Goal: Task Accomplishment & Management: Use online tool/utility

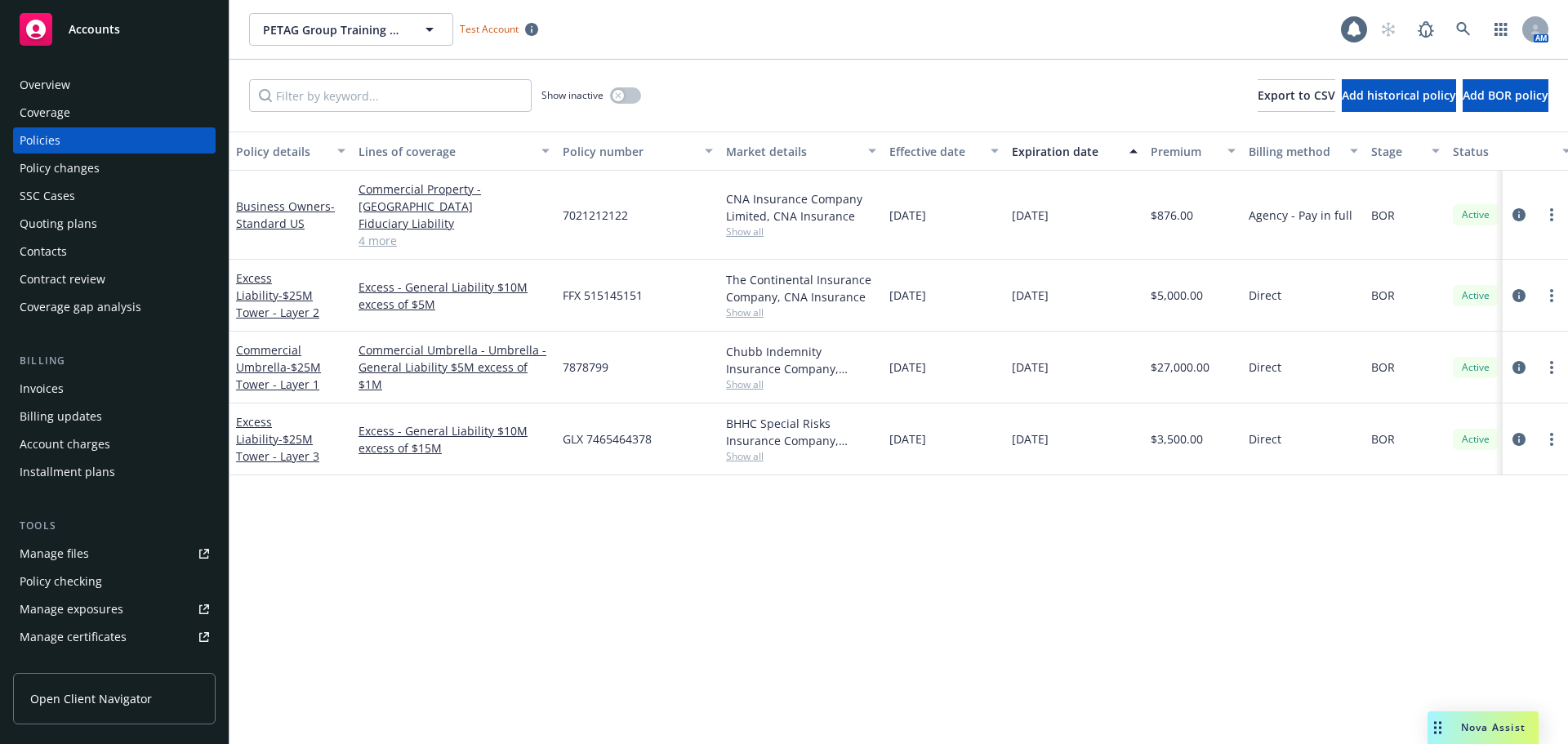
drag, startPoint x: 81, startPoint y: 32, endPoint x: 93, endPoint y: 43, distance: 16.3
click at [81, 32] on span "Accounts" at bounding box center [93, 29] width 51 height 13
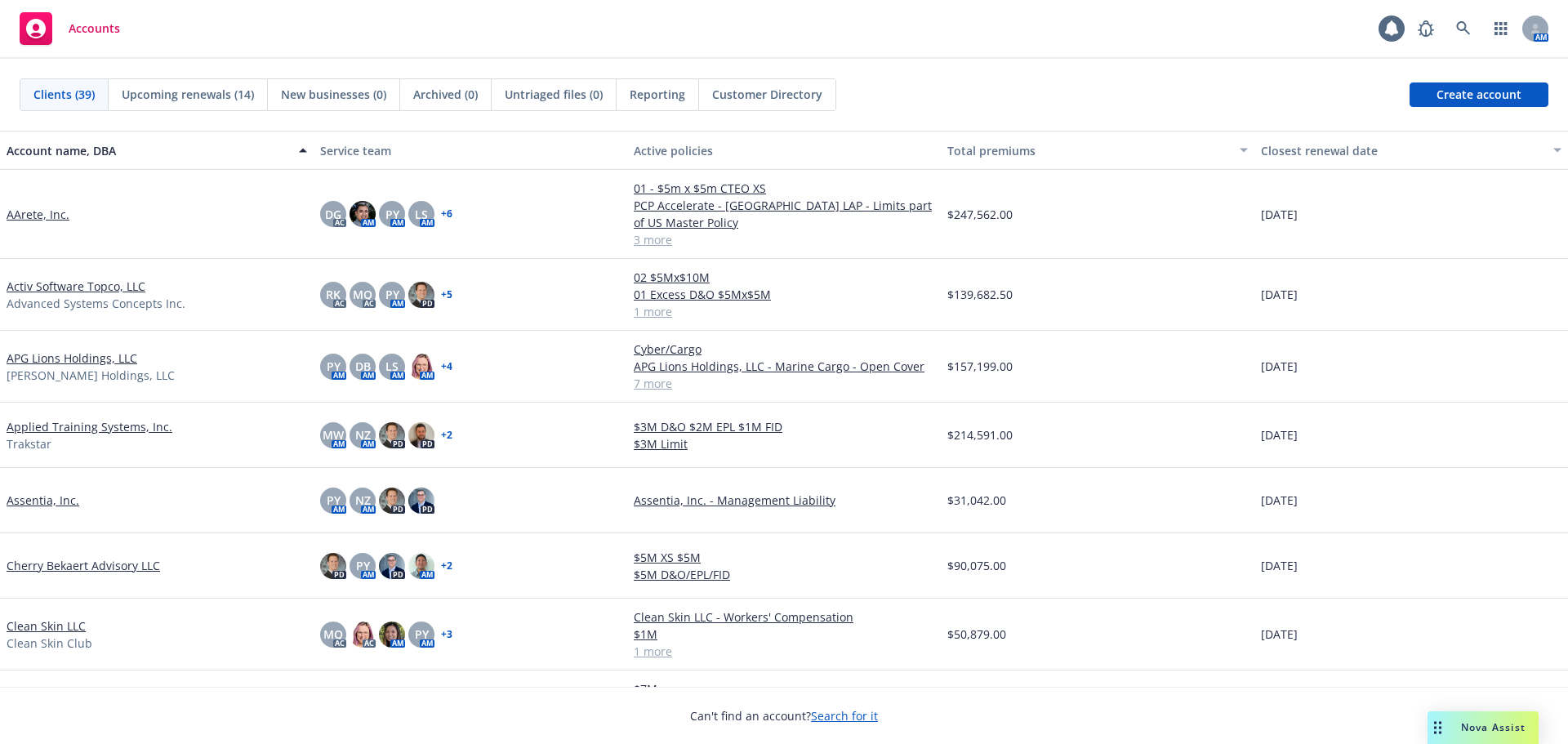
click at [46, 220] on link "AArete, Inc." at bounding box center [37, 214] width 63 height 17
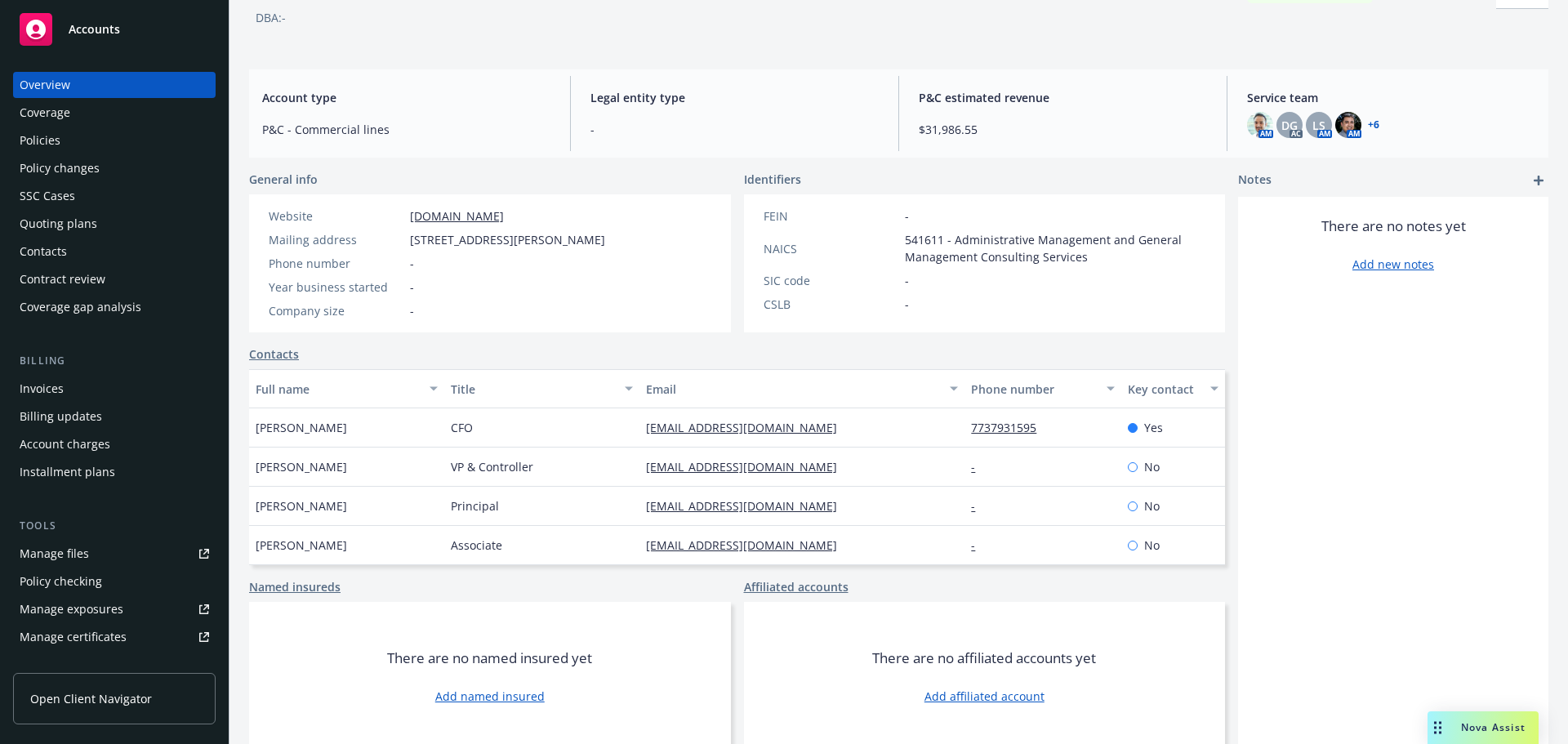
scroll to position [110, 0]
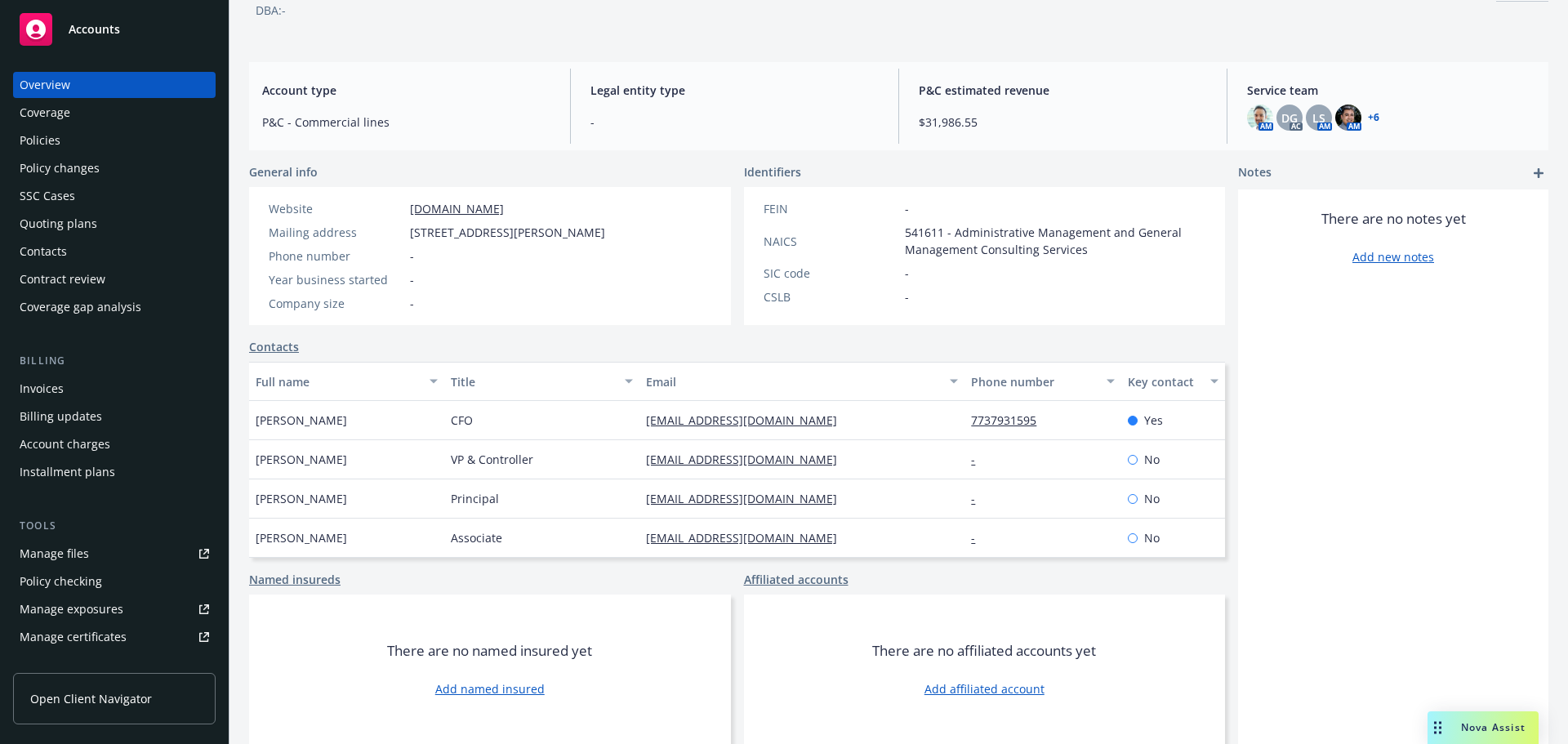
drag, startPoint x: 109, startPoint y: 690, endPoint x: 289, endPoint y: 648, distance: 184.8
click at [108, 688] on link "Open Client Navigator" at bounding box center [114, 698] width 203 height 51
click at [99, 30] on span "Accounts" at bounding box center [93, 29] width 51 height 13
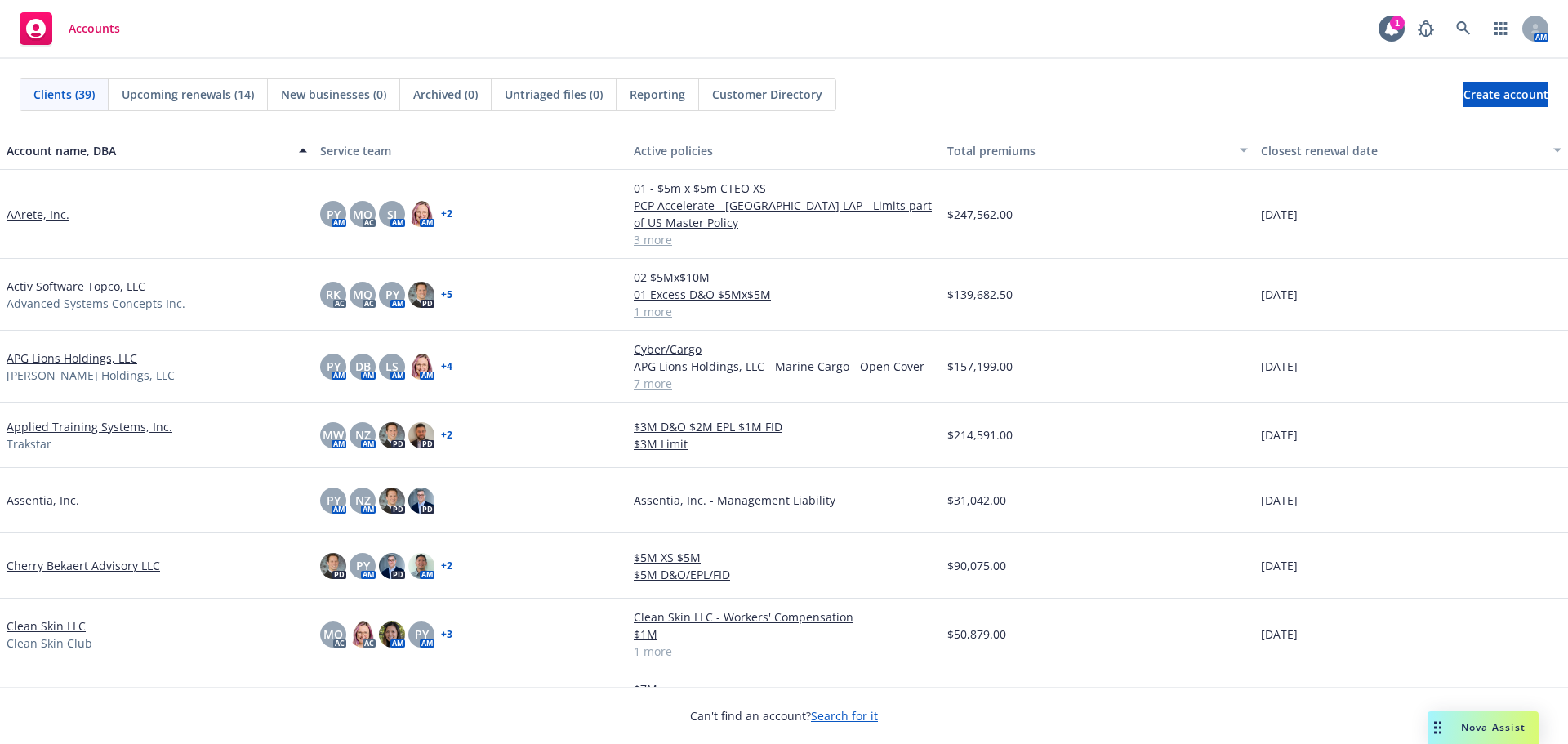
drag, startPoint x: 49, startPoint y: 207, endPoint x: 65, endPoint y: 218, distance: 19.4
click at [49, 207] on link "AArete, Inc." at bounding box center [37, 214] width 63 height 17
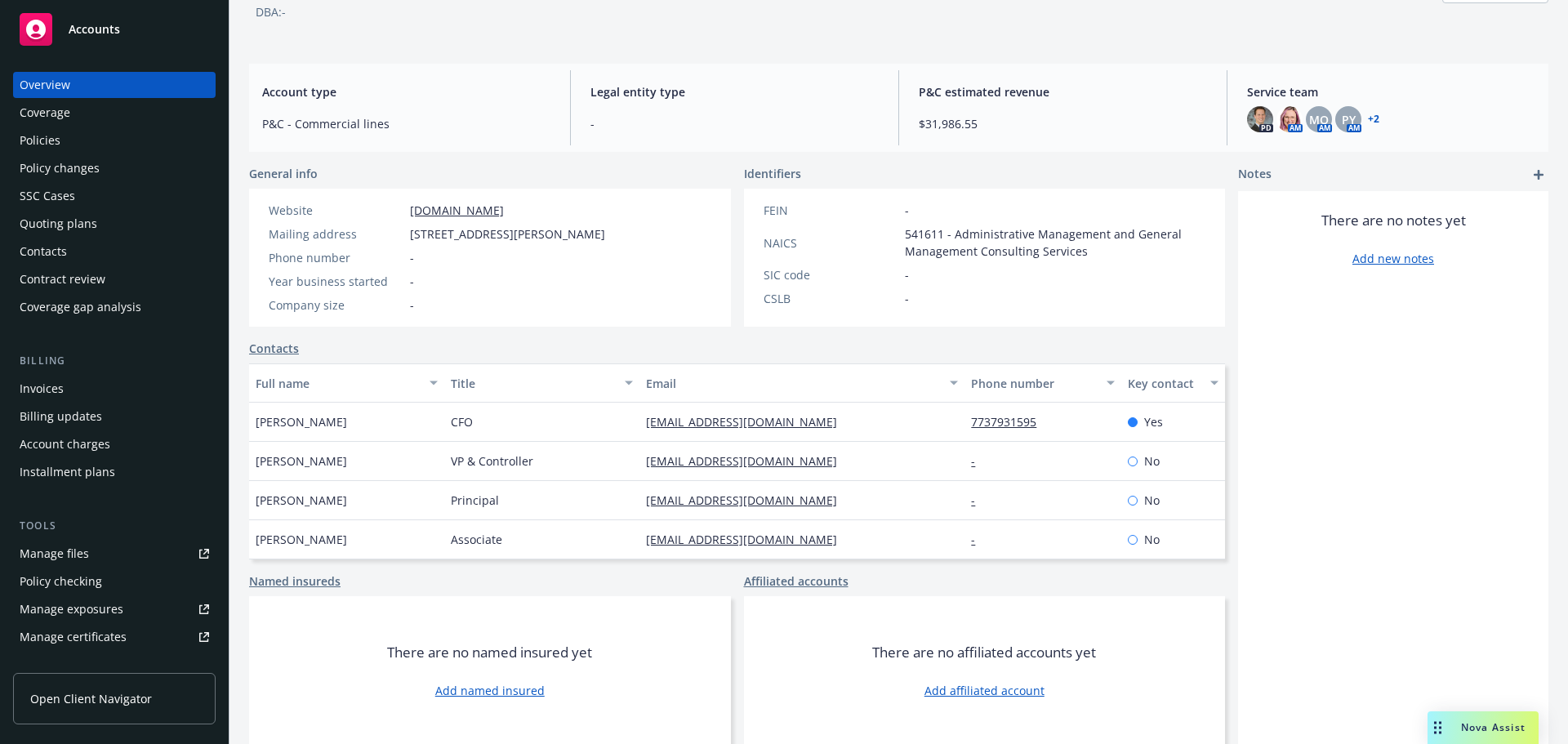
scroll to position [110, 0]
click at [81, 131] on div "Policies" at bounding box center [114, 140] width 190 height 26
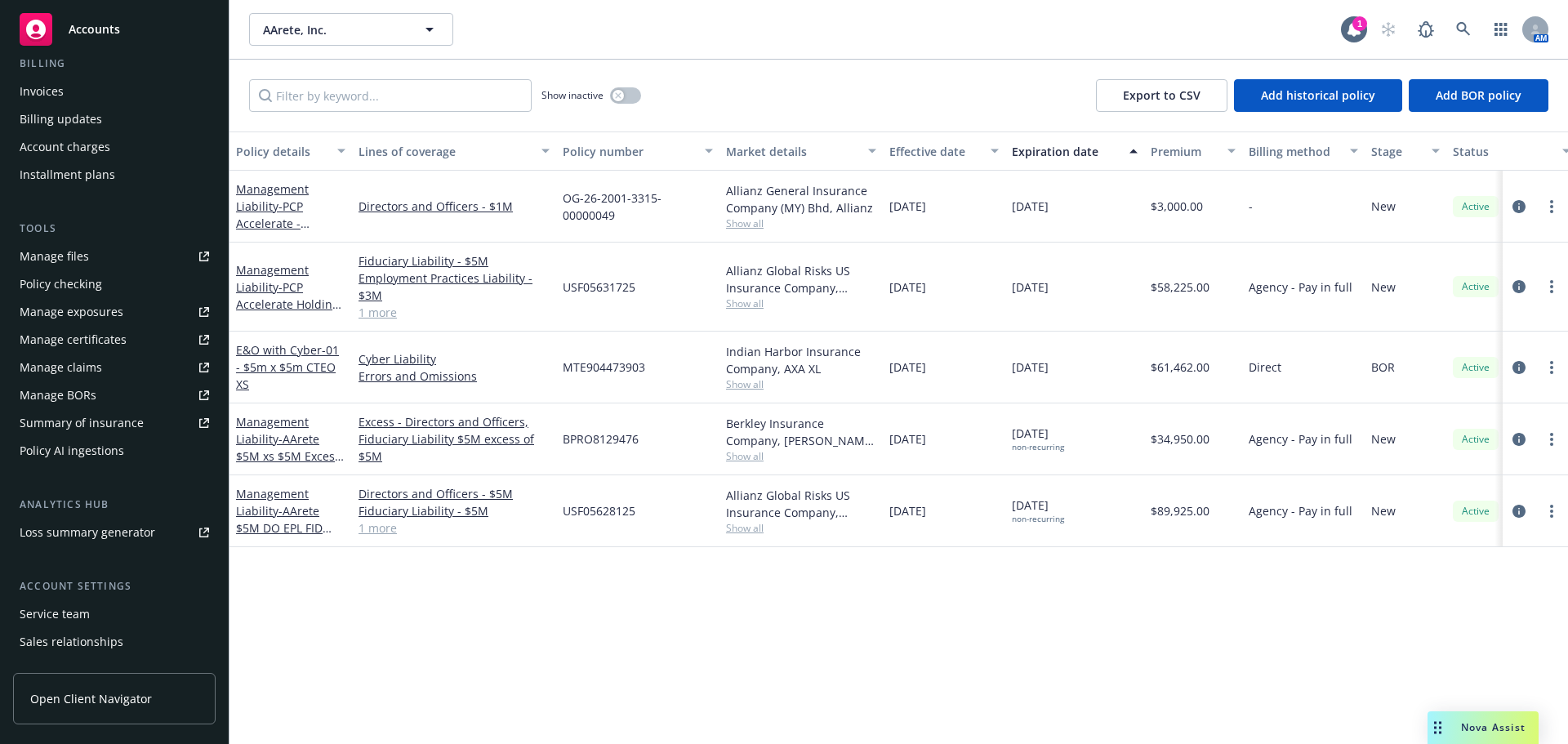
scroll to position [376, 0]
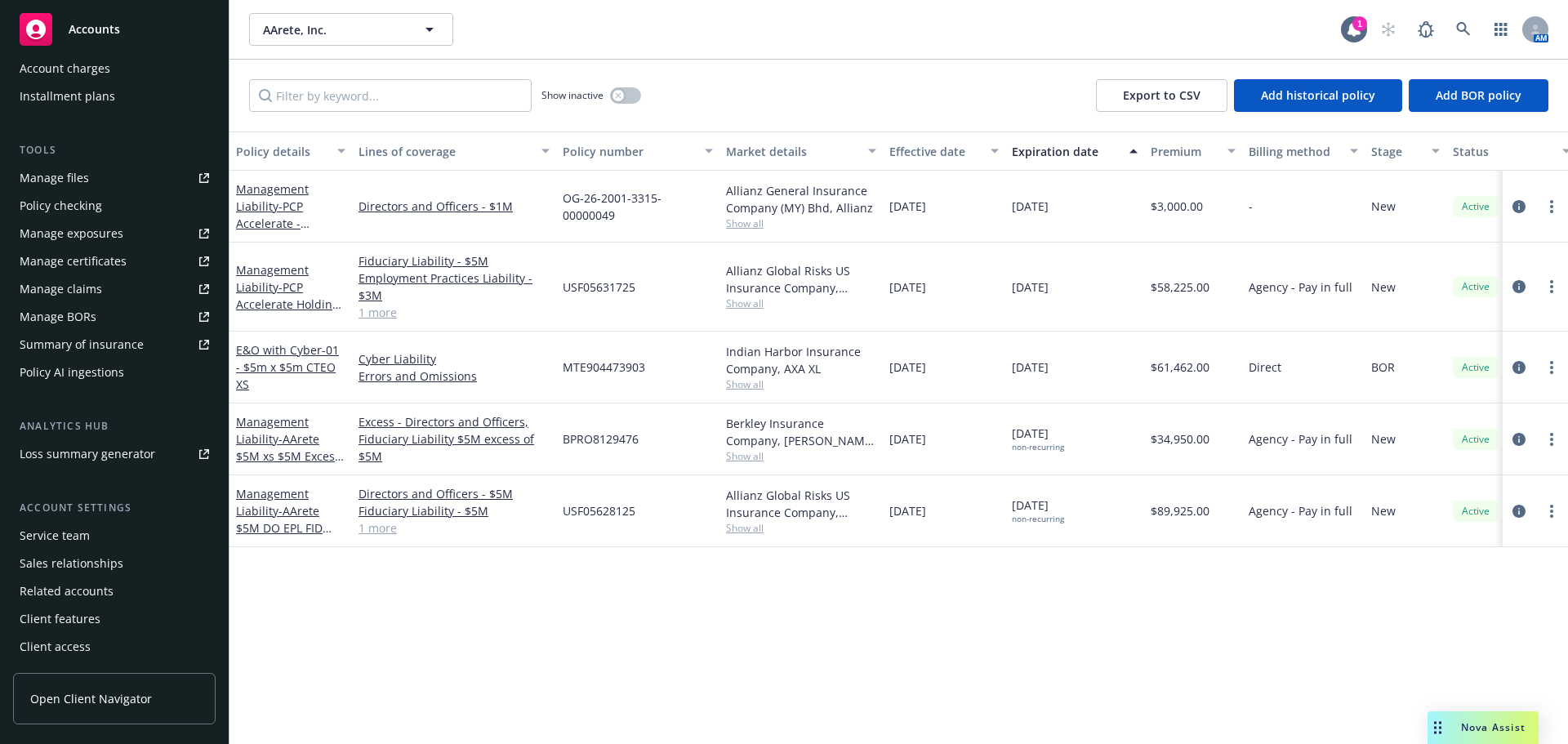
drag, startPoint x: 107, startPoint y: 325, endPoint x: 109, endPoint y: 335, distance: 10.2
drag, startPoint x: 109, startPoint y: 335, endPoint x: 48, endPoint y: 388, distance: 80.8
click at [46, 388] on div "Overview Coverage Policies Policy changes SSC Cases Quoting plans Contacts Cont…" at bounding box center [114, 178] width 203 height 964
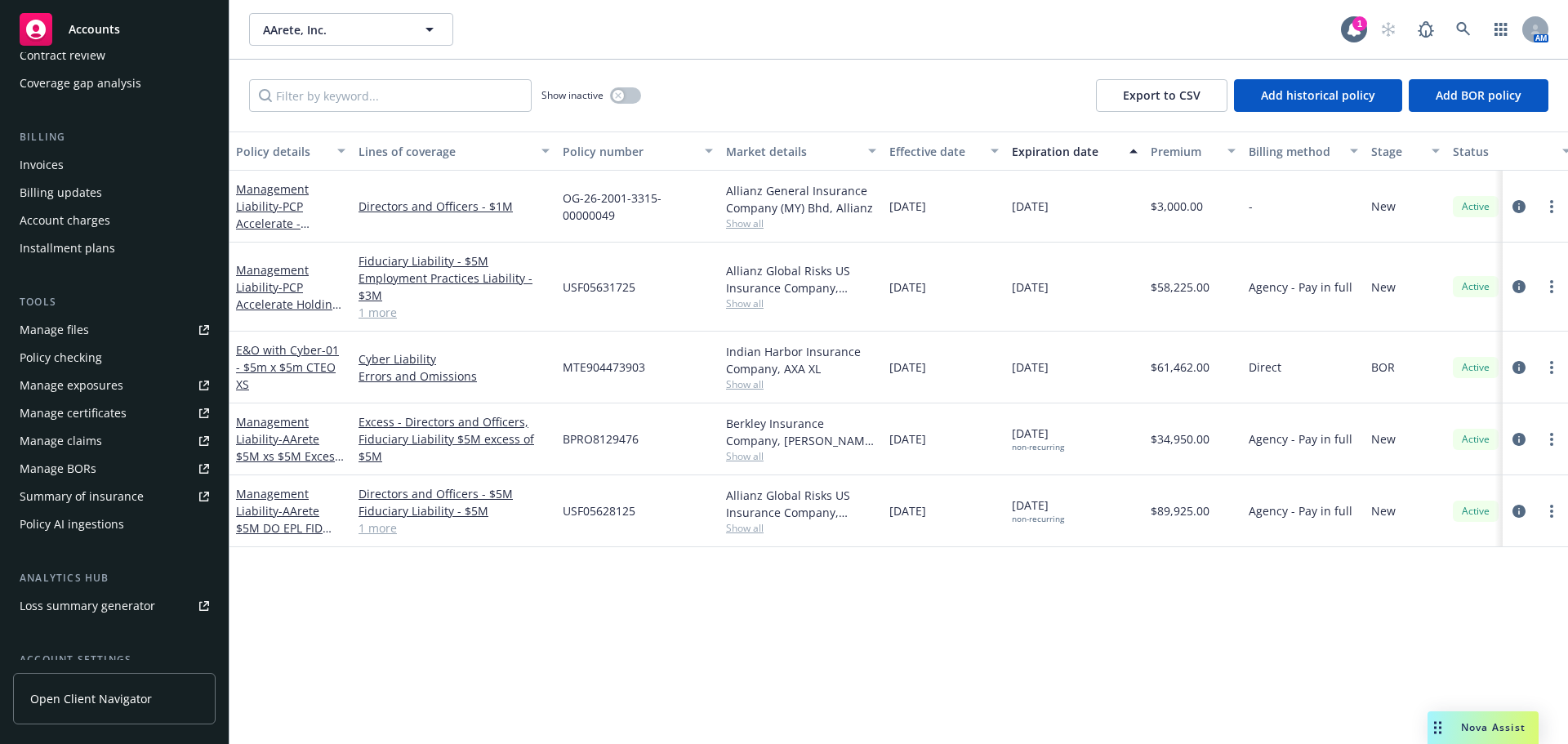
scroll to position [327, 0]
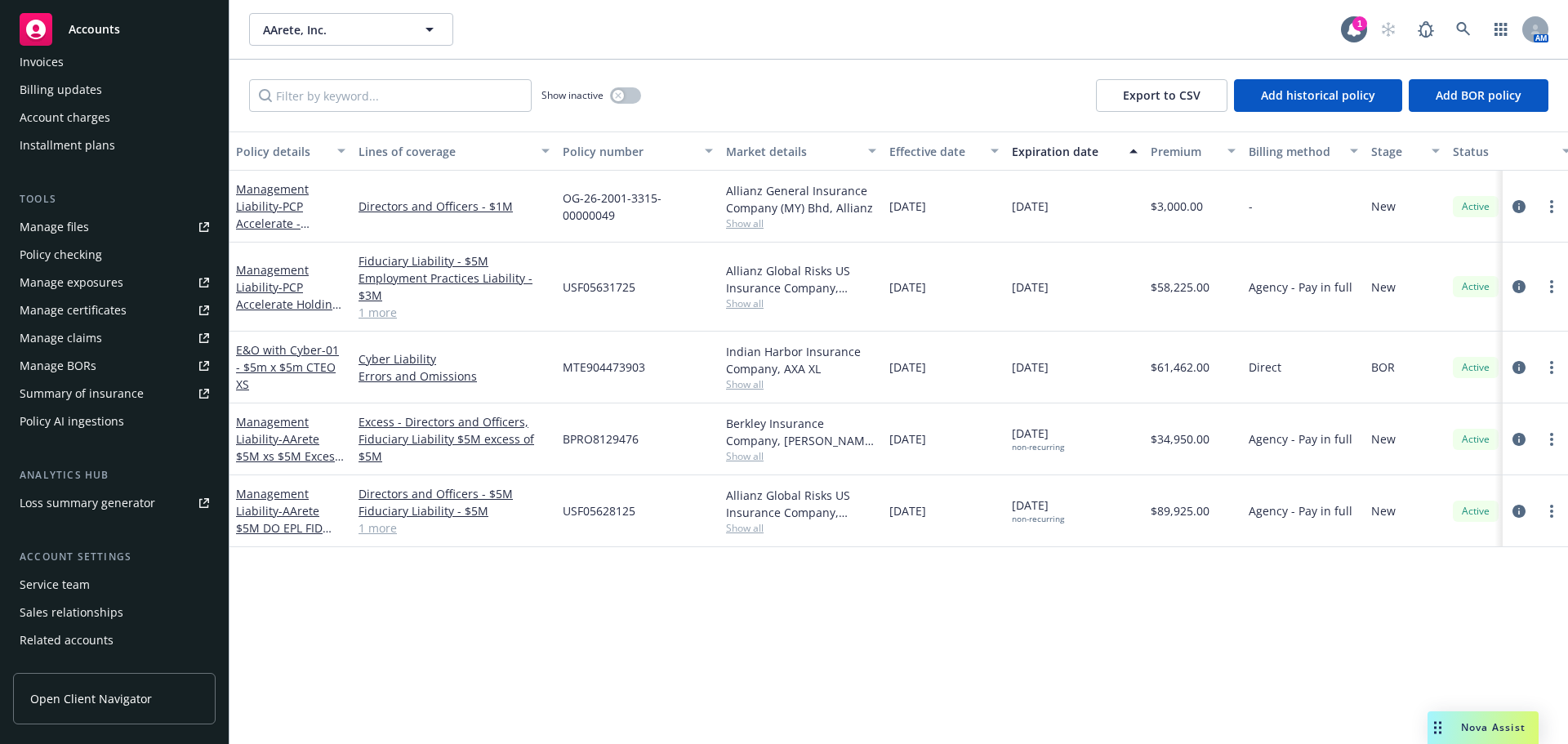
click at [93, 415] on div "Policy AI ingestions" at bounding box center [72, 422] width 105 height 26
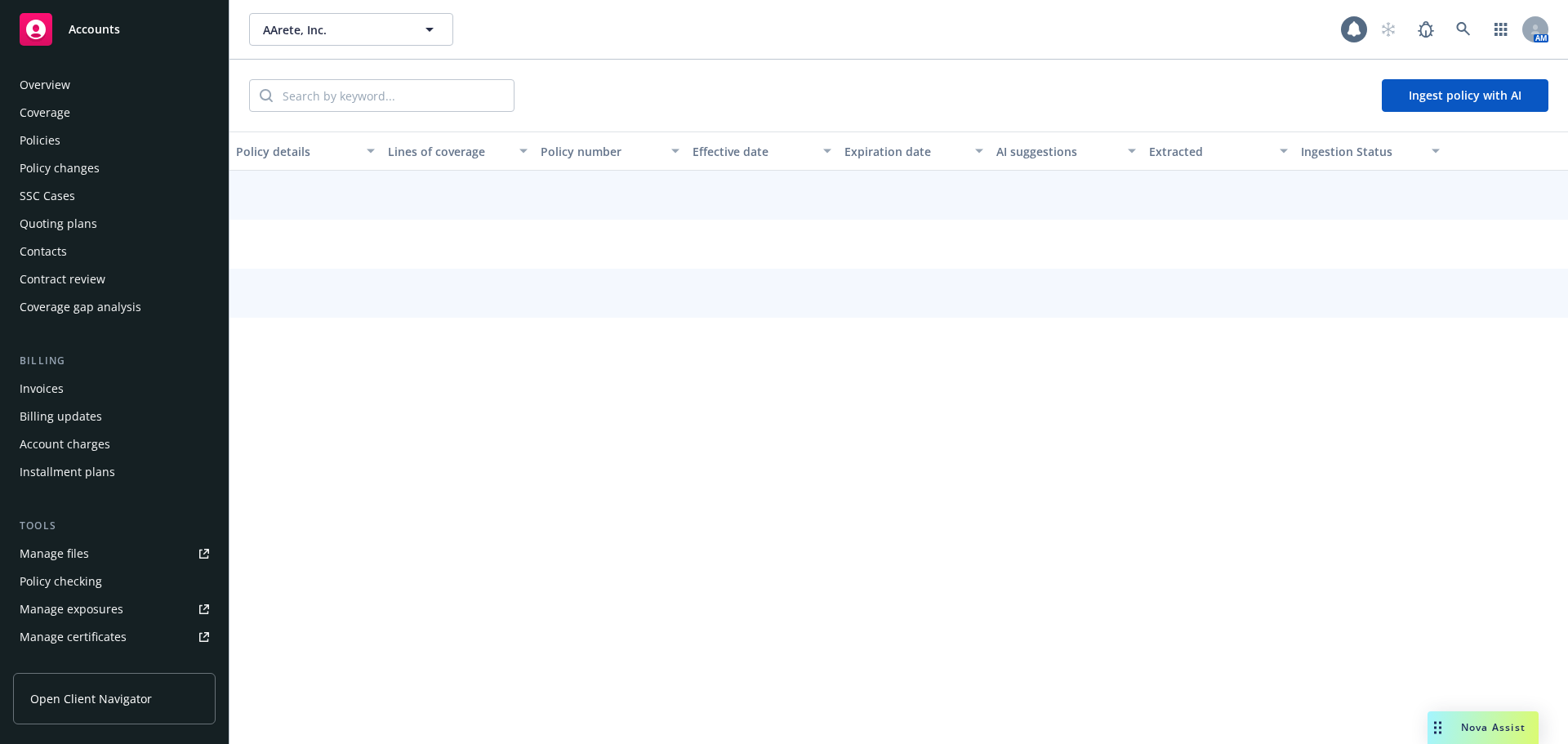
scroll to position [351, 0]
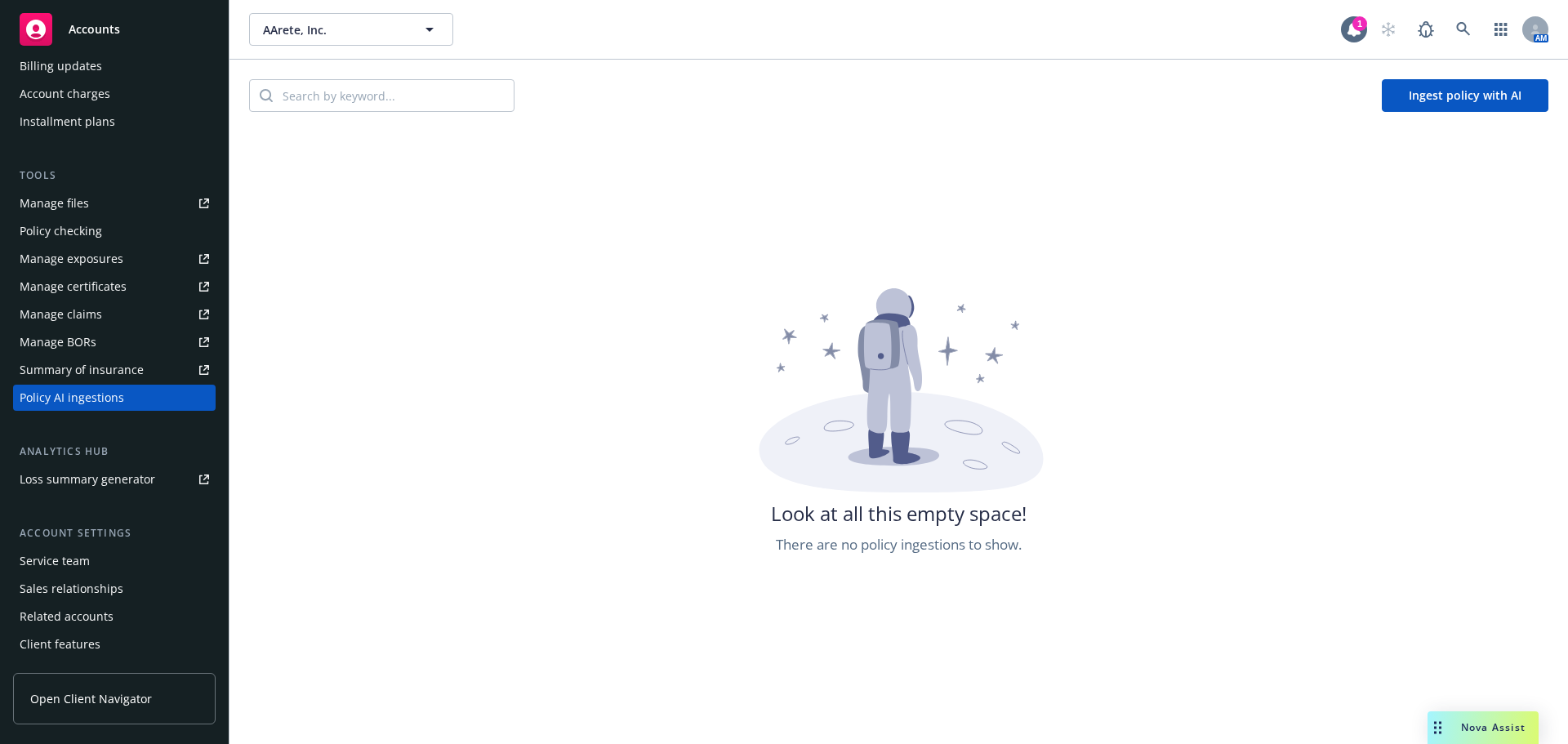
click at [1430, 84] on button "Ingest policy with AI" at bounding box center [1465, 95] width 166 height 33
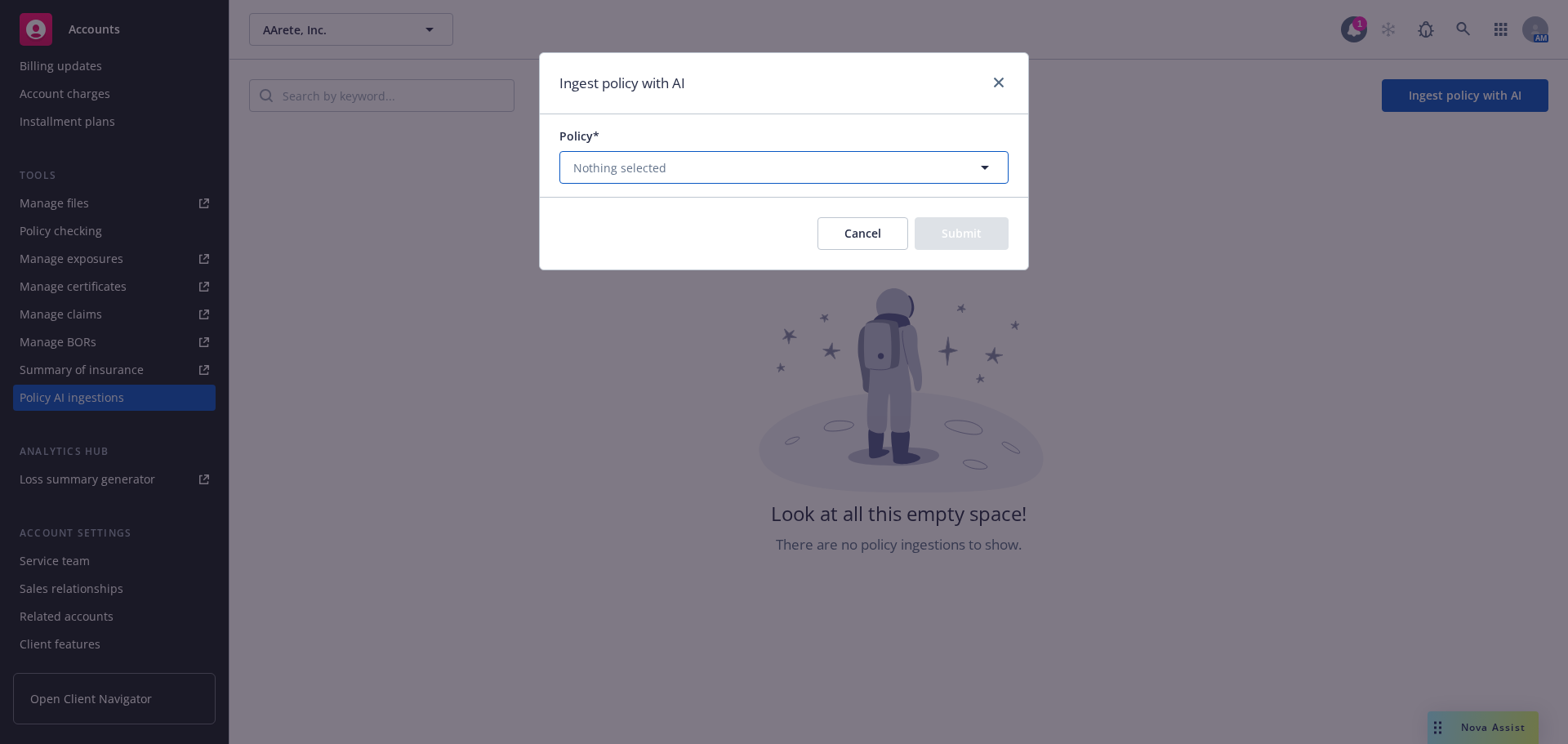
click at [661, 155] on button "Nothing selected" at bounding box center [784, 167] width 449 height 33
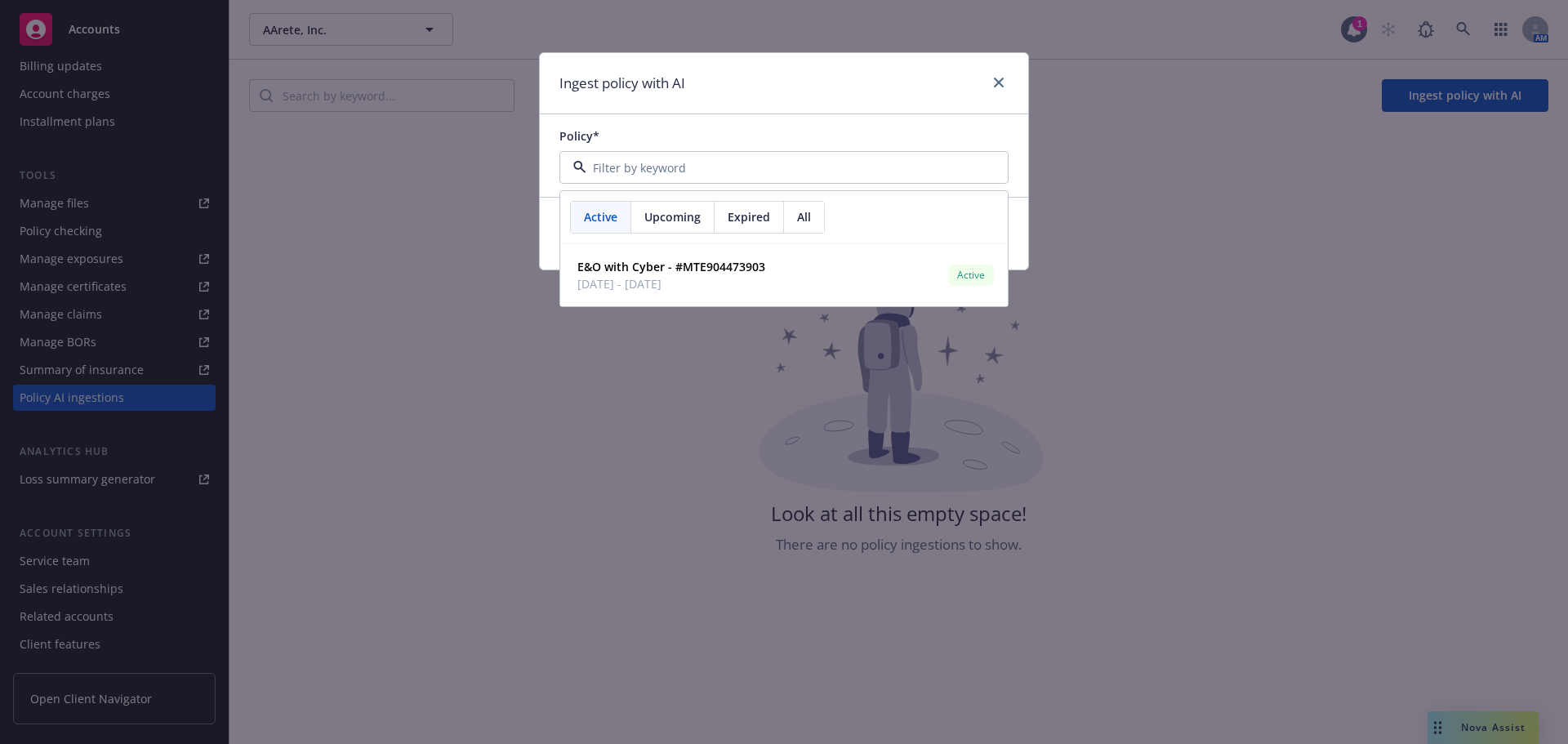
click at [1019, 161] on div "Policy* Active Upcoming Expired All E&O with Cyber - #MTE904473903 06/15/2025 -…" at bounding box center [784, 155] width 489 height 82
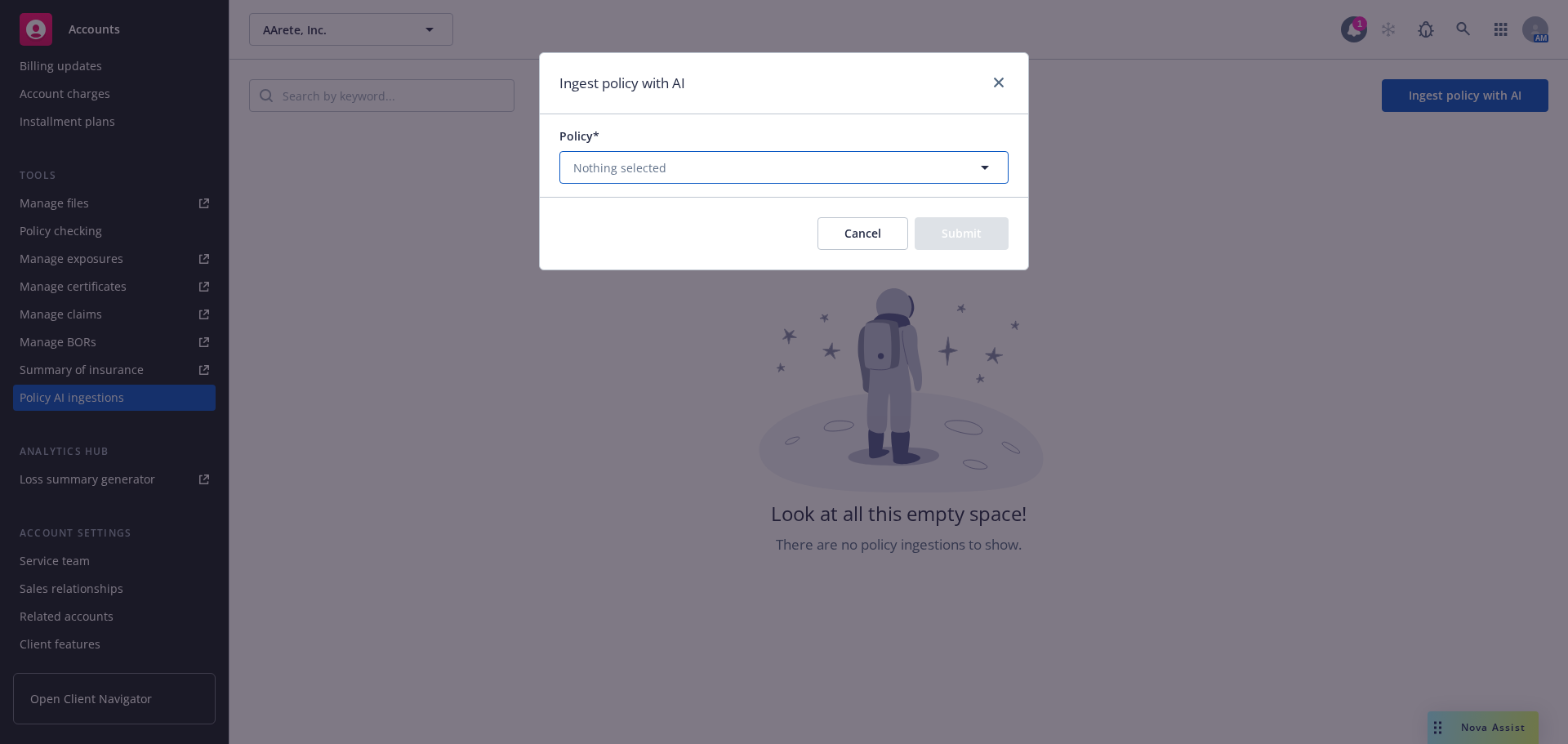
click at [921, 164] on button "Nothing selected" at bounding box center [784, 167] width 449 height 33
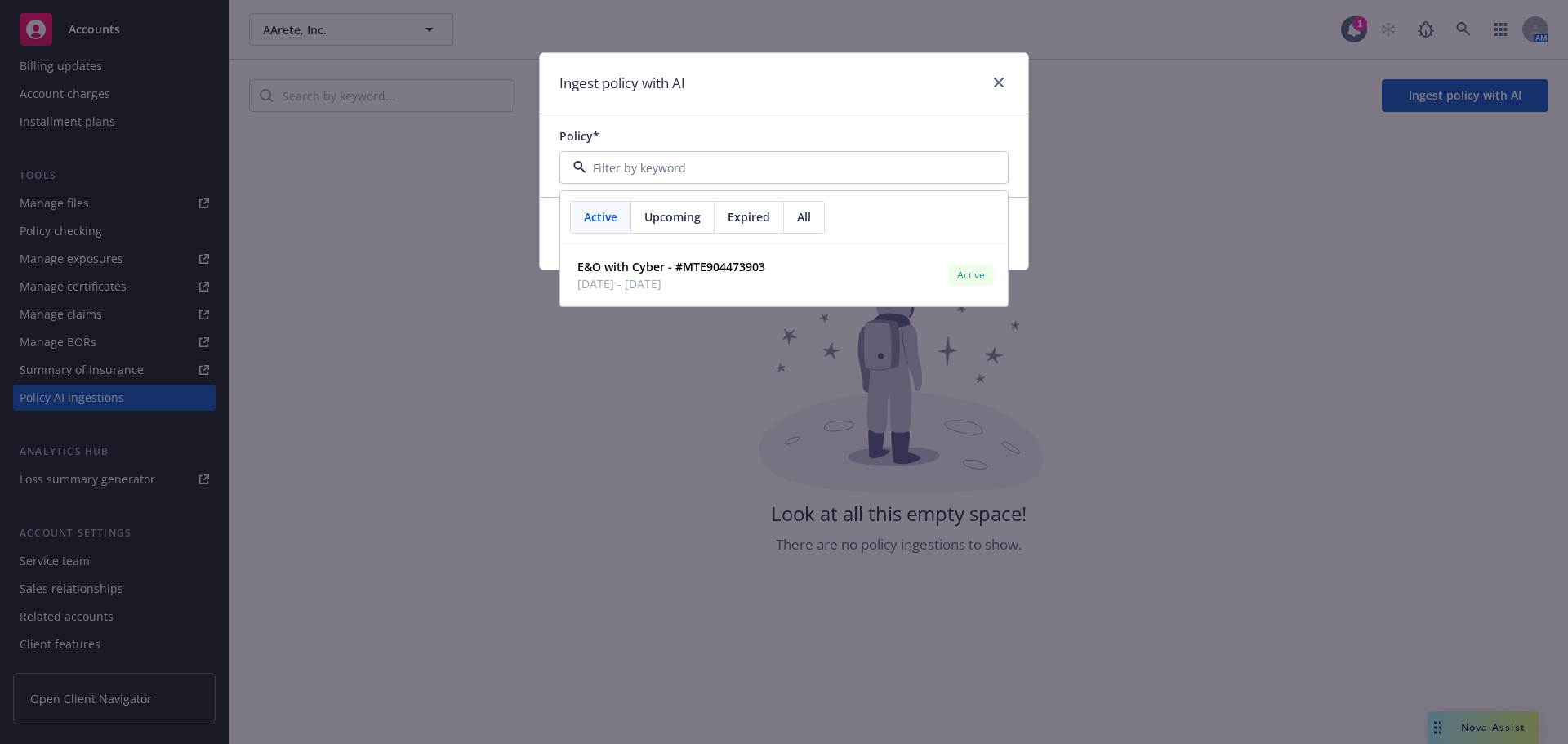
click at [207, 74] on div "Ingest policy with AI Policy* Active Upcoming Expired All E&O with Cyber - #MTE…" at bounding box center [784, 372] width 1568 height 744
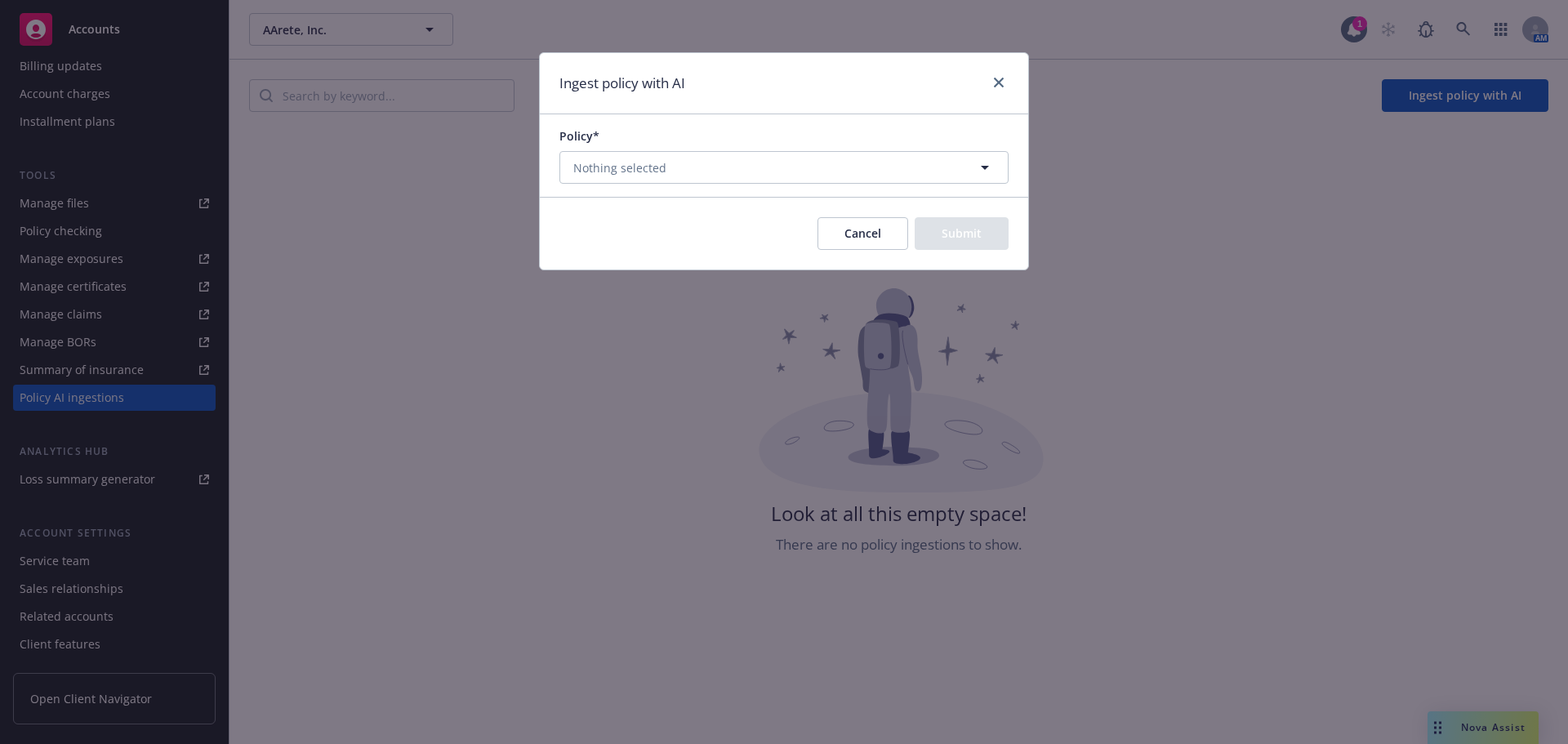
click at [416, 178] on div "Ingest policy with AI Policy* Nothing selected Cancel Submit" at bounding box center [784, 372] width 1568 height 744
click at [1010, 72] on div "Ingest policy with AI" at bounding box center [784, 84] width 489 height 62
click at [1005, 78] on link "close" at bounding box center [998, 82] width 20 height 20
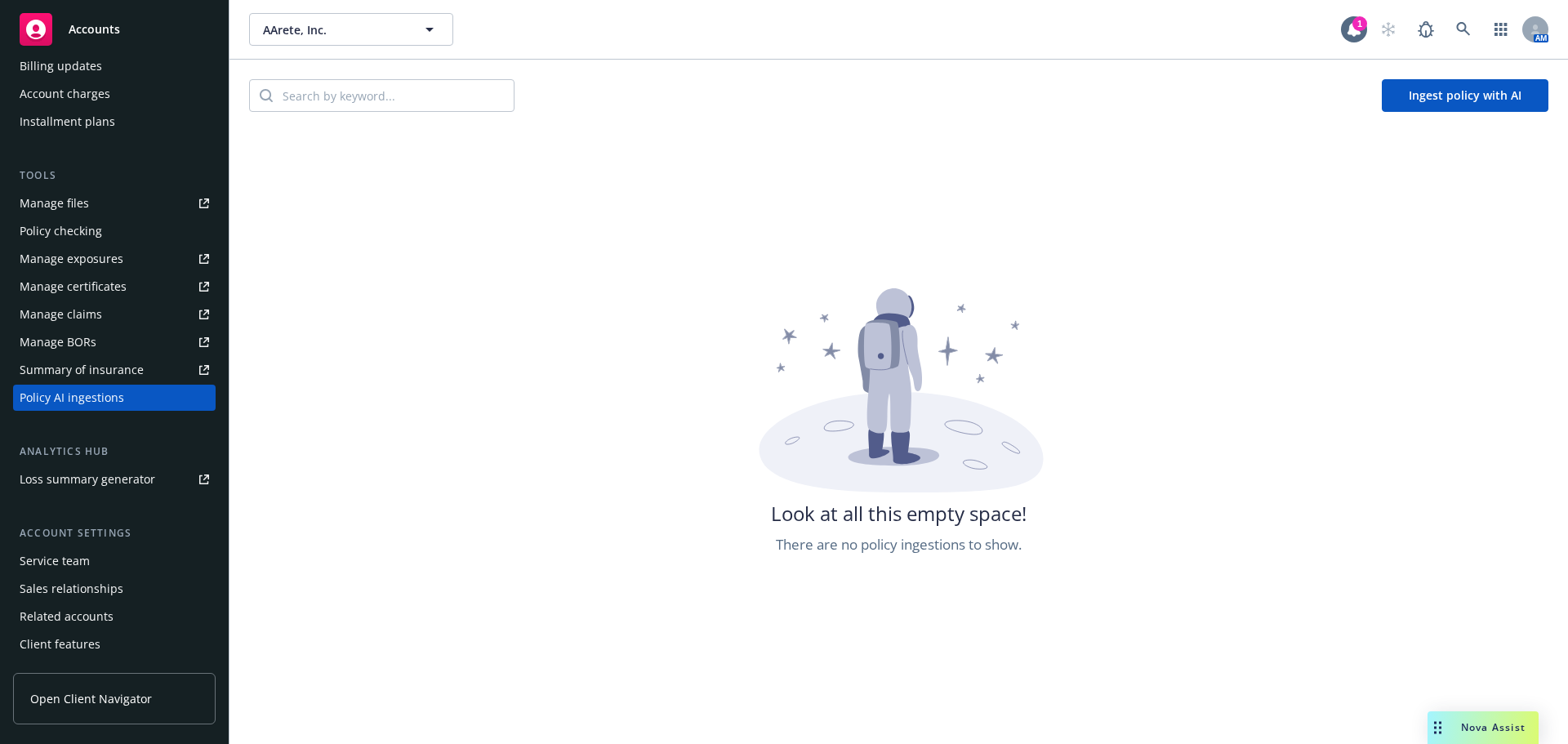
click at [1400, 108] on button "Ingest policy with AI" at bounding box center [1465, 95] width 166 height 33
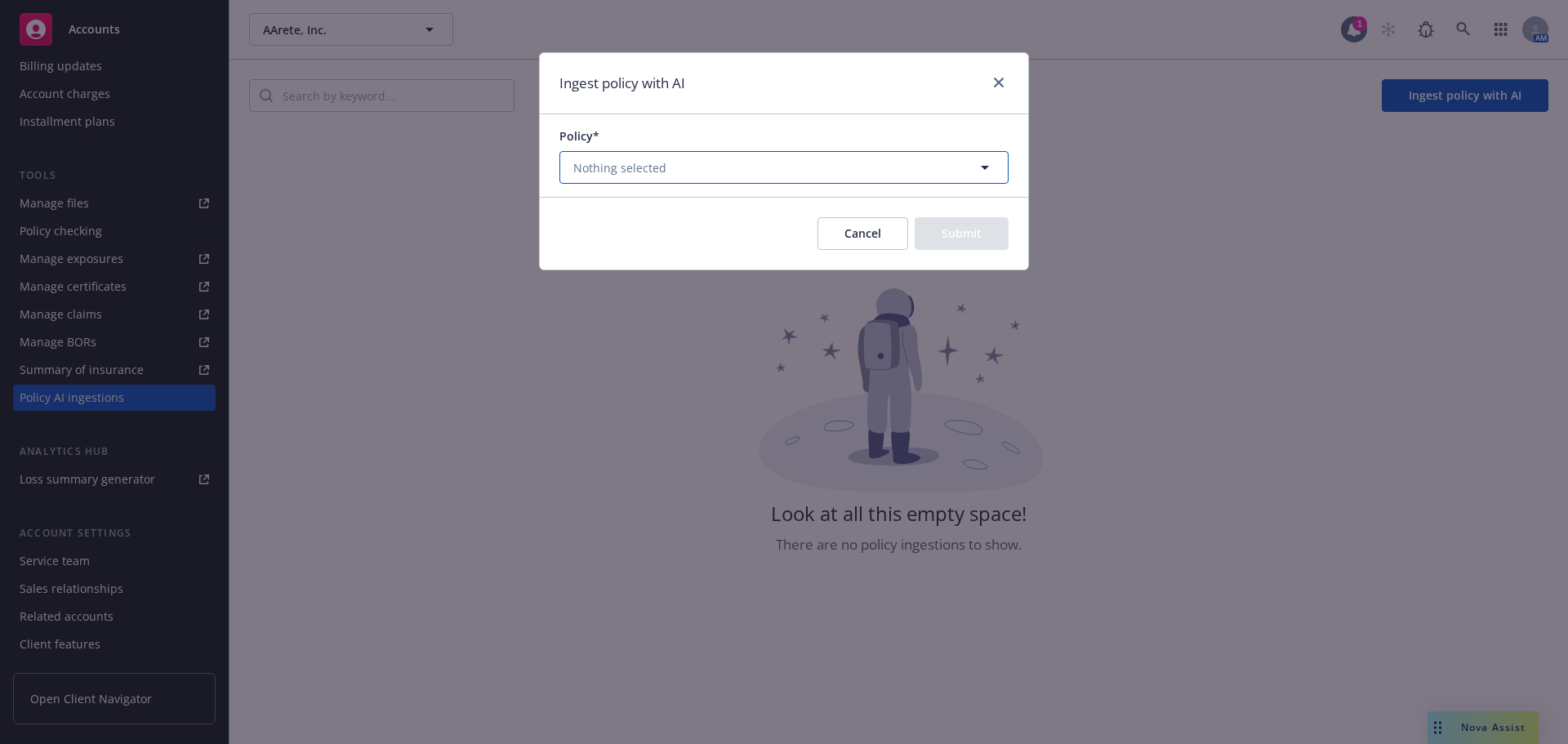
click at [790, 159] on button "Nothing selected" at bounding box center [784, 167] width 449 height 33
click at [815, 168] on button "Nothing selected" at bounding box center [784, 167] width 449 height 33
click at [789, 167] on button "Nothing selected" at bounding box center [784, 167] width 449 height 33
click at [965, 194] on form "Ingest policy with AI Policy* Nothing selected Cancel Submit" at bounding box center [784, 162] width 489 height 217
click at [923, 165] on button "Nothing selected" at bounding box center [784, 167] width 449 height 33
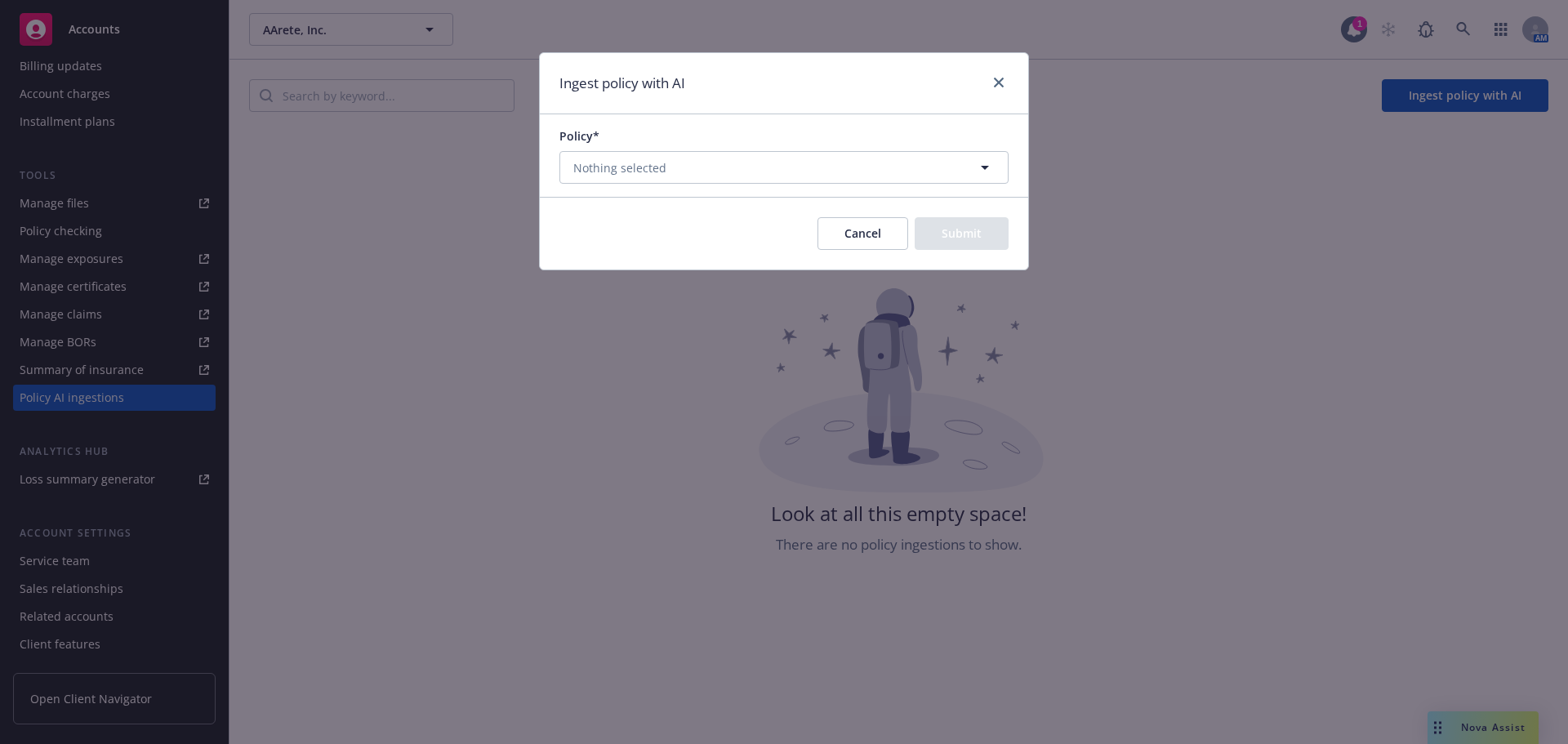
click at [761, 133] on div "Policy*" at bounding box center [784, 136] width 449 height 17
click at [758, 160] on button "Nothing selected" at bounding box center [784, 167] width 449 height 33
click at [873, 165] on button "Nothing selected" at bounding box center [784, 167] width 449 height 33
click at [716, 166] on button "Nothing selected" at bounding box center [784, 167] width 449 height 33
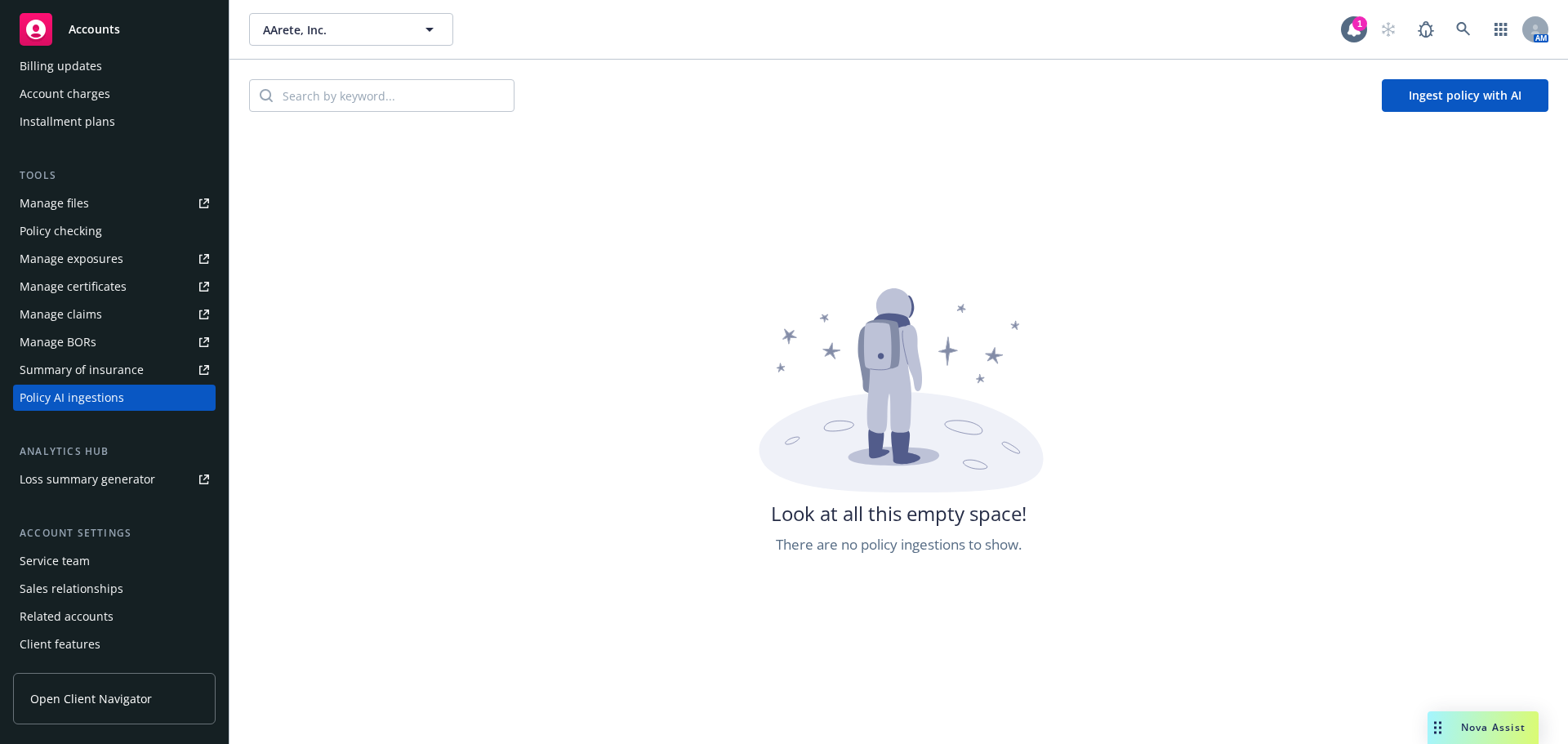
click at [526, 351] on div "Look at all this empty space! There are no policy ingestions to show." at bounding box center [899, 660] width 1338 height 744
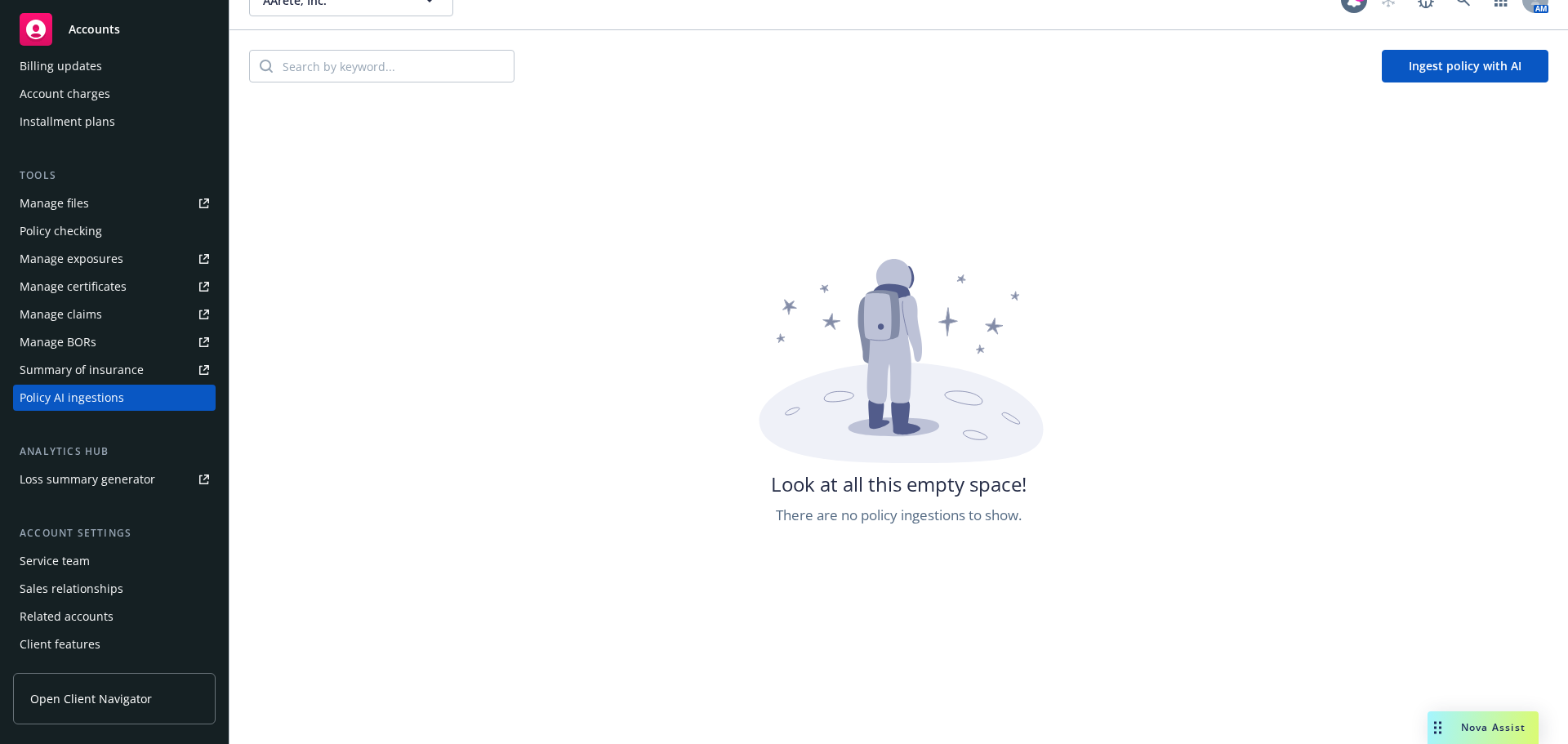
scroll to position [0, 0]
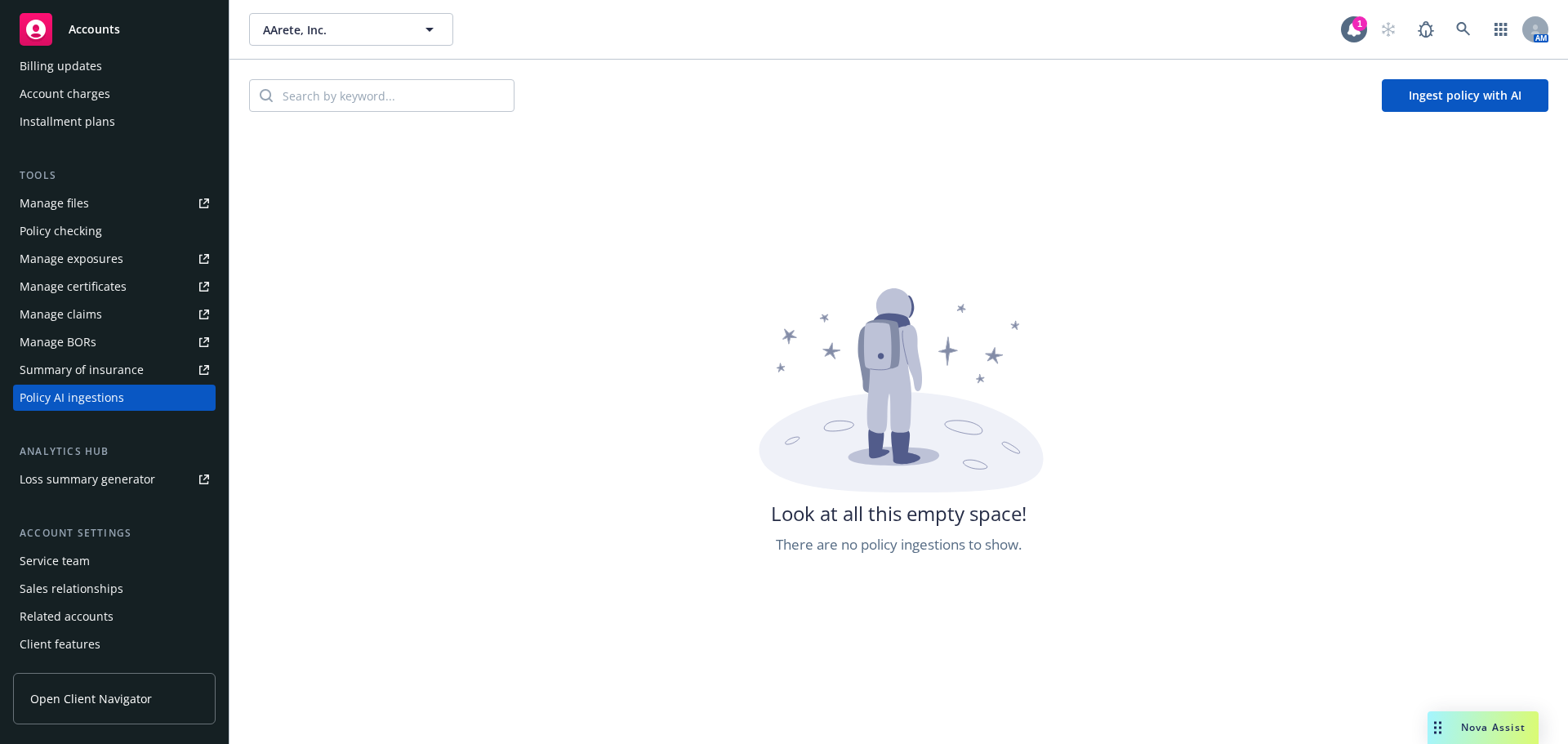
click at [1474, 73] on div "Ingest policy with AI" at bounding box center [899, 95] width 1338 height 72
click at [1456, 93] on button "Ingest policy with AI" at bounding box center [1465, 95] width 166 height 33
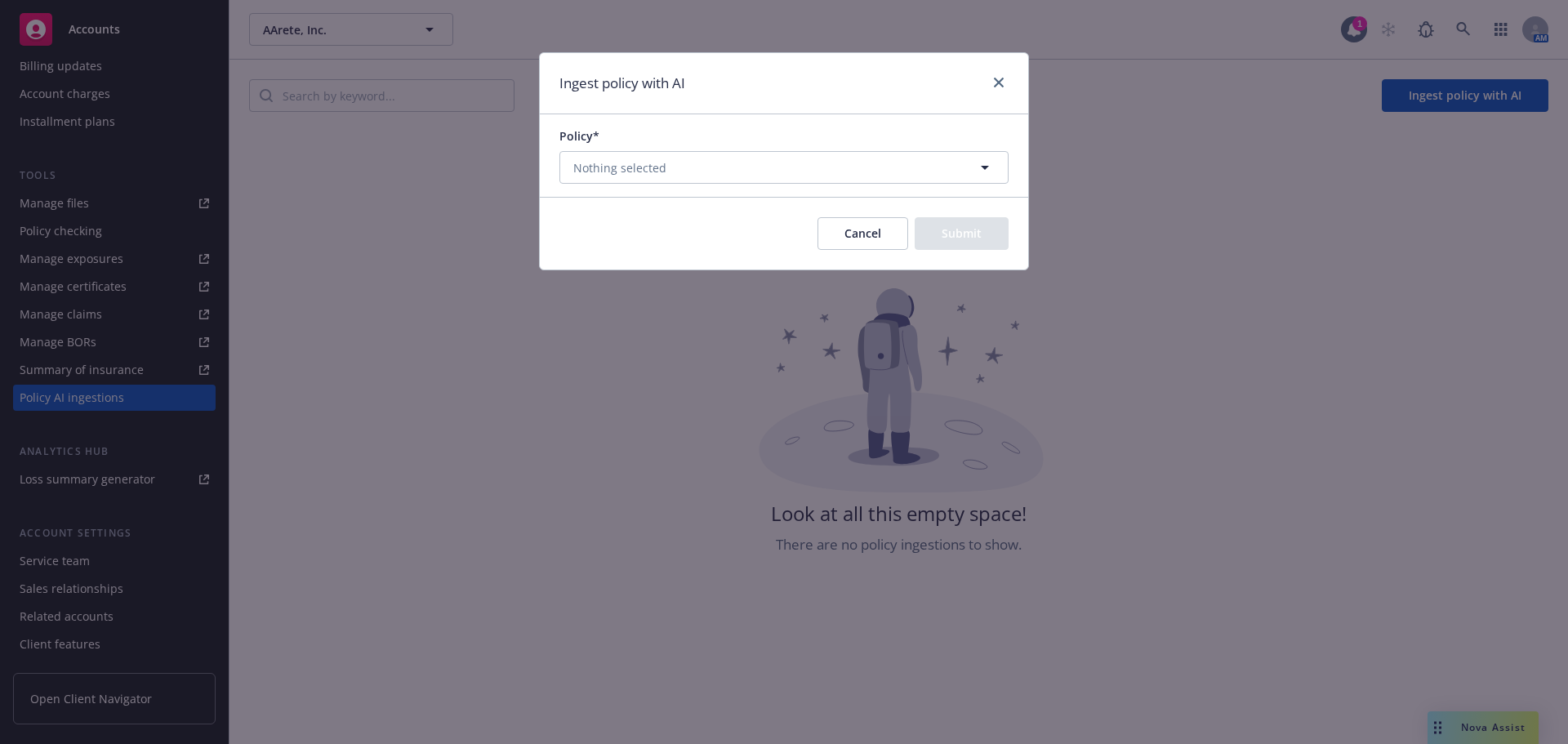
click at [877, 186] on div "Policy* Nothing selected" at bounding box center [784, 155] width 489 height 82
click at [926, 183] on button "Nothing selected" at bounding box center [784, 167] width 449 height 33
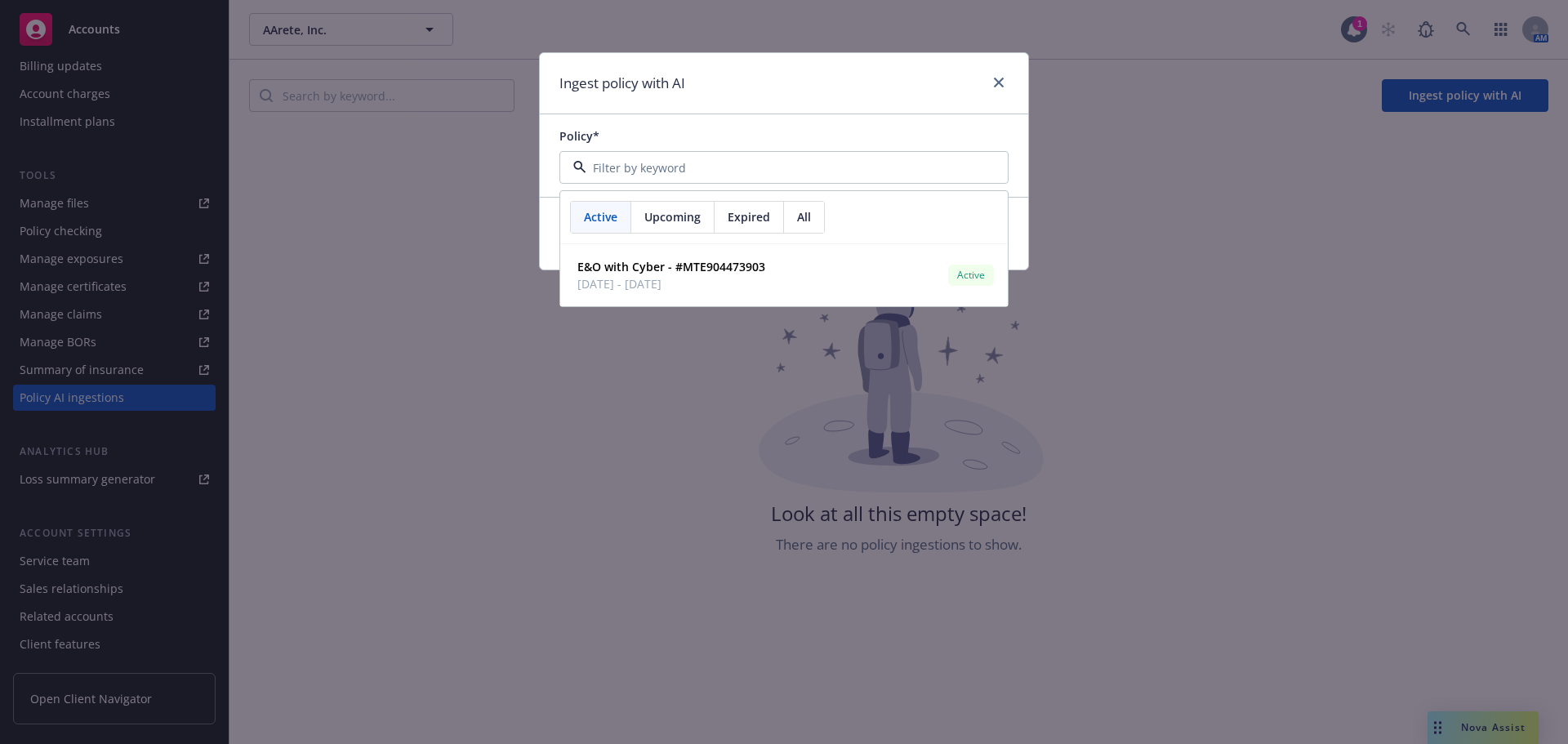
click at [437, 209] on div "Ingest policy with AI Policy* Active Upcoming Expired All E&O with Cyber - #MTE…" at bounding box center [784, 372] width 1568 height 744
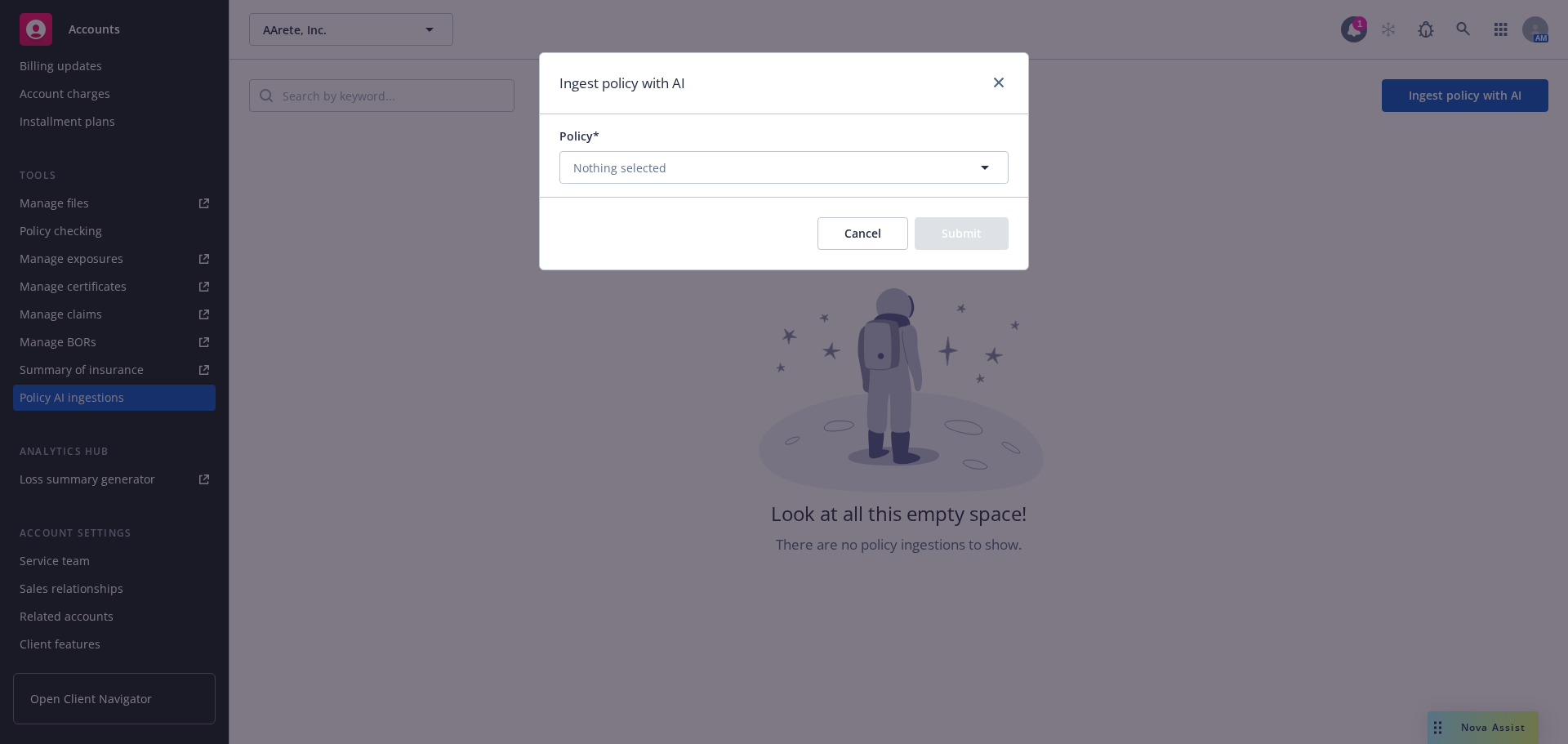
click at [262, 179] on div "Ingest policy with AI Policy* Nothing selected Cancel Submit" at bounding box center [784, 372] width 1568 height 744
click at [998, 76] on link "close" at bounding box center [998, 82] width 20 height 20
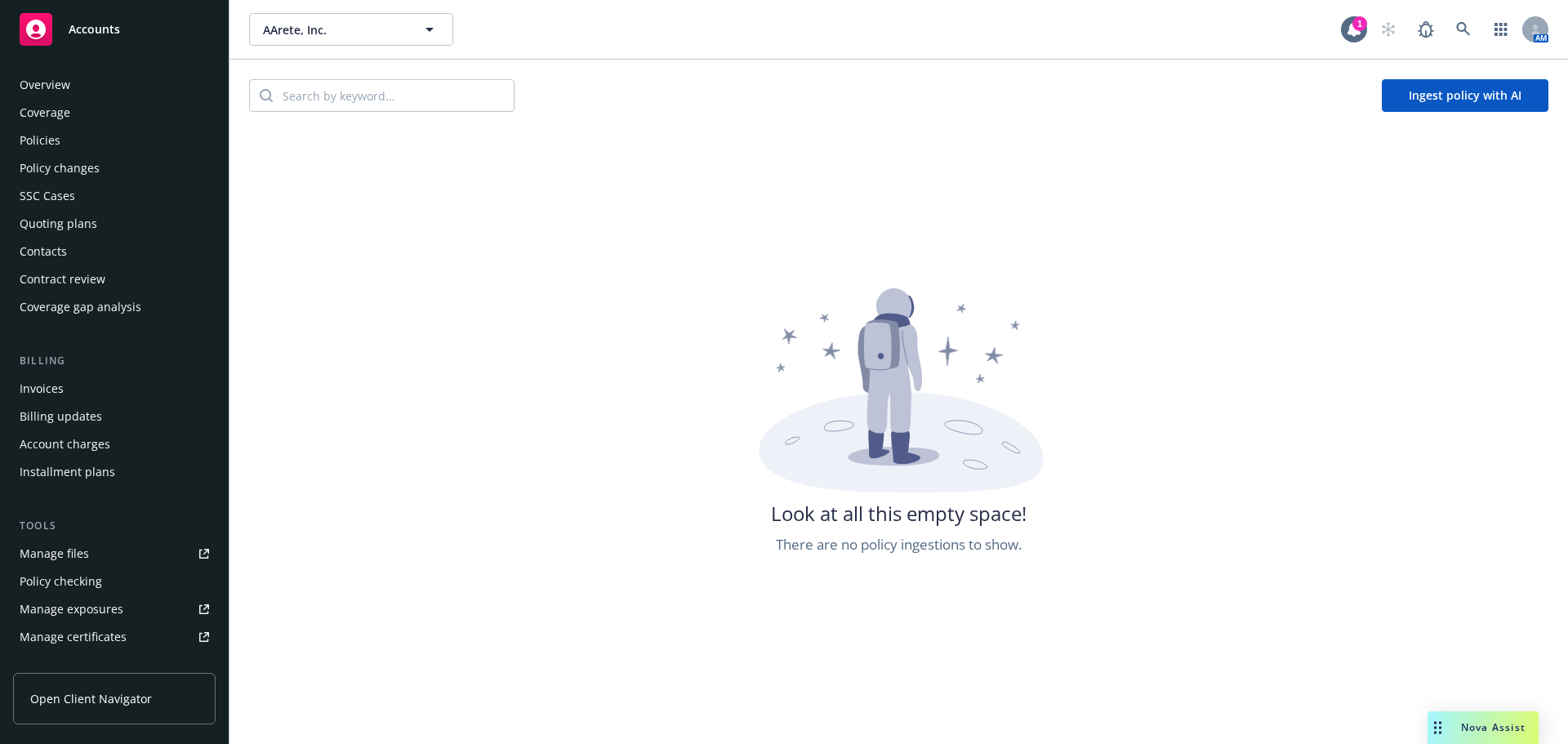
click at [114, 30] on span "Accounts" at bounding box center [93, 29] width 51 height 13
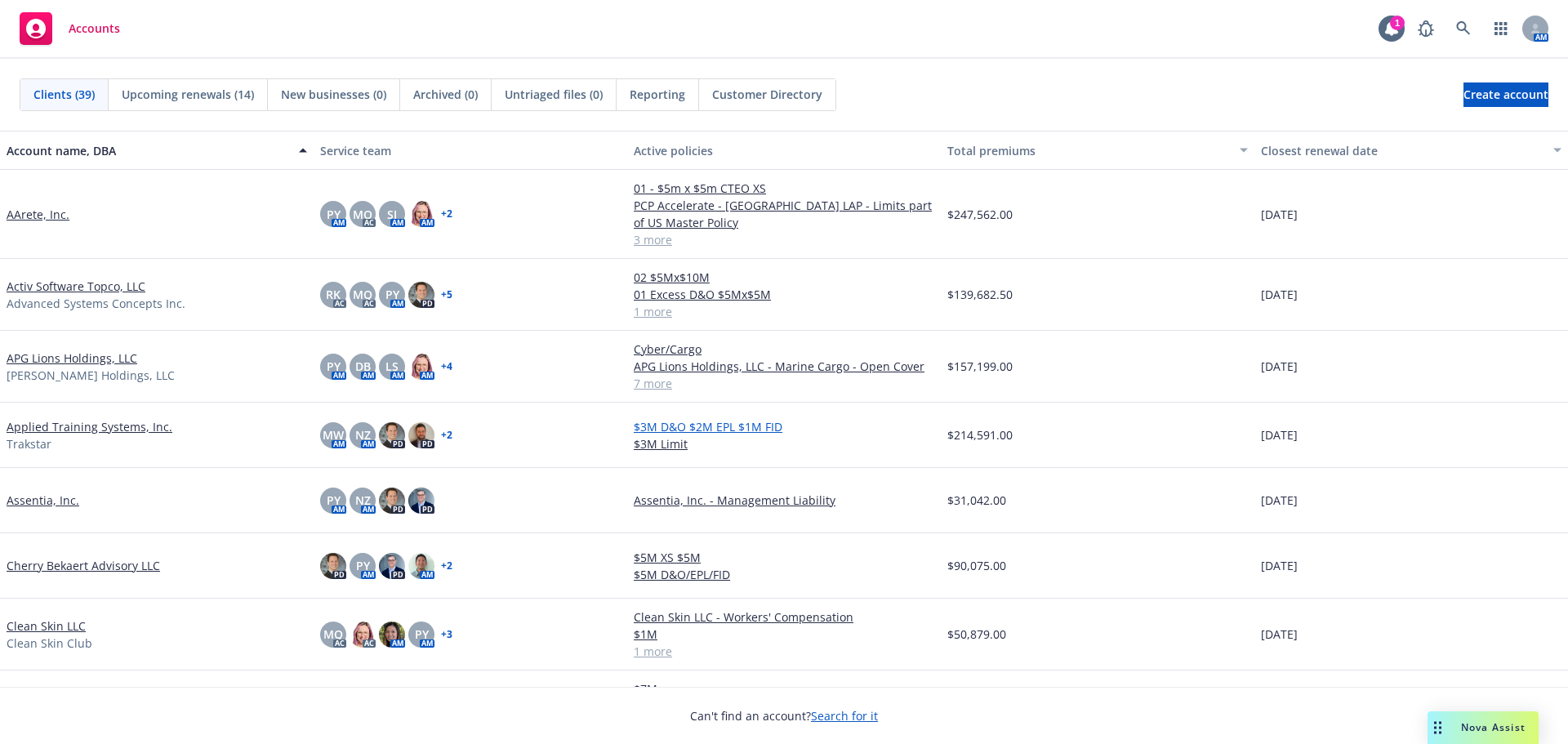
scroll to position [81, 0]
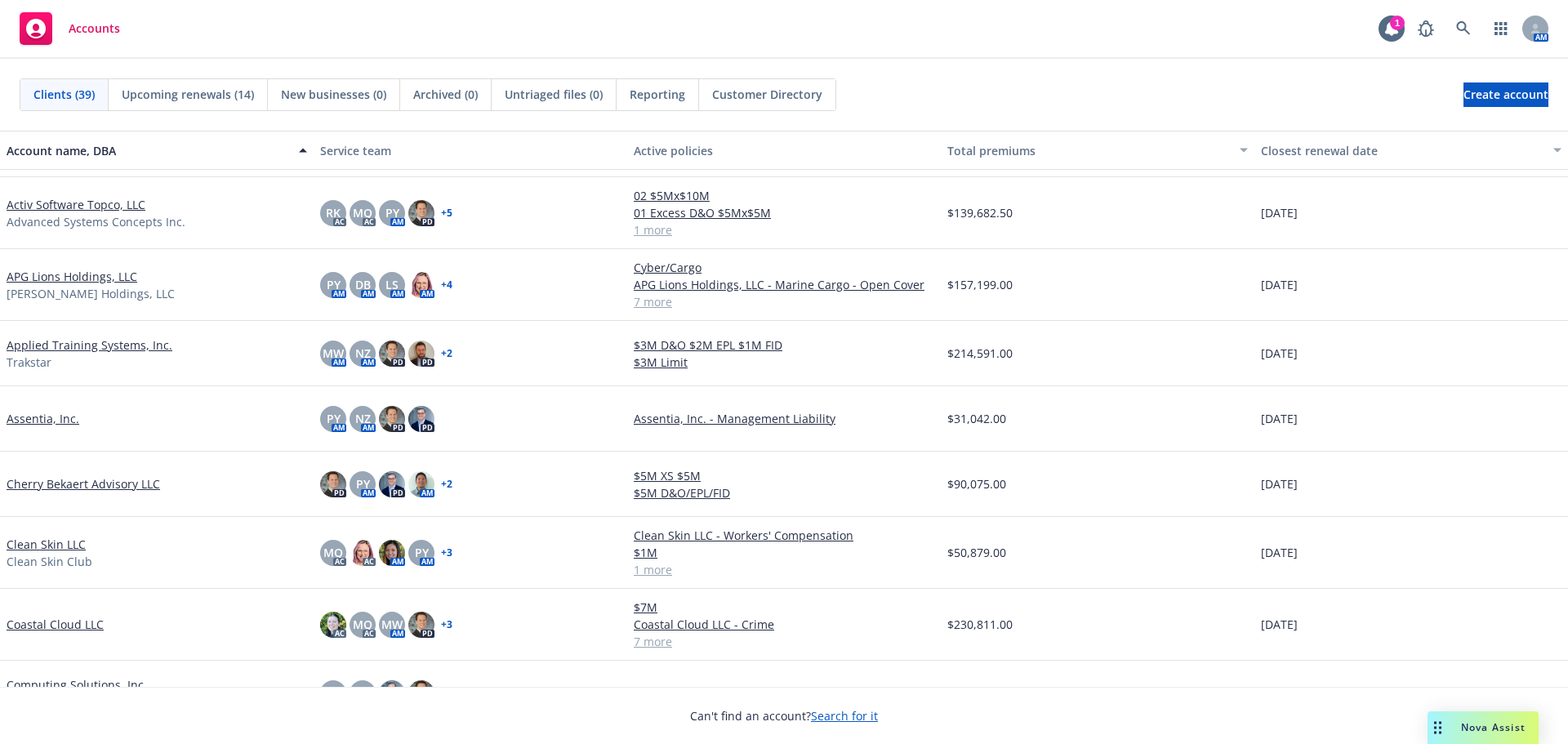
click at [107, 282] on link "APG Lions Holdings, LLC" at bounding box center [72, 277] width 131 height 17
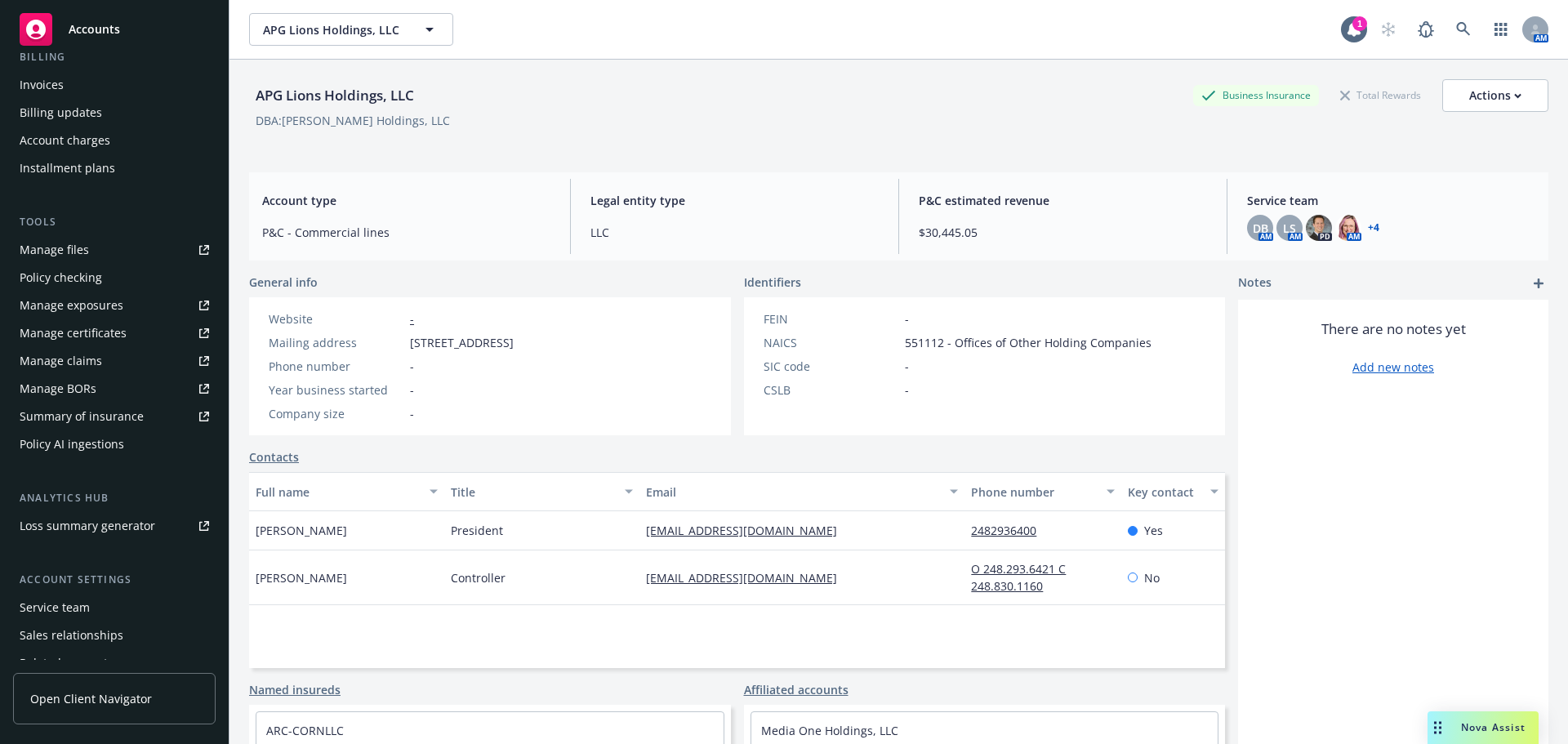
scroll to position [327, 0]
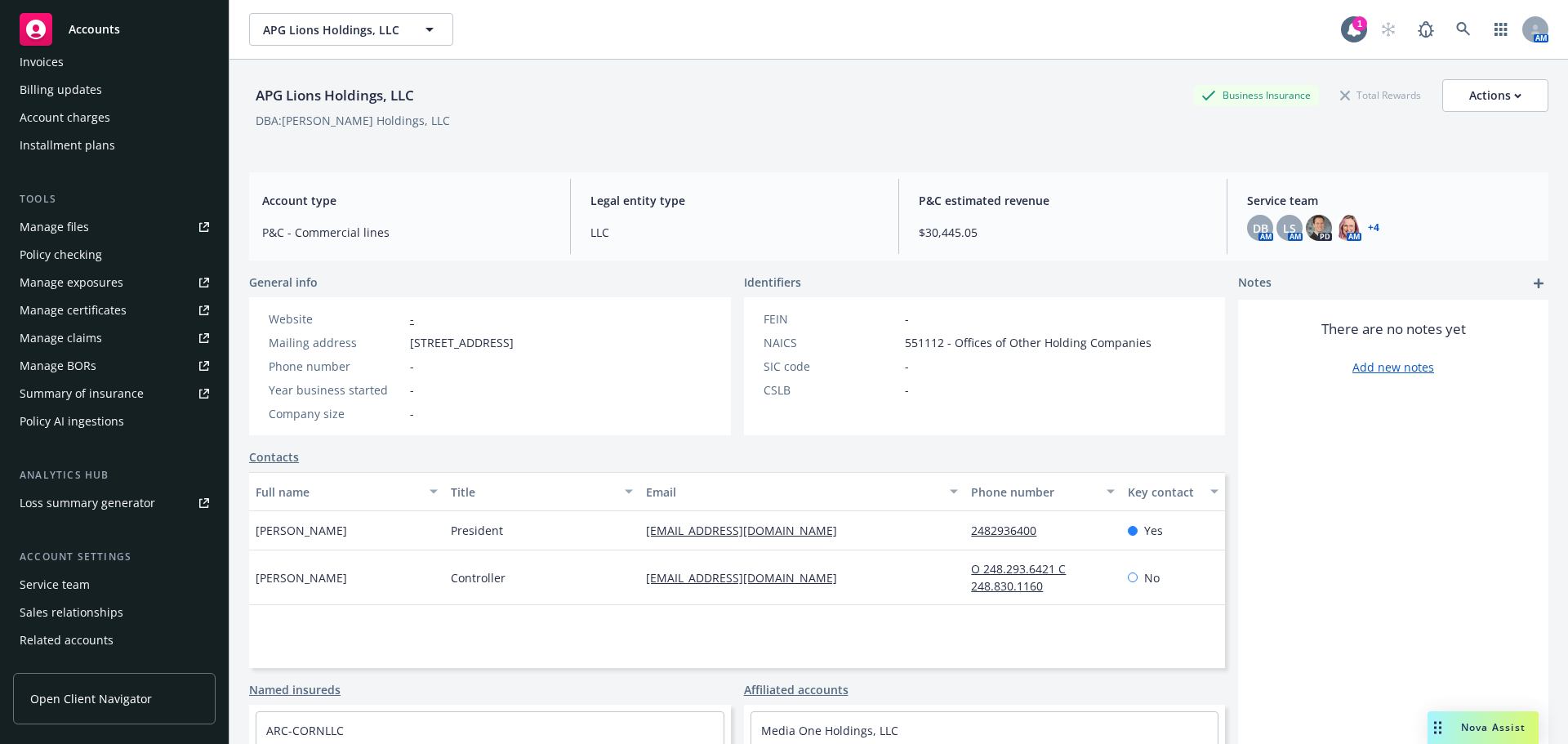
click at [122, 424] on div "Policy AI ingestions" at bounding box center [114, 422] width 190 height 26
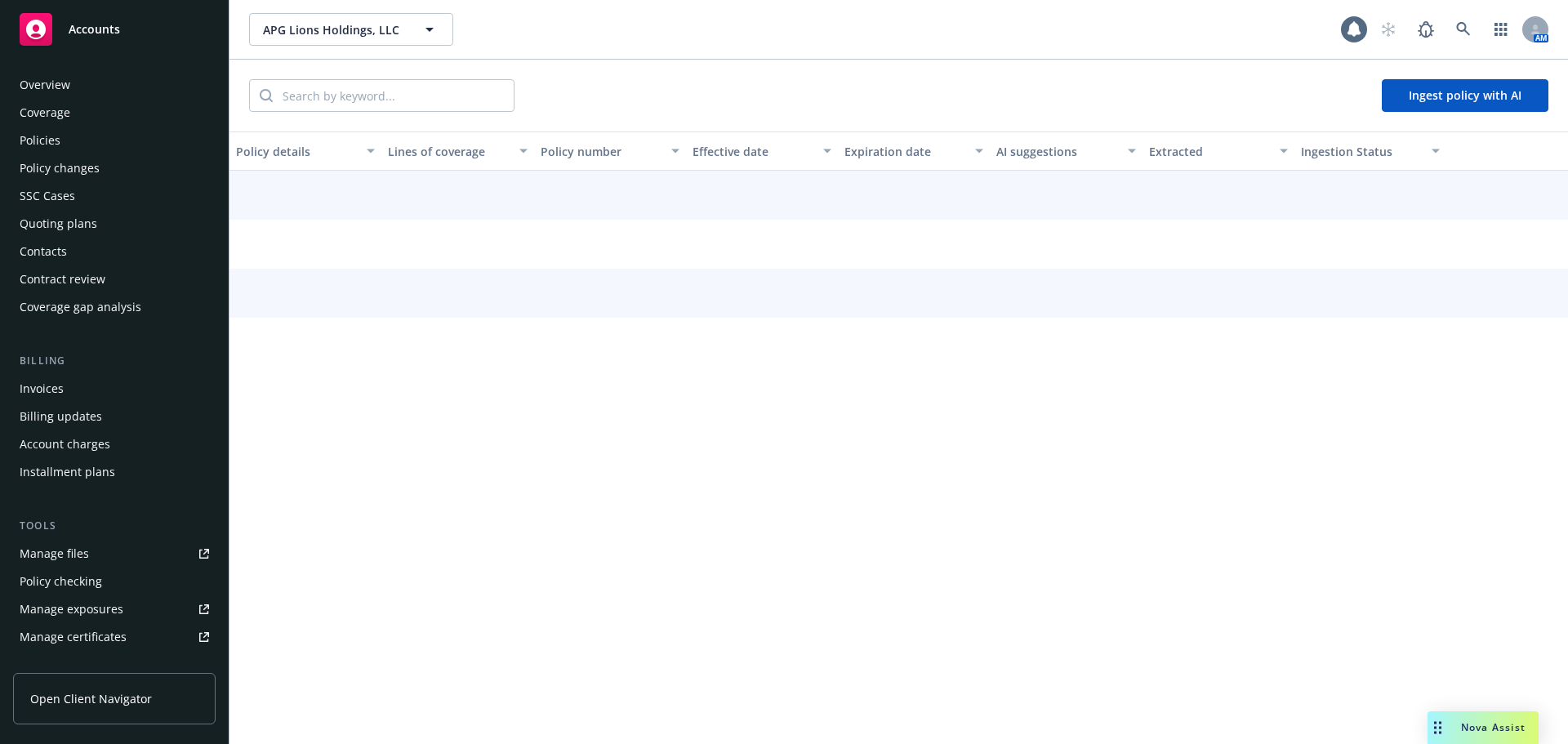
scroll to position [351, 0]
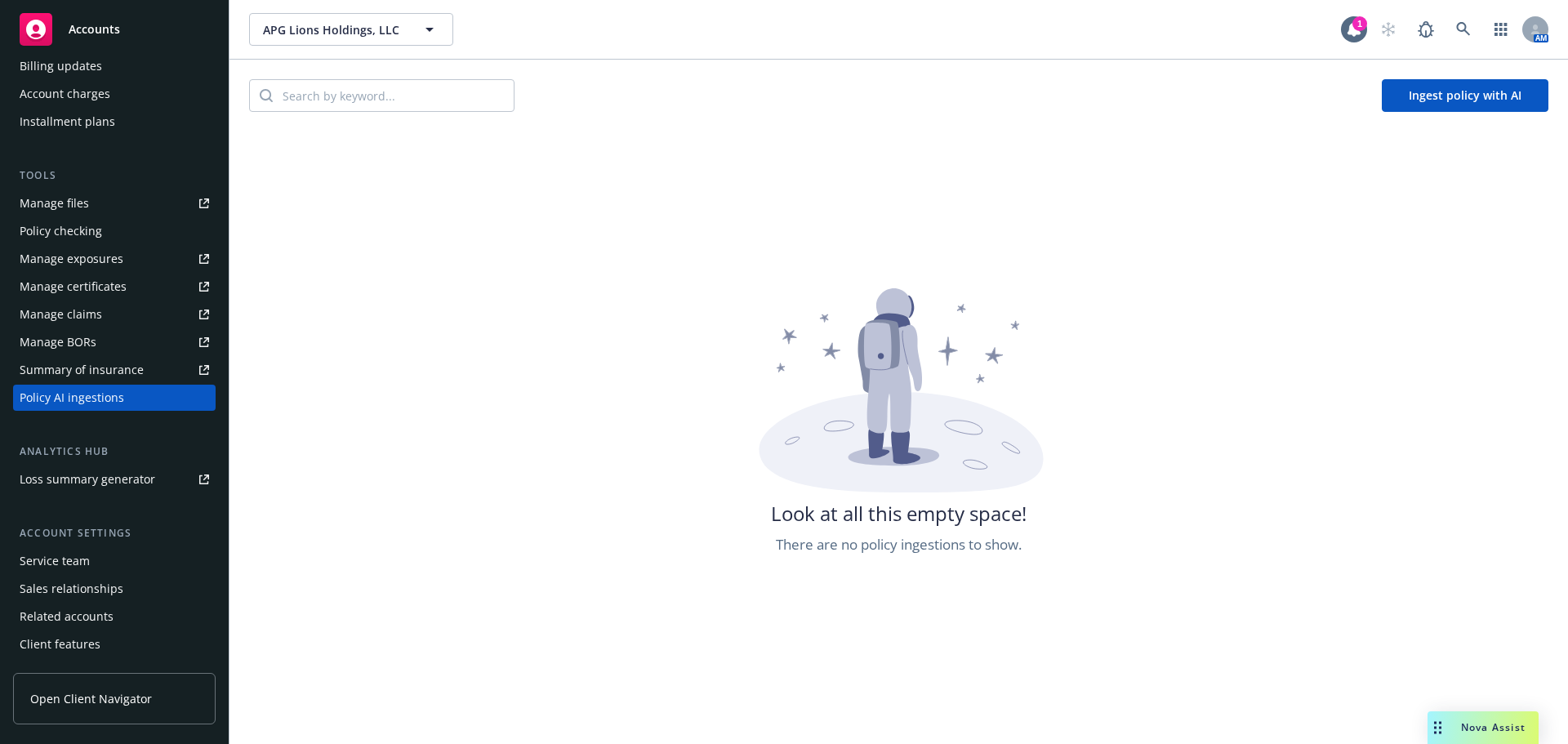
click at [1442, 94] on button "Ingest policy with AI" at bounding box center [1465, 95] width 166 height 33
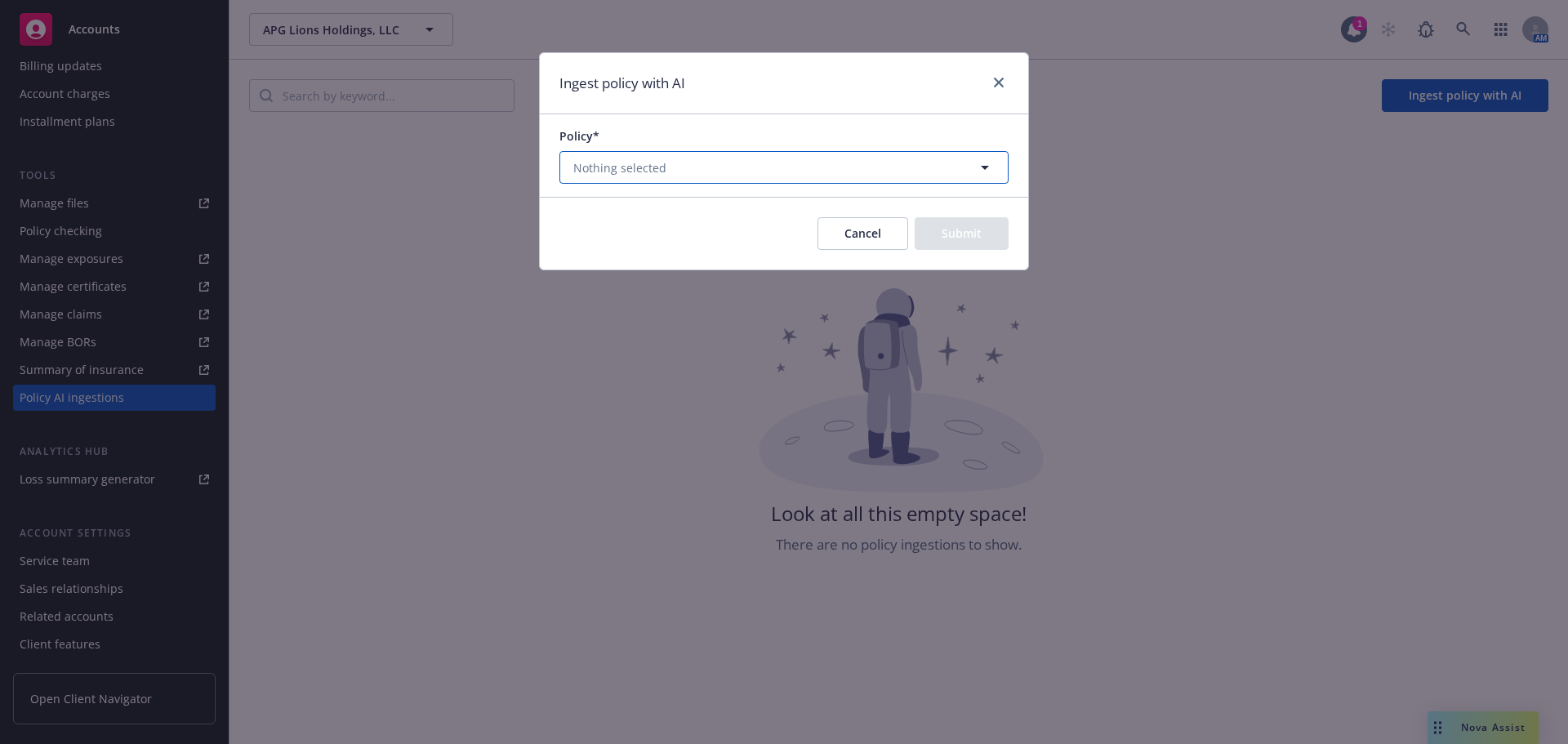
click at [732, 178] on button "Nothing selected" at bounding box center [784, 167] width 449 height 33
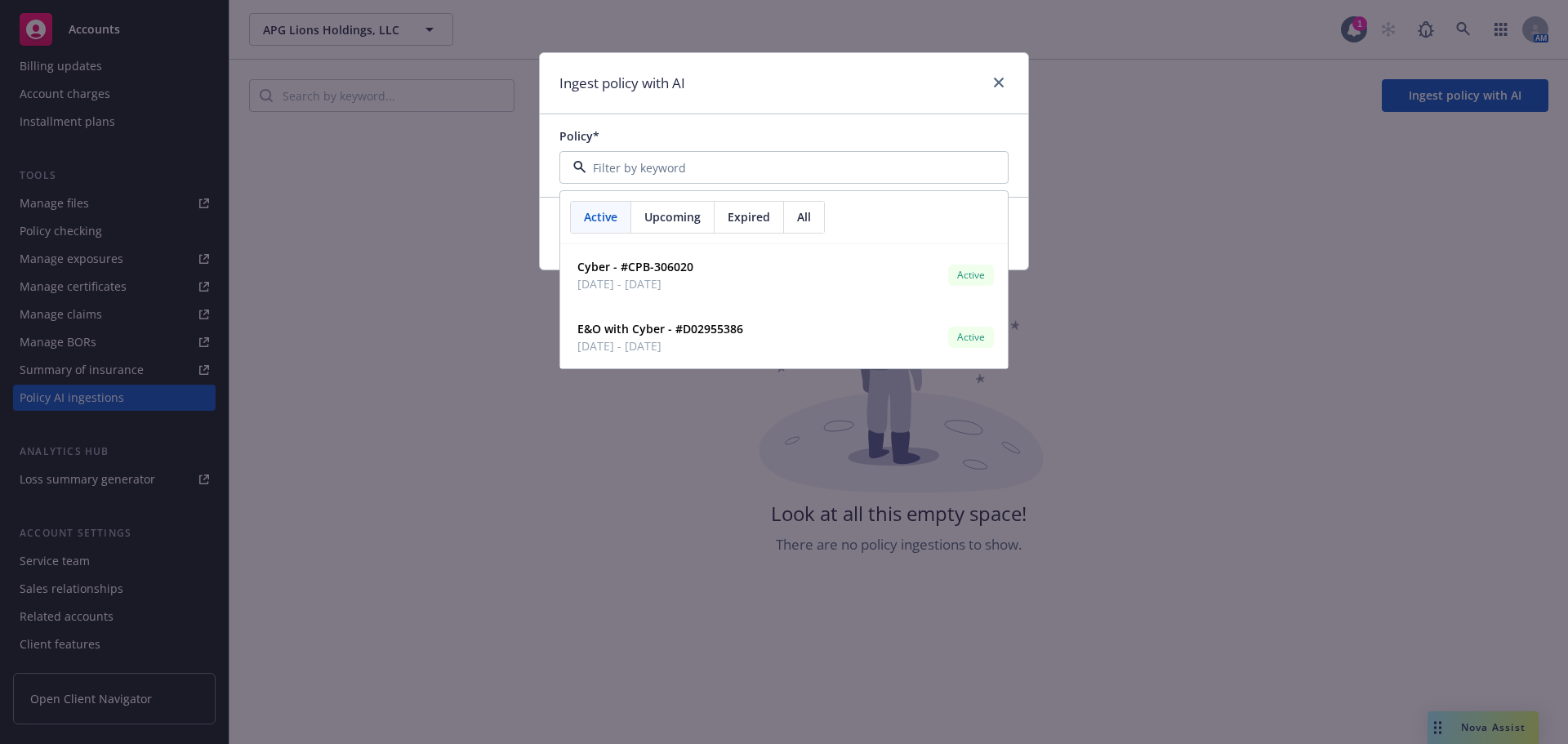
click at [988, 64] on div "Ingest policy with AI" at bounding box center [784, 84] width 489 height 62
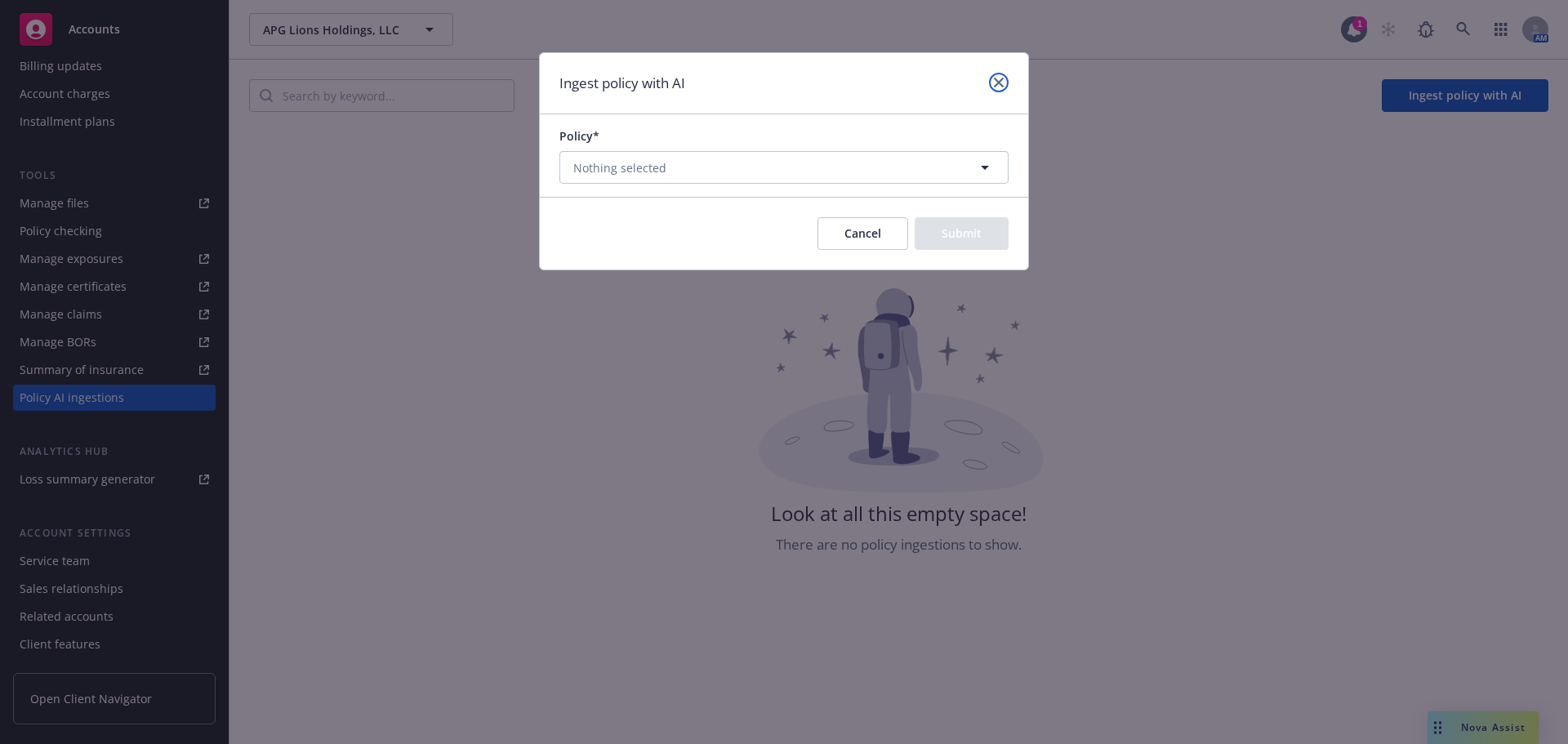
click at [1001, 75] on link "close" at bounding box center [998, 82] width 20 height 20
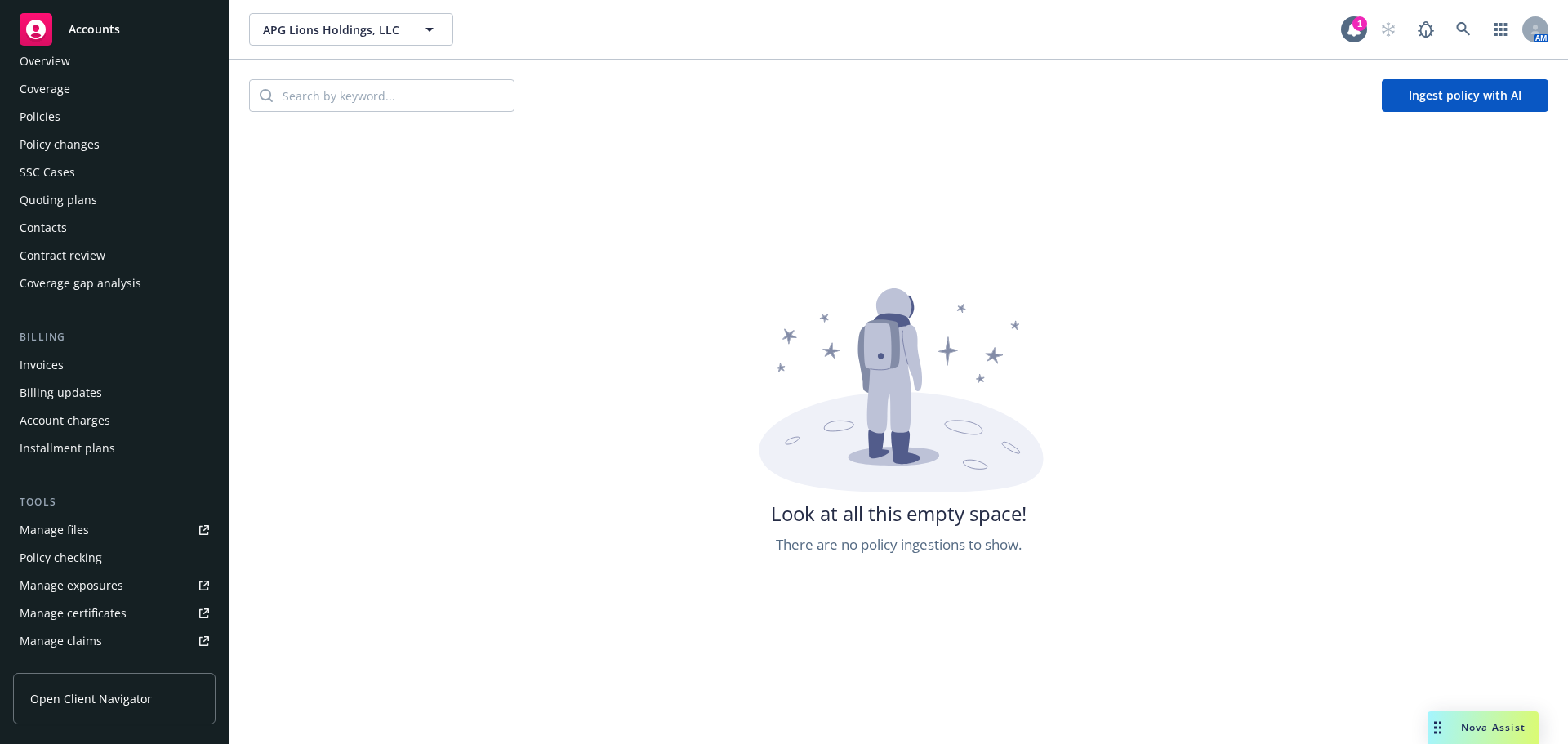
scroll to position [0, 0]
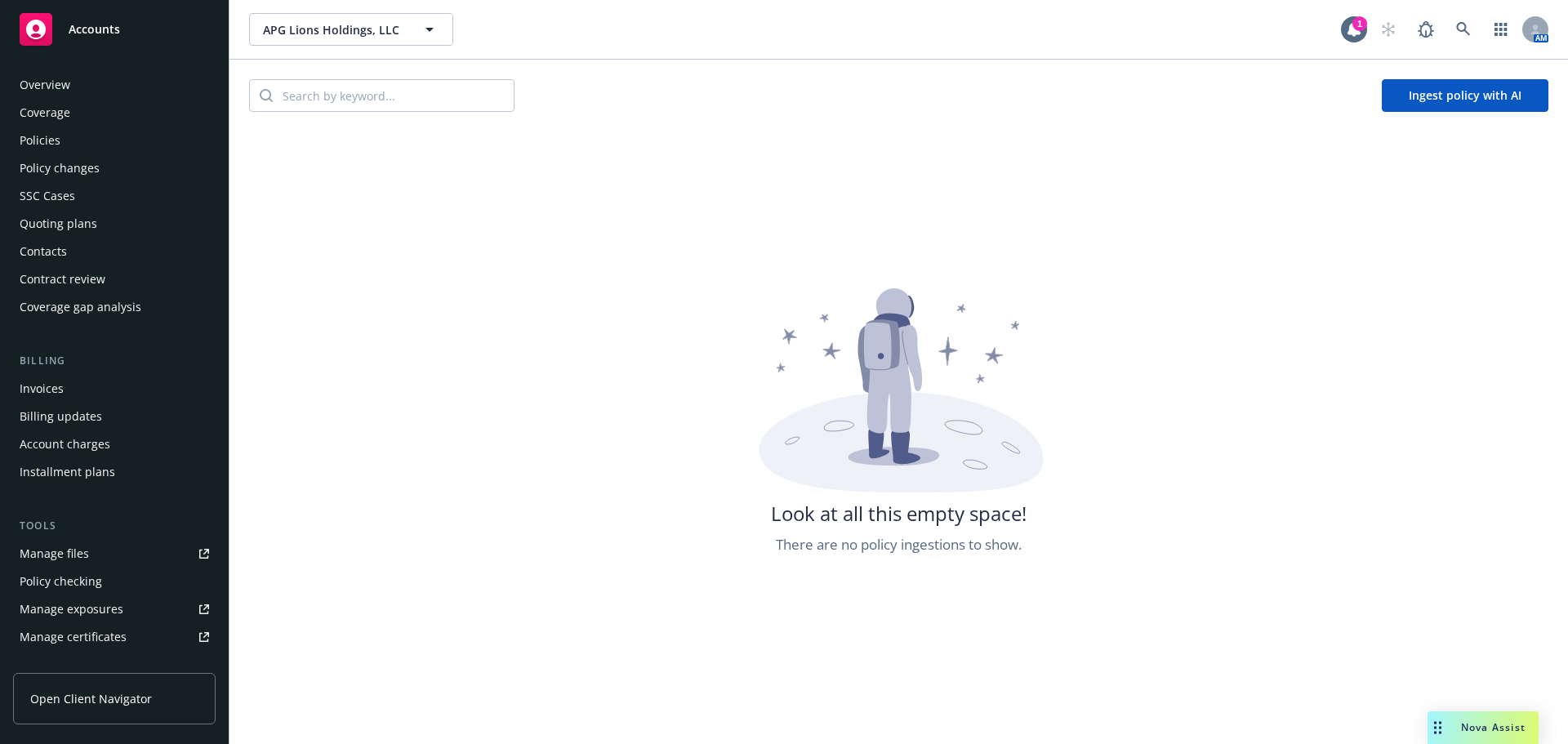
click at [82, 138] on div "Policies" at bounding box center [114, 140] width 190 height 26
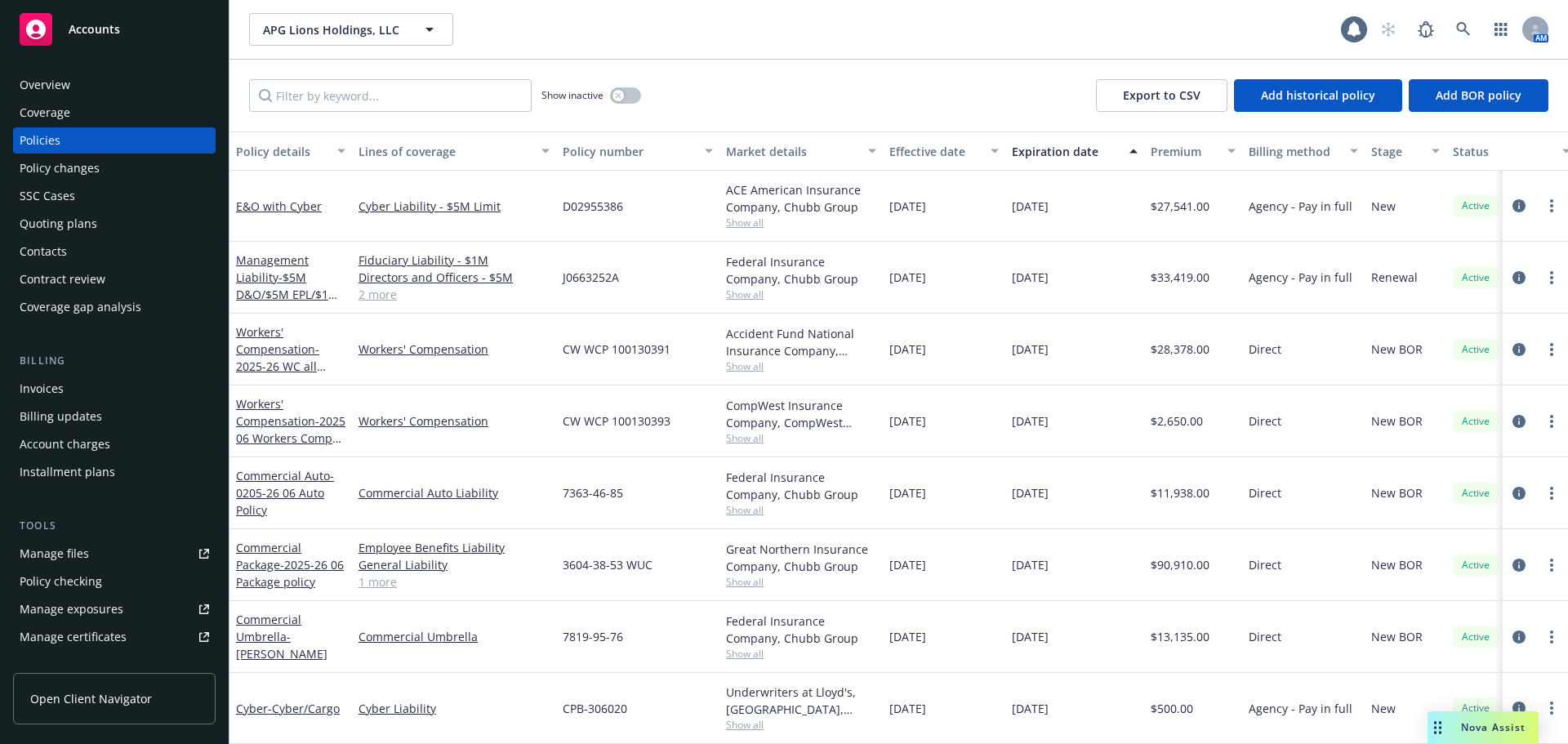
scroll to position [83, 0]
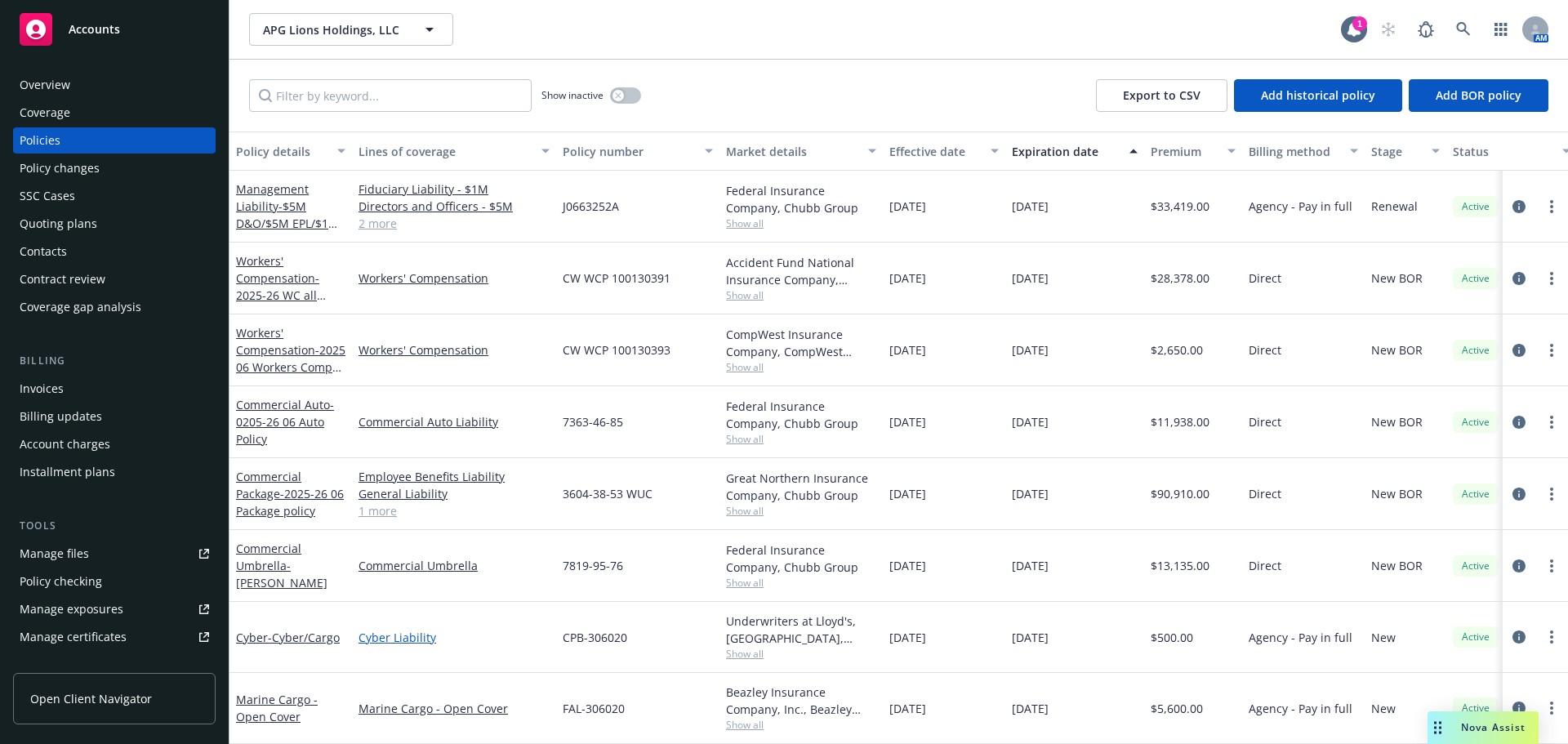
click at [404, 629] on link "Cyber Liability" at bounding box center [454, 637] width 191 height 17
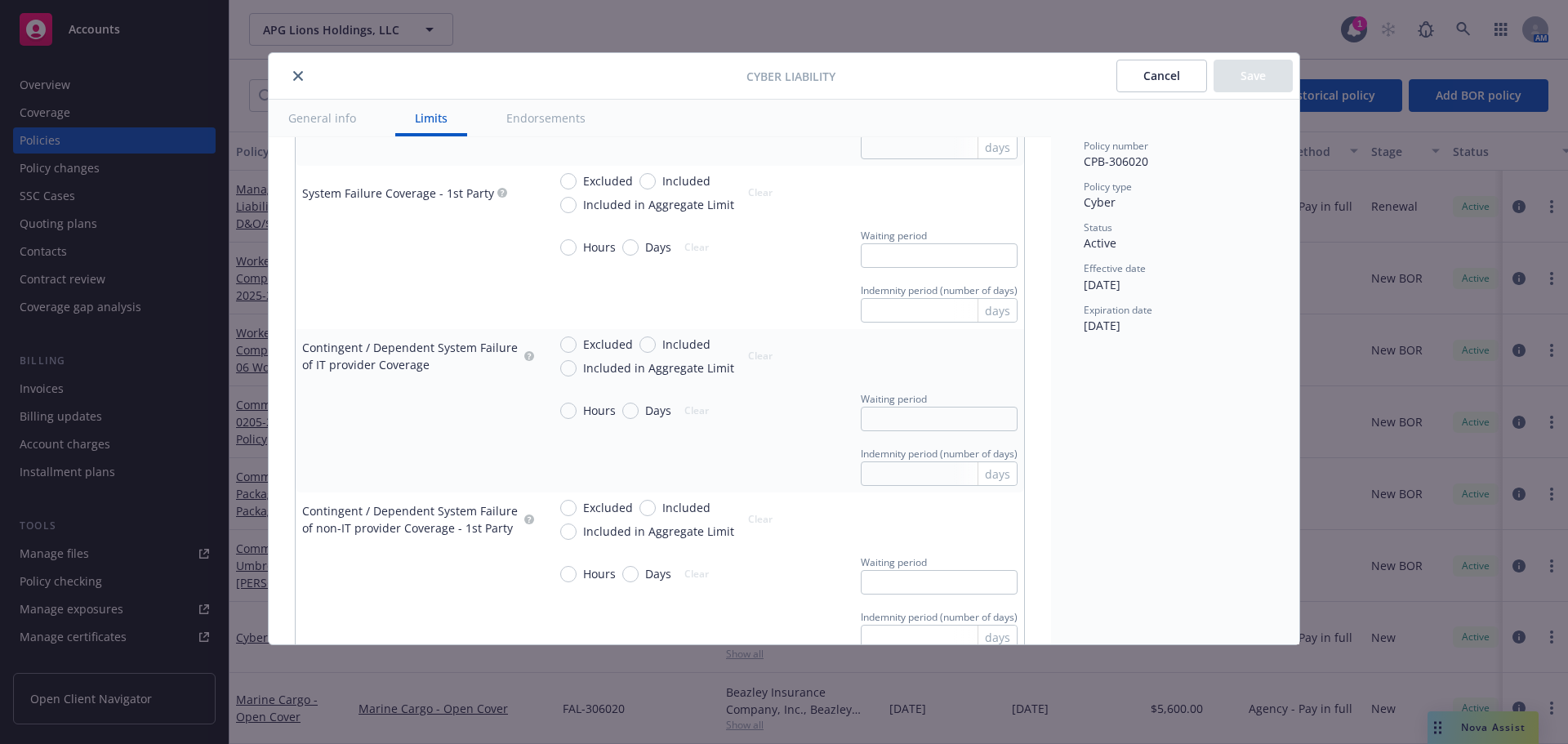
scroll to position [1552, 0]
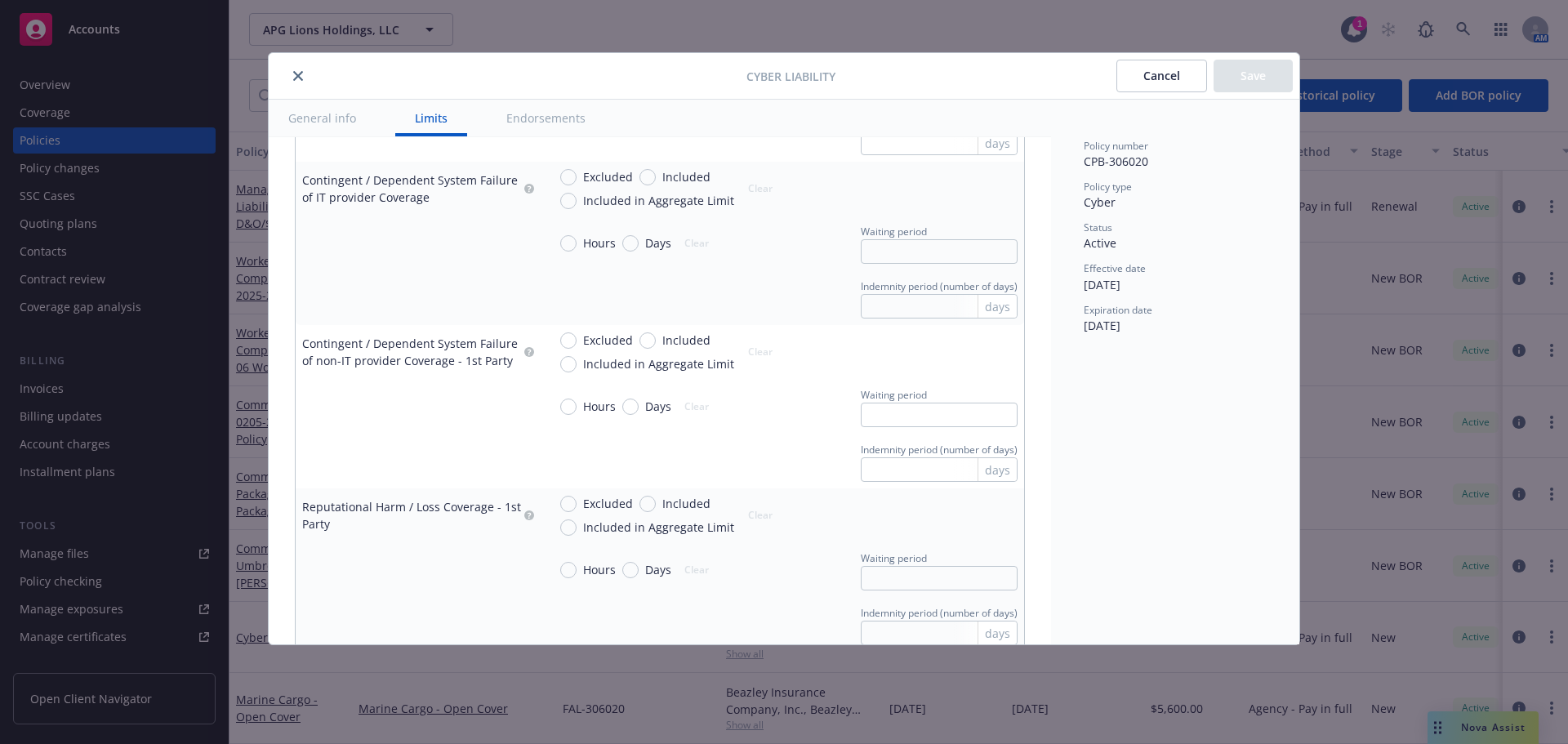
click at [304, 75] on button "close" at bounding box center [297, 76] width 20 height 20
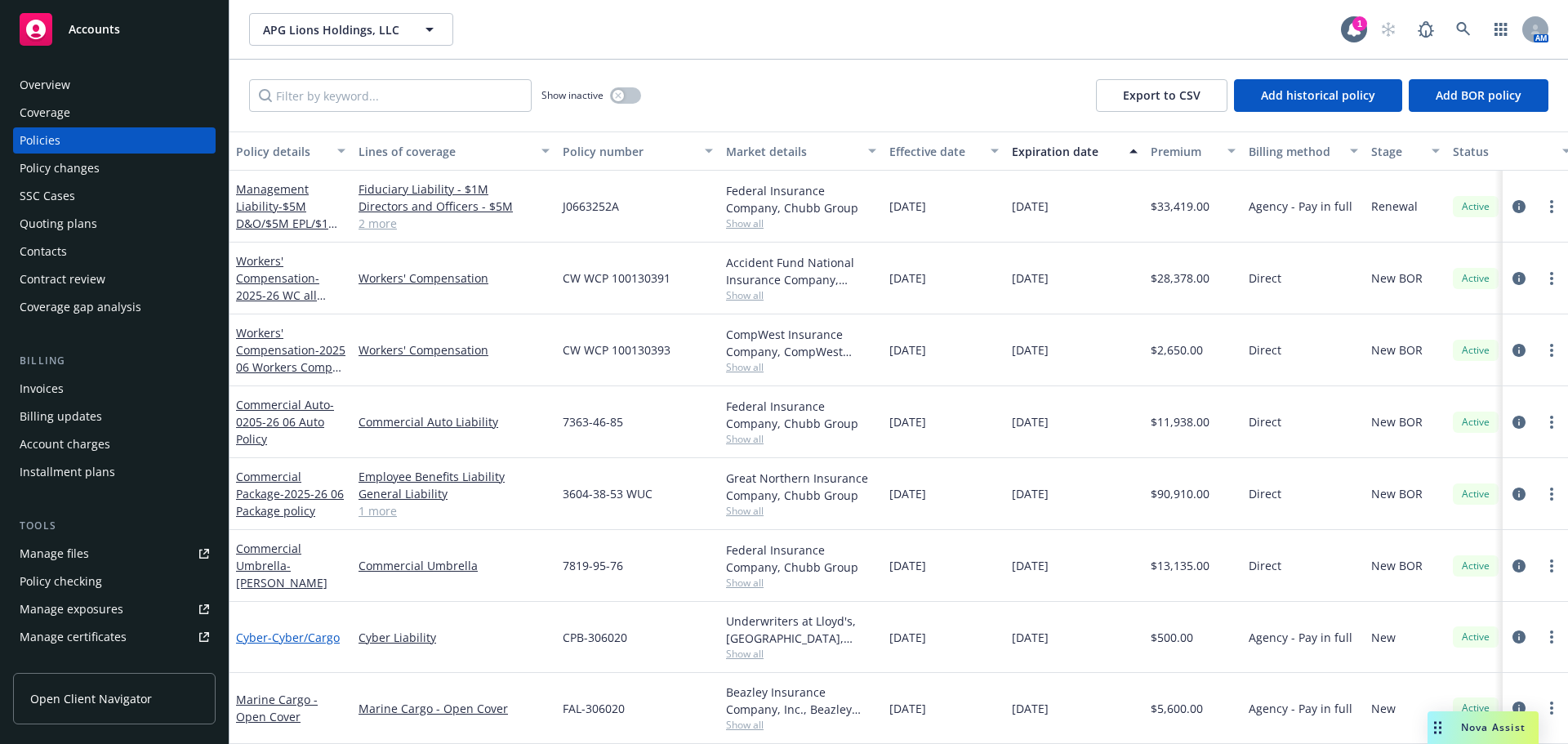
click at [285, 630] on span "- Cyber/Cargo" at bounding box center [304, 637] width 72 height 16
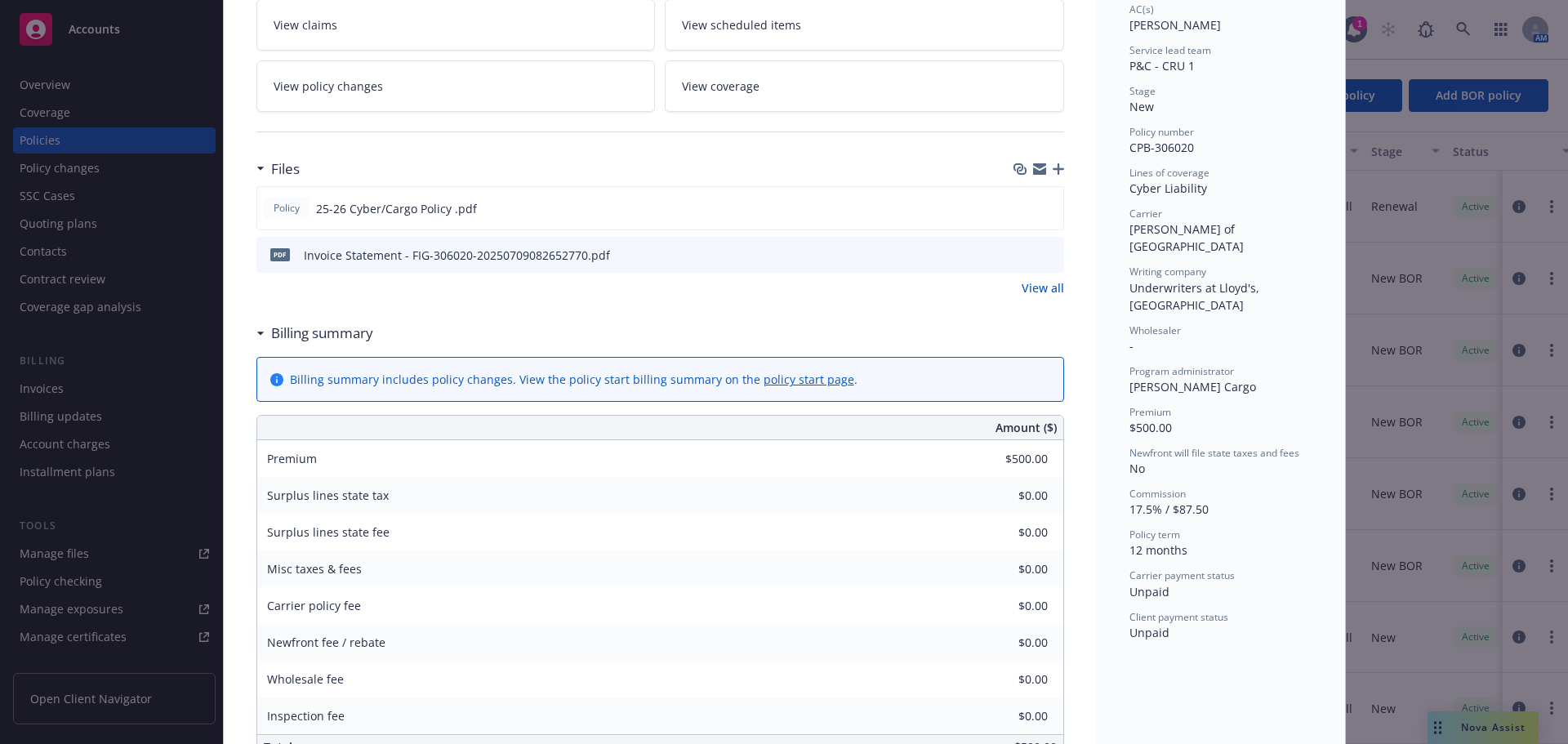
scroll to position [327, 0]
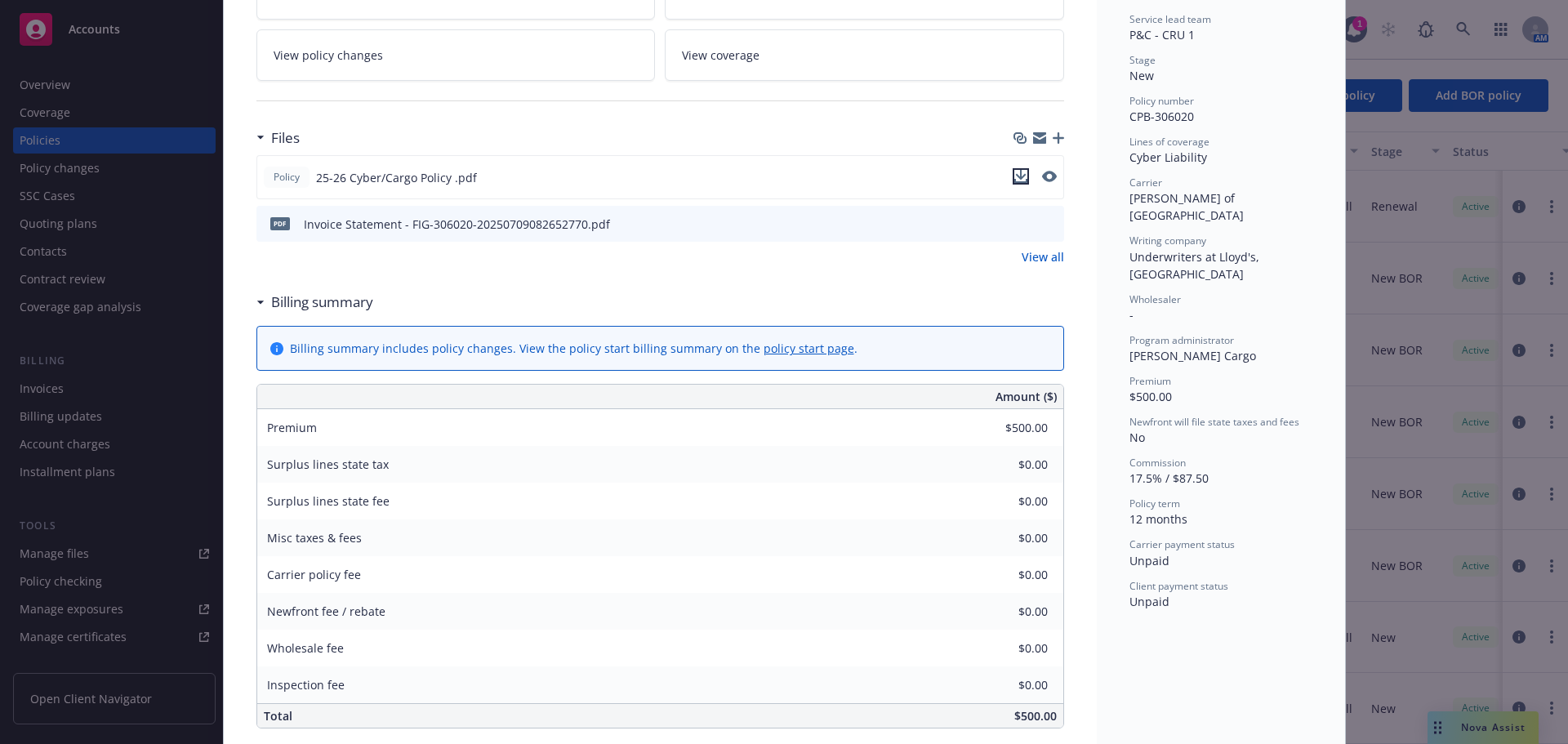
click at [1014, 177] on icon "download file" at bounding box center [1020, 177] width 13 height 13
click at [1044, 179] on icon "preview file" at bounding box center [1048, 177] width 15 height 11
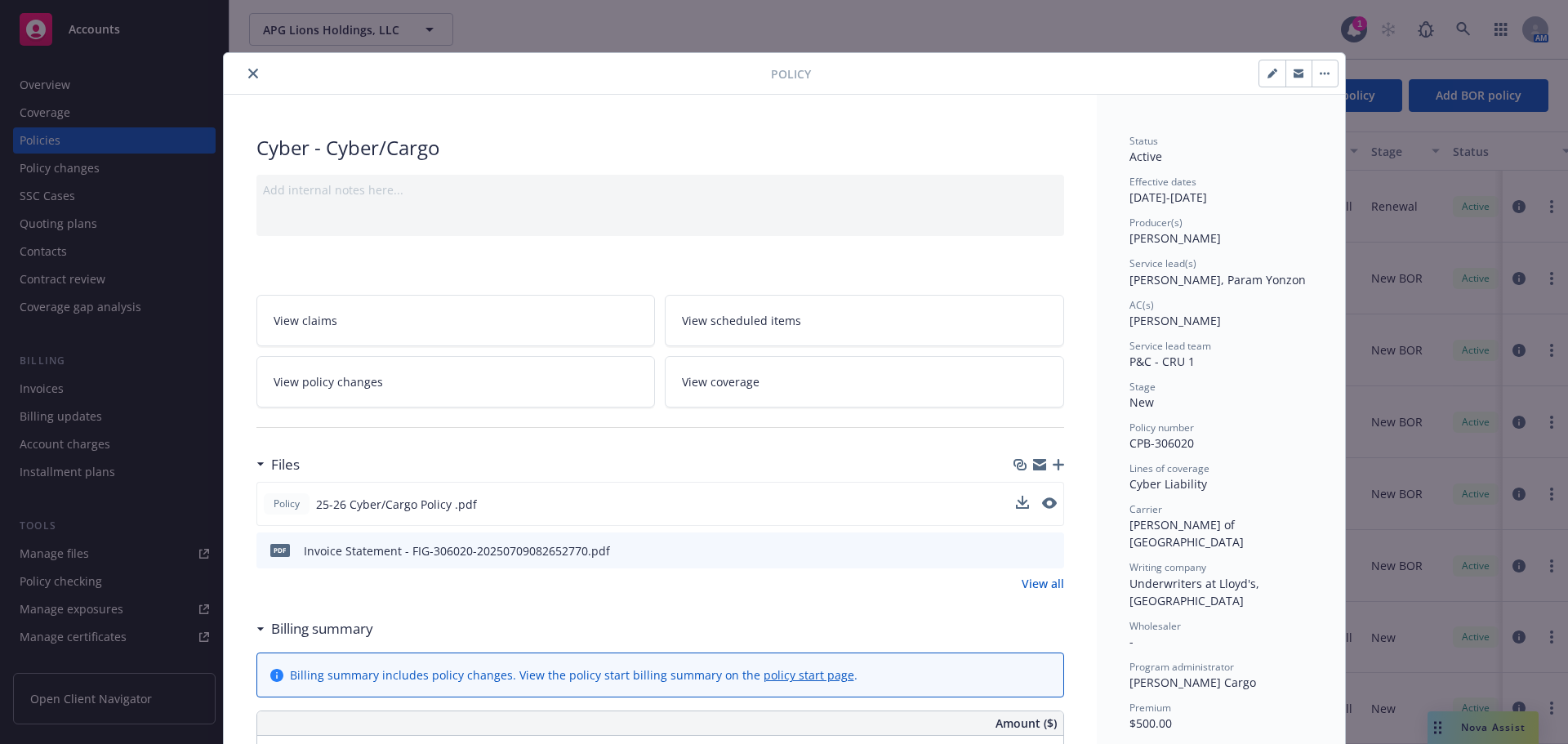
click at [120, 55] on div "Policy Cyber - Cyber/Cargo Add internal notes here... View claims View schedule…" at bounding box center [784, 372] width 1568 height 744
click at [114, 73] on div "Policy Cyber - Cyber/Cargo Add internal notes here... View claims View schedule…" at bounding box center [784, 372] width 1568 height 744
drag, startPoint x: 120, startPoint y: 44, endPoint x: 159, endPoint y: 47, distance: 39.1
click at [121, 44] on div "Policy Cyber - Cyber/Cargo Add internal notes here... View claims View schedule…" at bounding box center [784, 372] width 1568 height 744
click at [235, 75] on div at bounding box center [500, 73] width 541 height 20
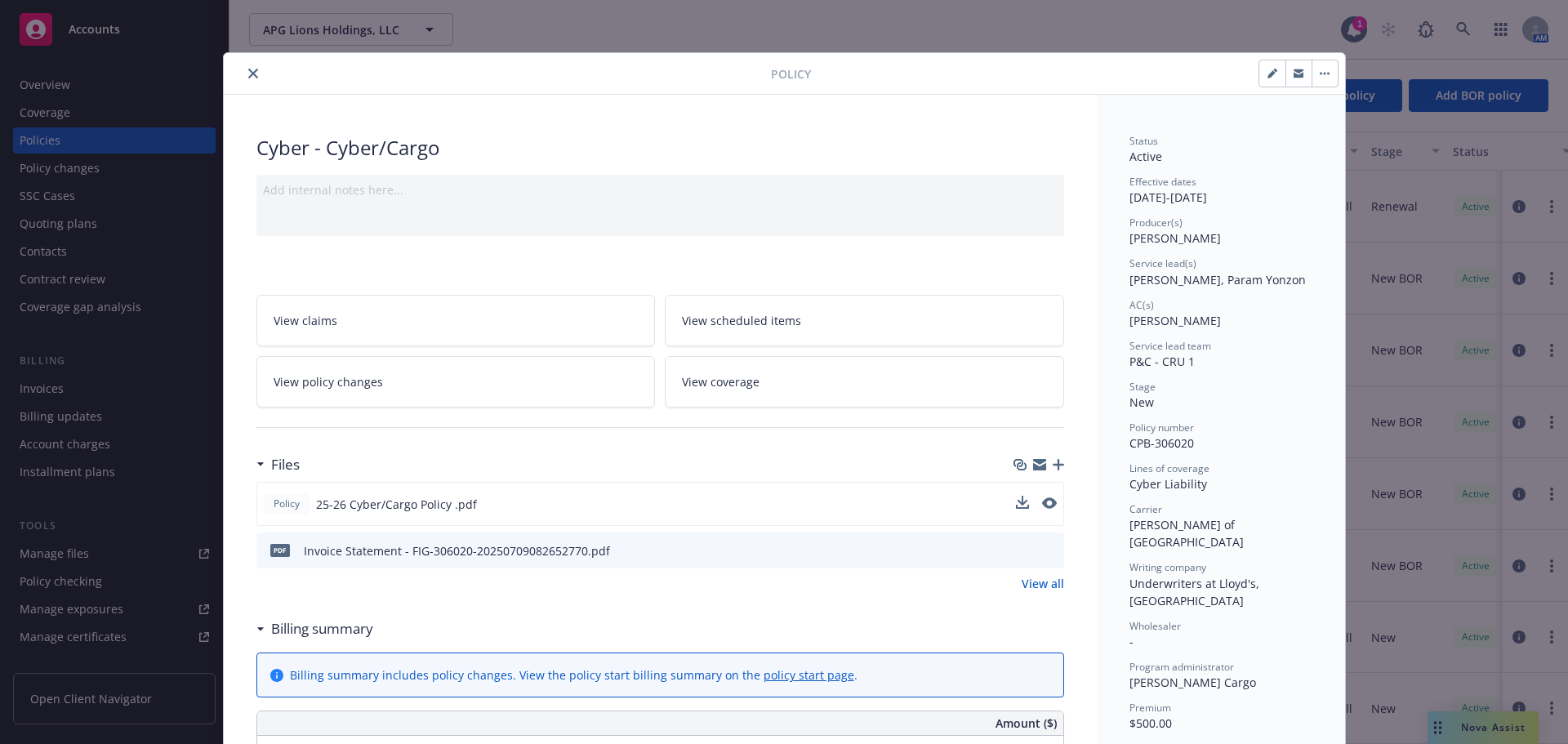
click at [249, 75] on icon "close" at bounding box center [253, 73] width 9 height 9
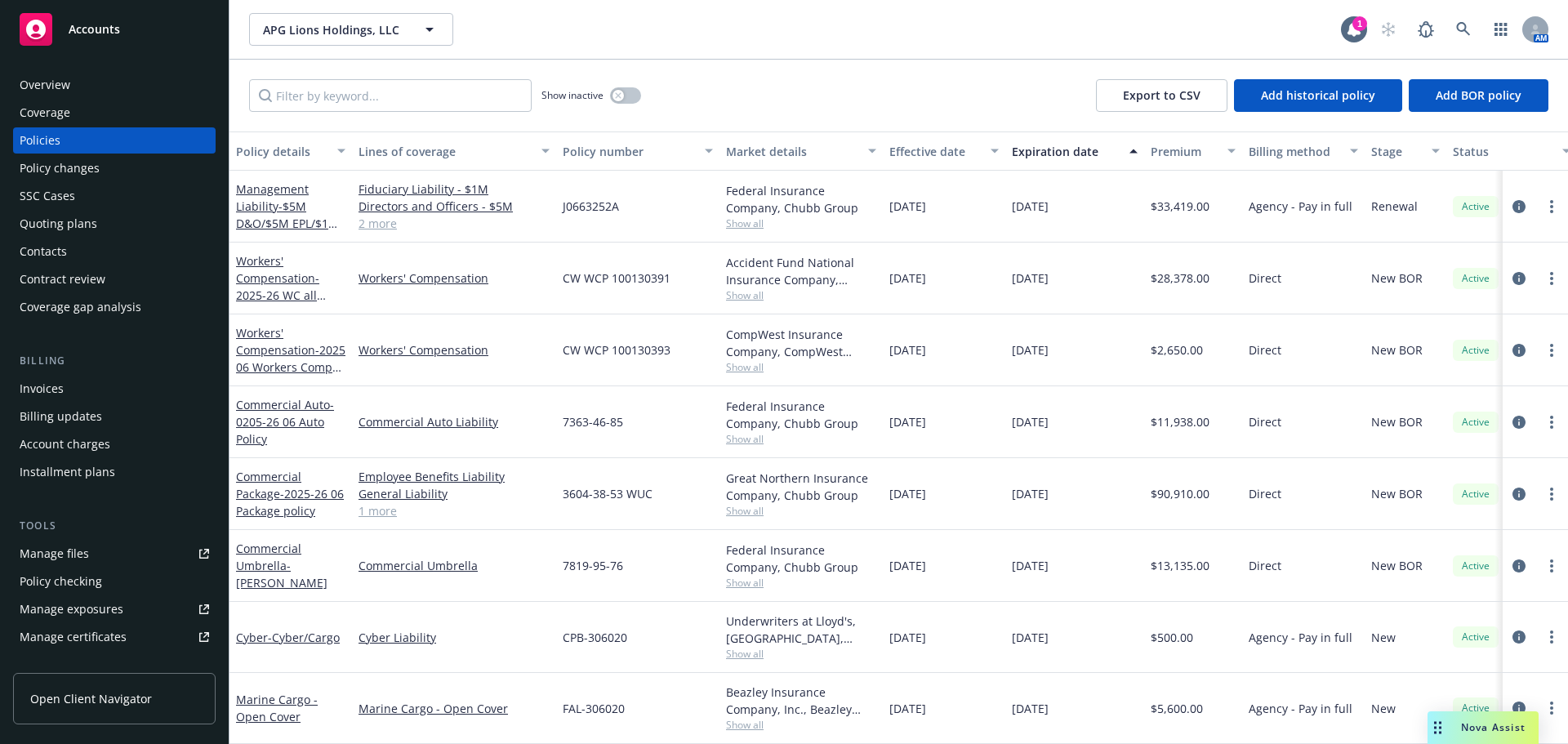
click at [127, 30] on div "Accounts" at bounding box center [114, 29] width 190 height 33
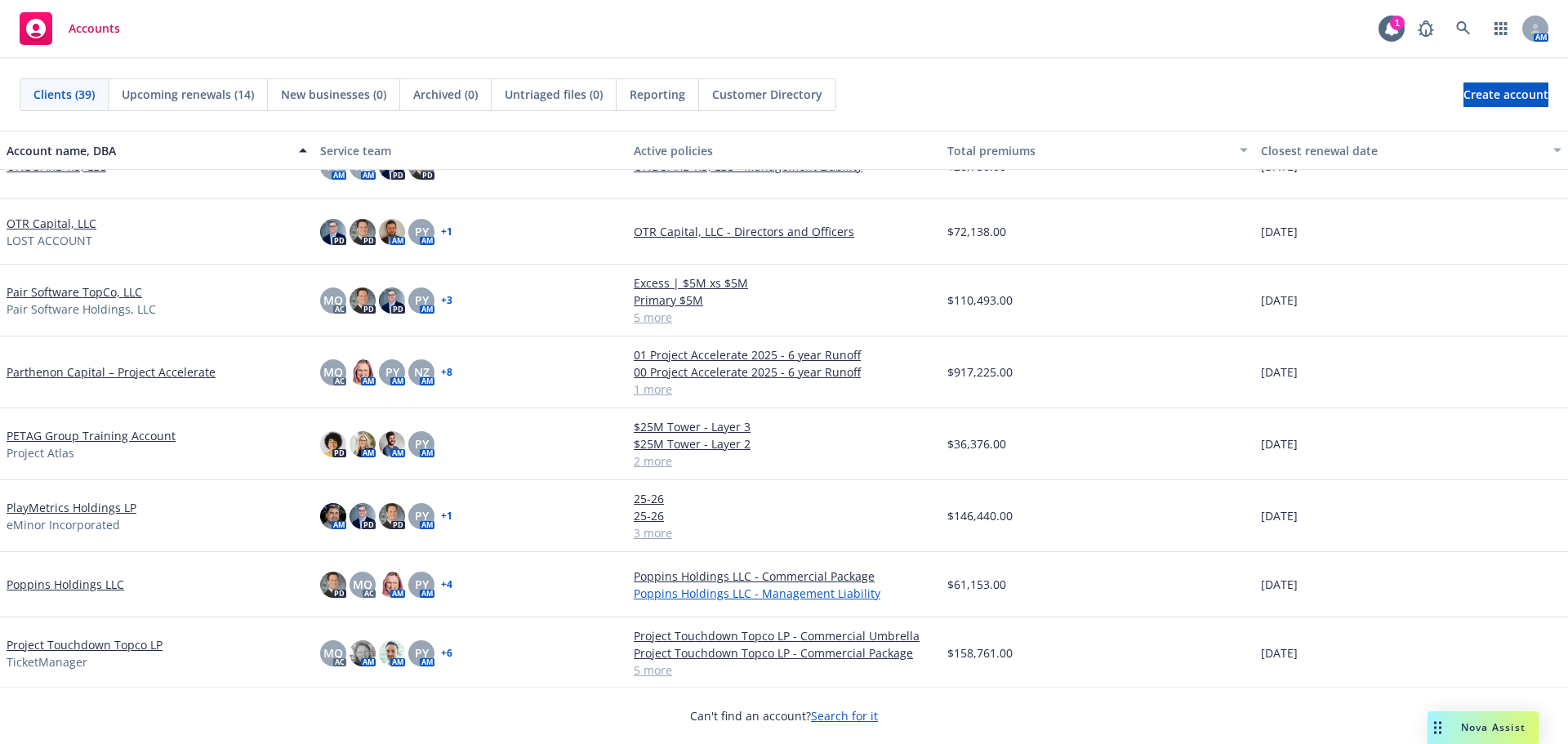
scroll to position [1225, 0]
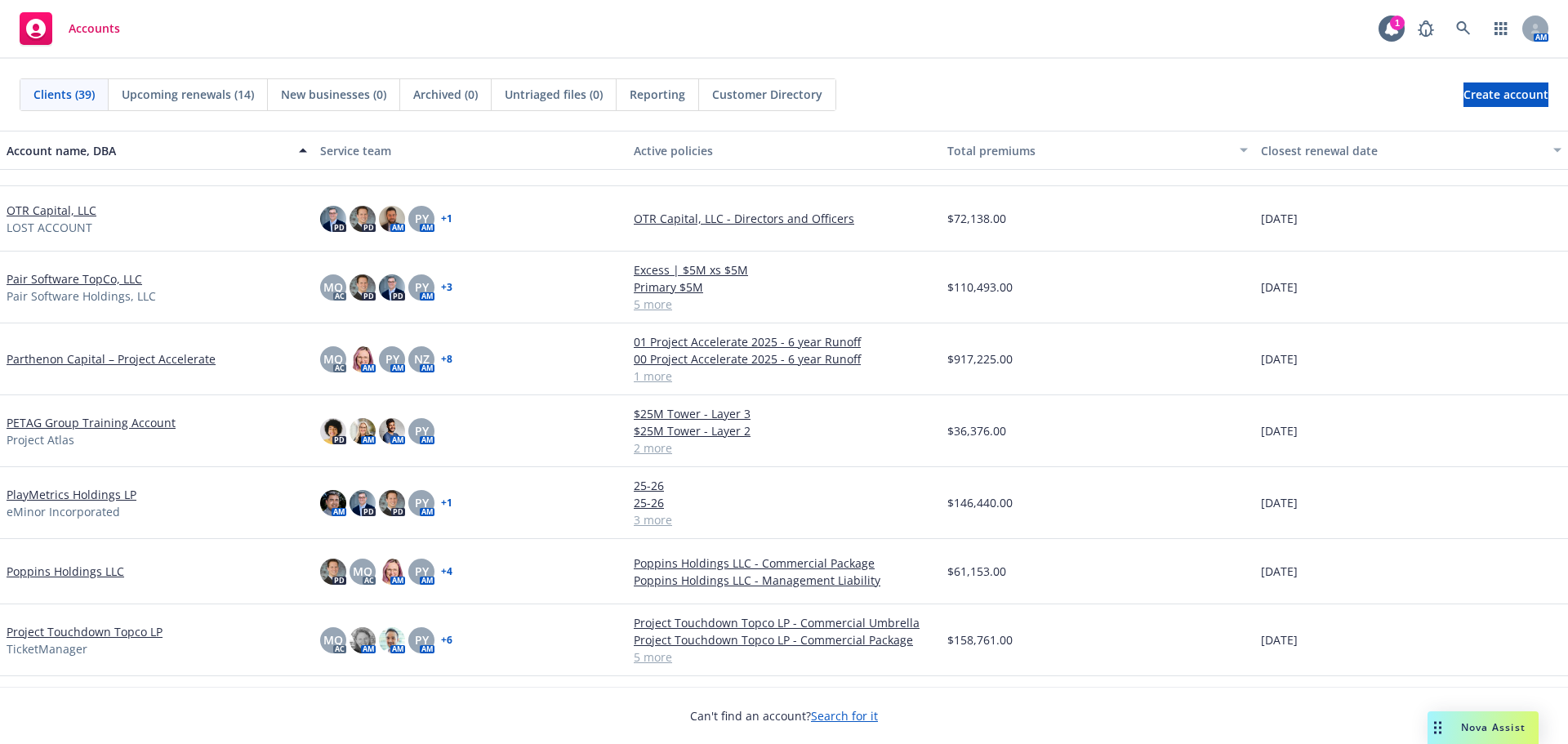
click at [100, 638] on link "Project Touchdown Topco LP" at bounding box center [84, 632] width 156 height 17
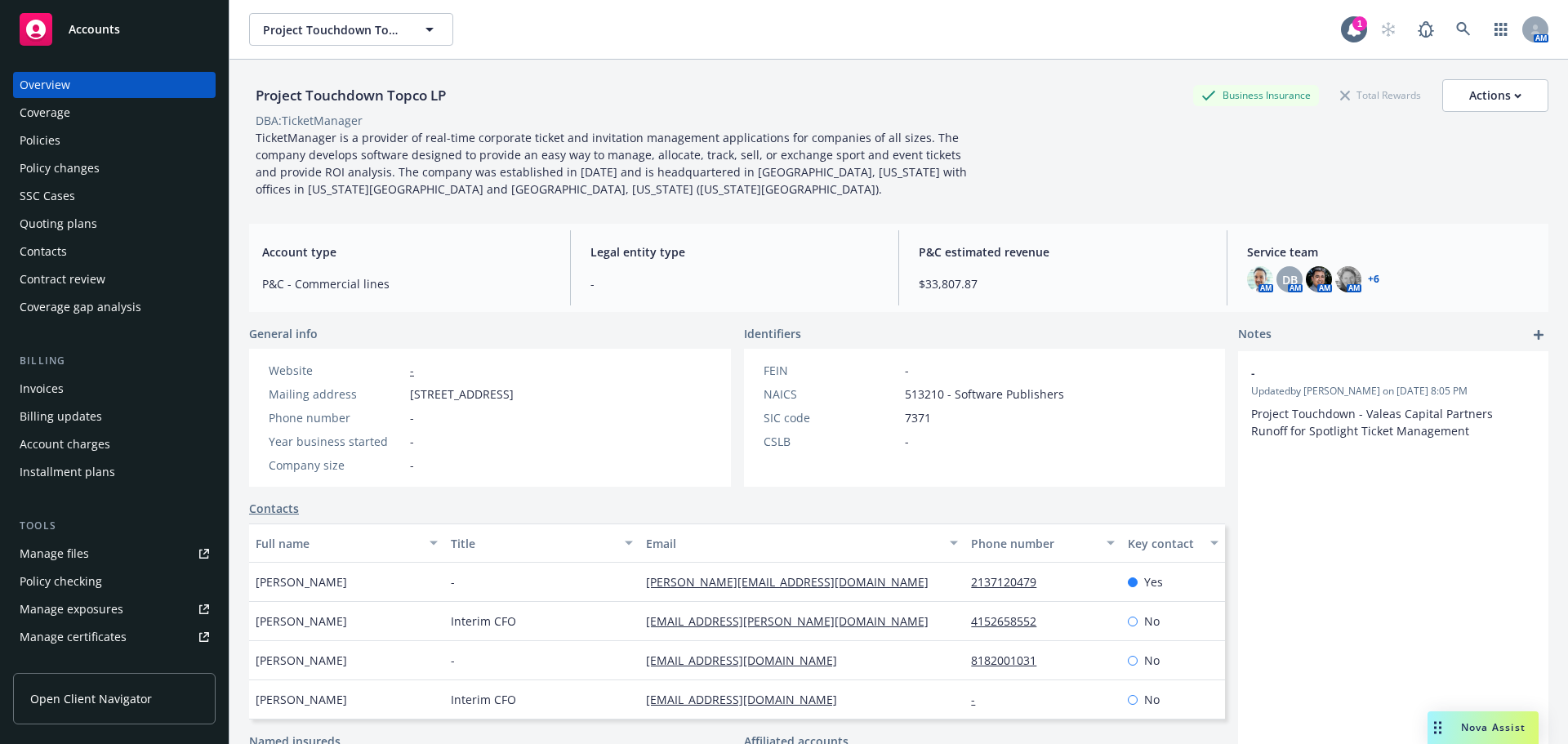
click at [71, 131] on div "Policies" at bounding box center [114, 140] width 190 height 26
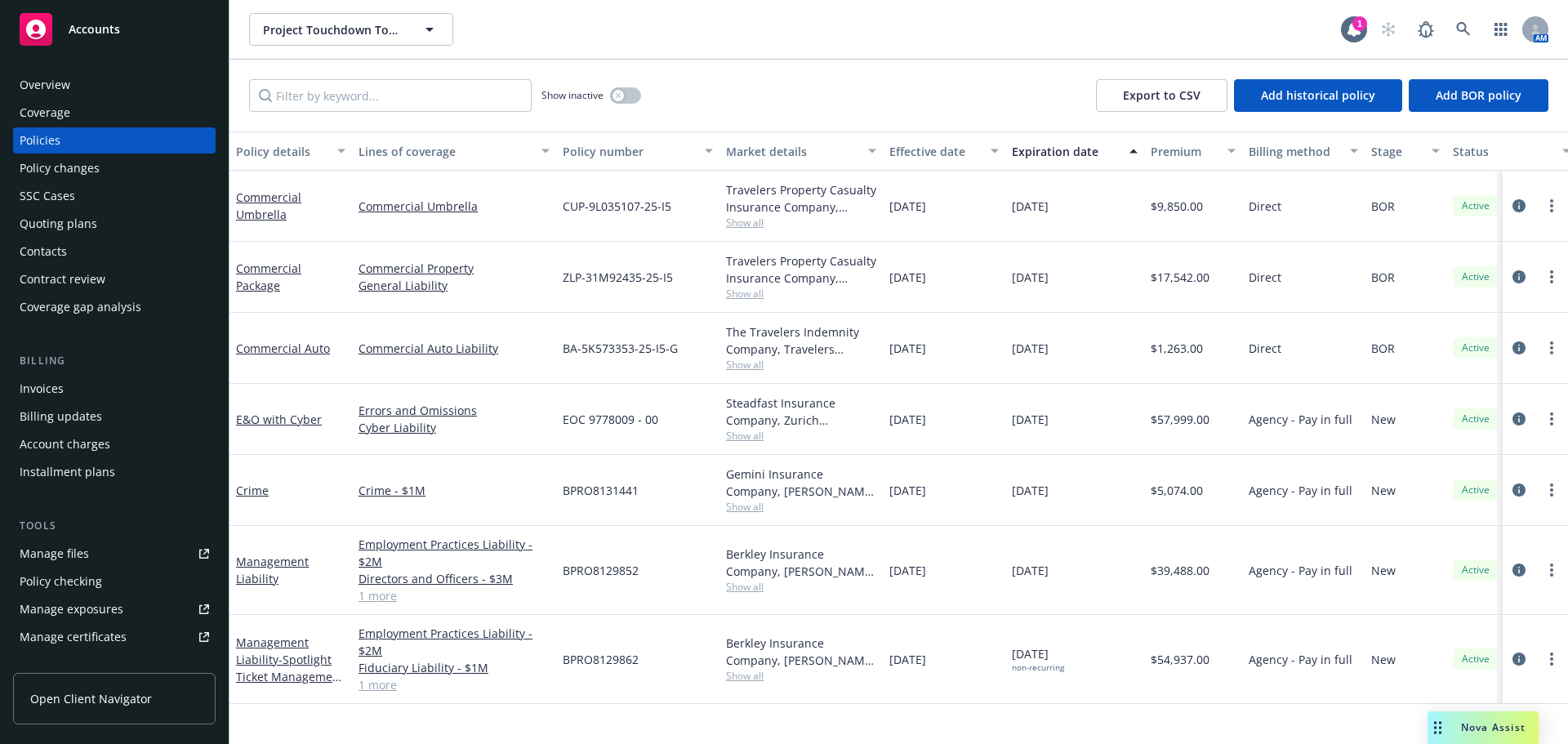
click at [84, 35] on span "Accounts" at bounding box center [93, 29] width 51 height 13
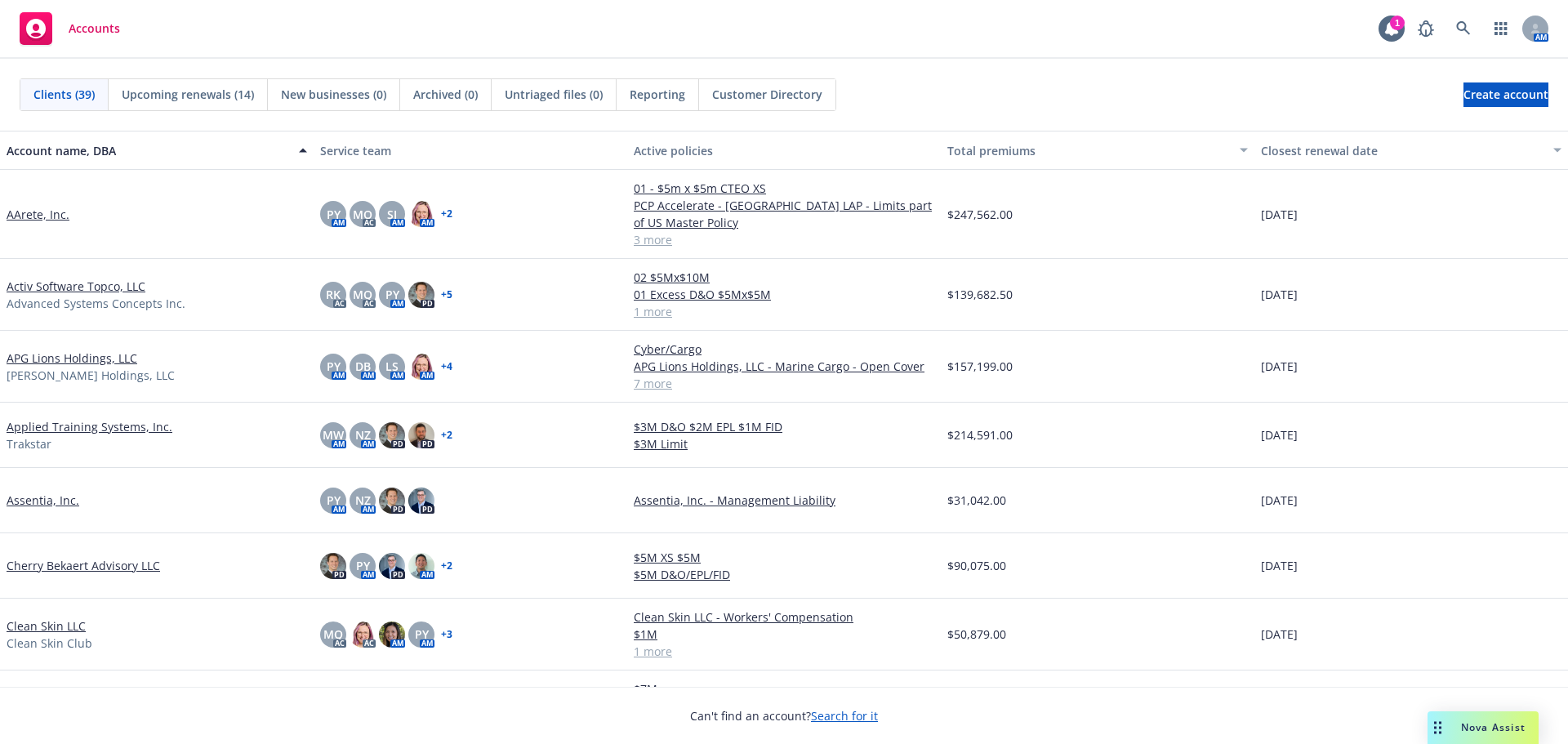
click at [54, 627] on link "Clean Skin LLC" at bounding box center [46, 626] width 79 height 17
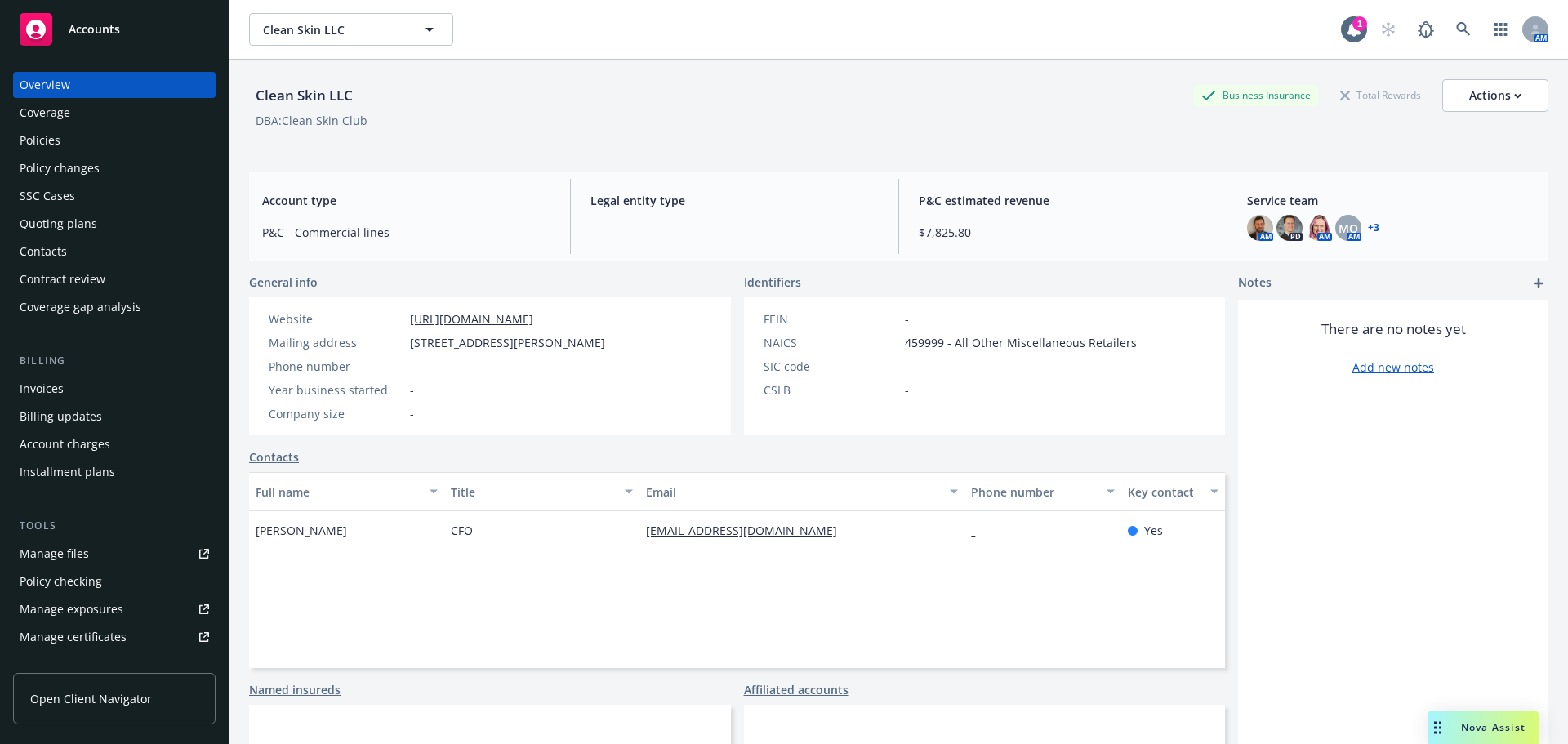
click at [109, 140] on div "Policies" at bounding box center [114, 140] width 190 height 26
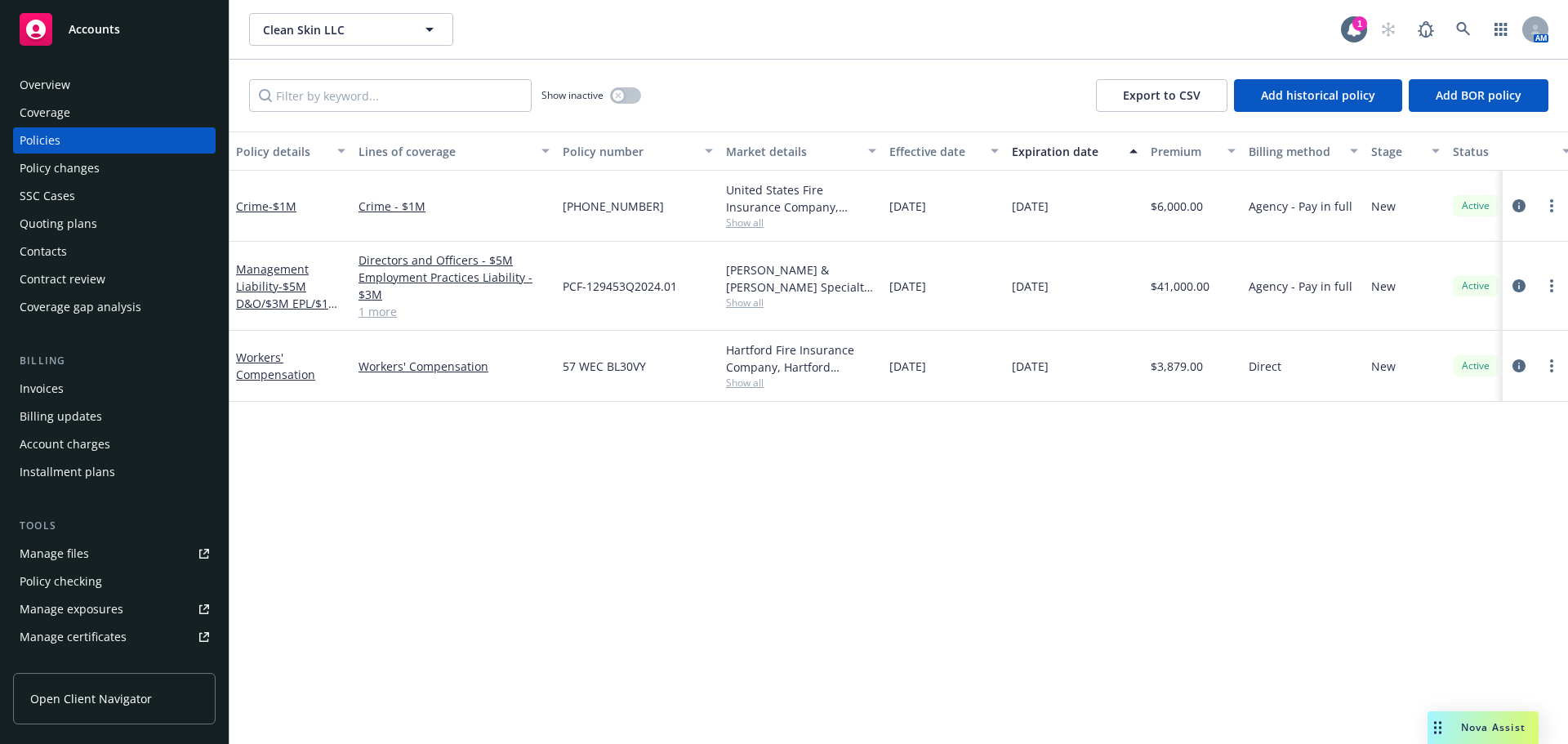
click at [64, 43] on div "Accounts" at bounding box center [114, 29] width 190 height 33
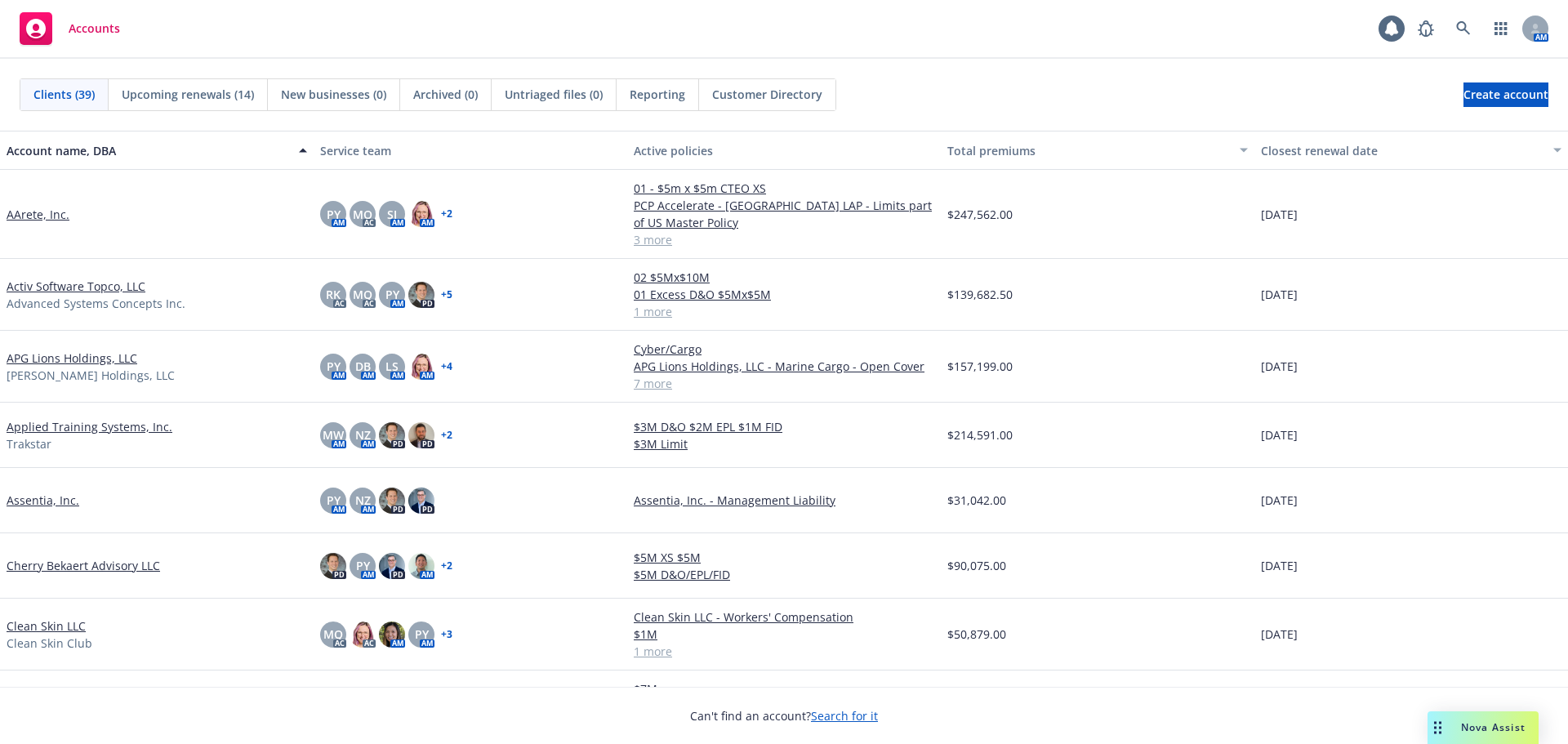
click at [62, 497] on link "Assentia, Inc." at bounding box center [43, 500] width 73 height 17
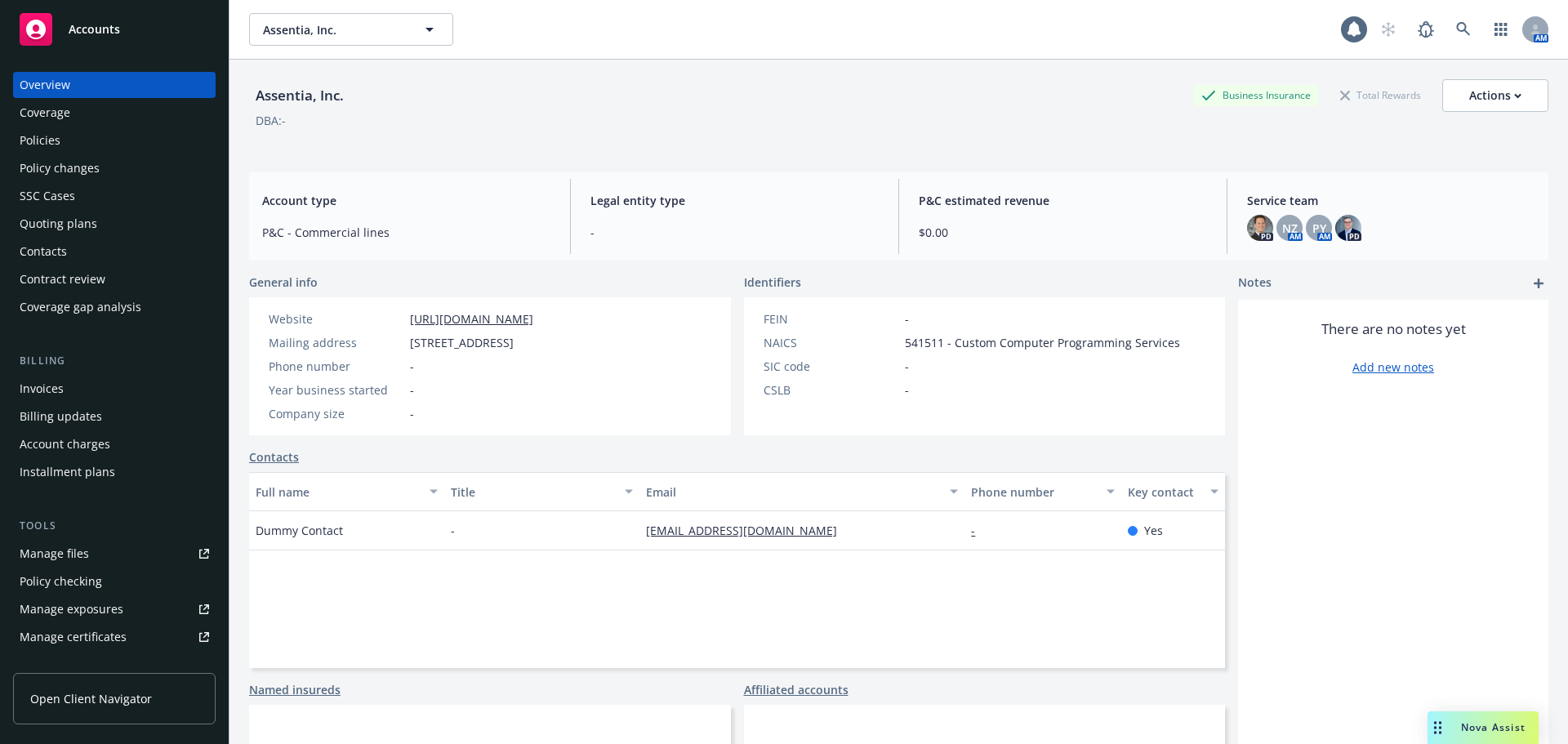
click at [81, 136] on div "Policies" at bounding box center [114, 140] width 190 height 26
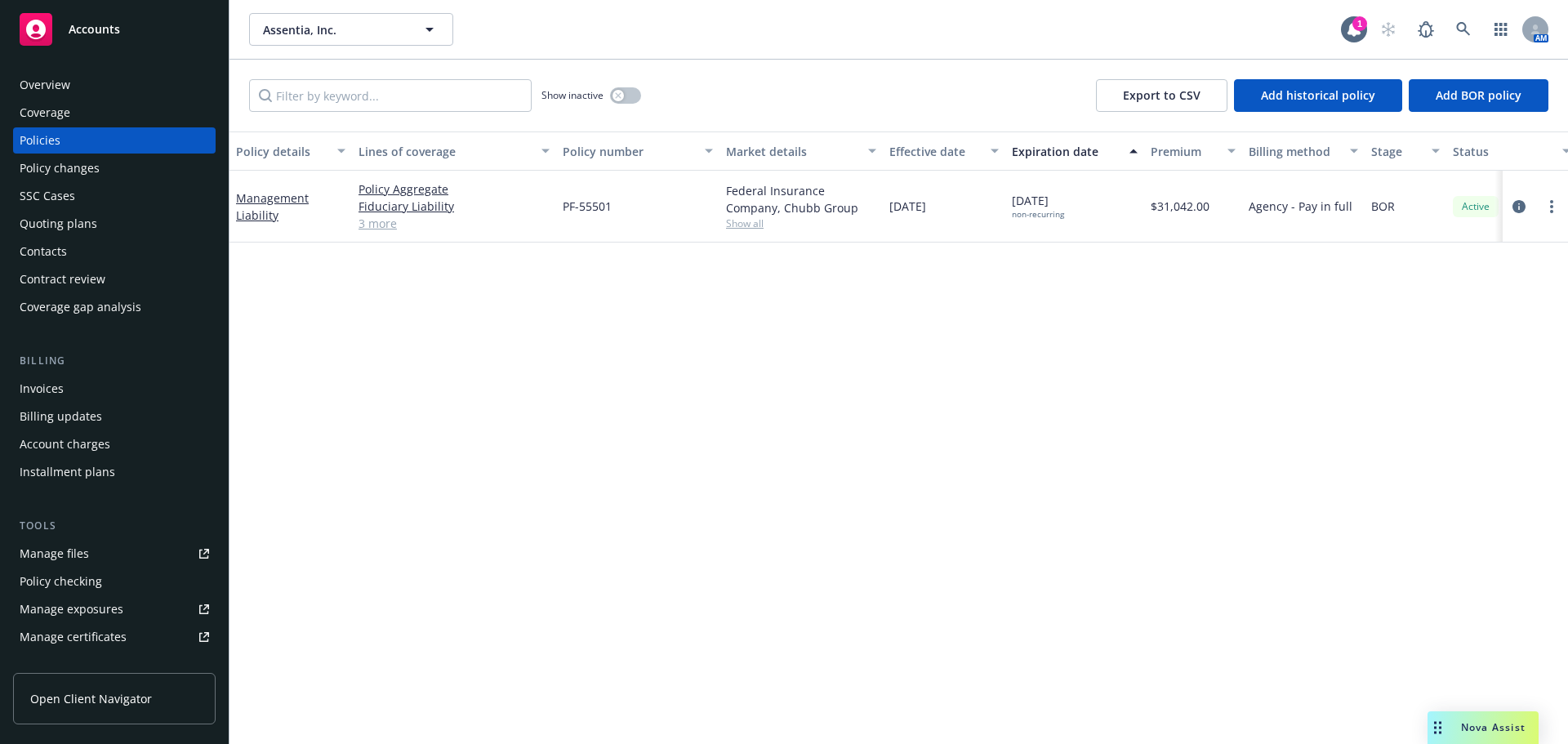
click at [94, 22] on span "Accounts" at bounding box center [93, 29] width 51 height 13
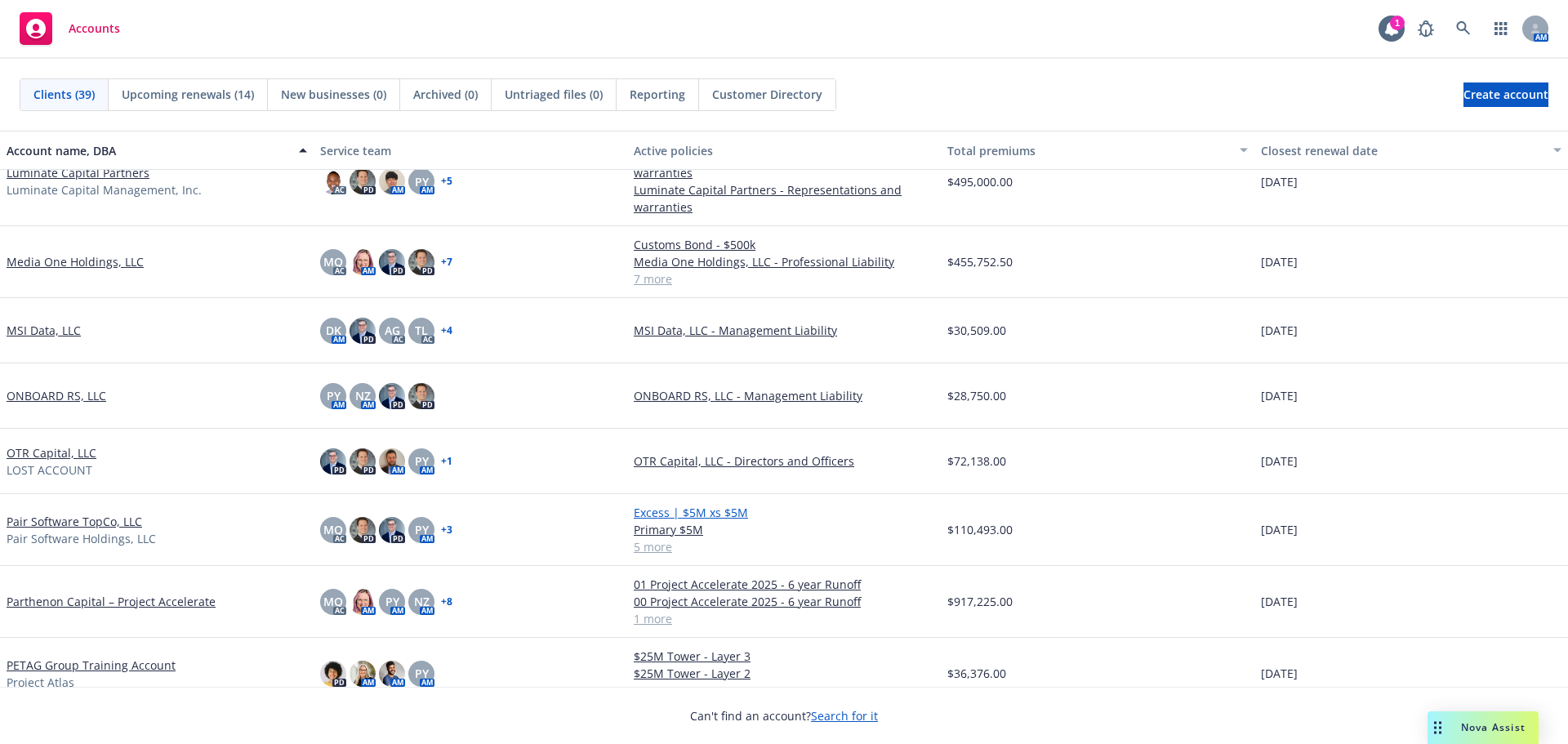
scroll to position [1062, 0]
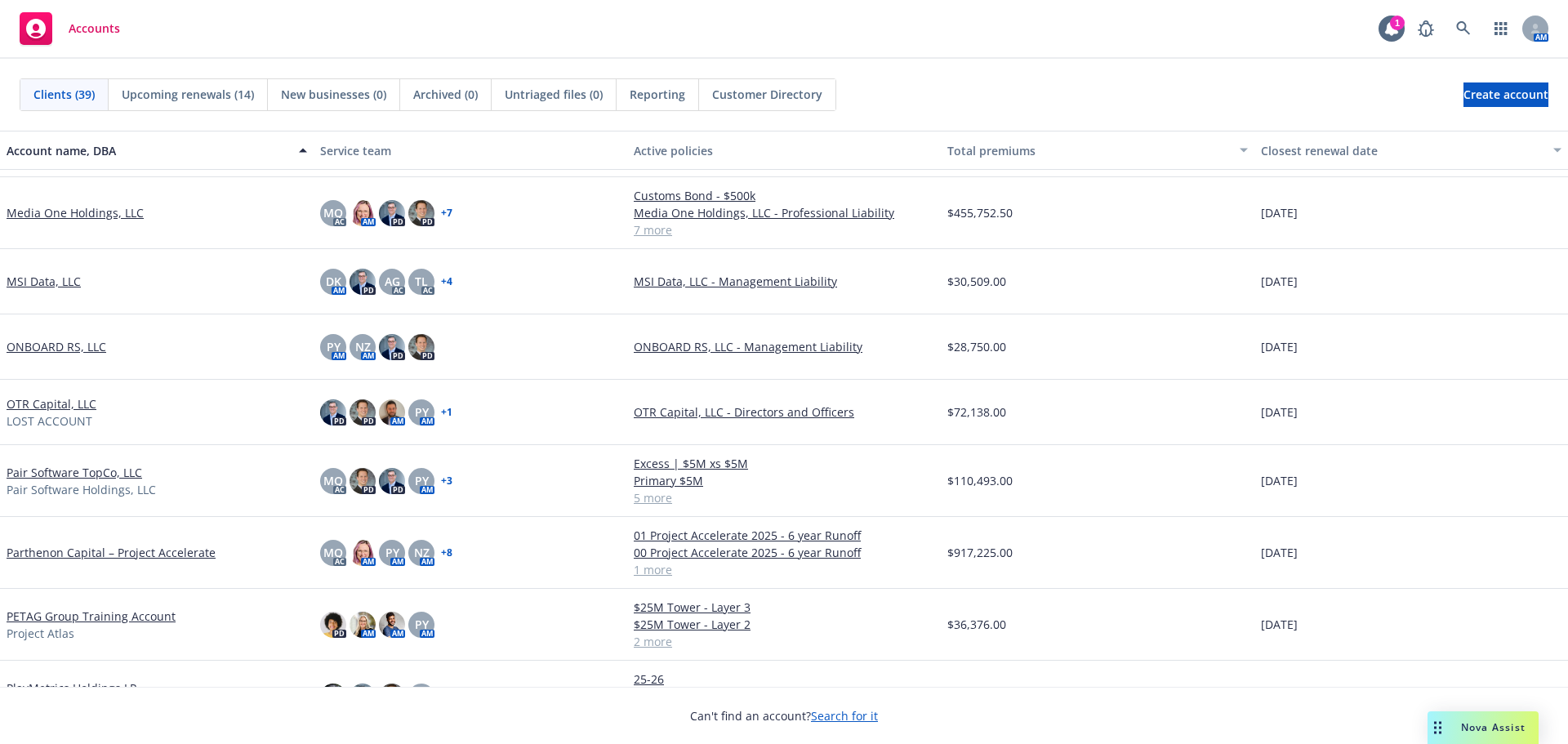
click at [649, 502] on link "5 more" at bounding box center [784, 497] width 301 height 17
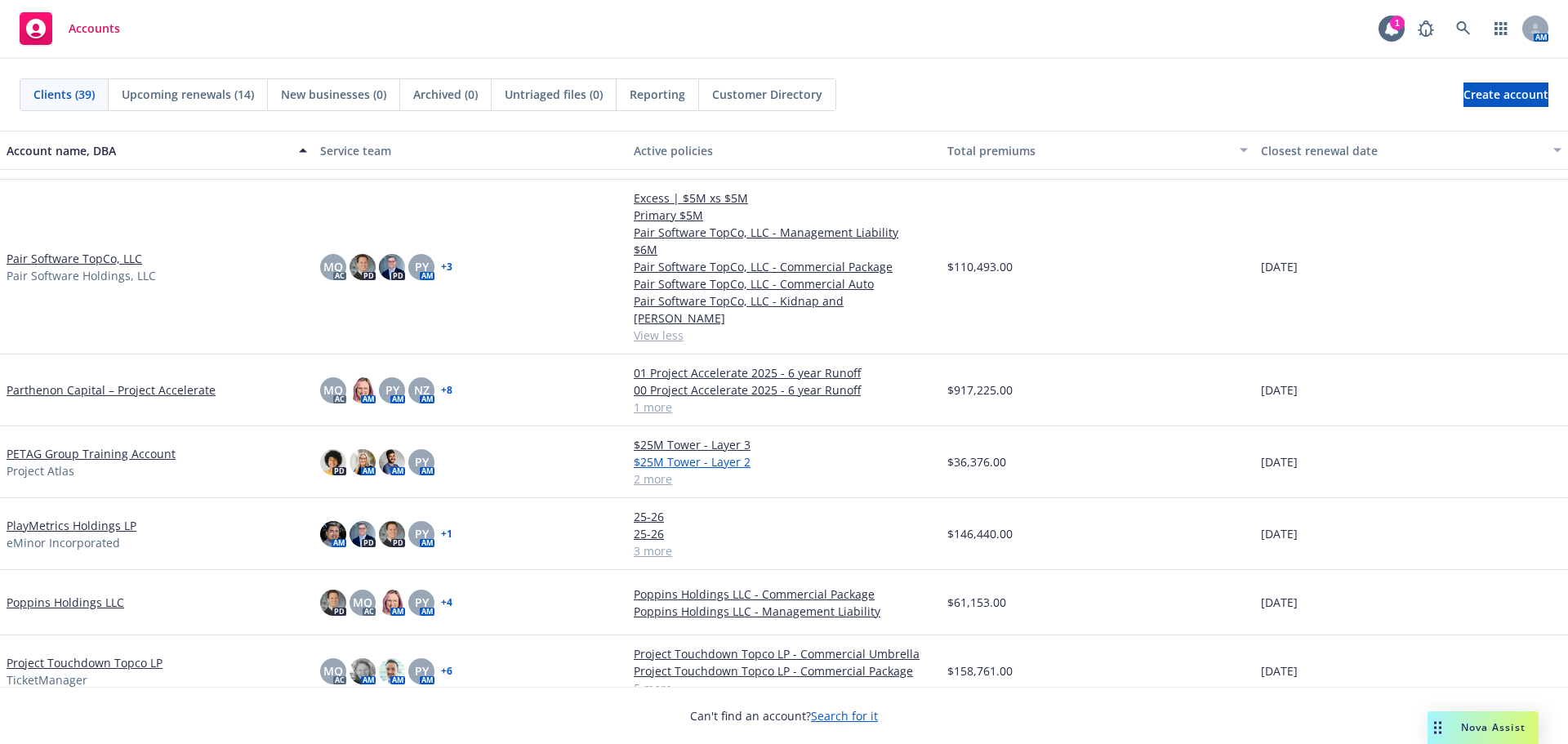
scroll to position [1307, 0]
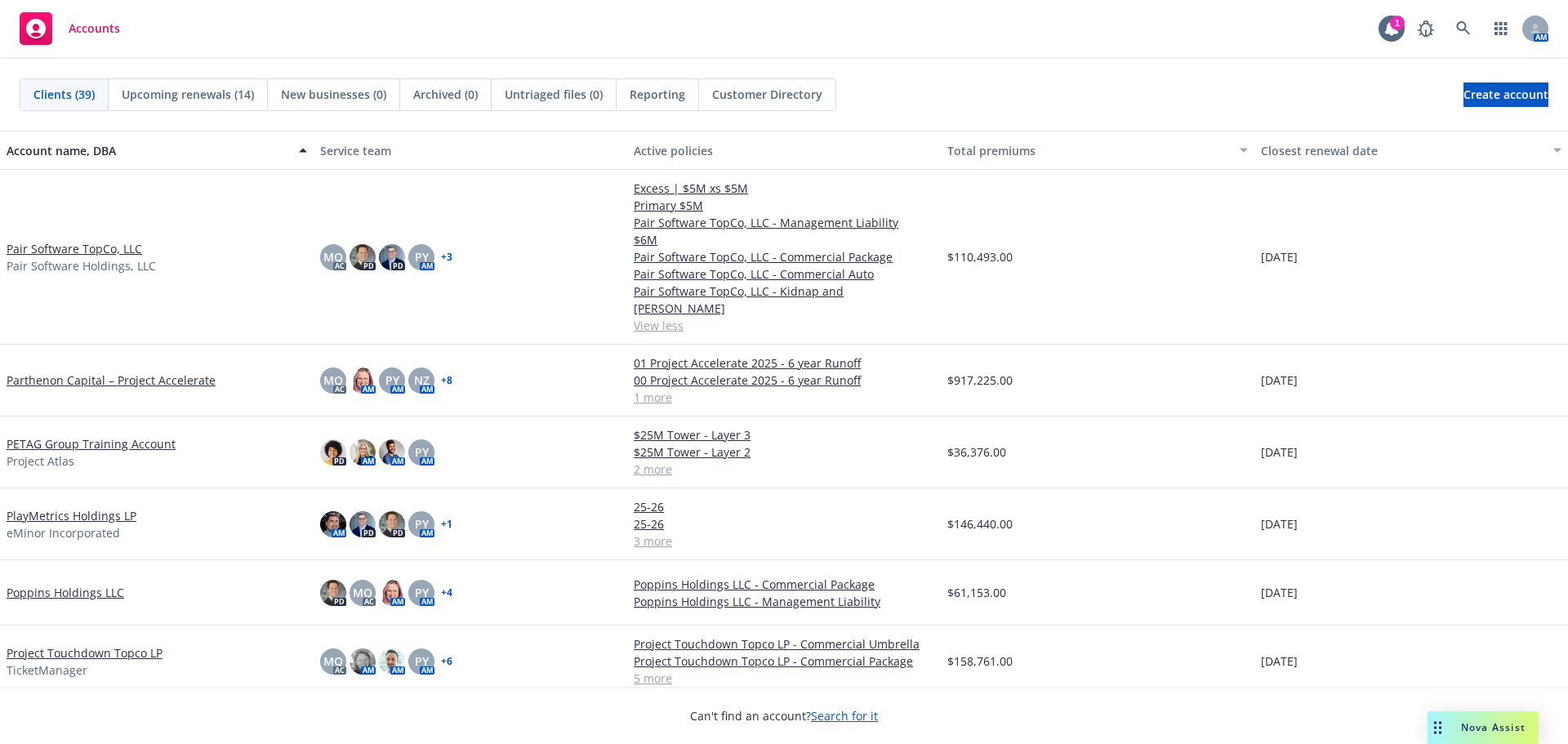
click at [651, 389] on link "1 more" at bounding box center [784, 397] width 301 height 17
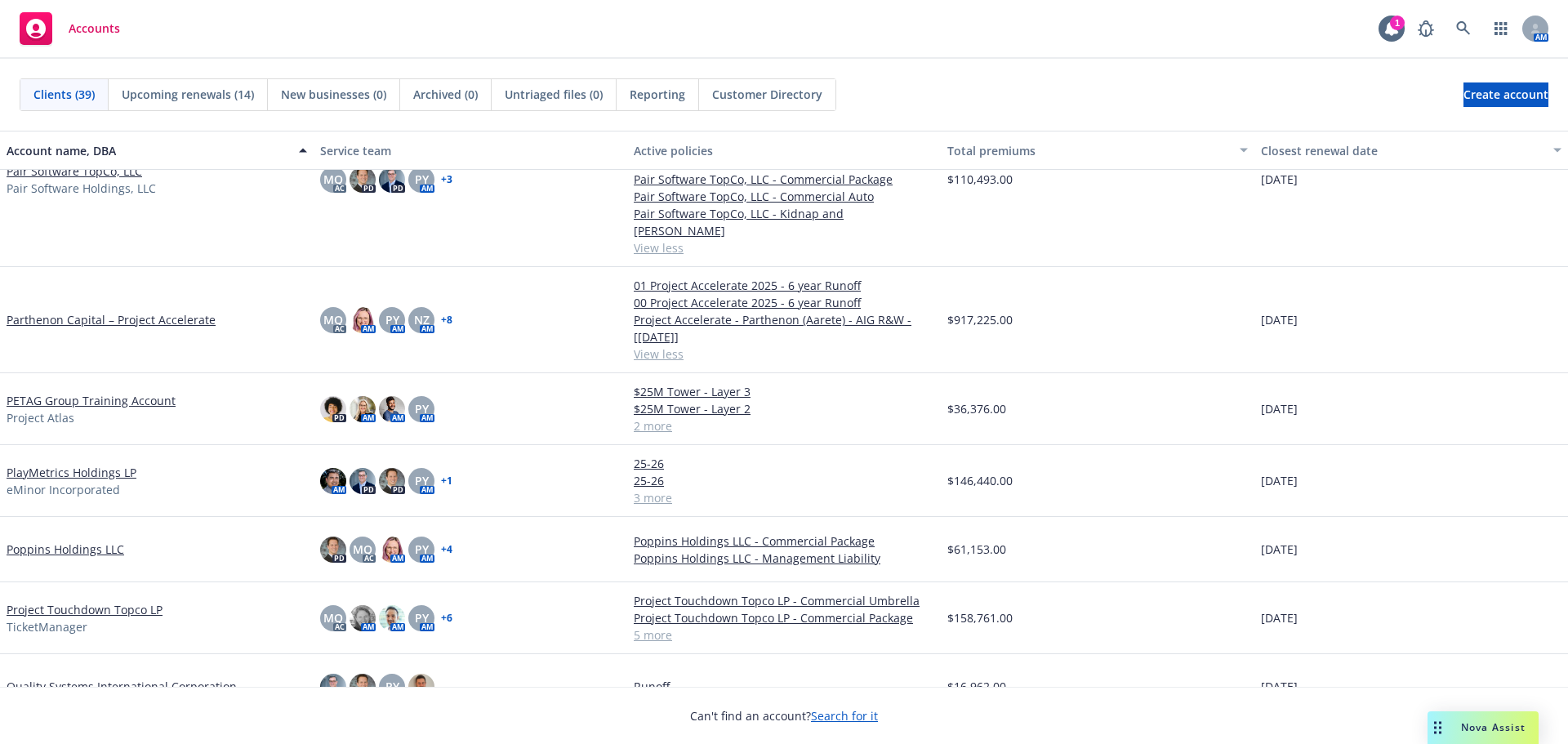
scroll to position [1389, 0]
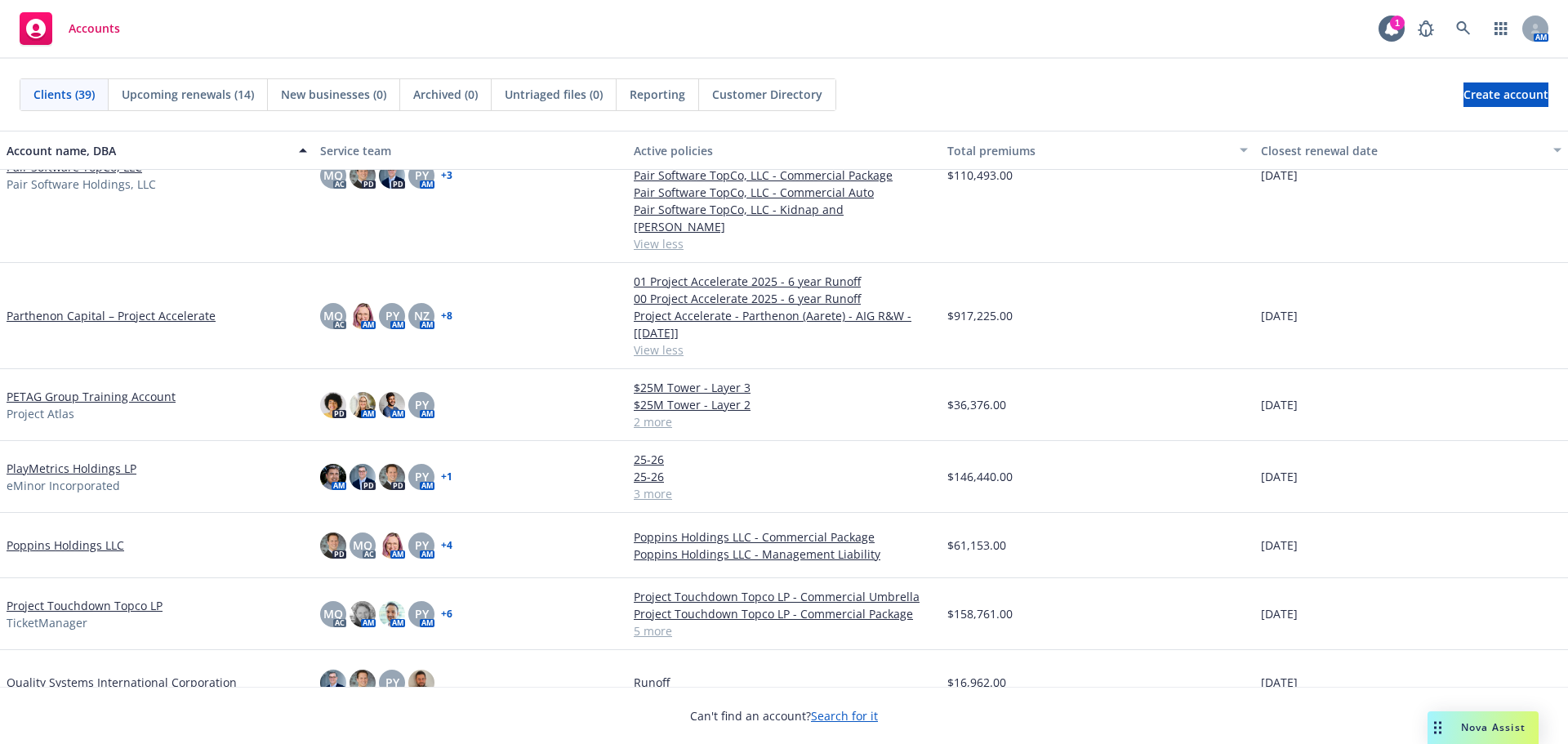
click at [654, 413] on link "2 more" at bounding box center [784, 422] width 301 height 17
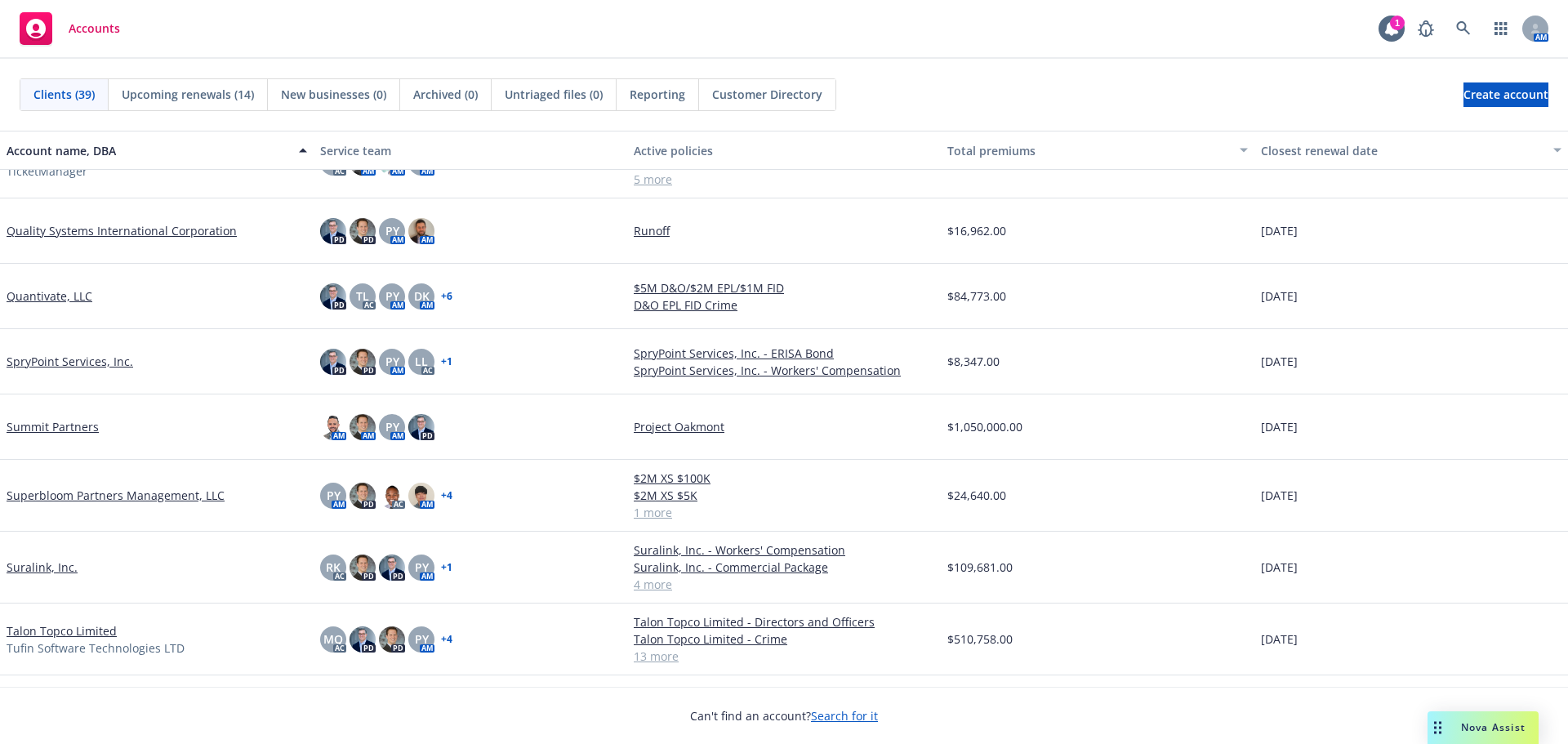
scroll to position [1715, 0]
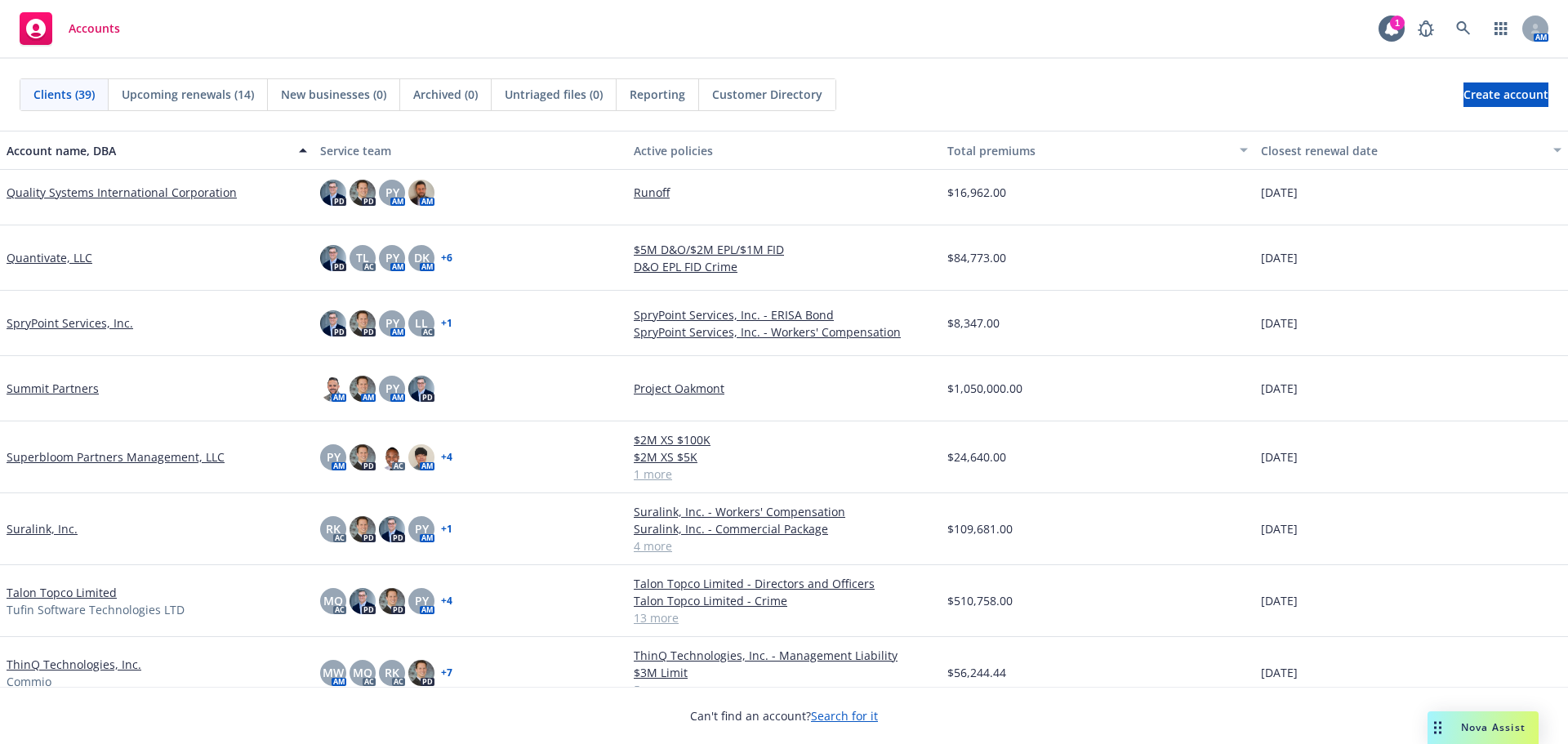
click at [648, 473] on link "1 more" at bounding box center [784, 474] width 301 height 17
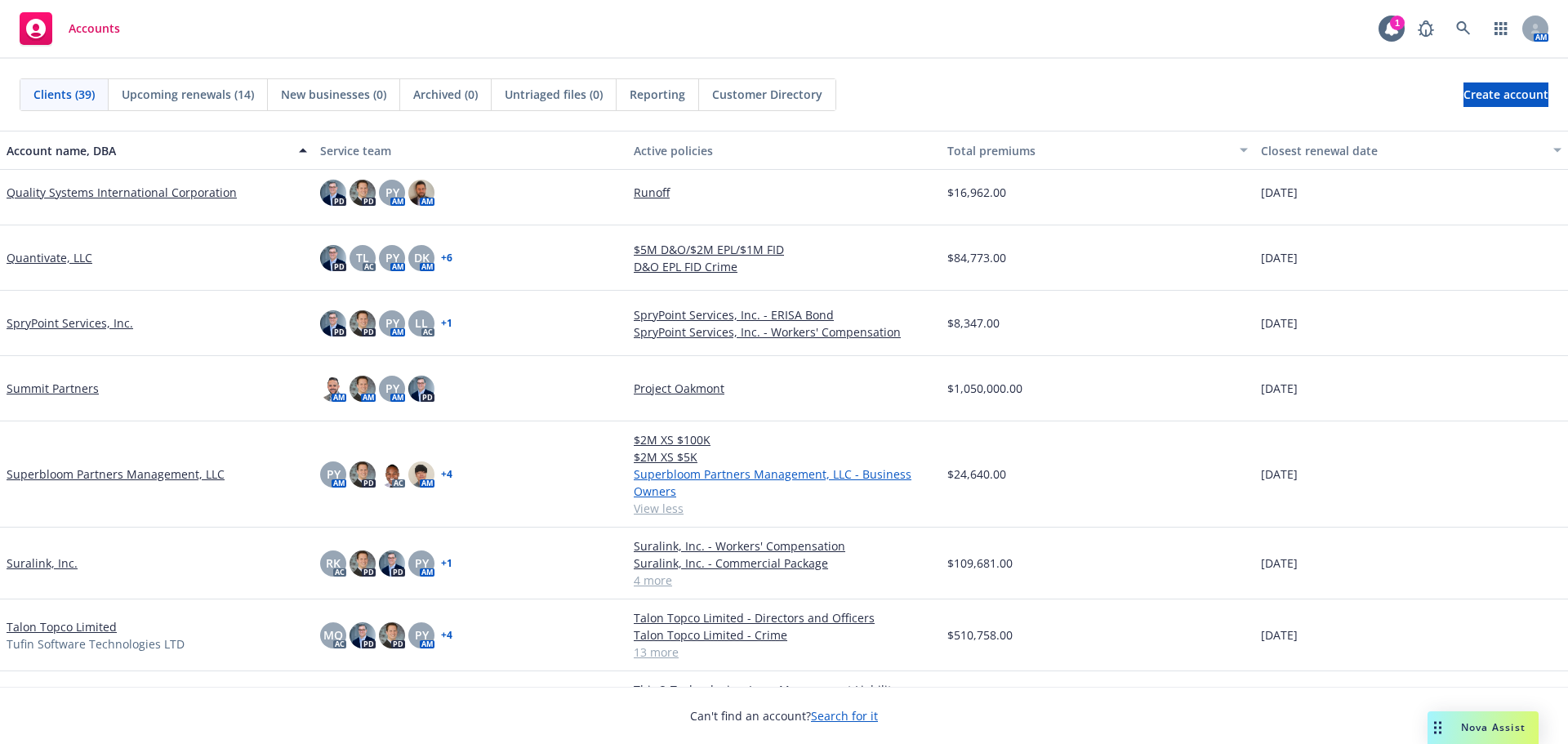
scroll to position [1797, 0]
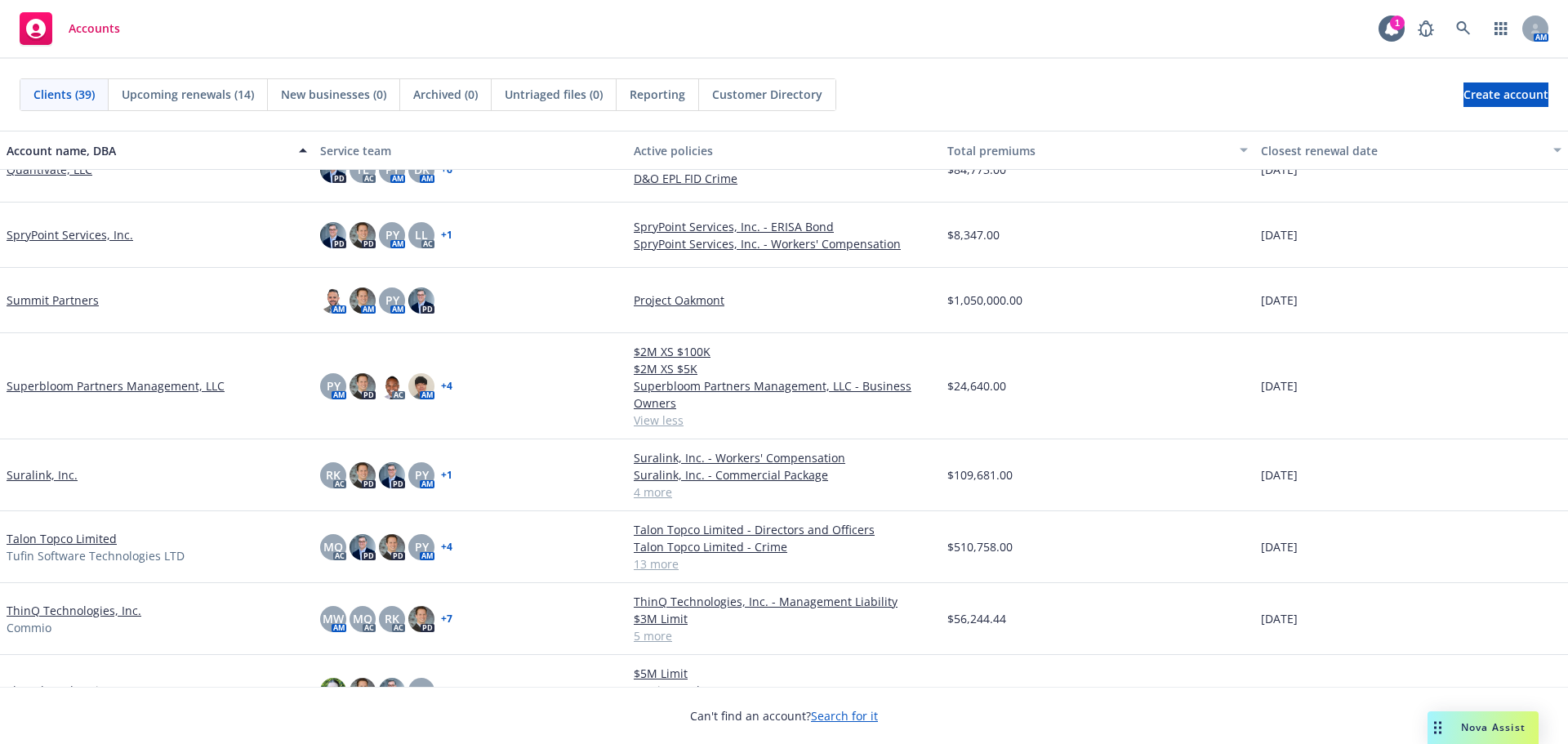
click at [655, 493] on link "4 more" at bounding box center [784, 492] width 301 height 17
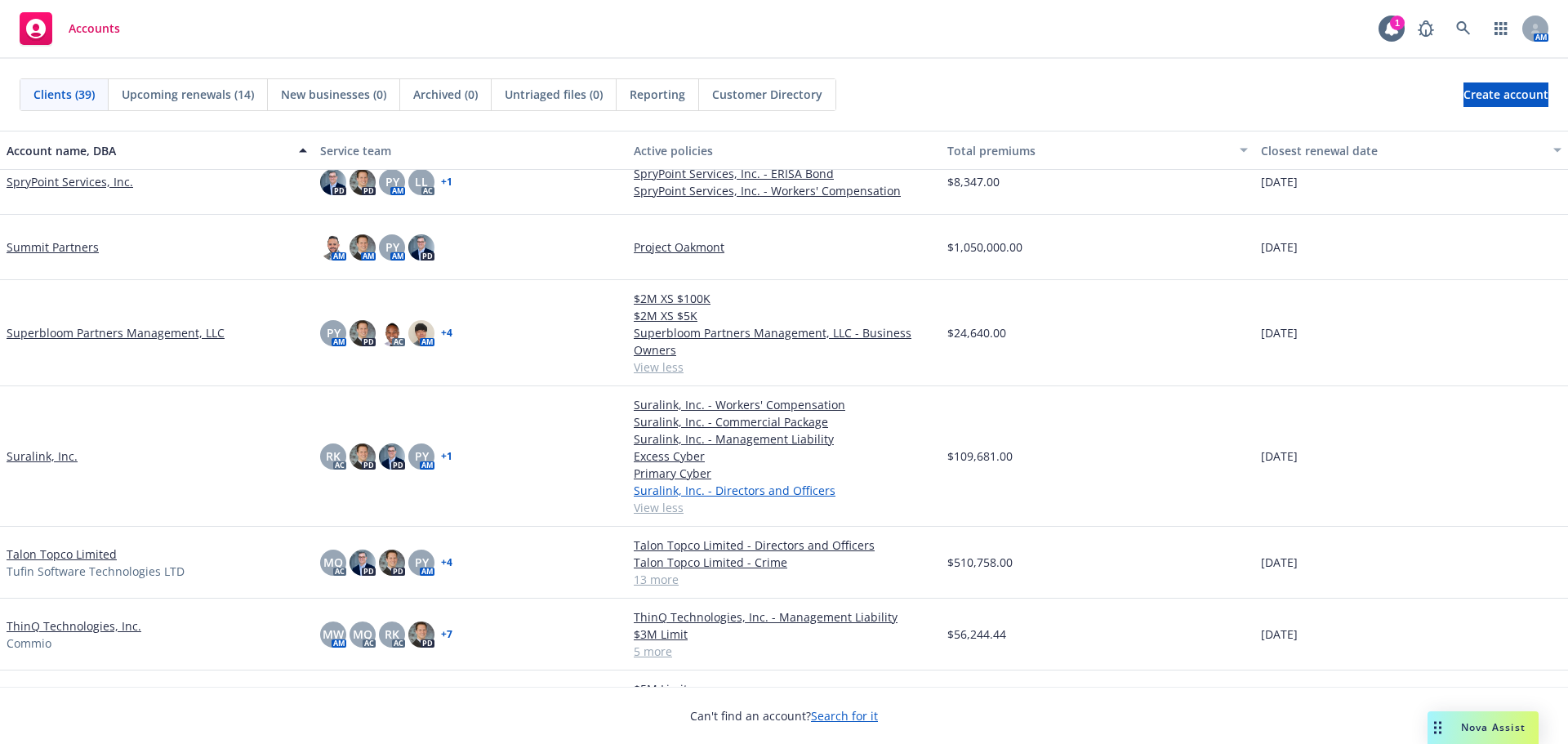
scroll to position [1879, 0]
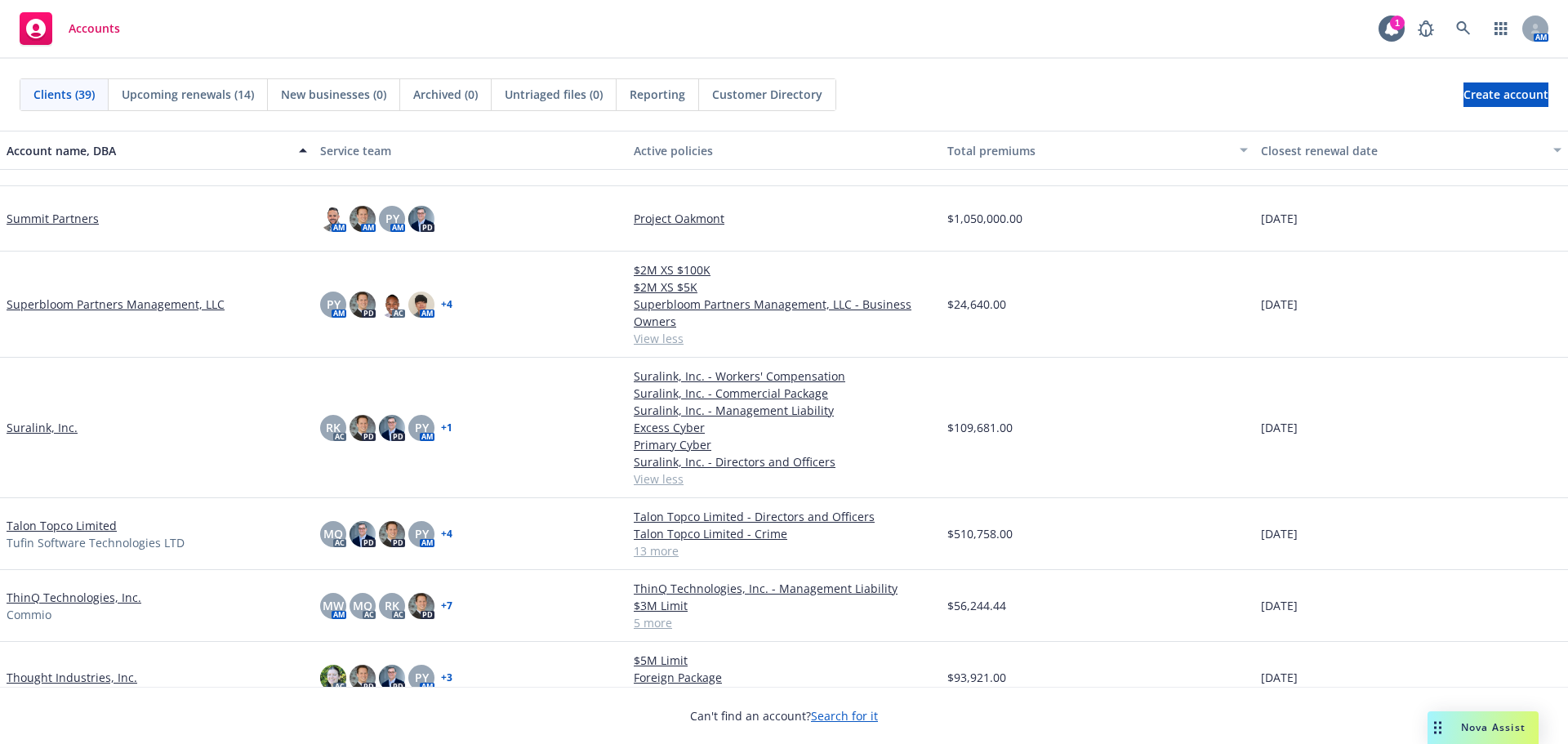
click at [60, 429] on link "Suralink, Inc." at bounding box center [42, 427] width 71 height 17
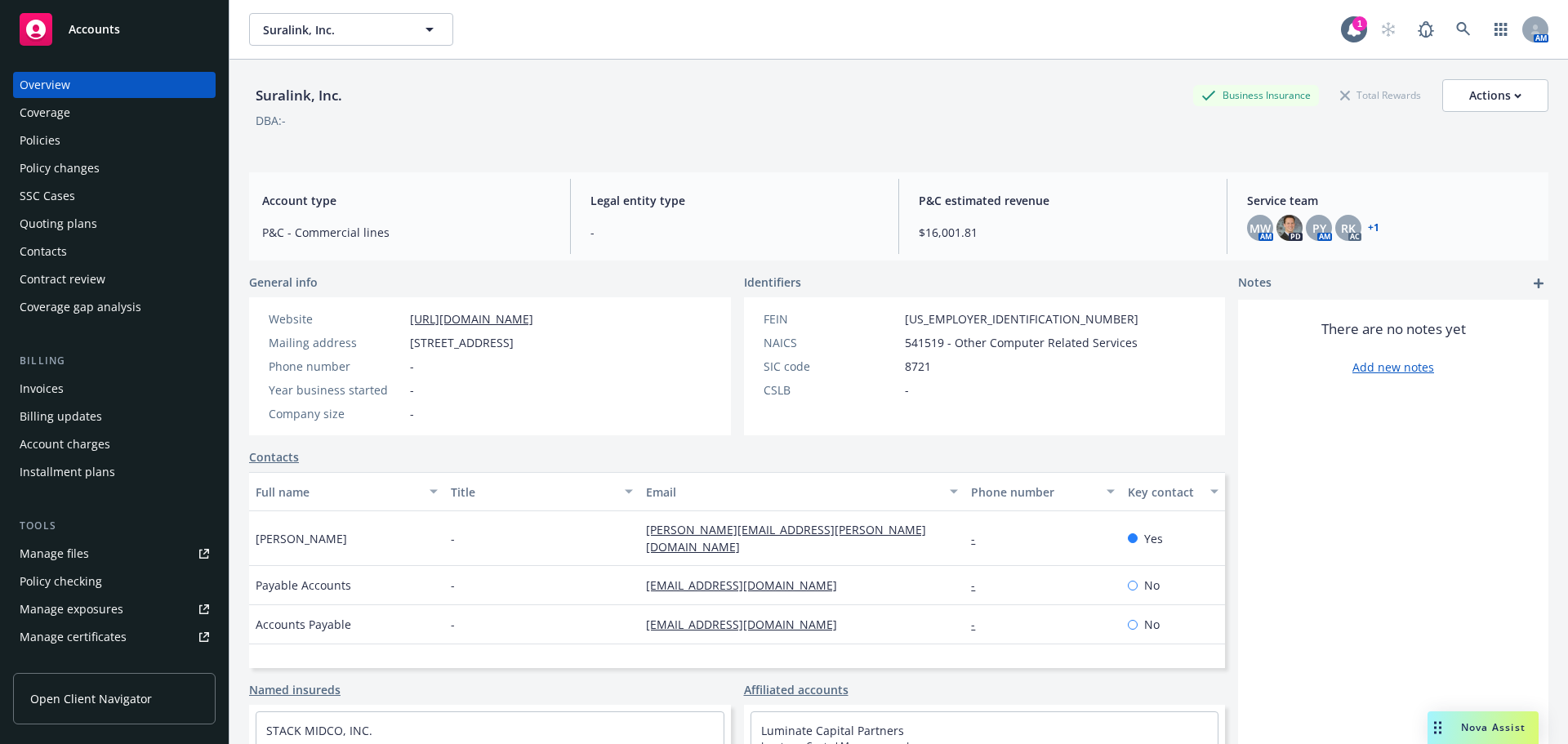
click at [67, 138] on div "Policies" at bounding box center [114, 140] width 190 height 26
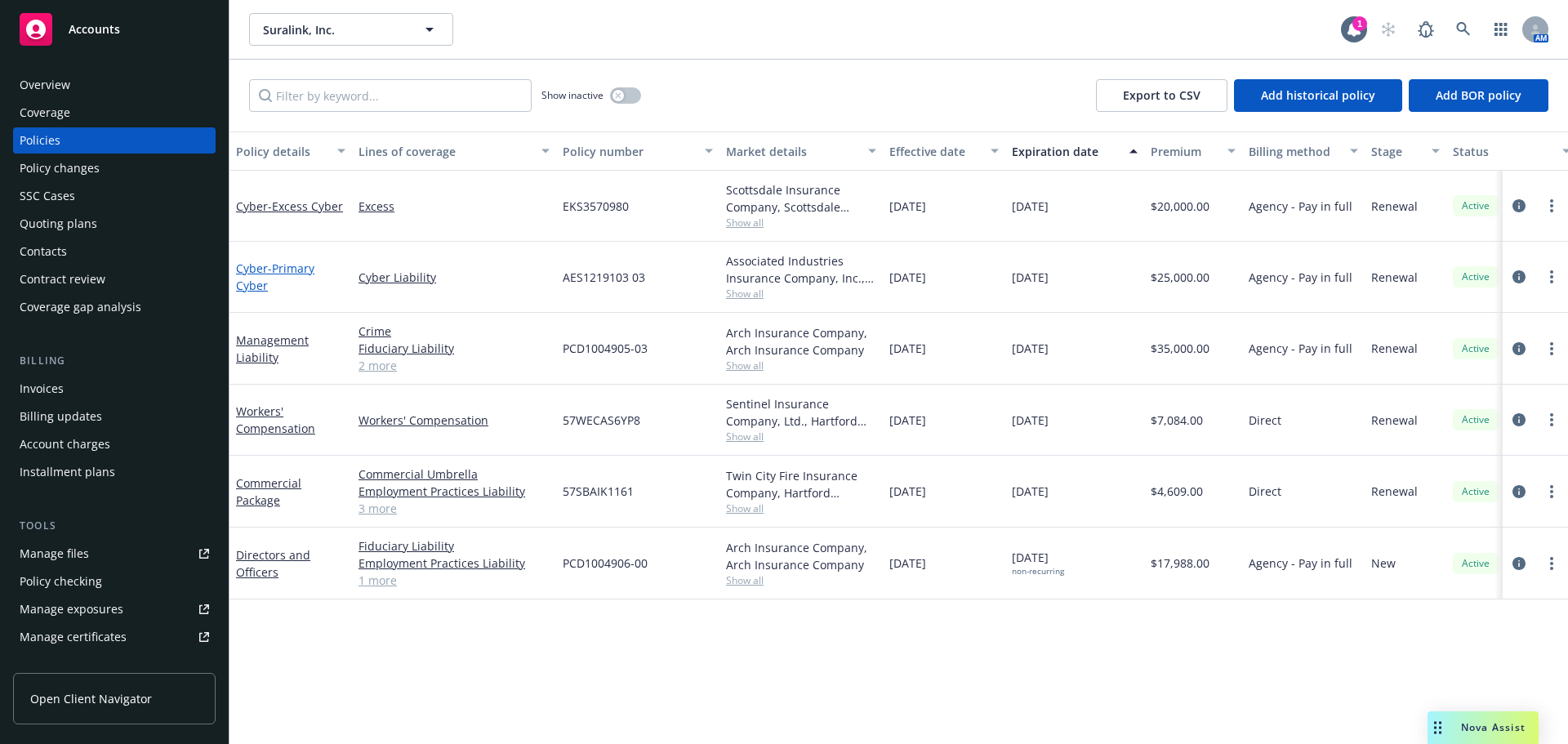
click at [277, 275] on span "- Primary Cyber" at bounding box center [276, 277] width 78 height 33
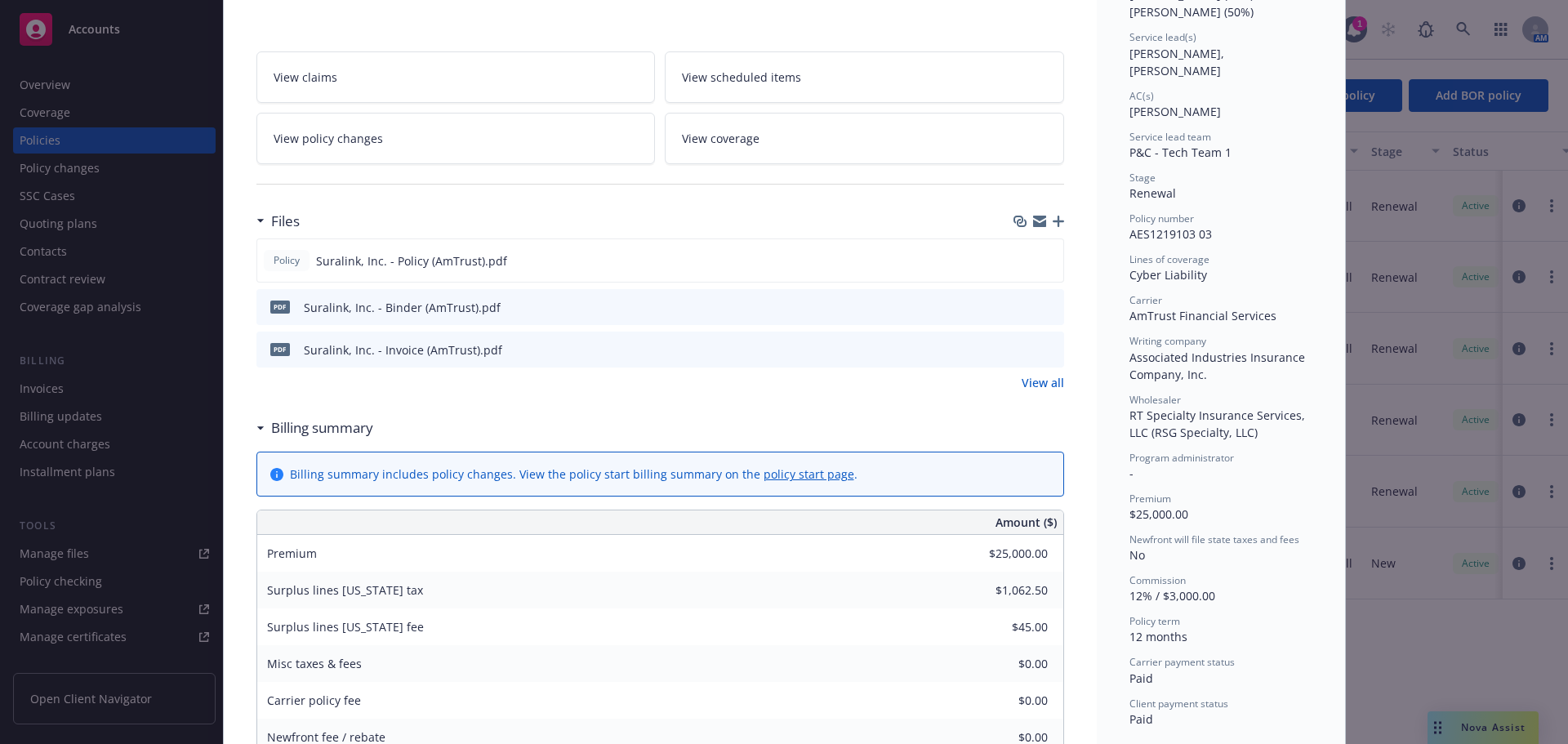
scroll to position [245, 0]
click at [1049, 263] on div "Policy Suralink, Inc. - Policy (AmTrust).pdf" at bounding box center [660, 258] width 807 height 44
click at [1044, 263] on icon "preview file" at bounding box center [1048, 258] width 15 height 11
click at [126, 337] on div "Policy Cyber - Primary Cyber Add internal notes here... View claims View schedu…" at bounding box center [784, 372] width 1568 height 744
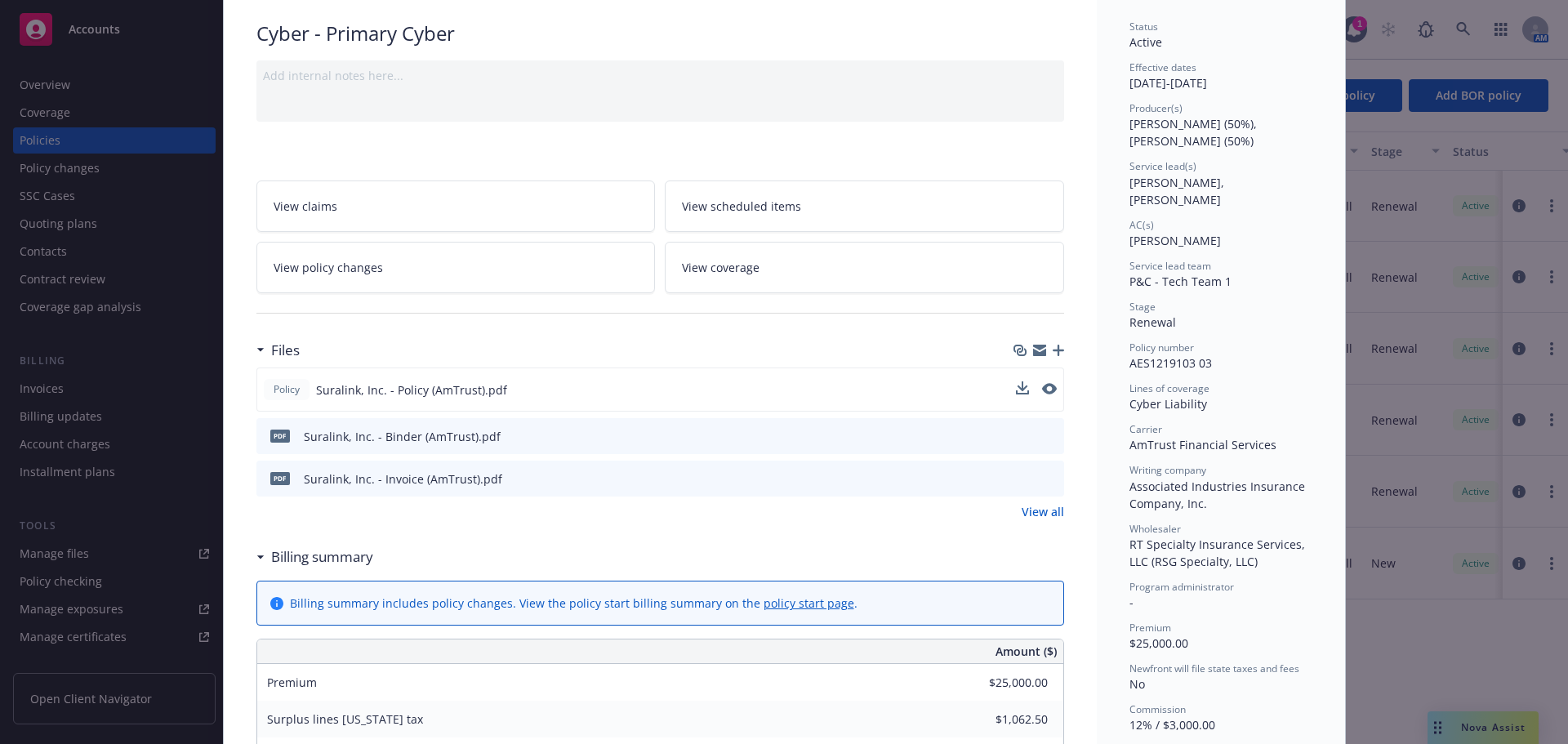
scroll to position [0, 0]
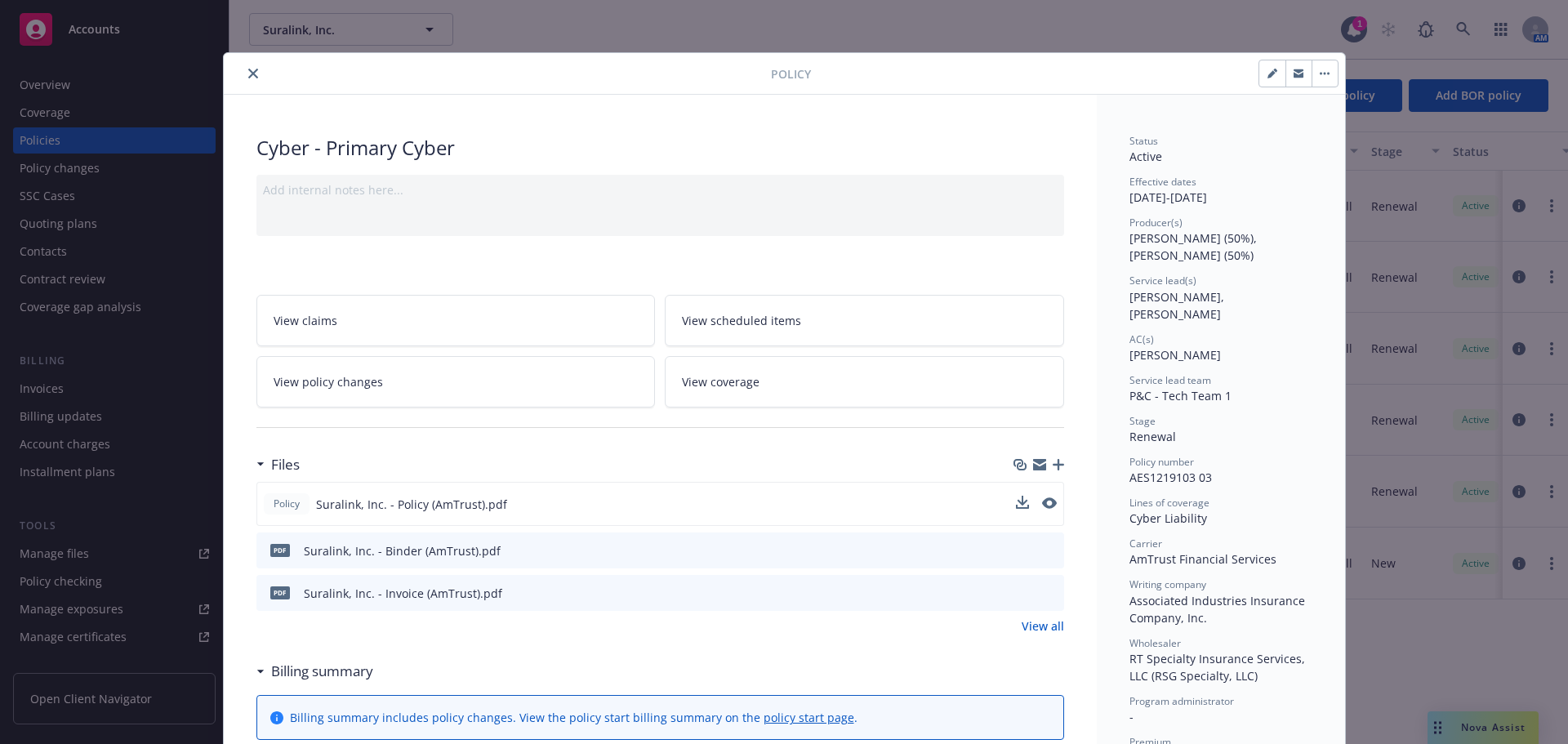
click at [243, 68] on button "close" at bounding box center [252, 73] width 20 height 20
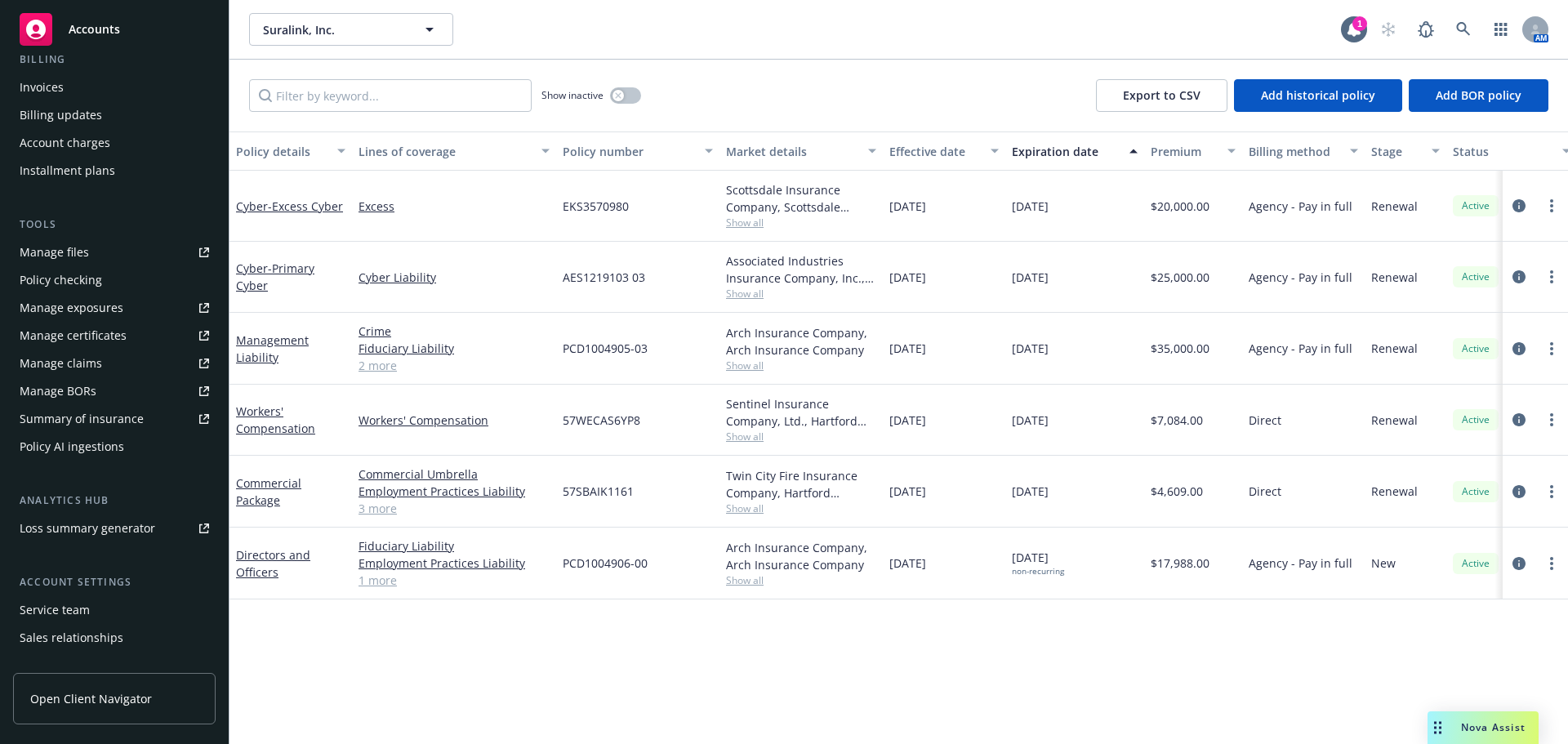
scroll to position [376, 0]
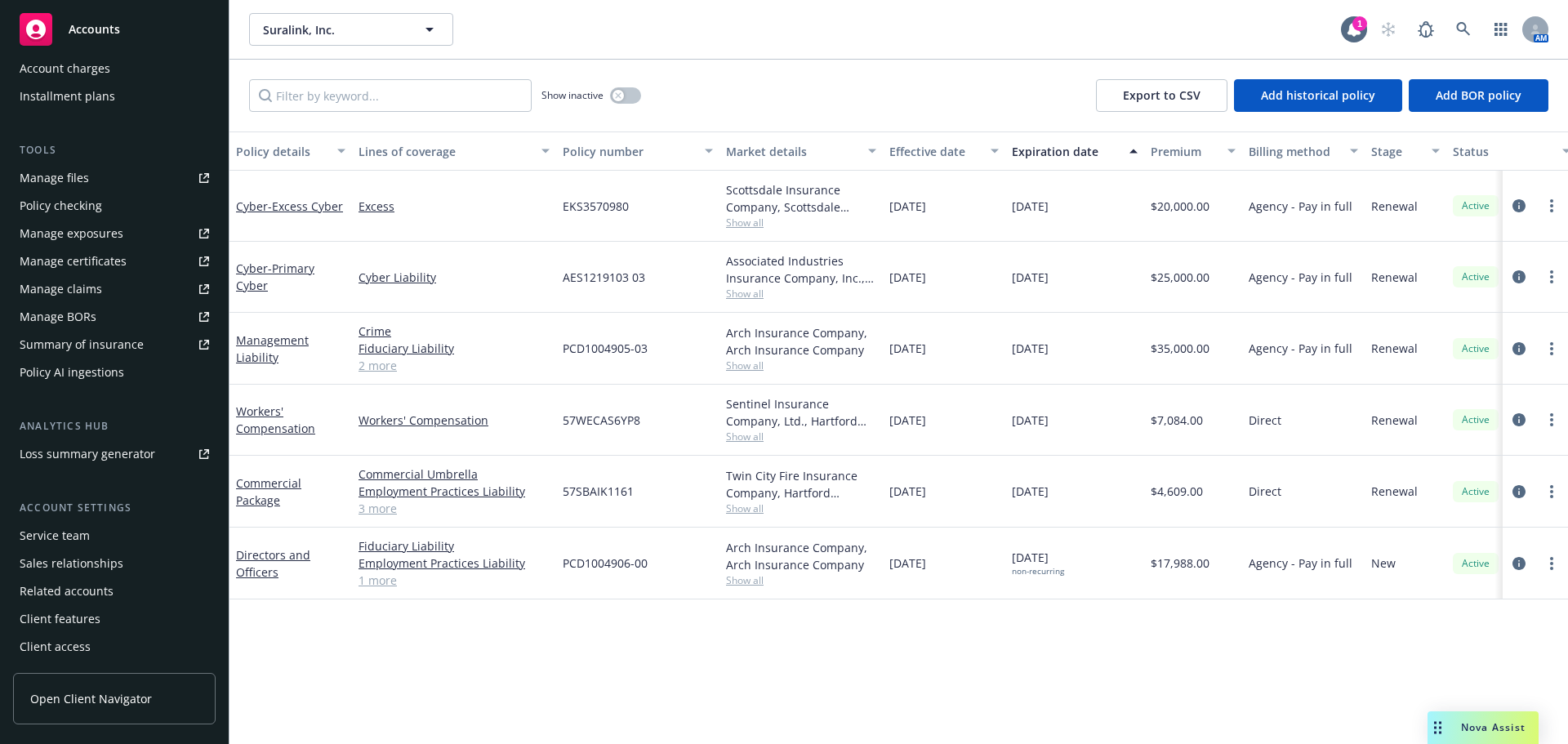
click at [94, 370] on div "Policy AI ingestions" at bounding box center [72, 373] width 105 height 26
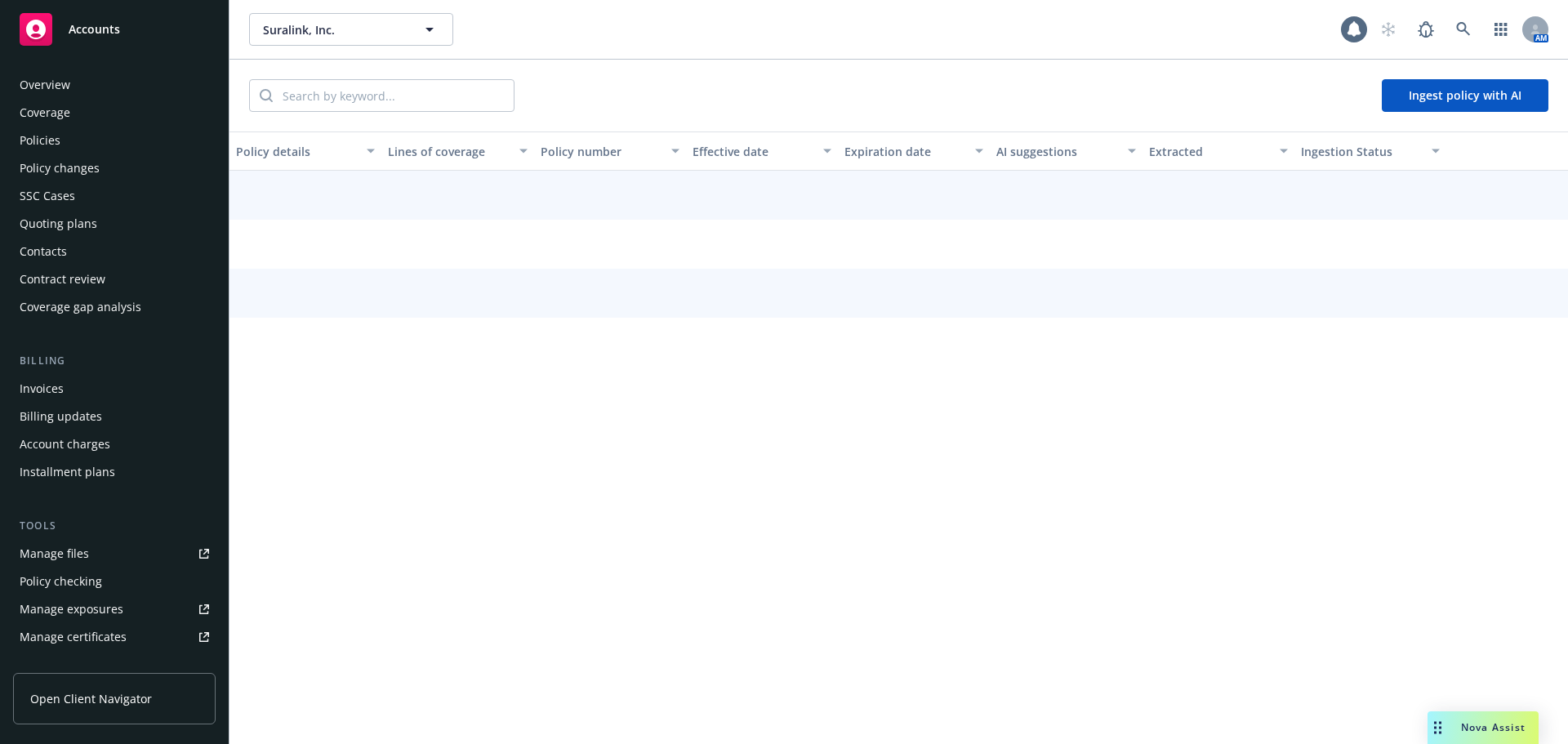
scroll to position [351, 0]
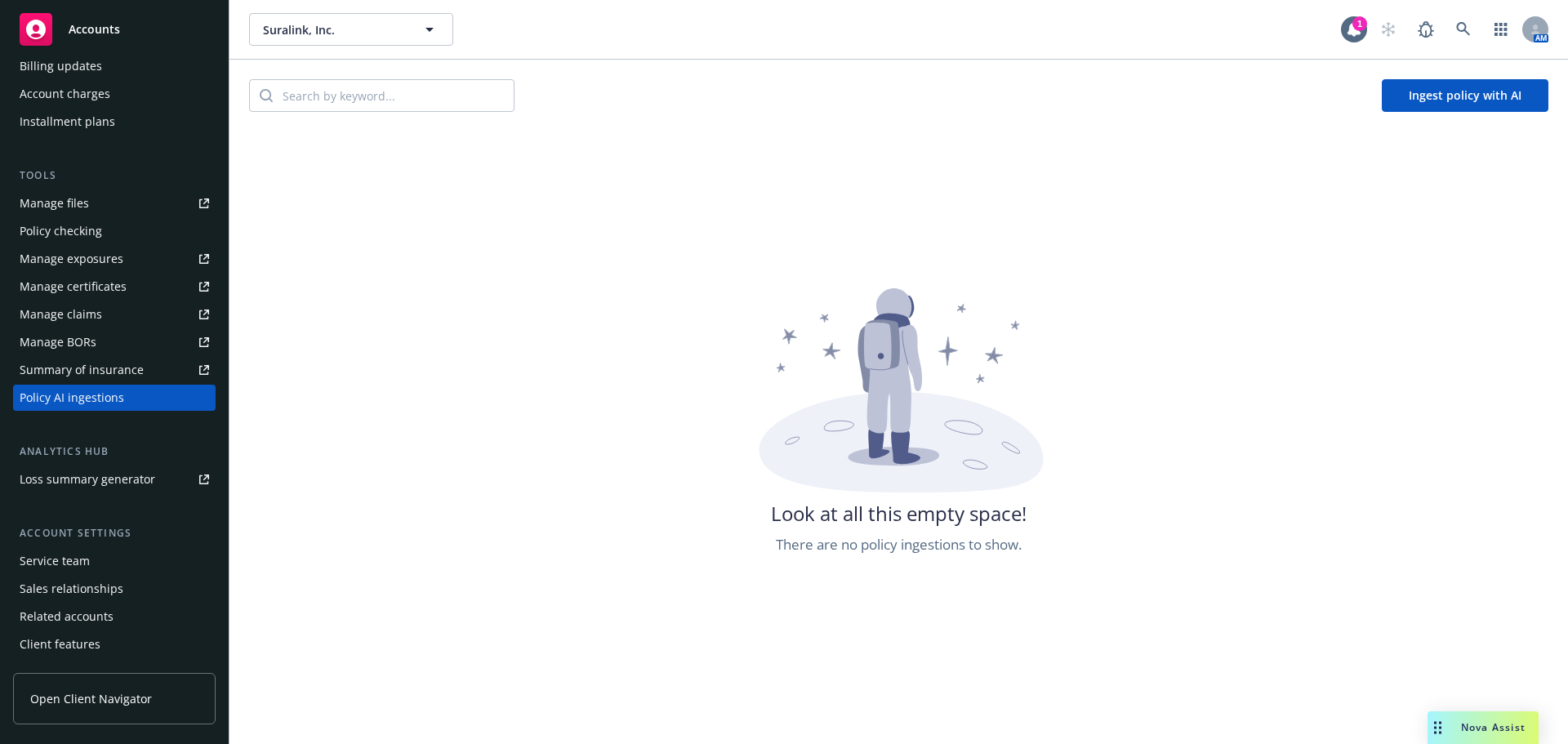
click at [1433, 111] on div "Ingest policy with AI" at bounding box center [899, 95] width 1338 height 72
click at [1432, 103] on button "Ingest policy with AI" at bounding box center [1465, 95] width 166 height 33
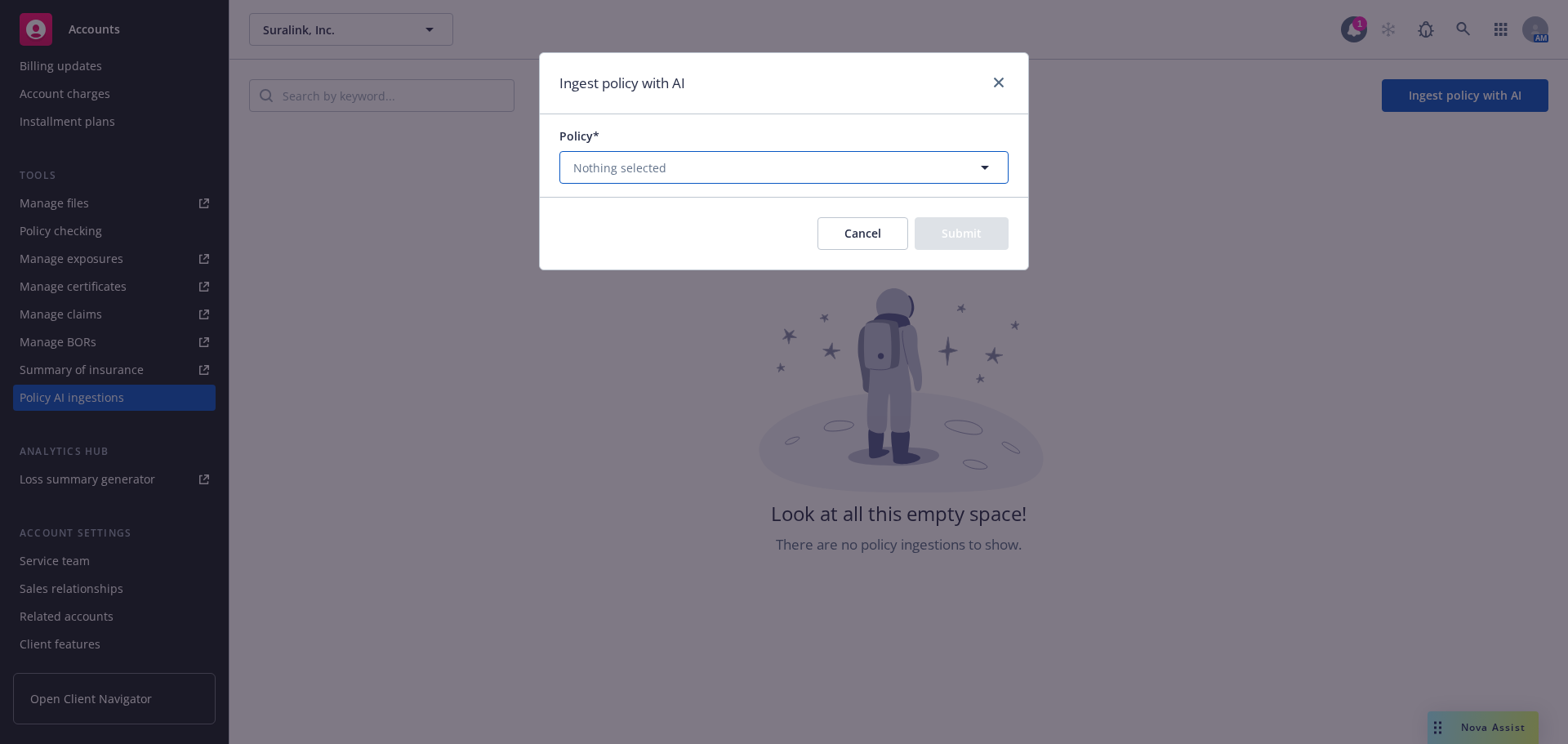
click at [720, 158] on button "Nothing selected" at bounding box center [784, 167] width 449 height 33
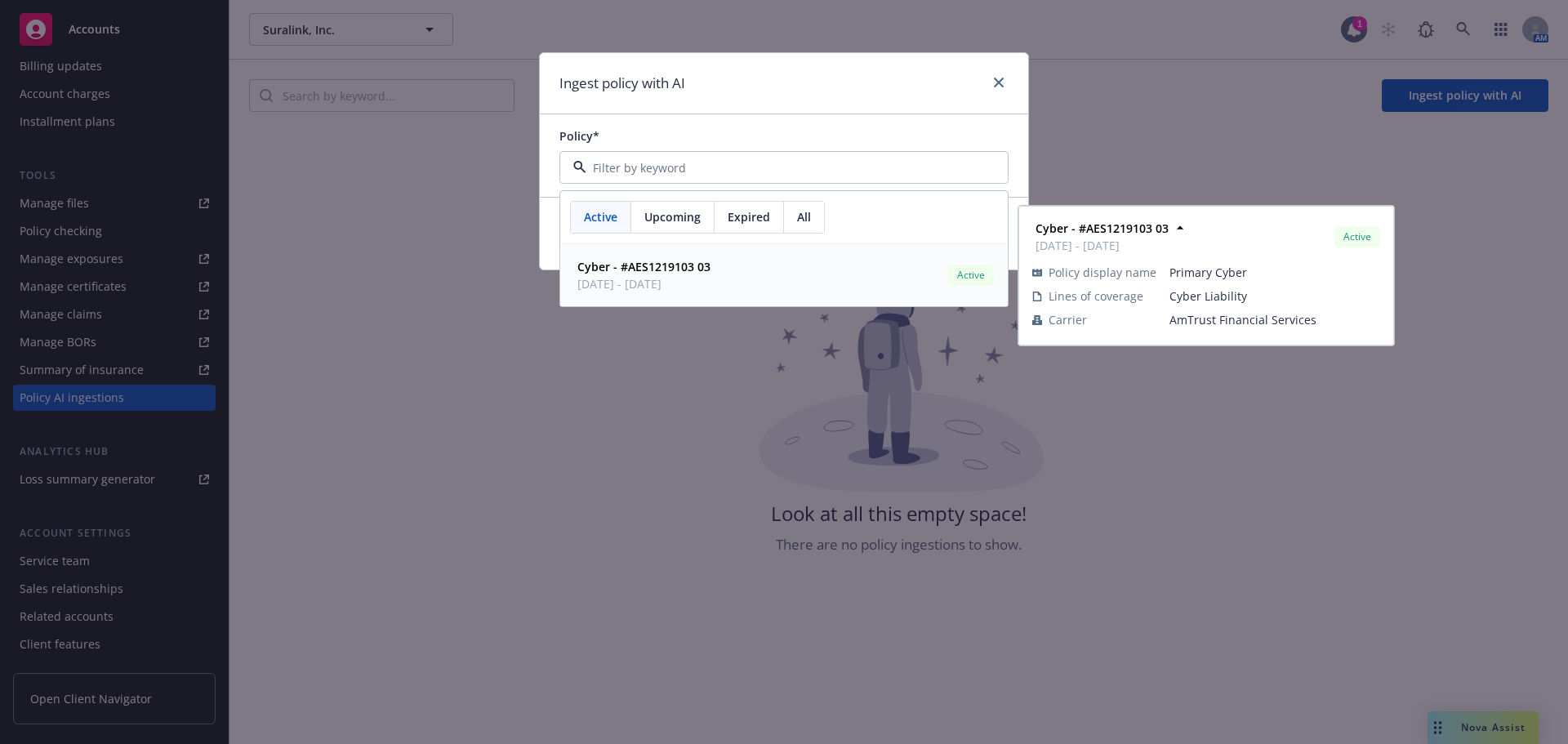
click at [623, 273] on strong "Cyber - #AES1219103 03" at bounding box center [644, 266] width 133 height 16
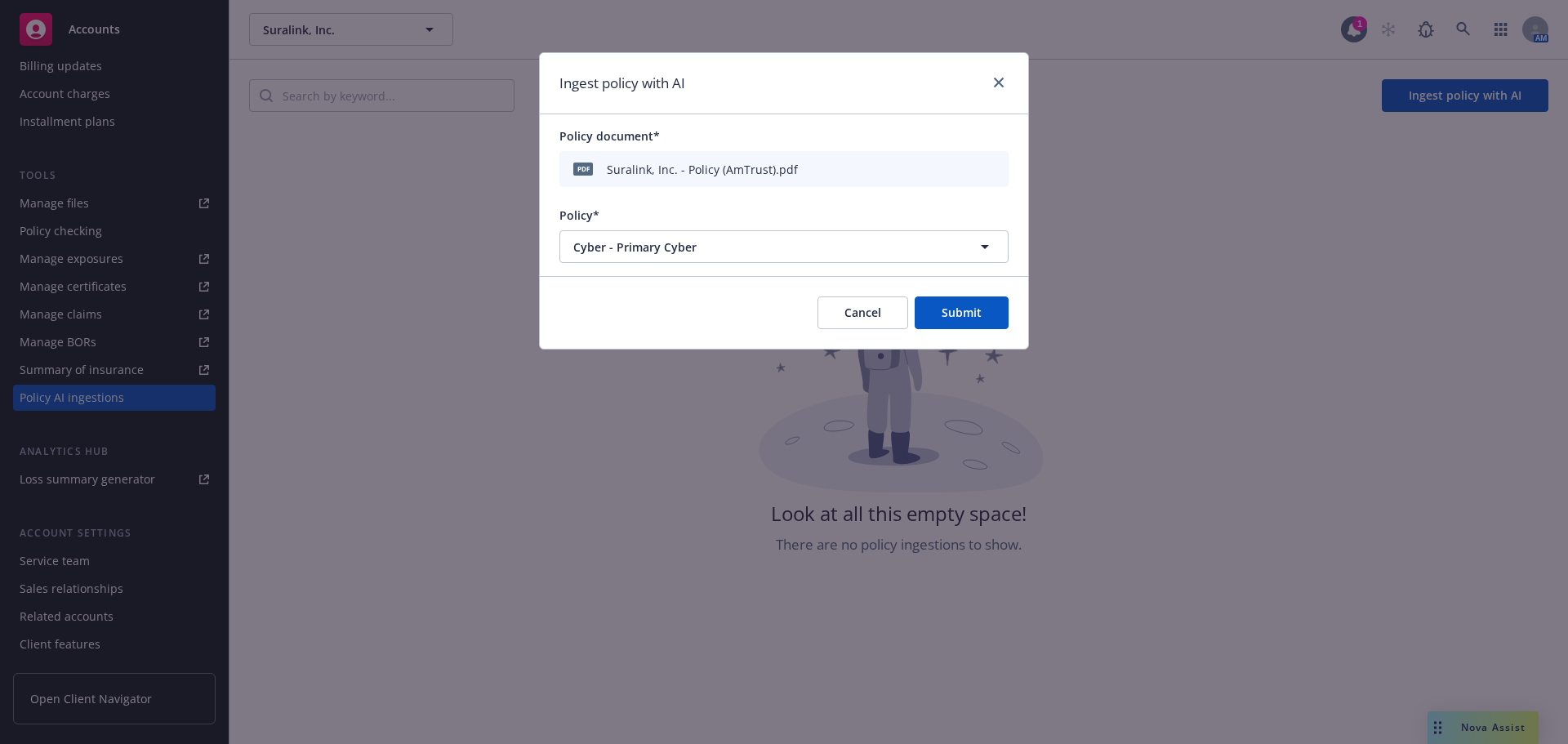
click at [978, 312] on button "Submit" at bounding box center [962, 312] width 94 height 33
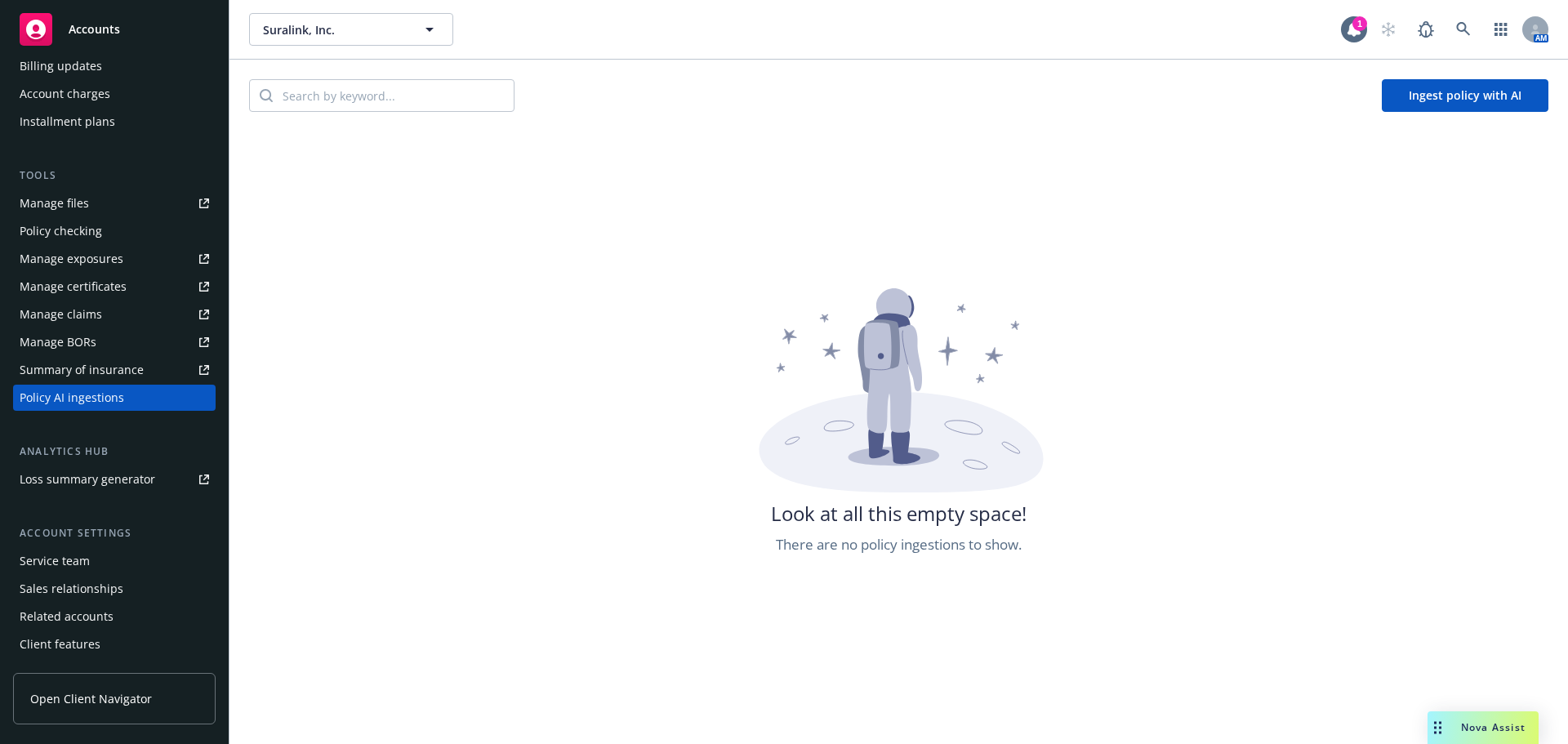
click at [134, 30] on div "Accounts" at bounding box center [114, 29] width 190 height 33
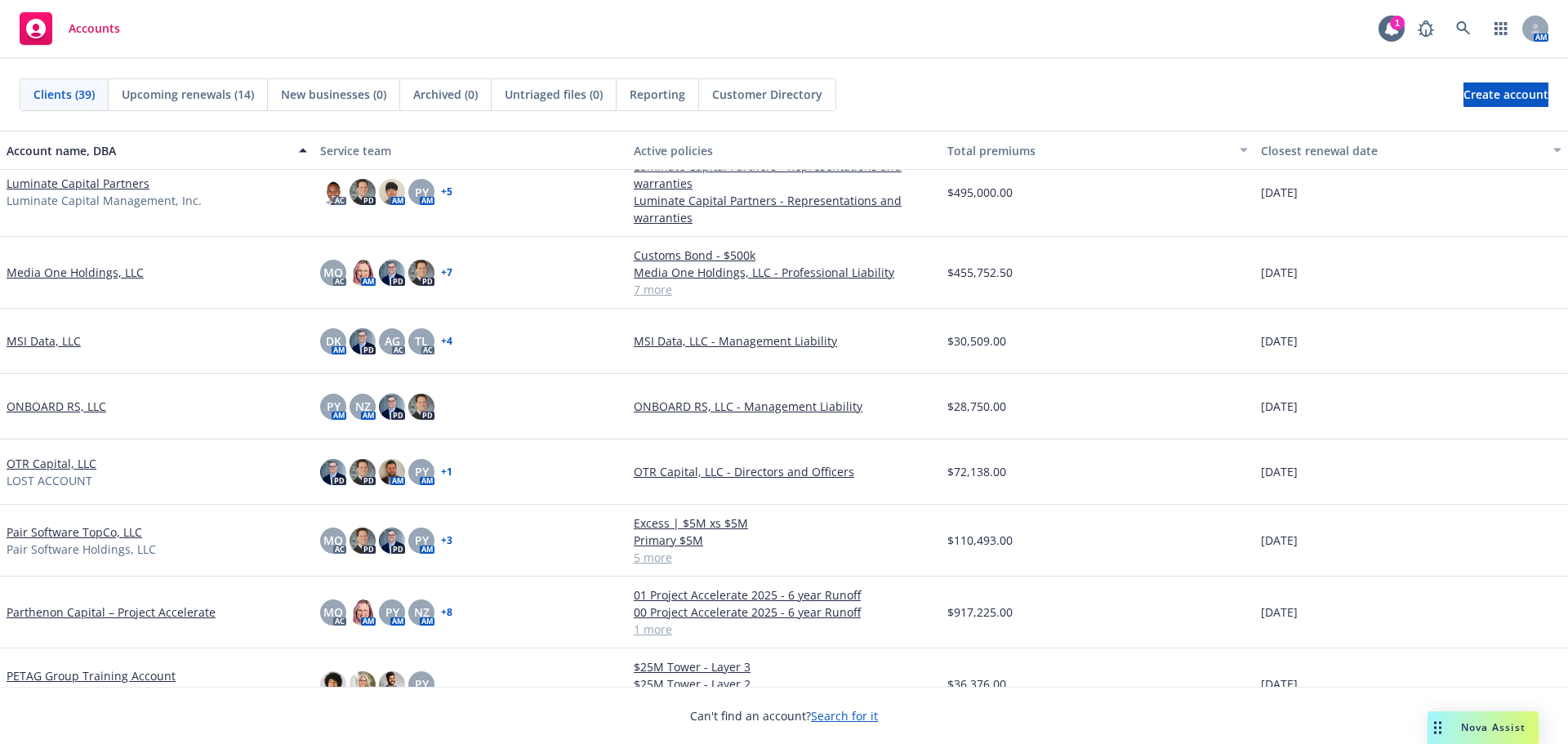
scroll to position [1062, 0]
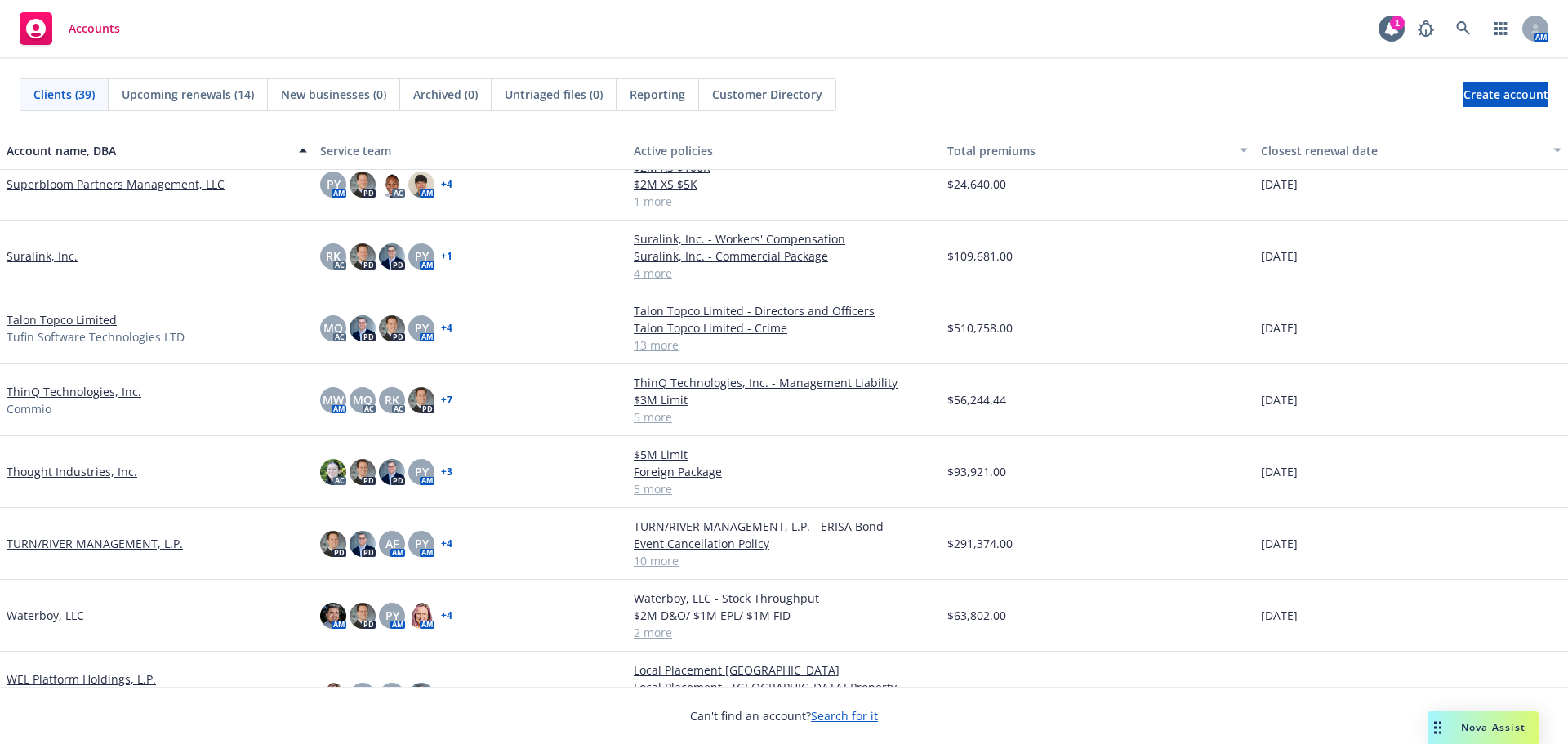
scroll to position [2036, 0]
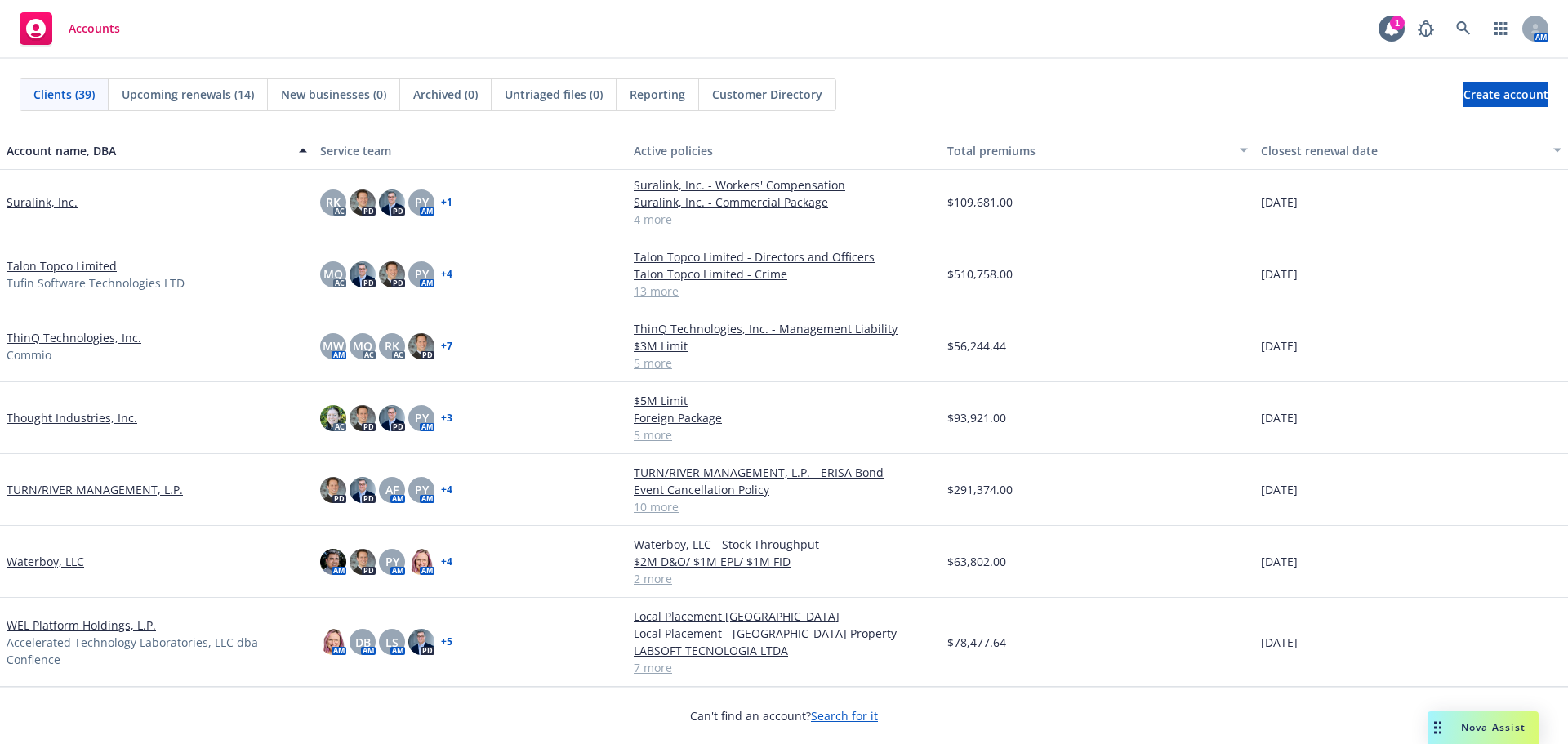
click at [51, 203] on link "Suralink, Inc." at bounding box center [42, 202] width 71 height 17
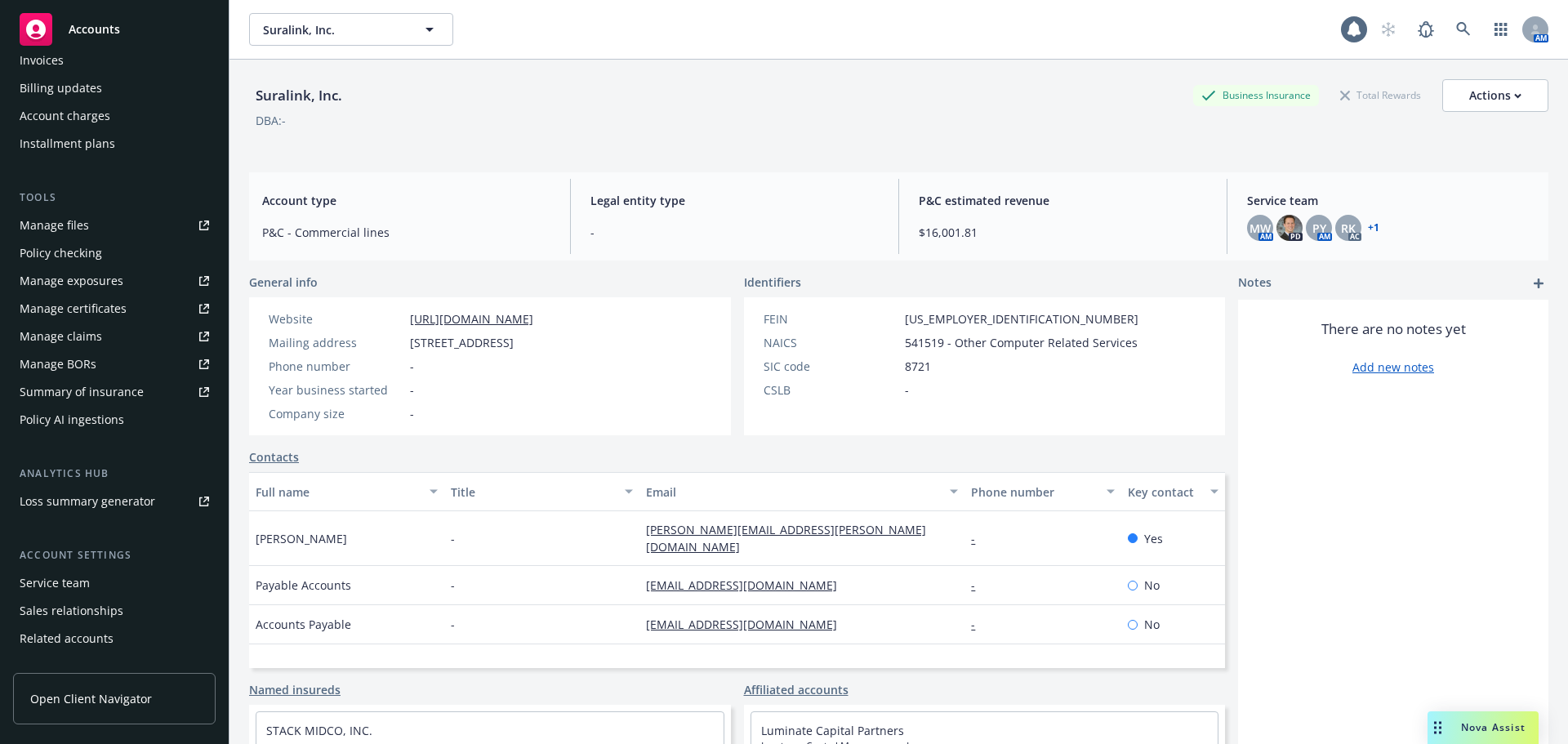
scroll to position [376, 0]
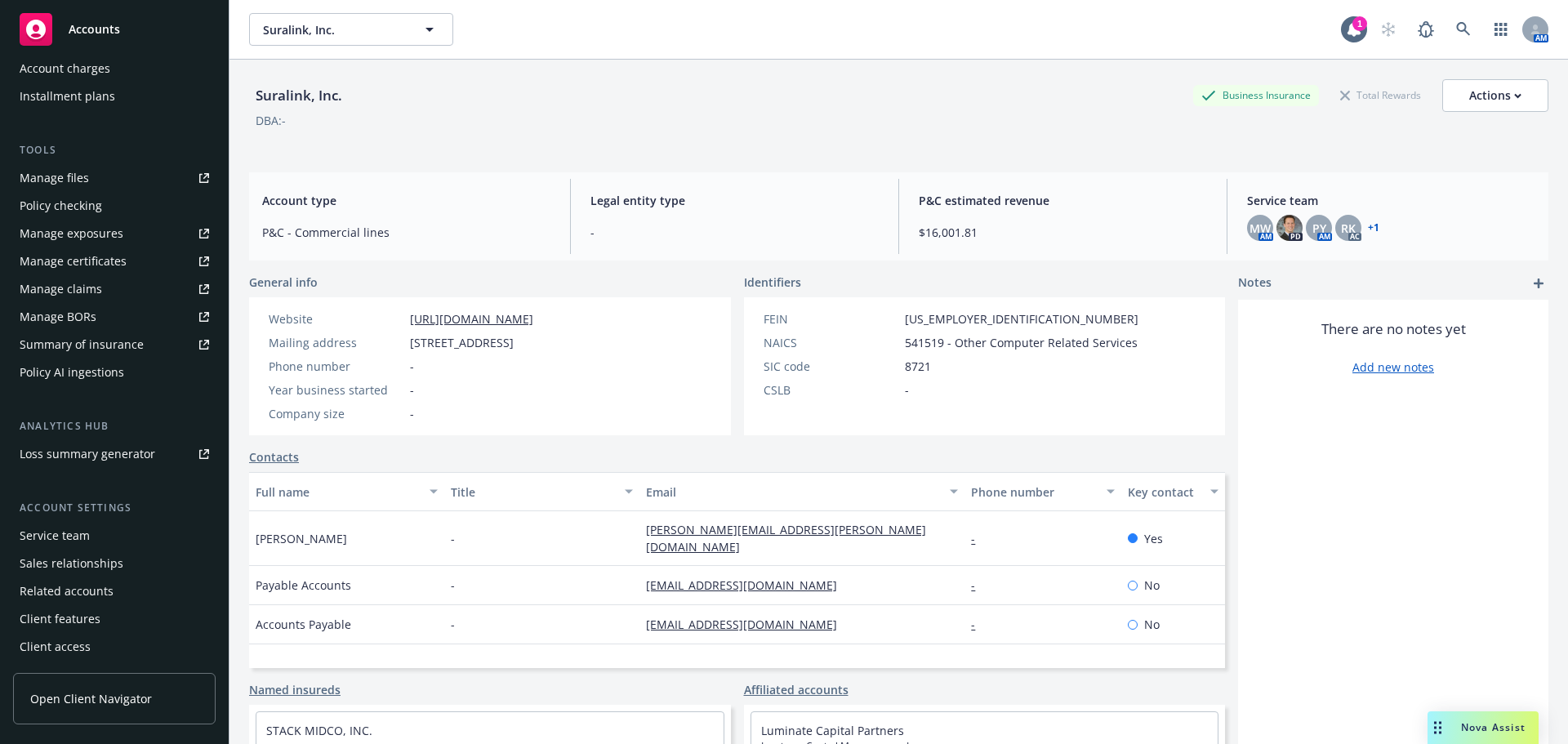
click at [120, 368] on div "Policy AI ingestions" at bounding box center [72, 373] width 105 height 26
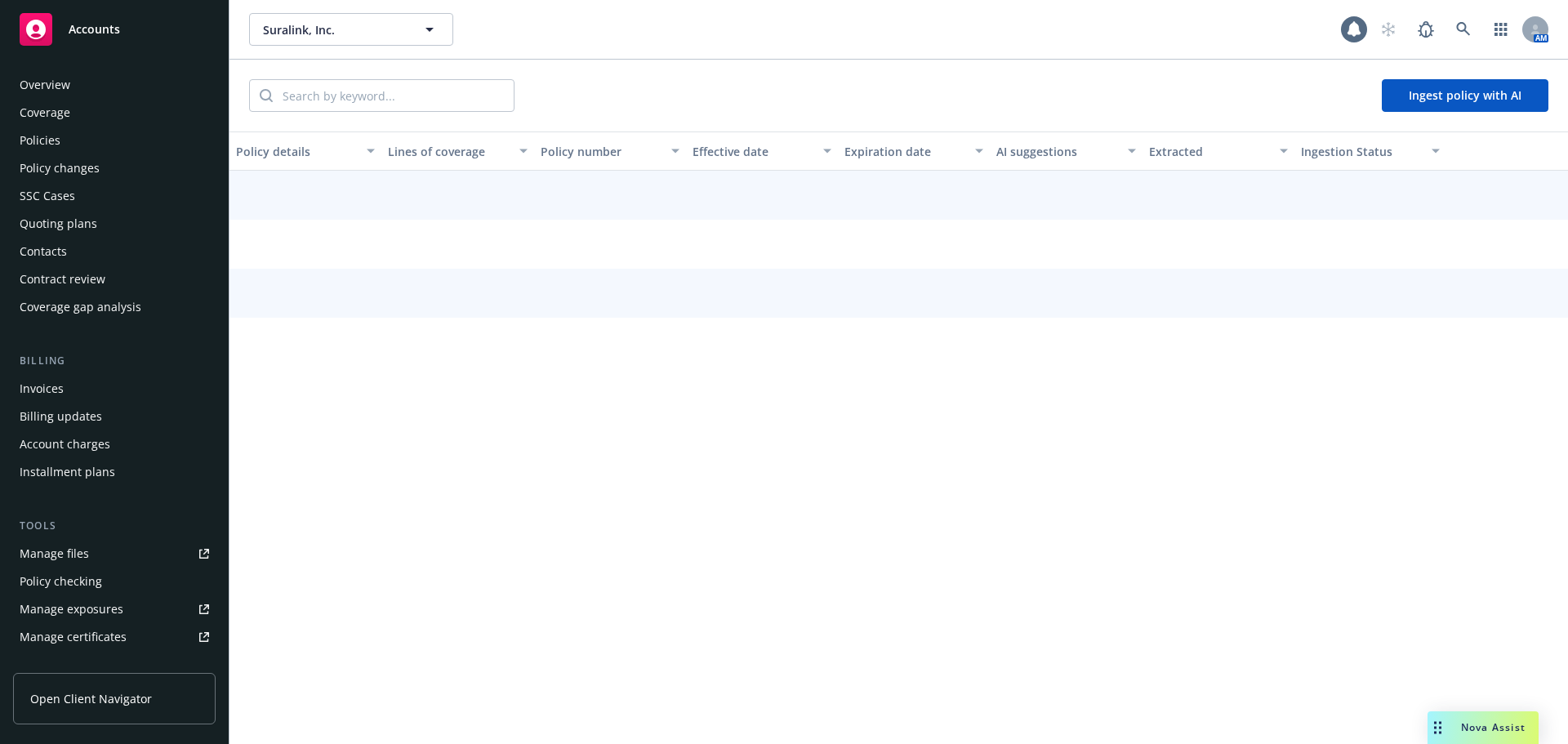
scroll to position [351, 0]
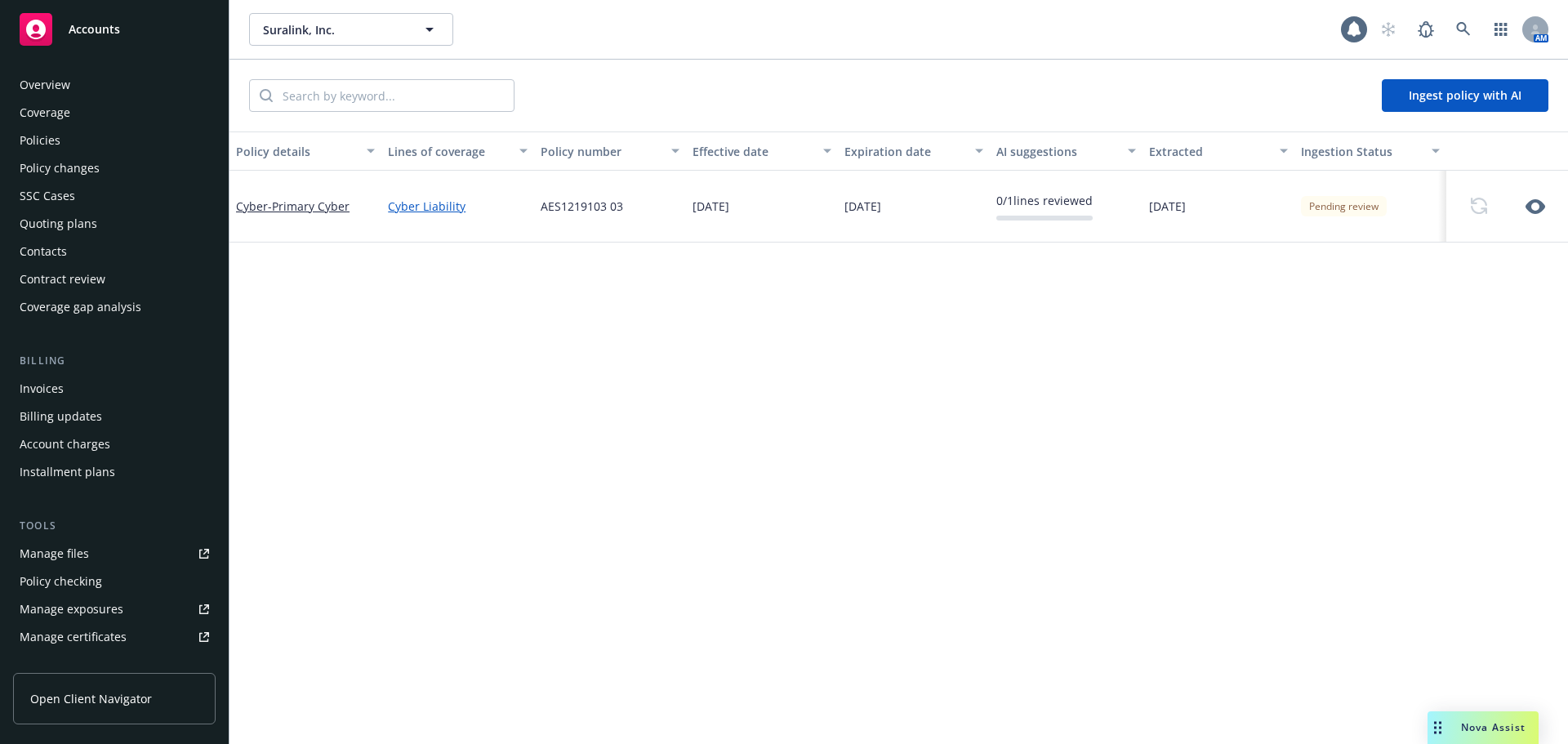
scroll to position [351, 0]
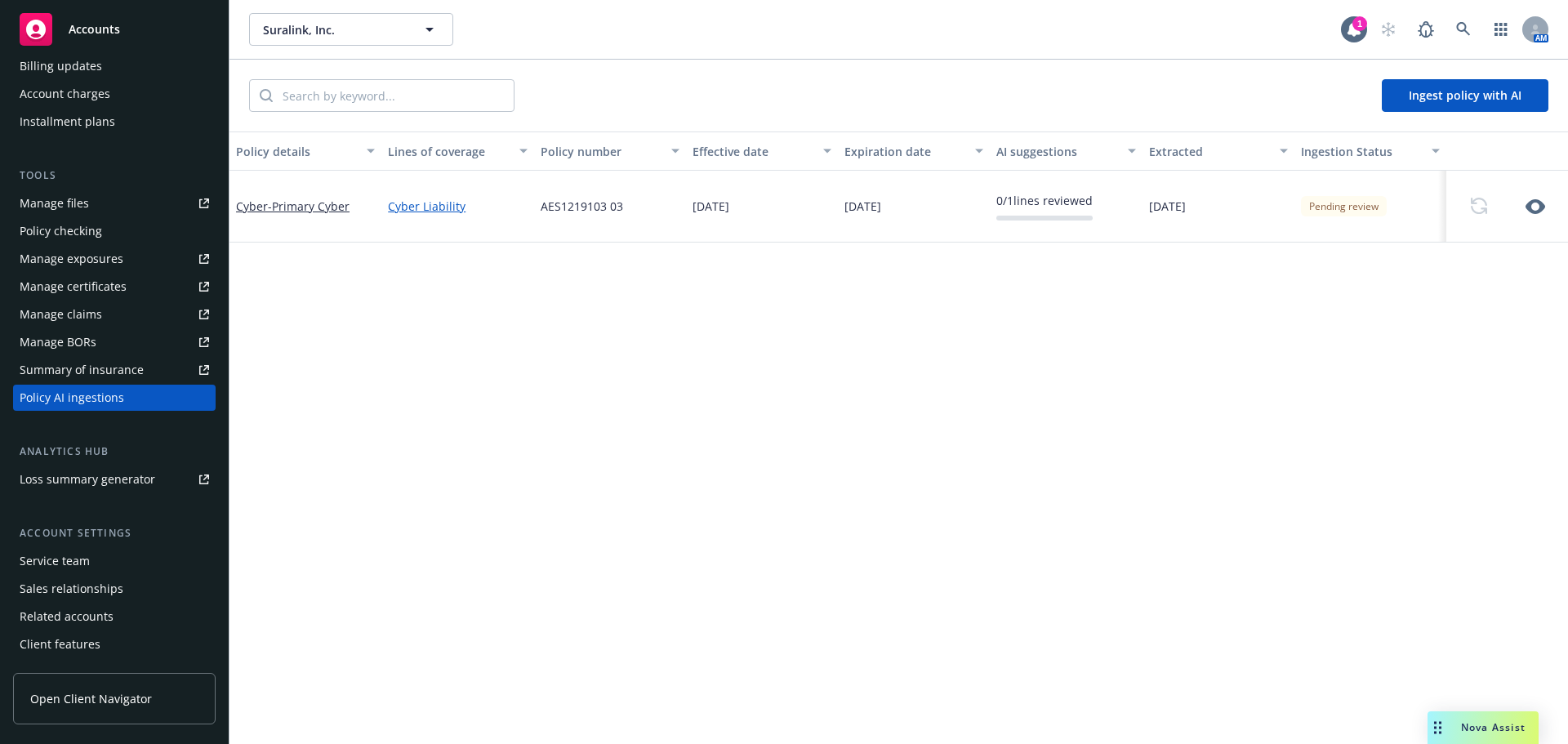
click at [1352, 207] on div "Pending review" at bounding box center [1344, 207] width 86 height 21
click at [1519, 197] on div at bounding box center [1507, 207] width 108 height 20
drag, startPoint x: 1525, startPoint y: 202, endPoint x: 1539, endPoint y: 208, distance: 15.2
click at [1526, 202] on div at bounding box center [1507, 207] width 108 height 20
click at [1539, 208] on icon "button" at bounding box center [1534, 207] width 20 height 15
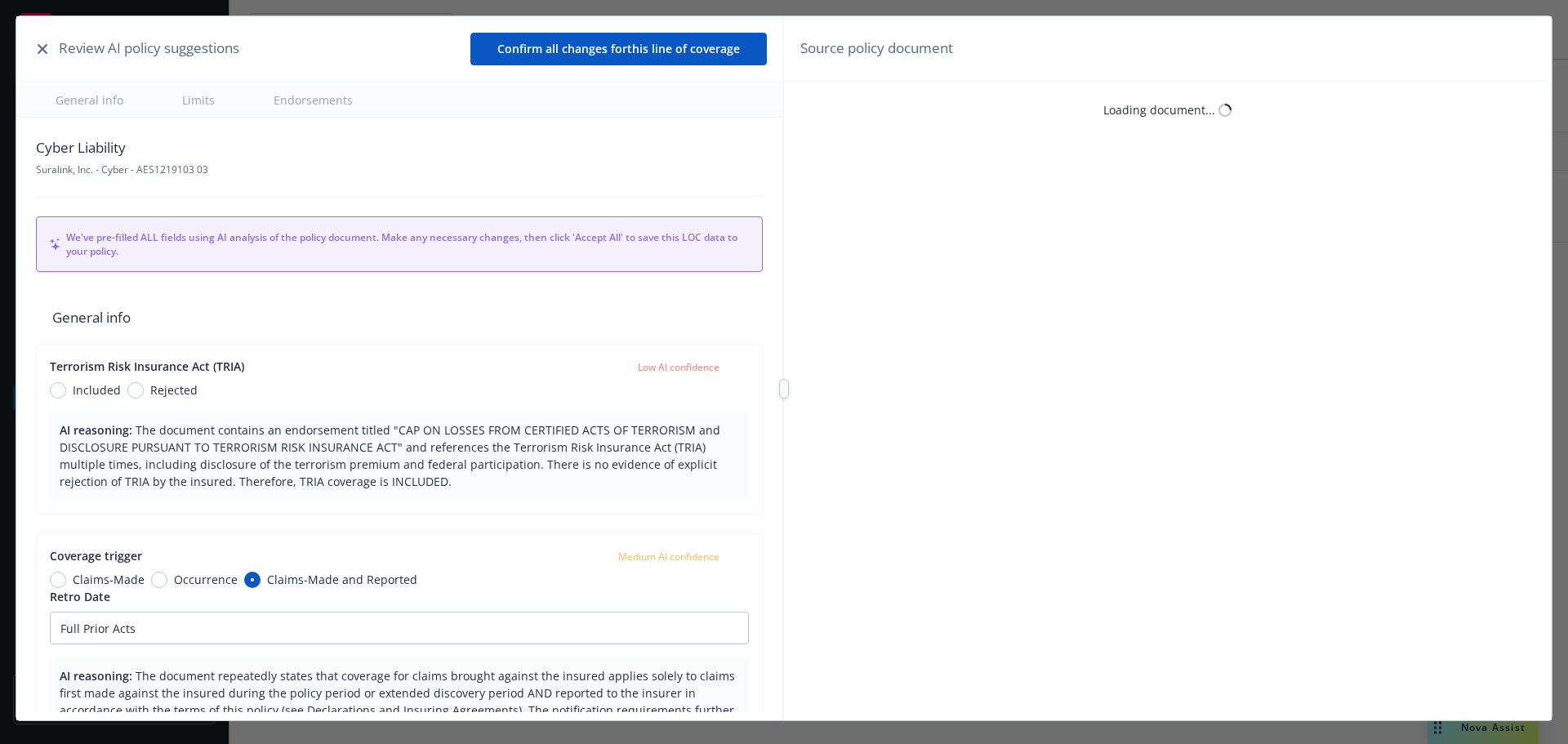
type textarea "x"
type input "2"
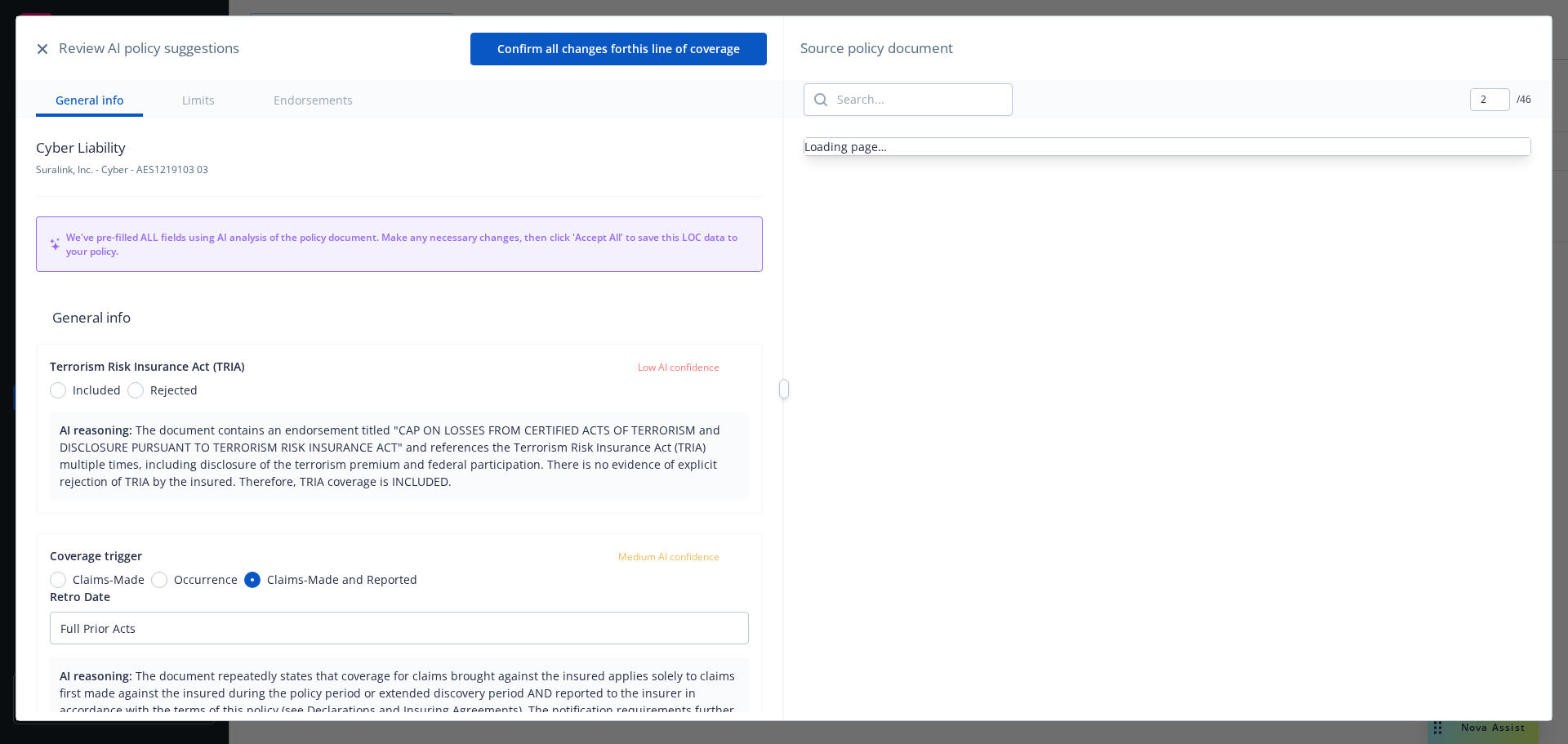
type textarea "x"
type input "3"
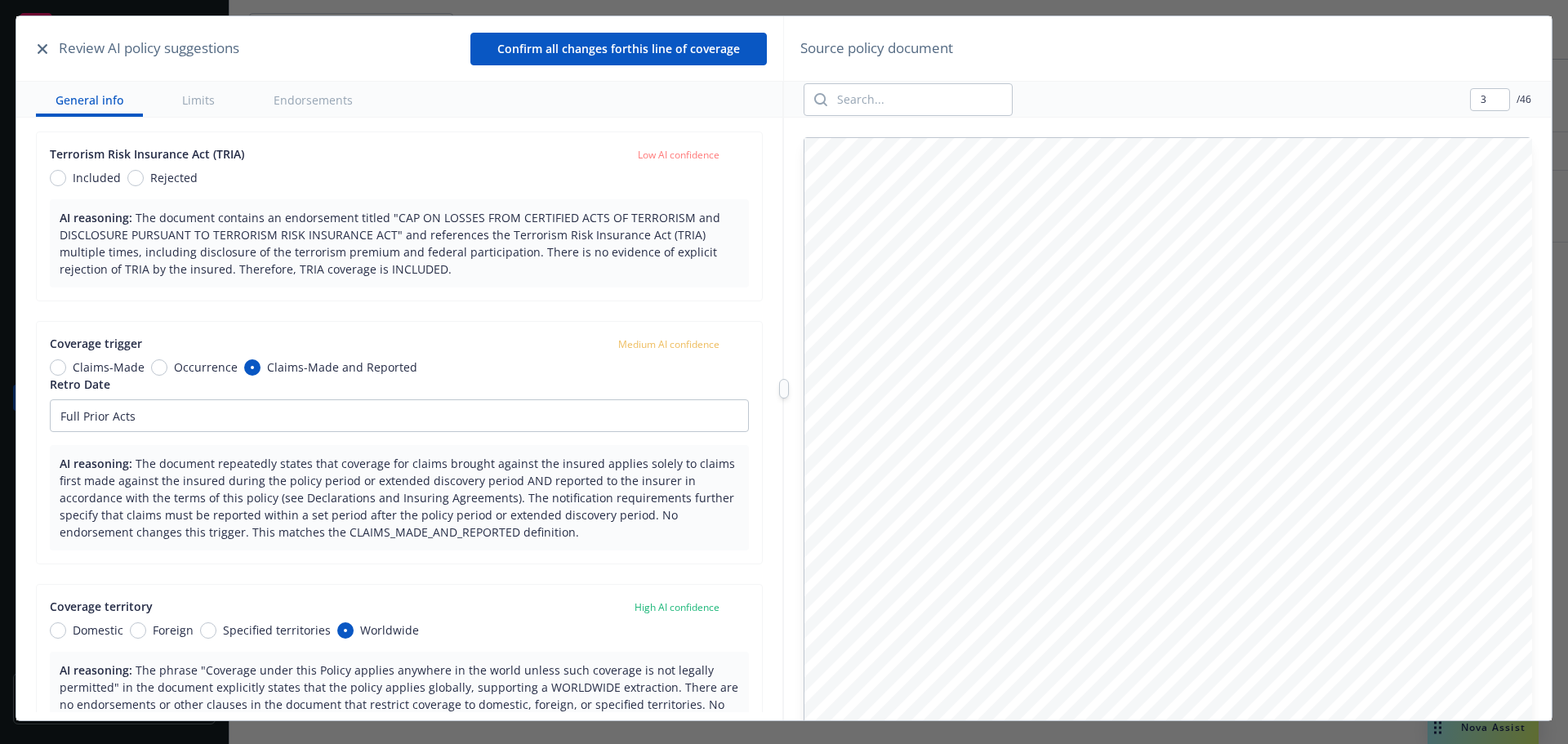
type textarea "x"
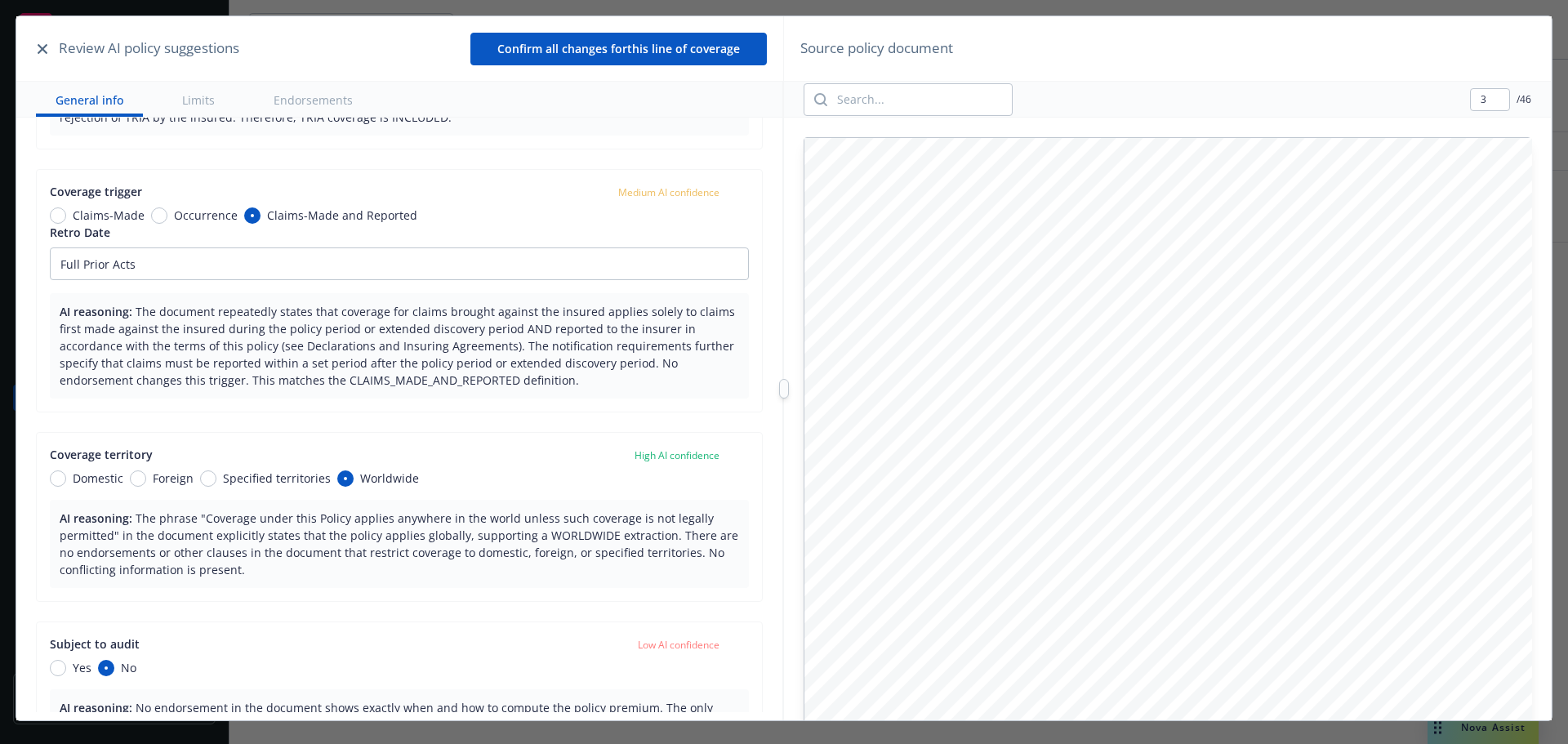
scroll to position [577, 0]
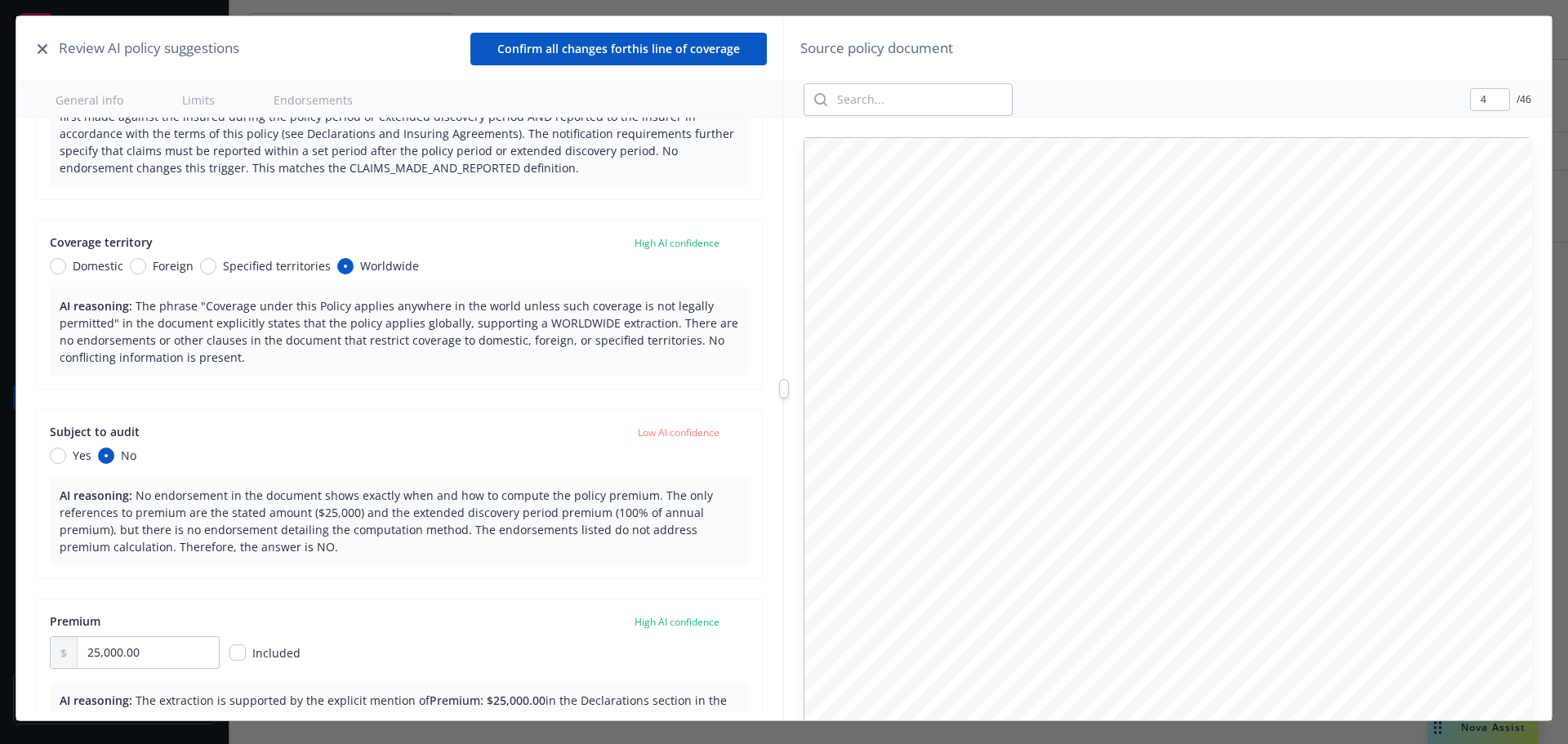
type input "5"
type textarea "x"
type input "4"
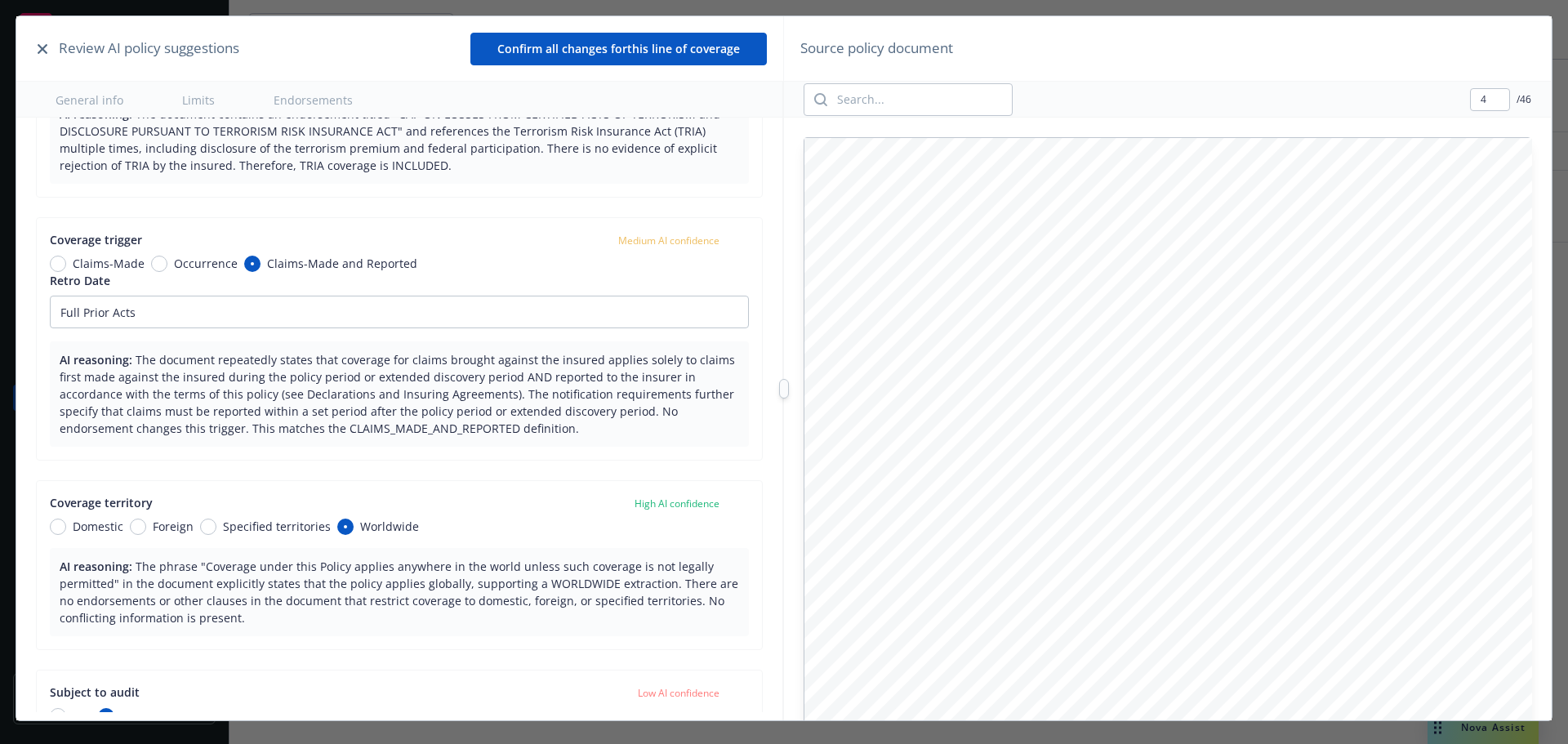
scroll to position [250, 0]
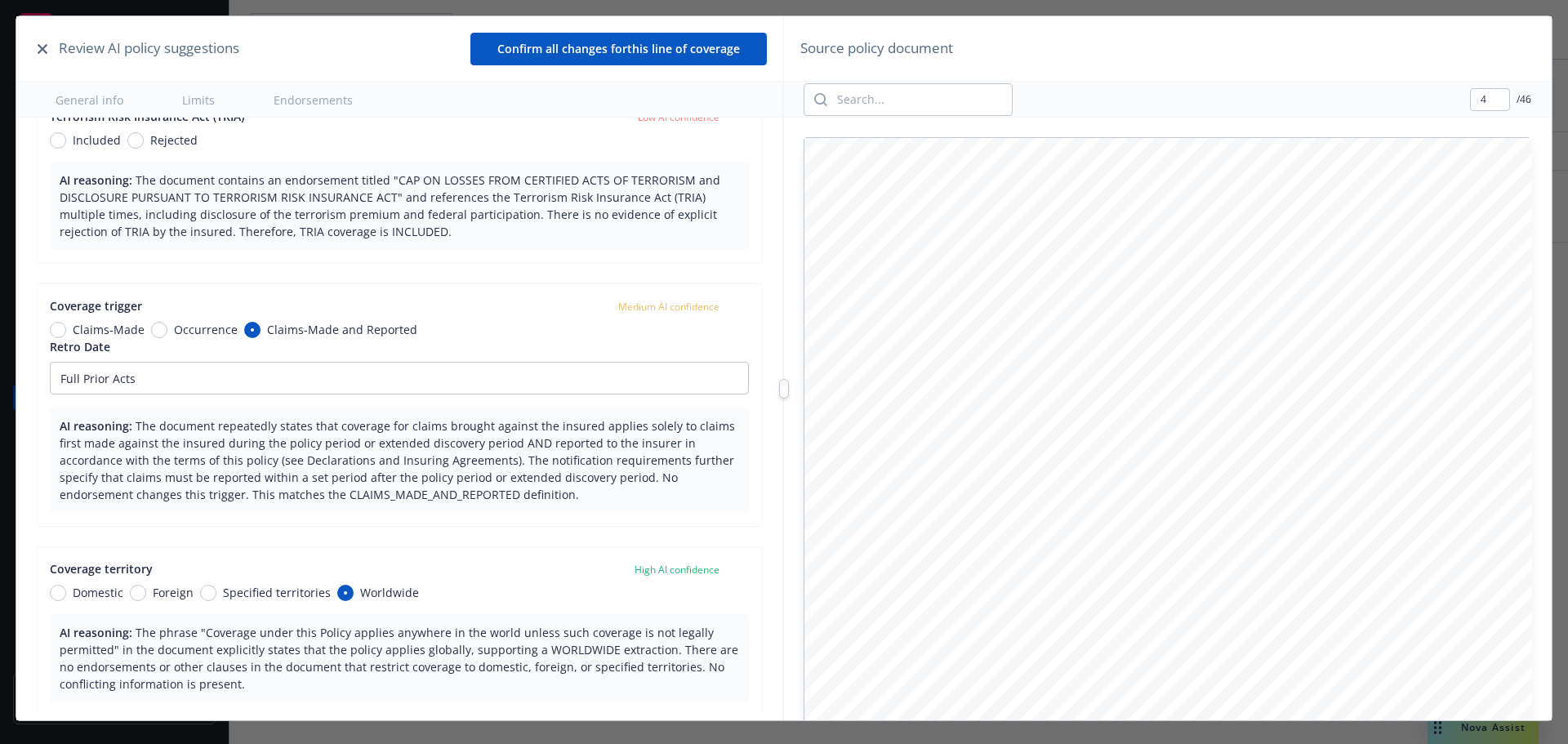
click at [81, 107] on button "General info" at bounding box center [89, 99] width 107 height 36
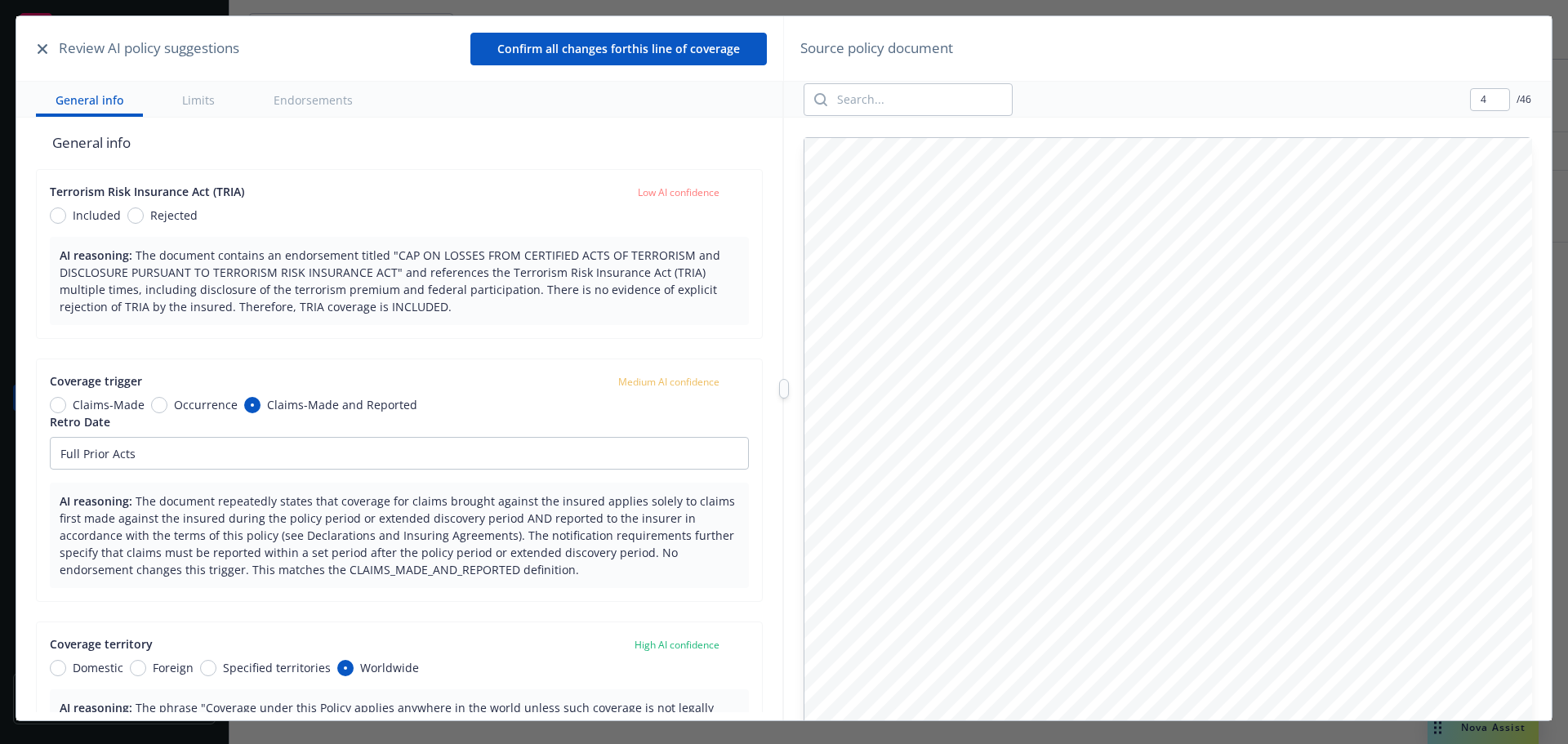
click at [82, 108] on button "General info" at bounding box center [89, 99] width 107 height 36
click at [197, 98] on button "Limits" at bounding box center [198, 99] width 72 height 36
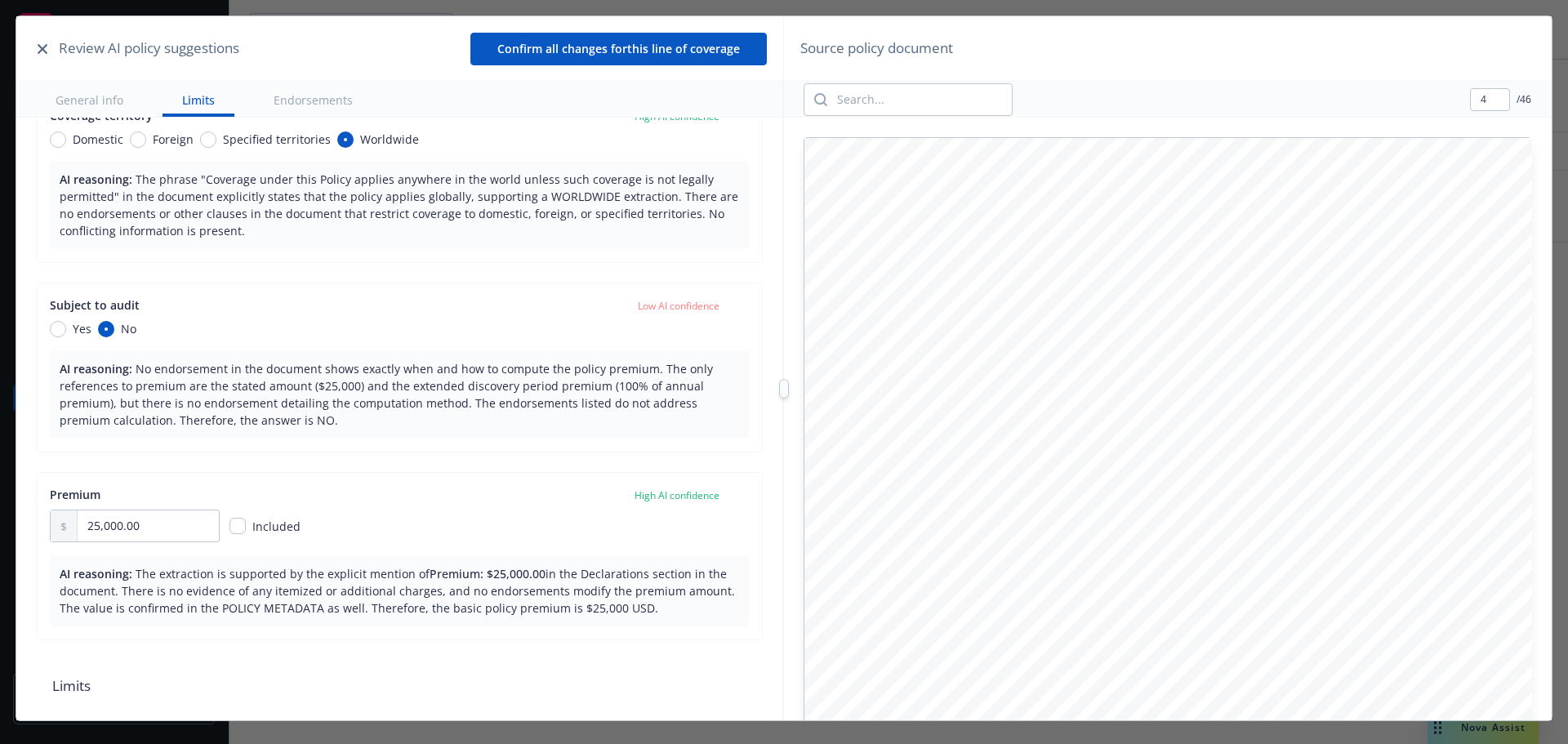
click at [290, 96] on button "Endorsements" at bounding box center [313, 99] width 119 height 36
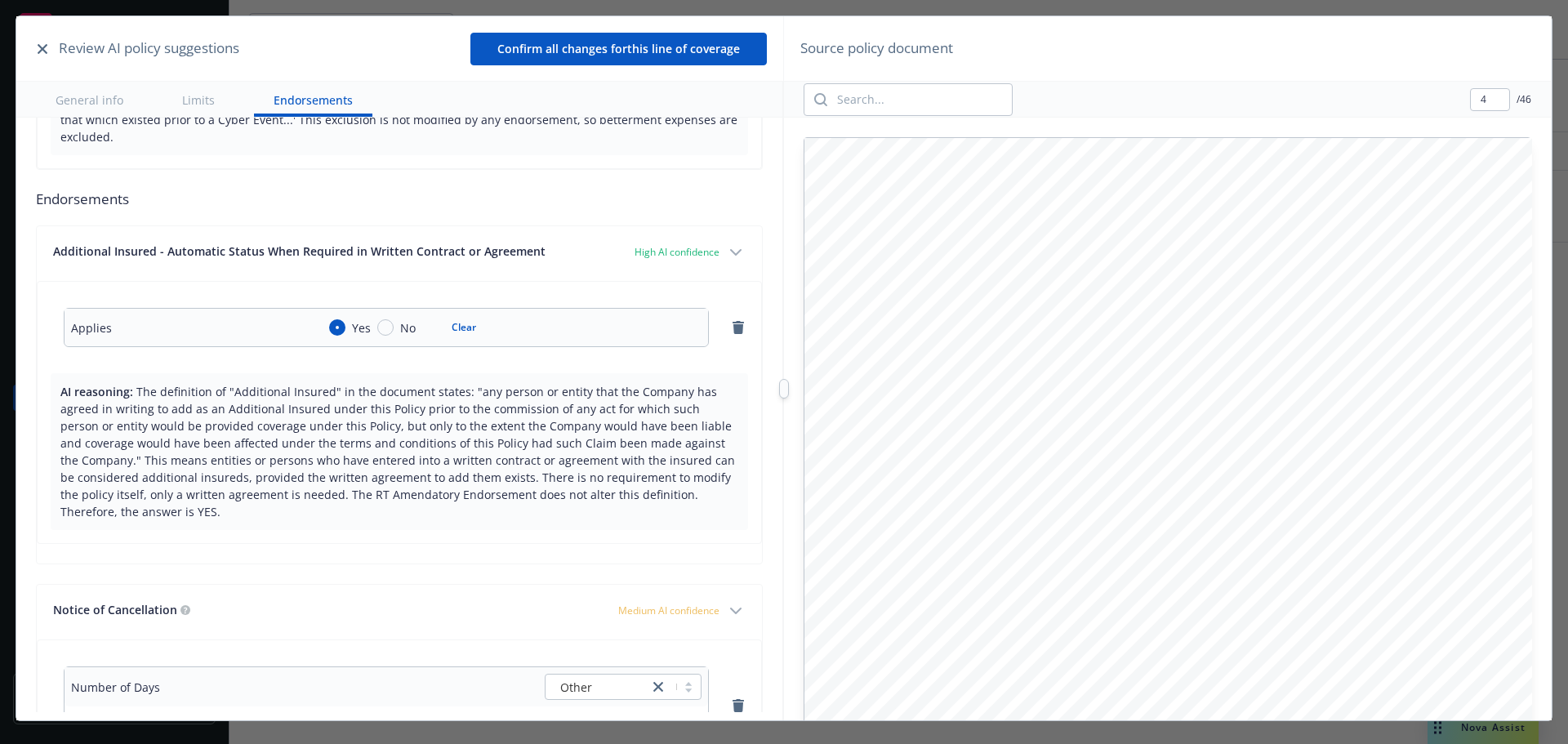
scroll to position [6785, 0]
click at [98, 94] on button "General info" at bounding box center [89, 99] width 107 height 36
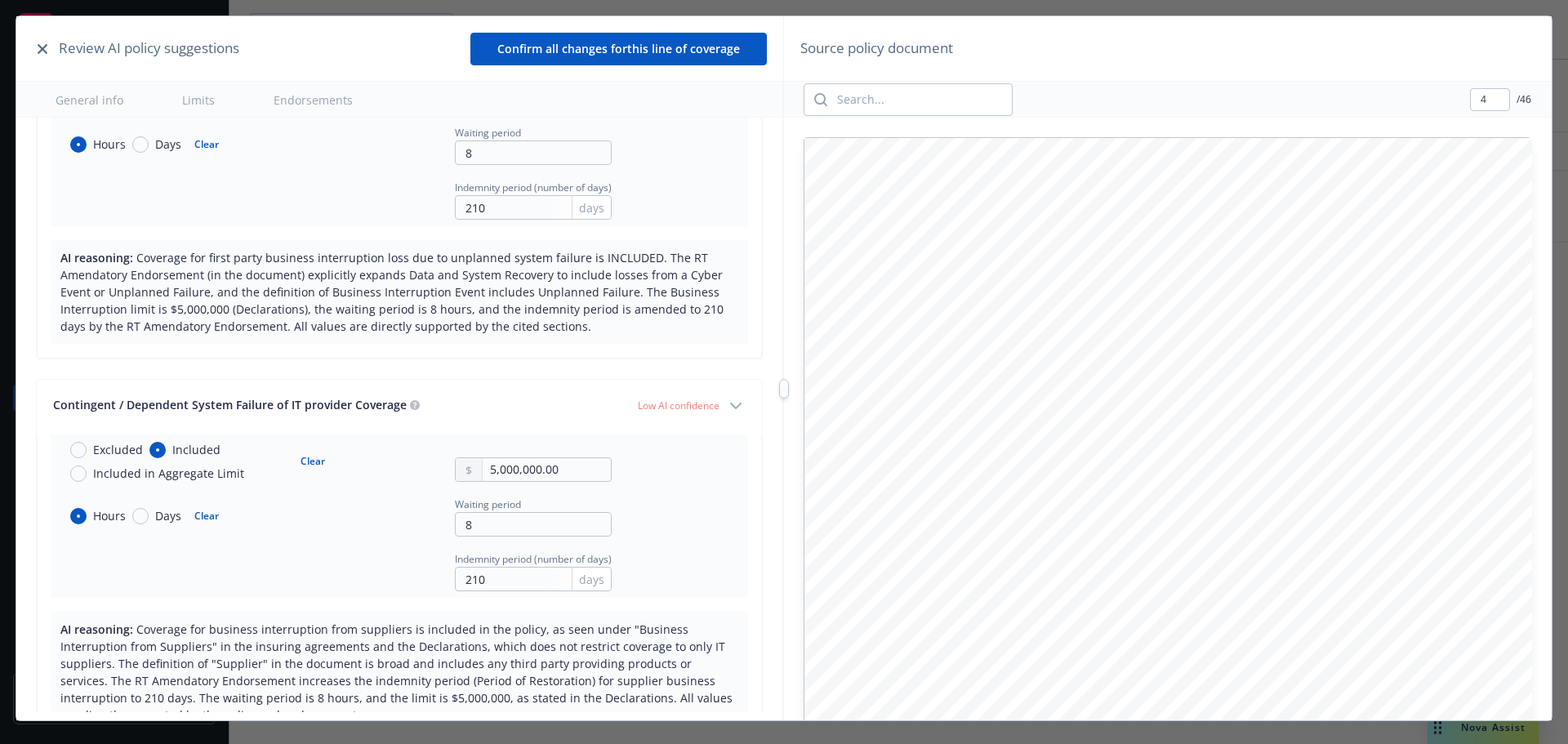
click at [98, 94] on button "General info" at bounding box center [89, 99] width 107 height 36
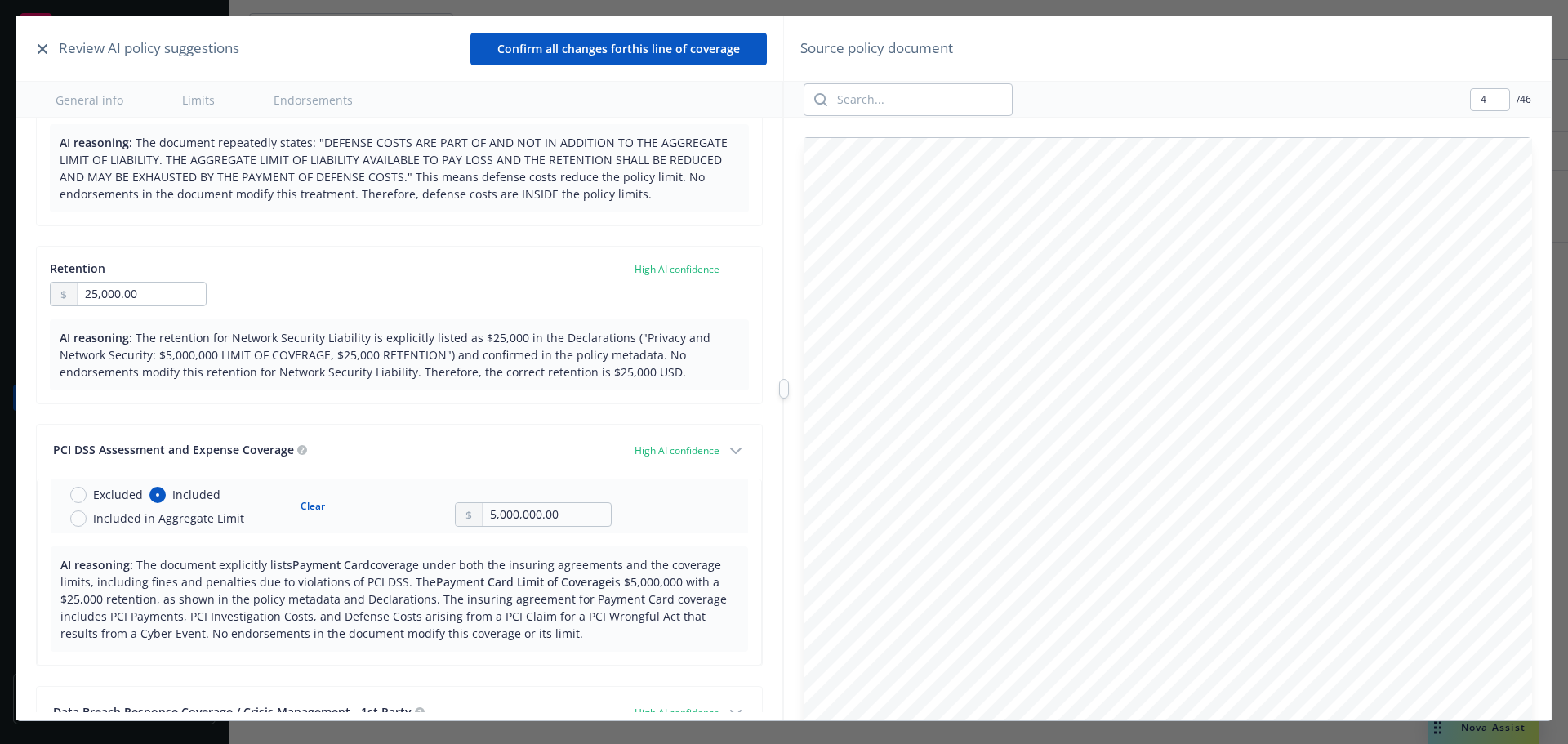
click at [98, 95] on button "General info" at bounding box center [89, 99] width 107 height 36
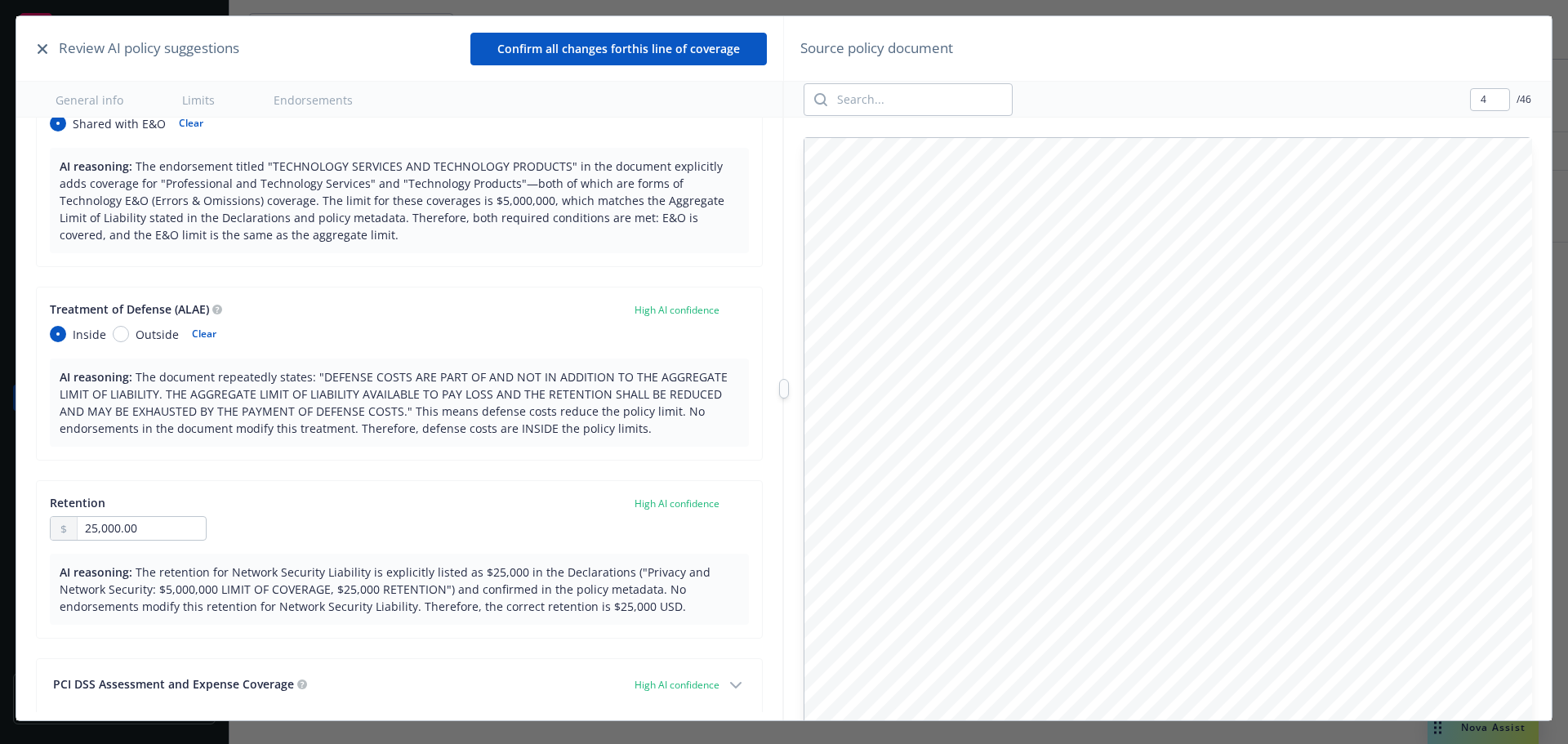
click at [98, 95] on button "General info" at bounding box center [89, 99] width 107 height 36
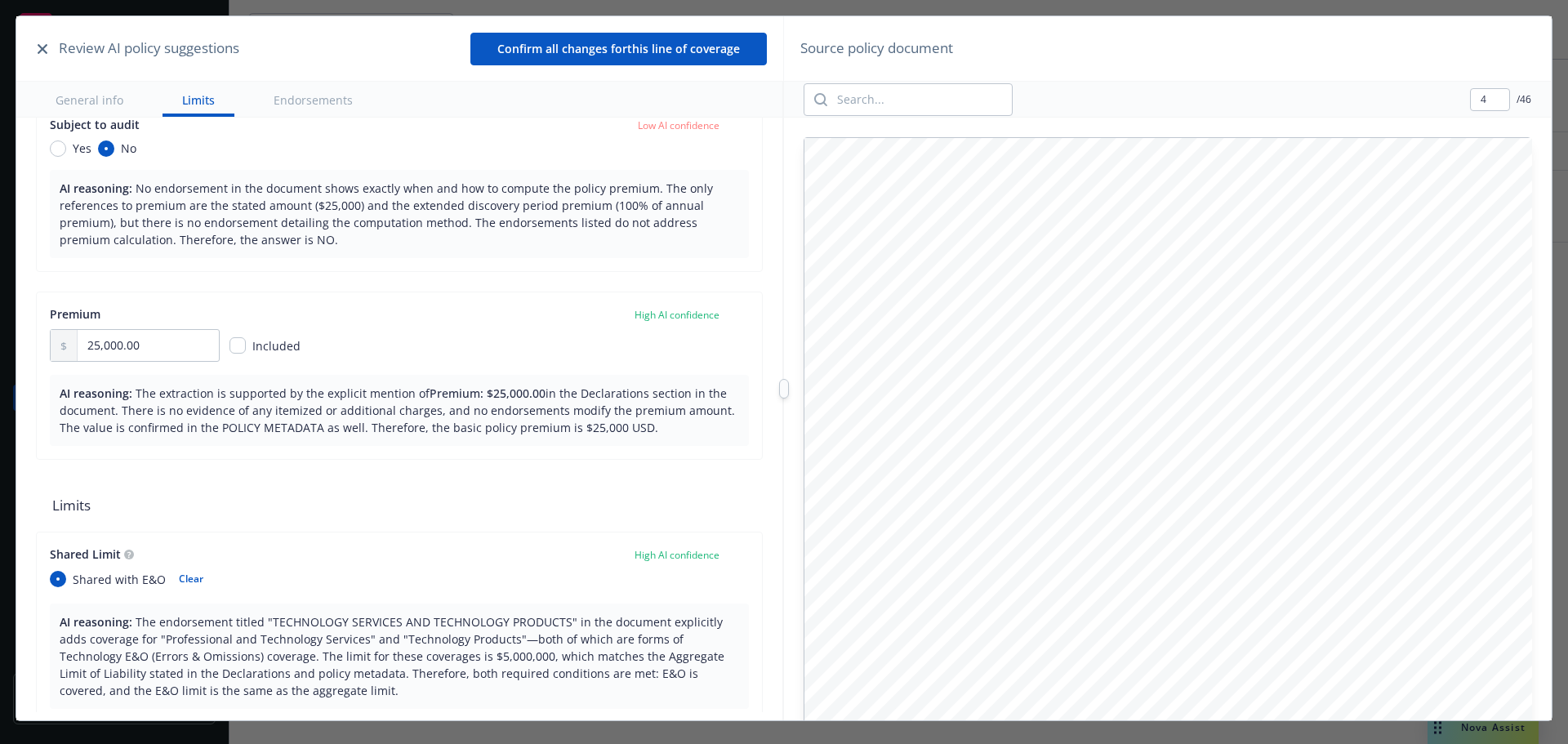
click at [98, 95] on button "General info" at bounding box center [89, 99] width 107 height 36
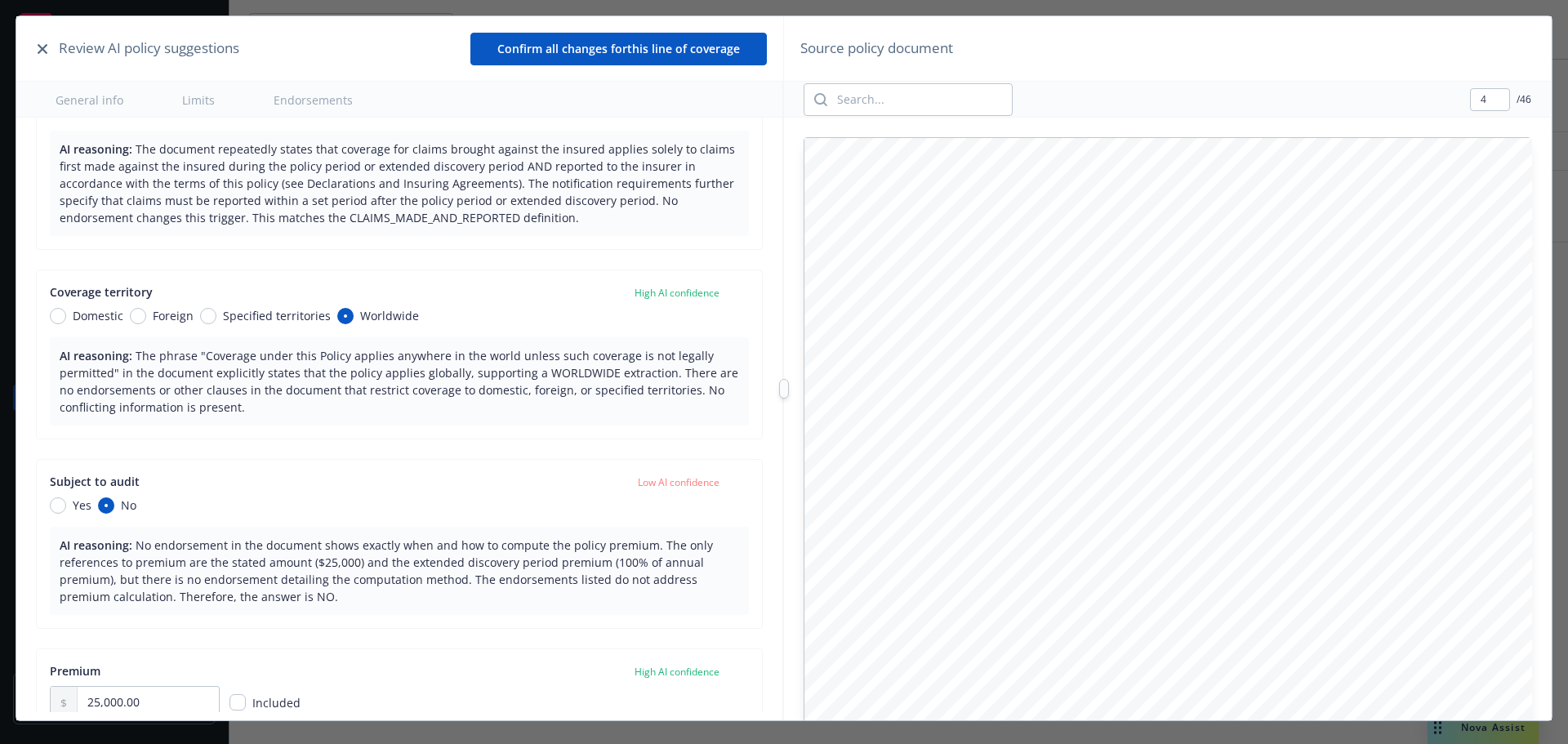
click at [98, 95] on button "General info" at bounding box center [89, 99] width 107 height 36
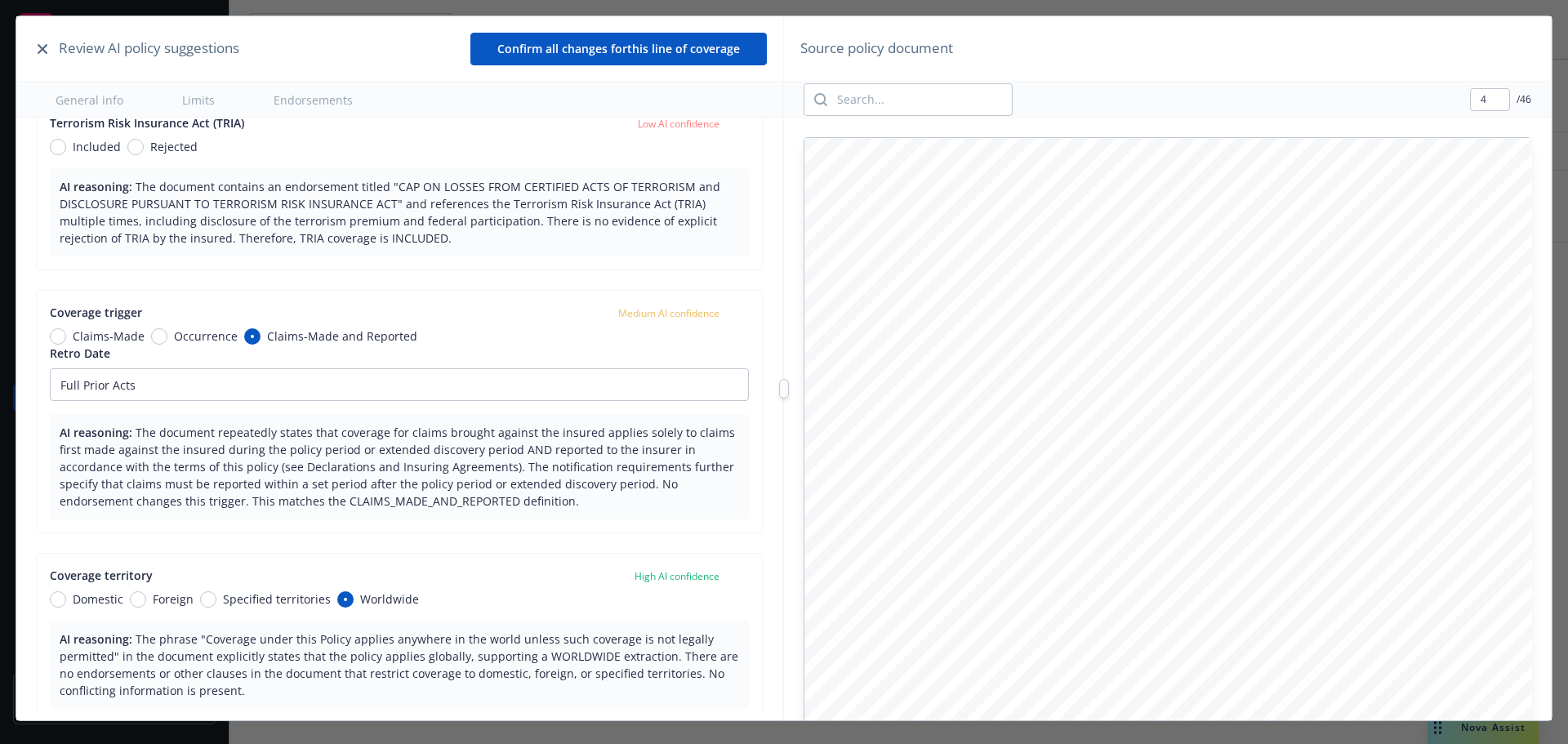
click at [98, 95] on button "General info" at bounding box center [89, 99] width 107 height 36
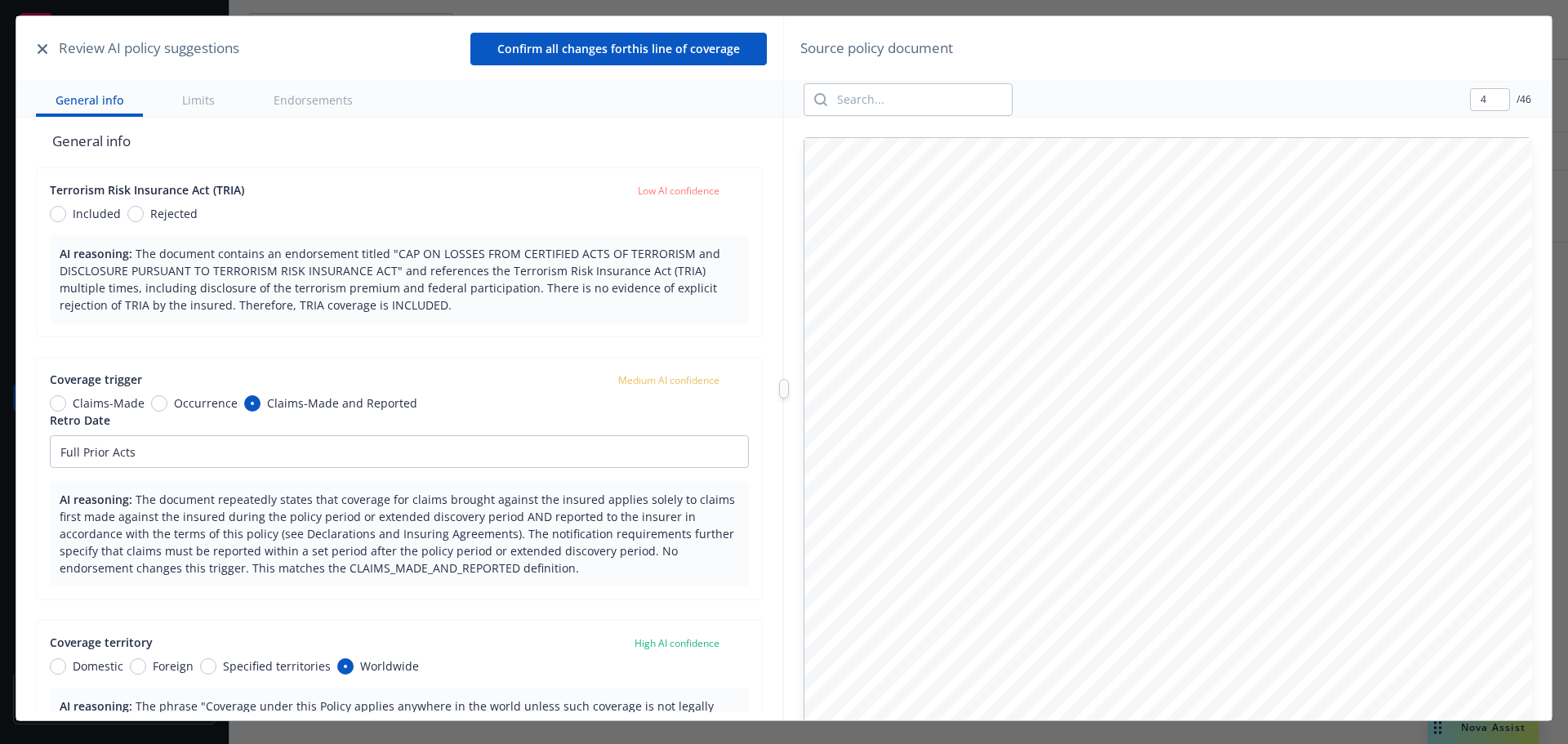
click at [98, 98] on button "General info" at bounding box center [89, 99] width 107 height 36
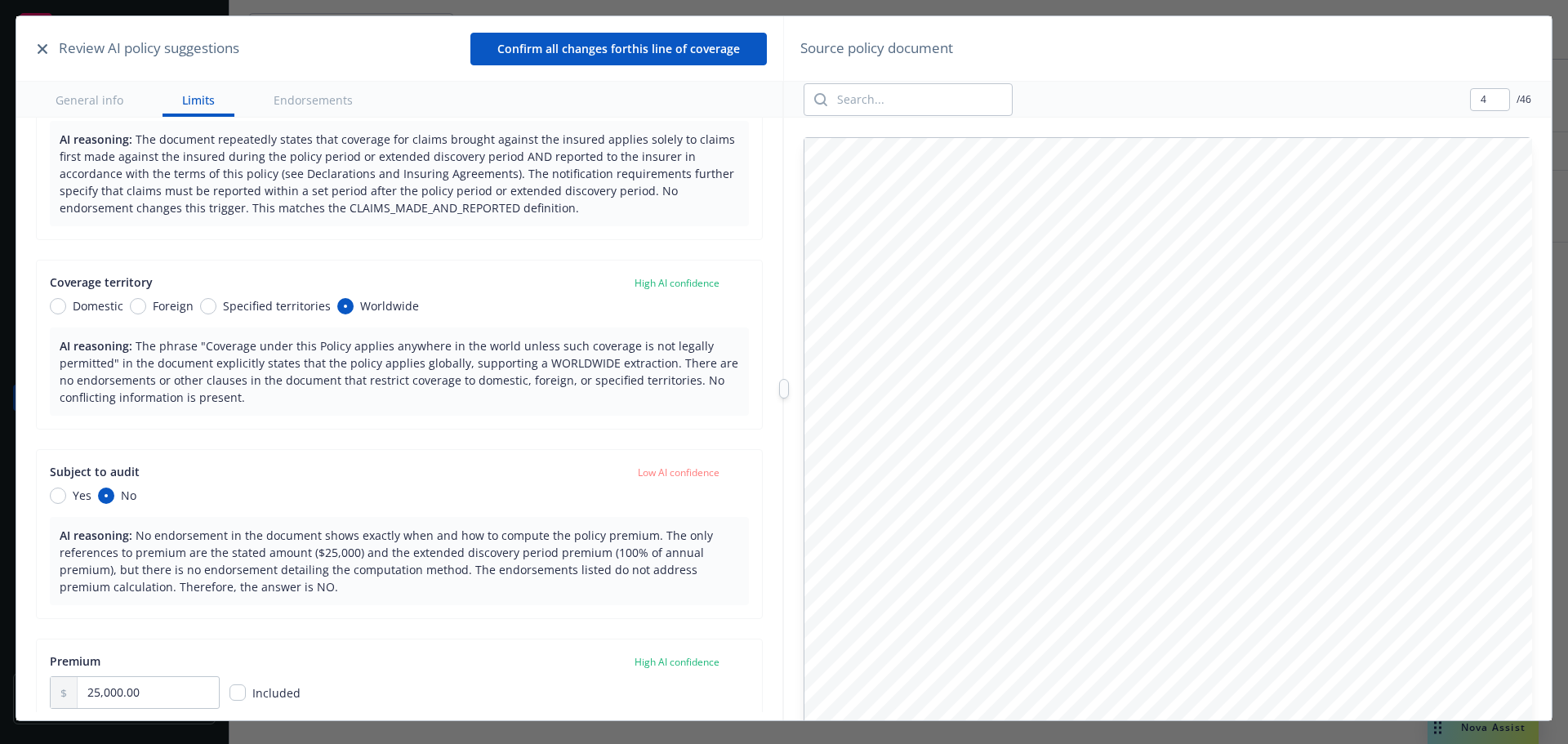
scroll to position [10, 0]
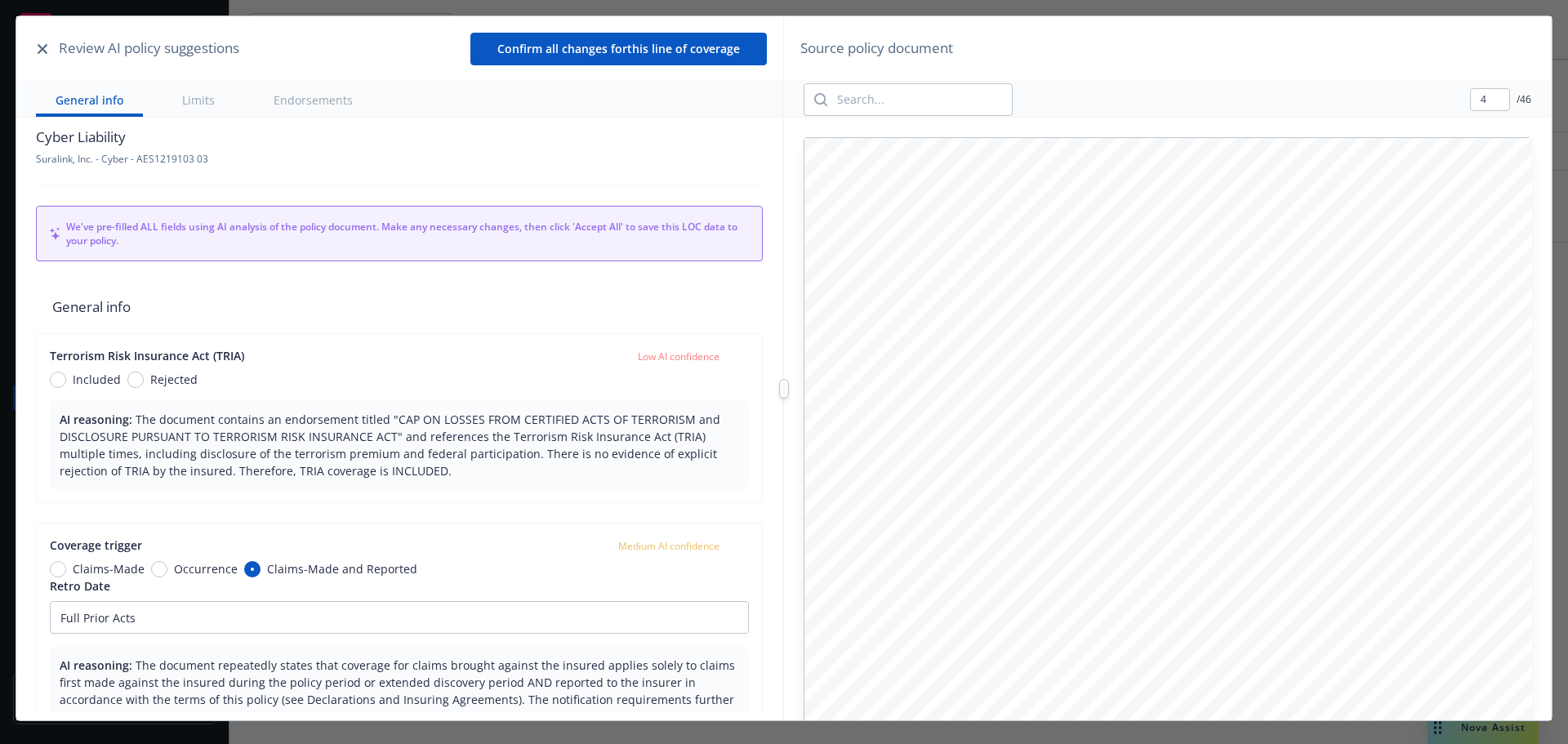
click at [341, 440] on span "The document contains an endorsement titled "CAP ON LOSSES FROM CERTIFIED ACTS …" at bounding box center [390, 445] width 661 height 67
click at [340, 438] on span "The document contains an endorsement titled "CAP ON LOSSES FROM CERTIFIED ACTS …" at bounding box center [390, 445] width 661 height 67
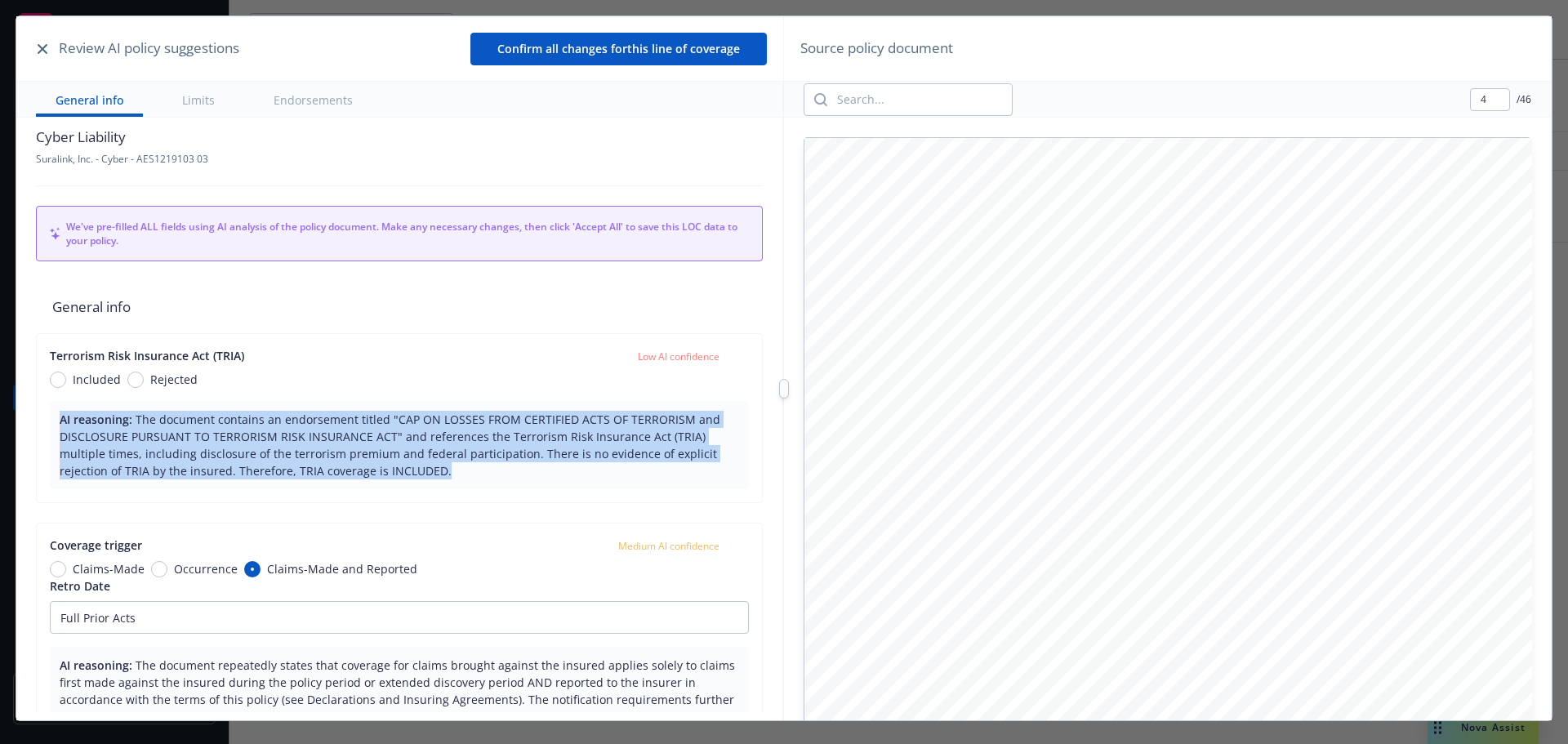
click at [340, 439] on span "The document contains an endorsement titled "CAP ON LOSSES FROM CERTIFIED ACTS …" at bounding box center [390, 445] width 661 height 67
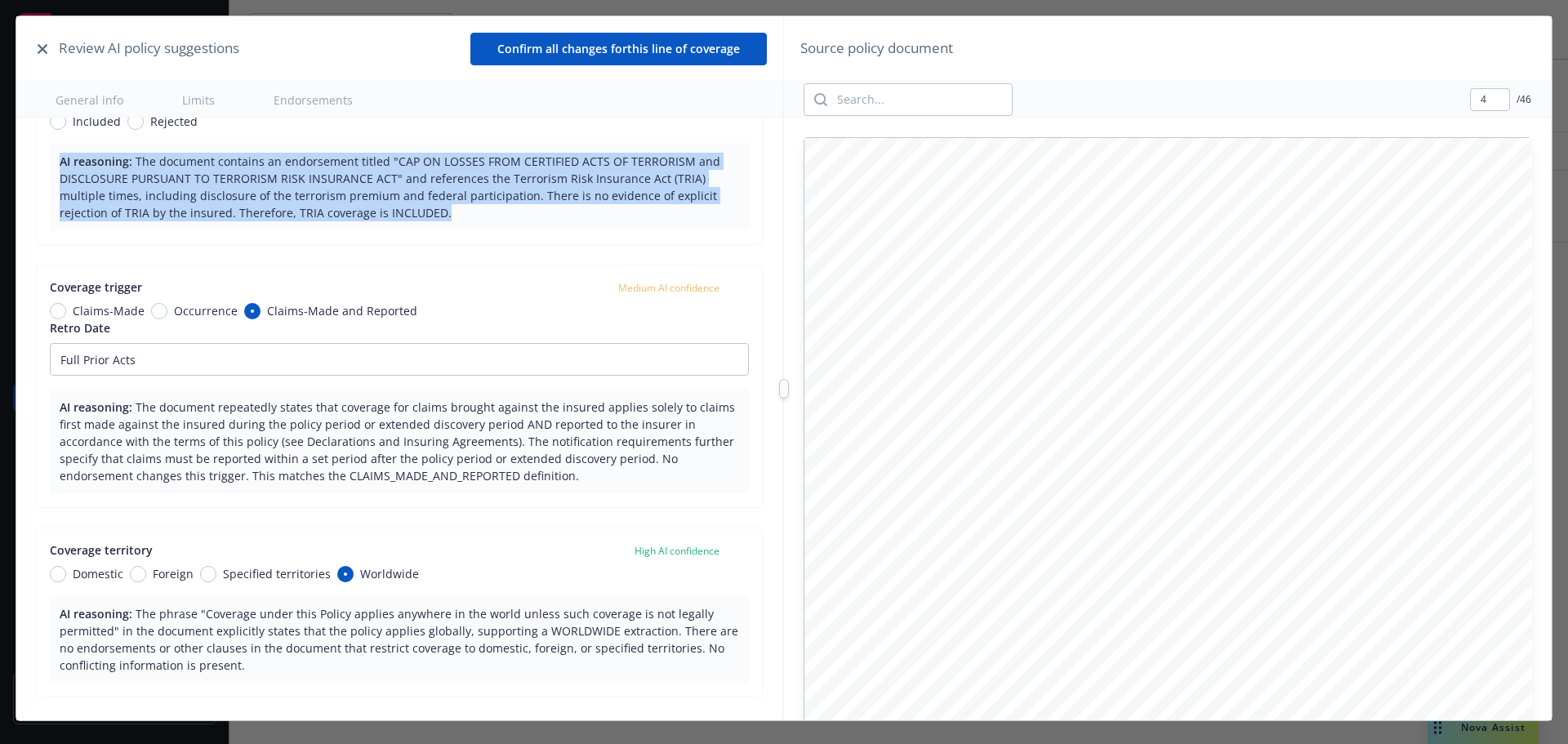
scroll to position [283, 0]
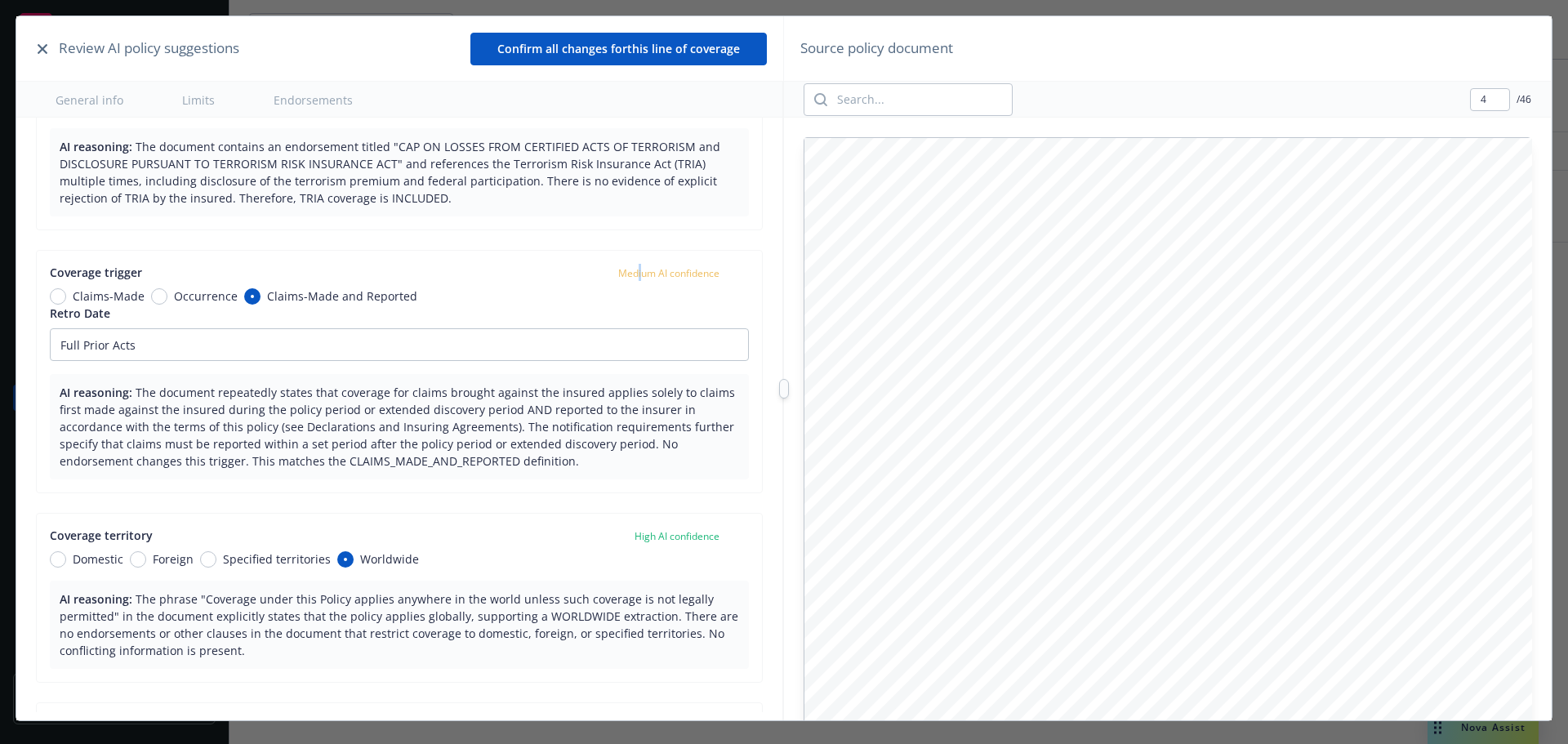
click at [628, 267] on div "Coverage trigger Medium AI confidence Claims-Made Occurrence Claims-Made and Re…" at bounding box center [399, 371] width 727 height 243
click at [668, 264] on div "Medium AI confidence" at bounding box center [669, 272] width 101 height 17
click at [668, 263] on div "Coverage trigger Medium AI confidence Claims-Made Occurrence Claims-Made and Re…" at bounding box center [399, 371] width 727 height 243
click at [702, 266] on span "Medium AI confidence" at bounding box center [669, 273] width 101 height 14
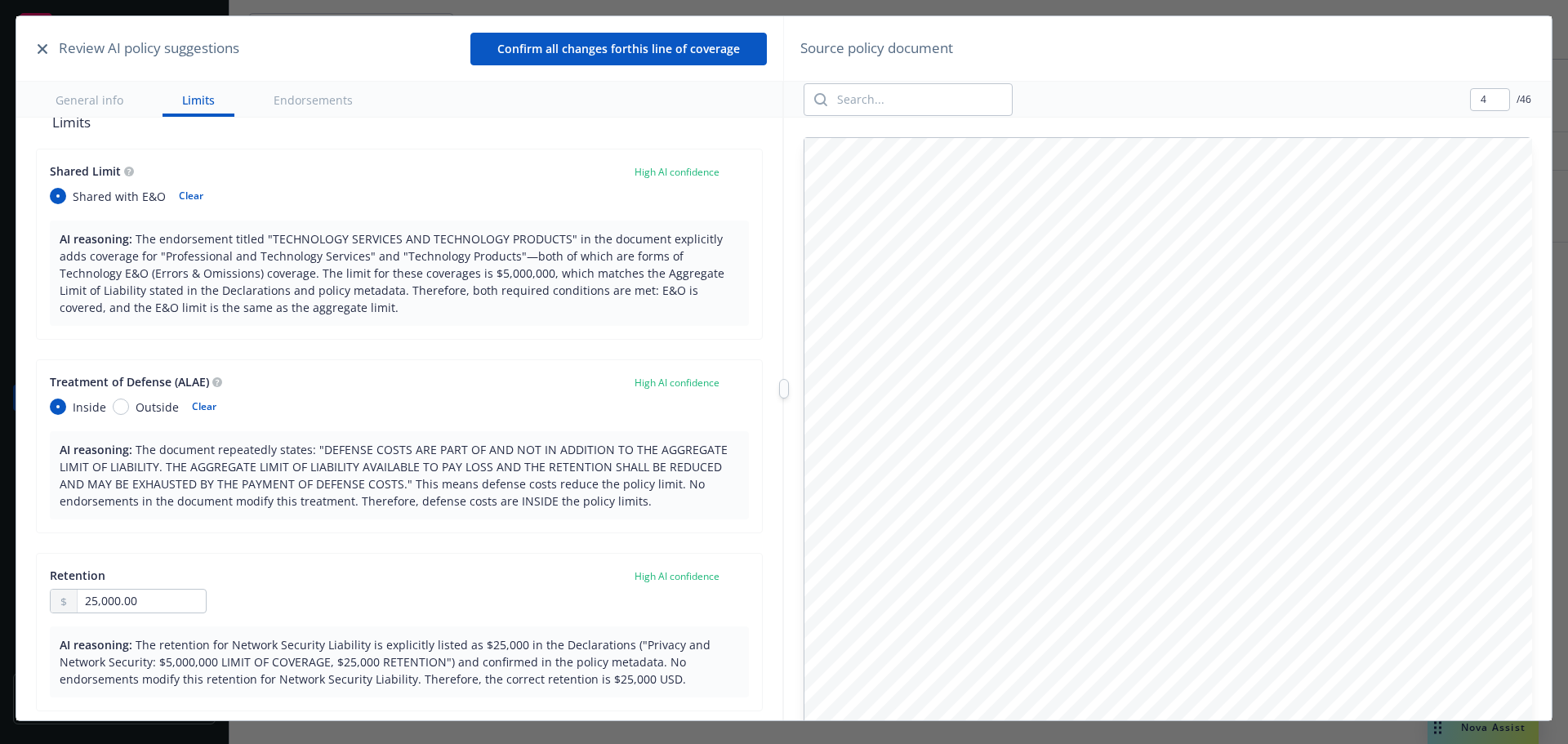
type textarea "x"
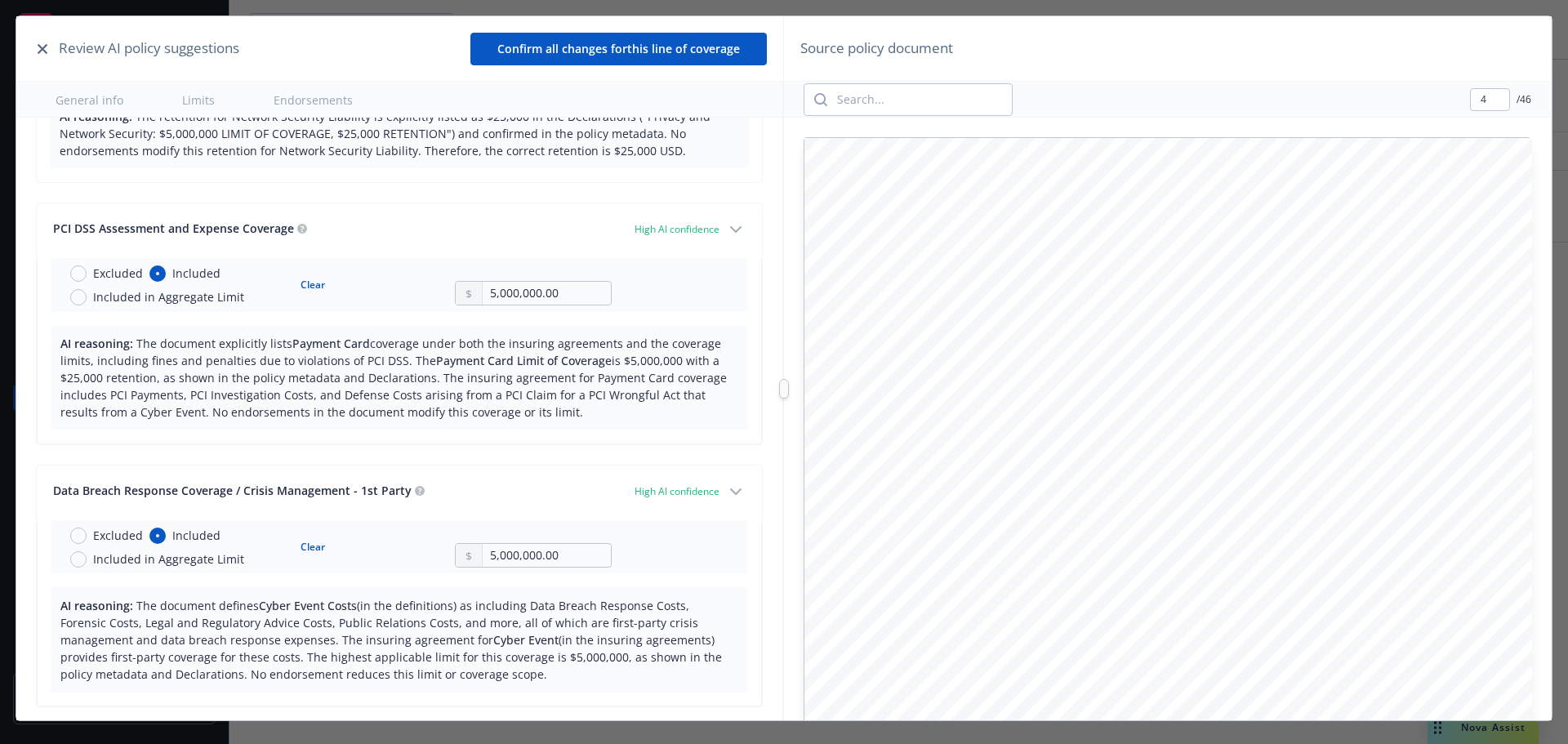
scroll to position [1797, 0]
click at [726, 223] on icon "button" at bounding box center [735, 227] width 20 height 20
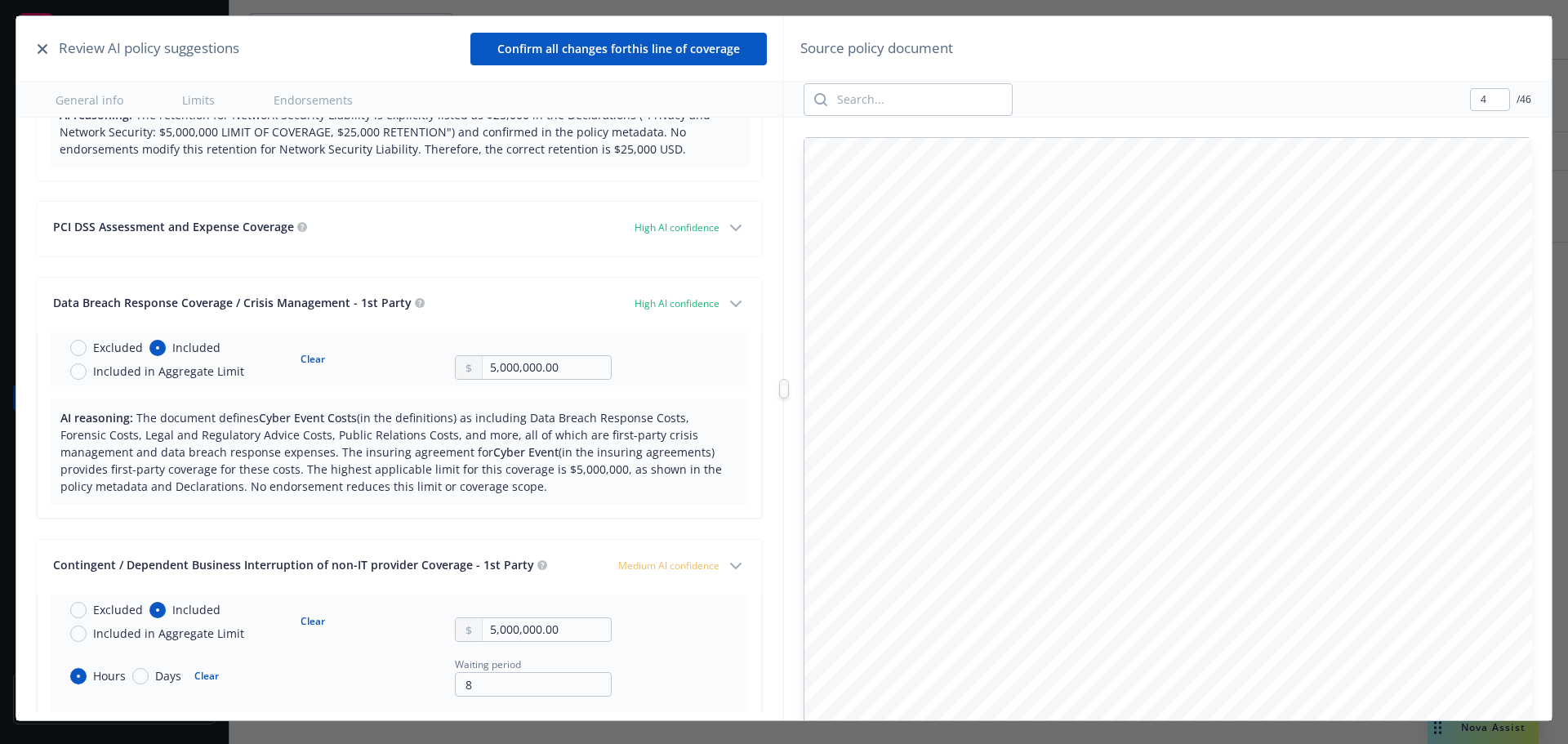
drag, startPoint x: 733, startPoint y: 313, endPoint x: 724, endPoint y: 308, distance: 10.3
click at [729, 310] on icon "button" at bounding box center [735, 304] width 20 height 20
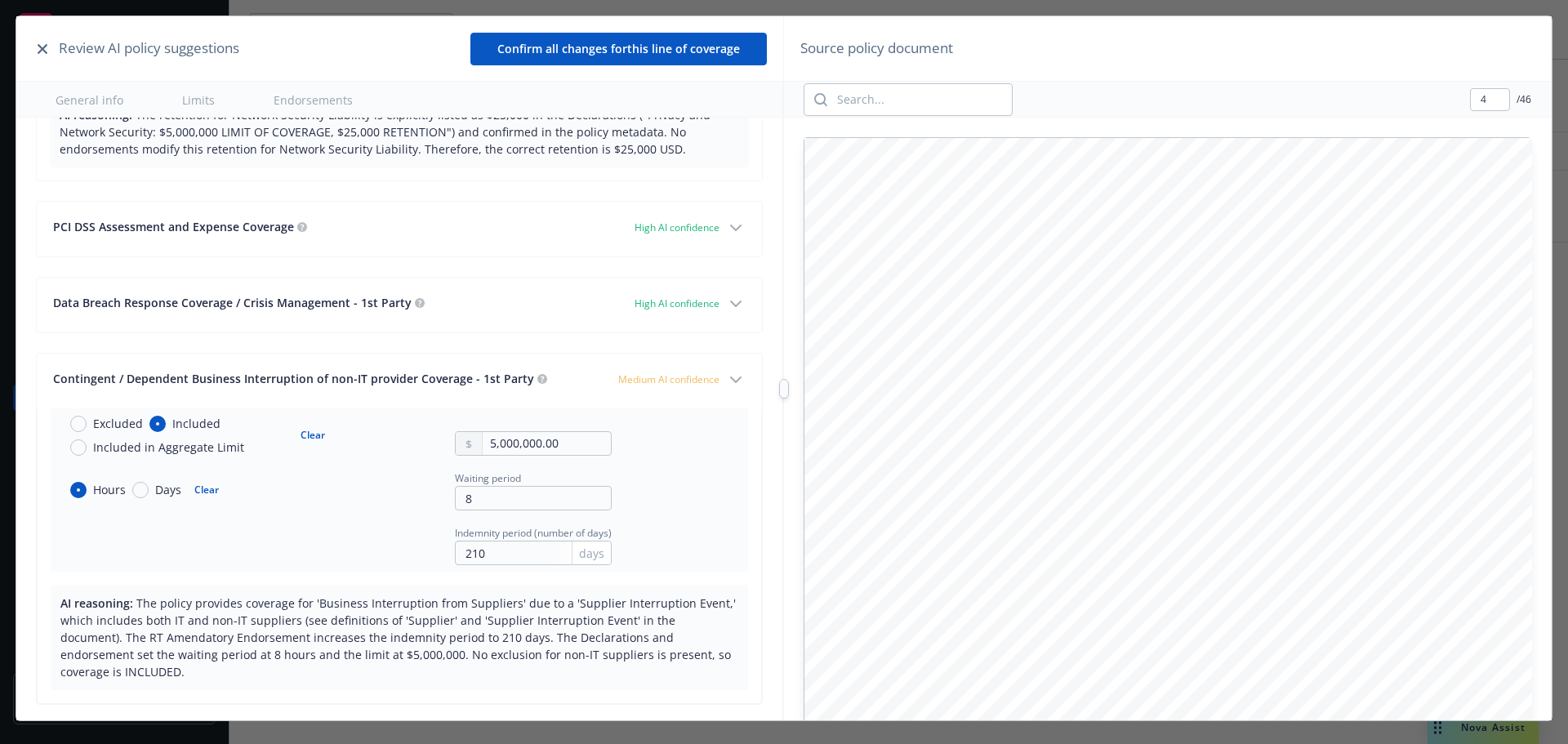
click at [726, 295] on icon "button" at bounding box center [735, 304] width 20 height 20
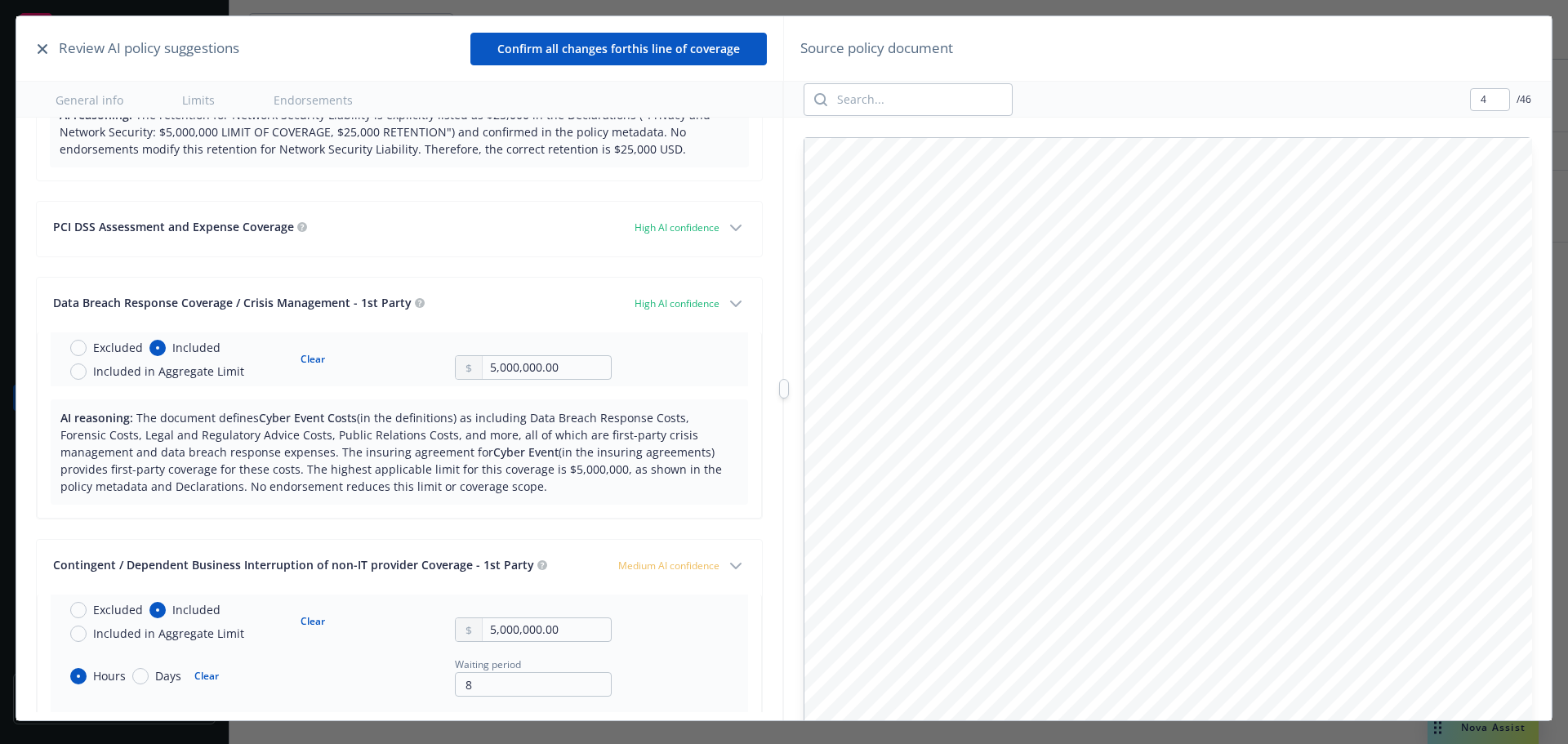
drag, startPoint x: 715, startPoint y: 222, endPoint x: 640, endPoint y: 244, distance: 78.2
click at [726, 221] on icon "button" at bounding box center [735, 227] width 20 height 20
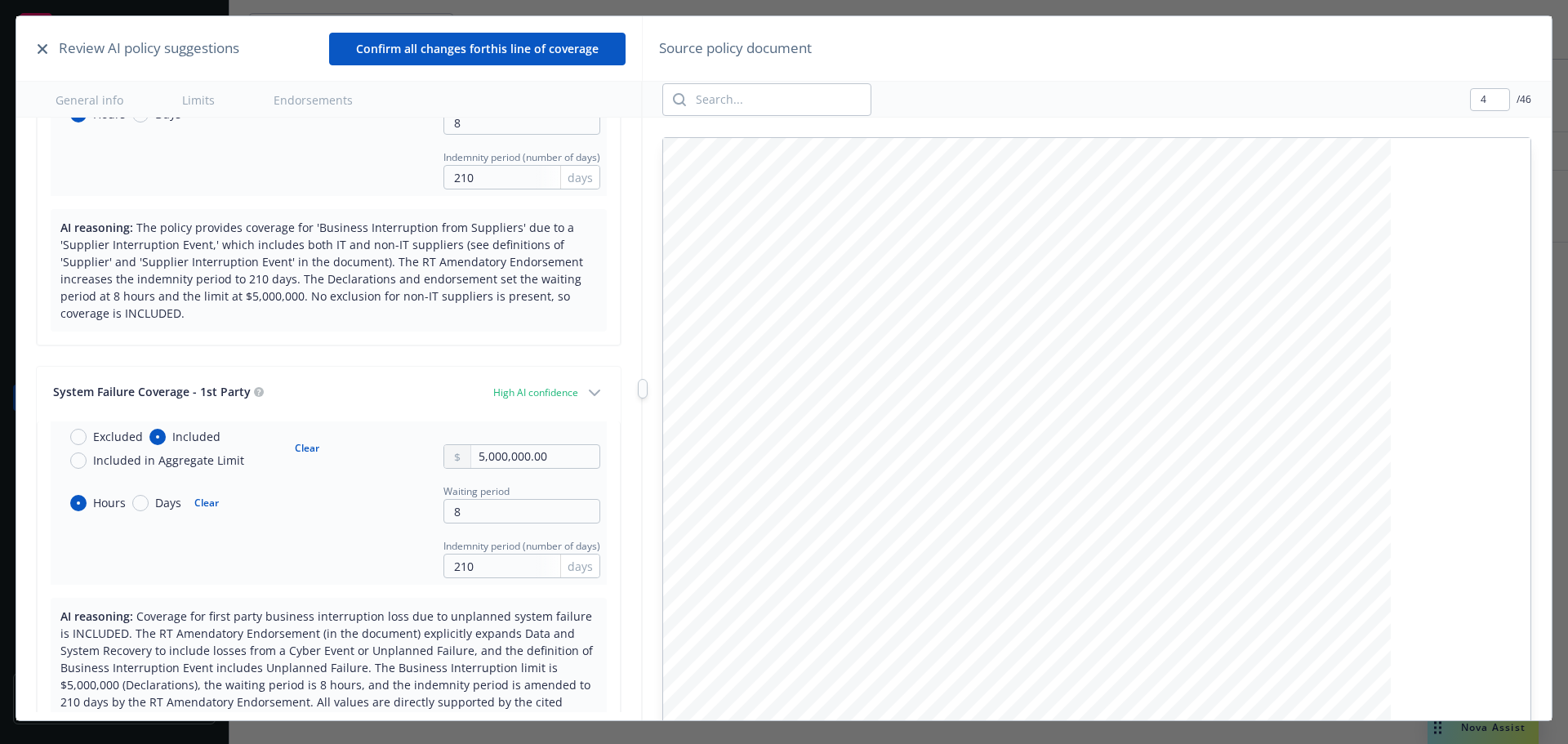
scroll to position [2837, 0]
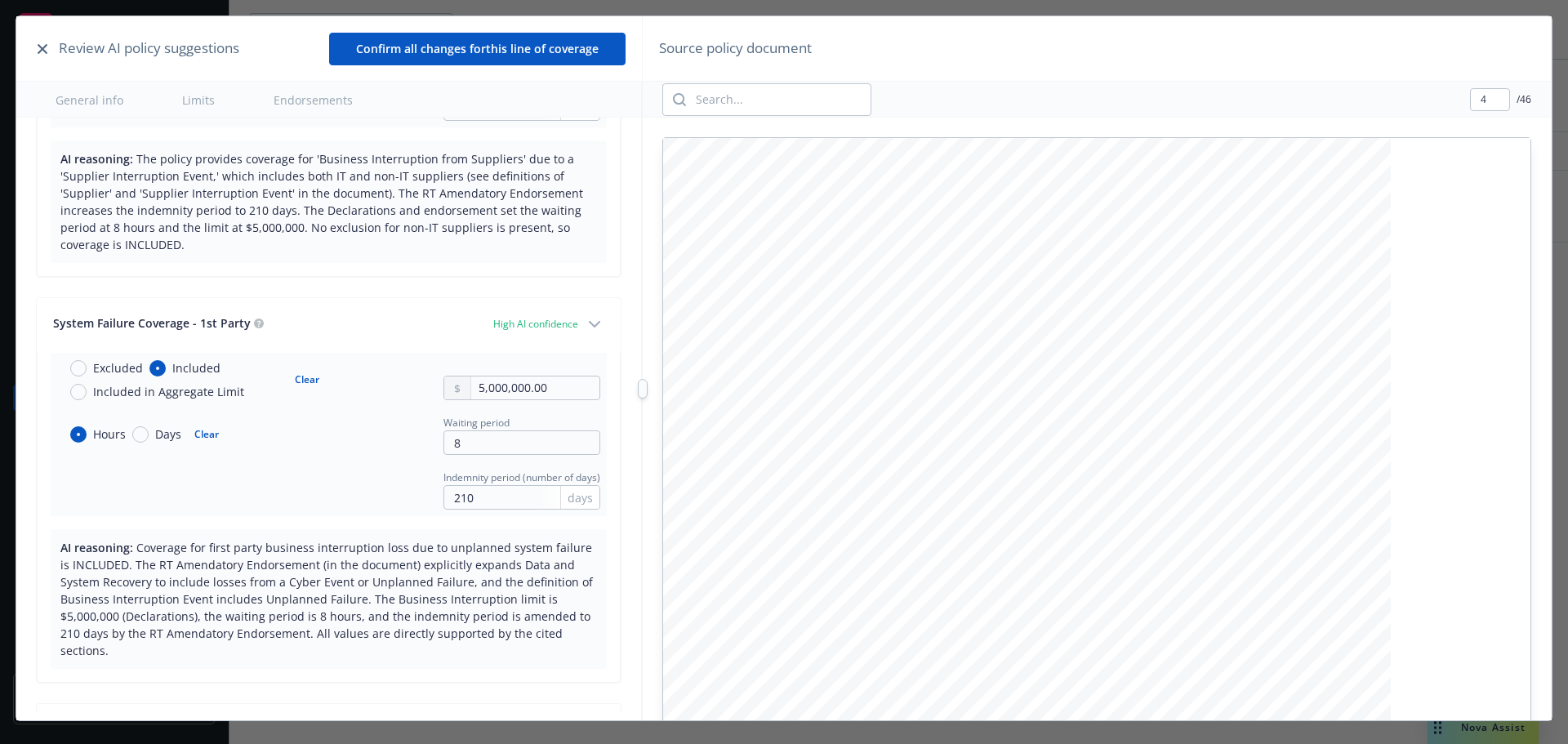
click at [643, 385] on div at bounding box center [643, 388] width 0 height 744
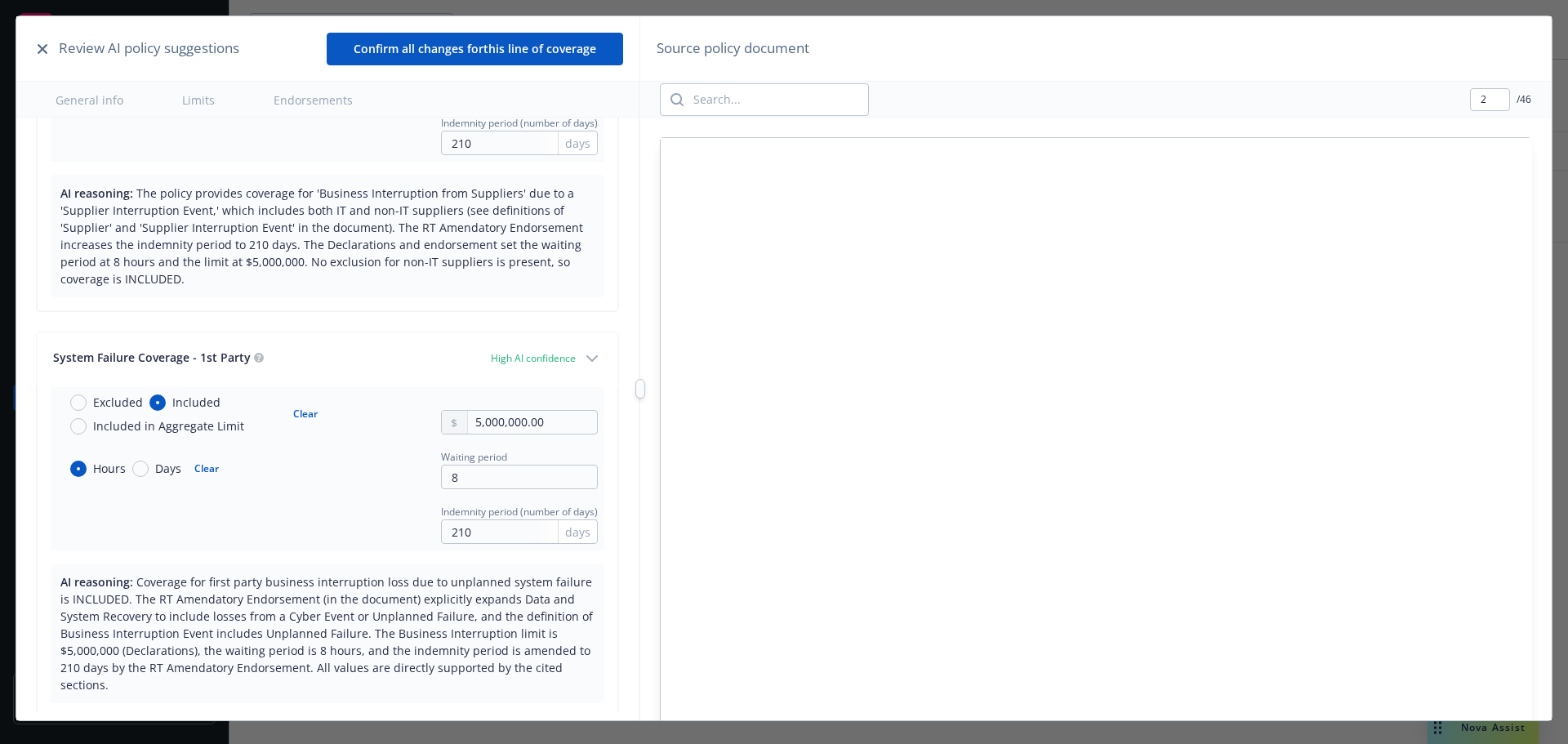
type input "1"
click at [1118, 336] on div "8 00 Superior Avenue, East 21st Floor Cleveland, OH 44114 w ww.amtrusinancial.c…" at bounding box center [1096, 702] width 871 height 1127
click at [742, 98] on input "search" at bounding box center [776, 99] width 185 height 31
type input "acquisition"
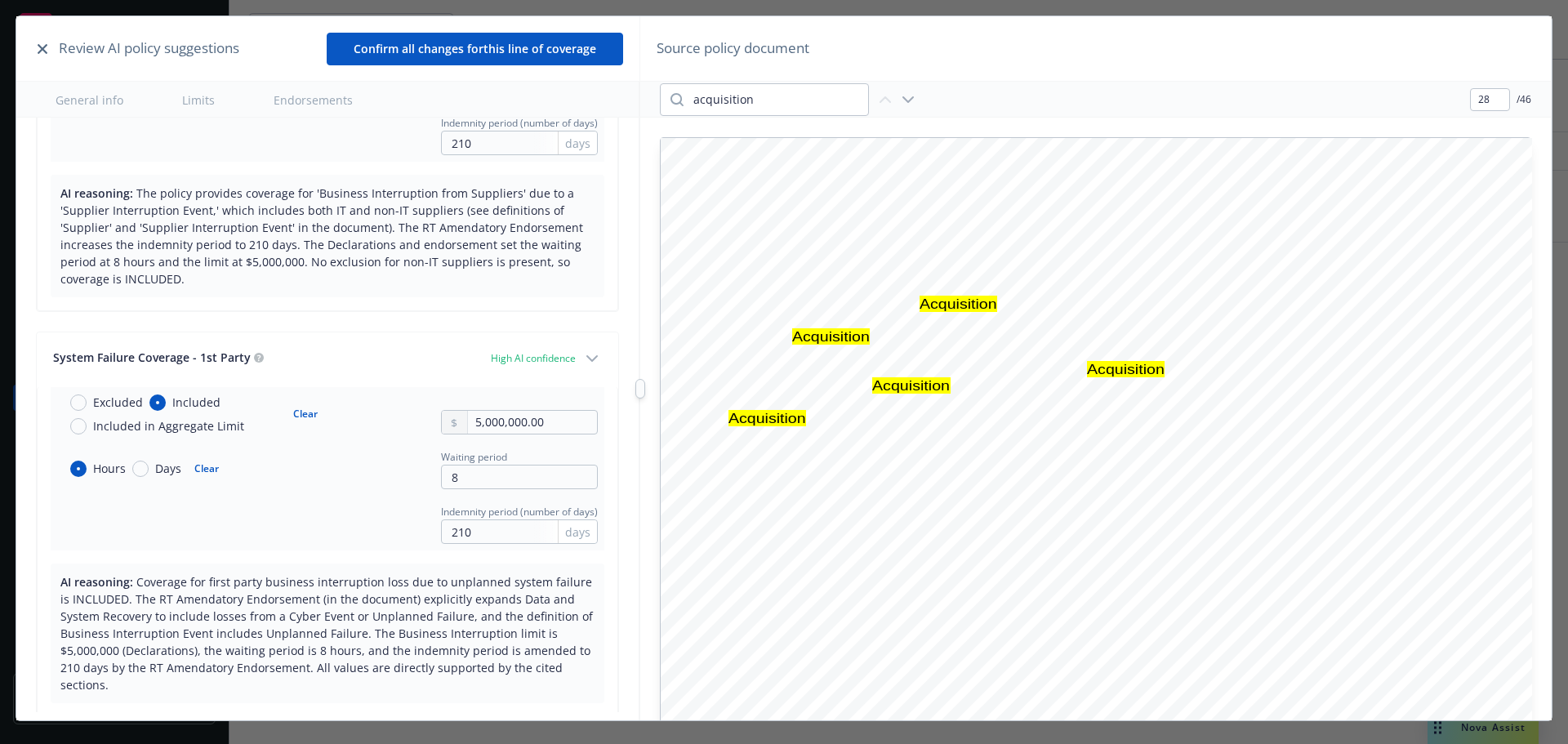
click at [905, 96] on icon "button" at bounding box center [907, 99] width 20 height 20
click at [905, 97] on icon "button" at bounding box center [907, 99] width 20 height 20
click at [878, 101] on icon "button" at bounding box center [885, 99] width 20 height 20
click at [839, 100] on input "acquisition" at bounding box center [776, 99] width 185 height 31
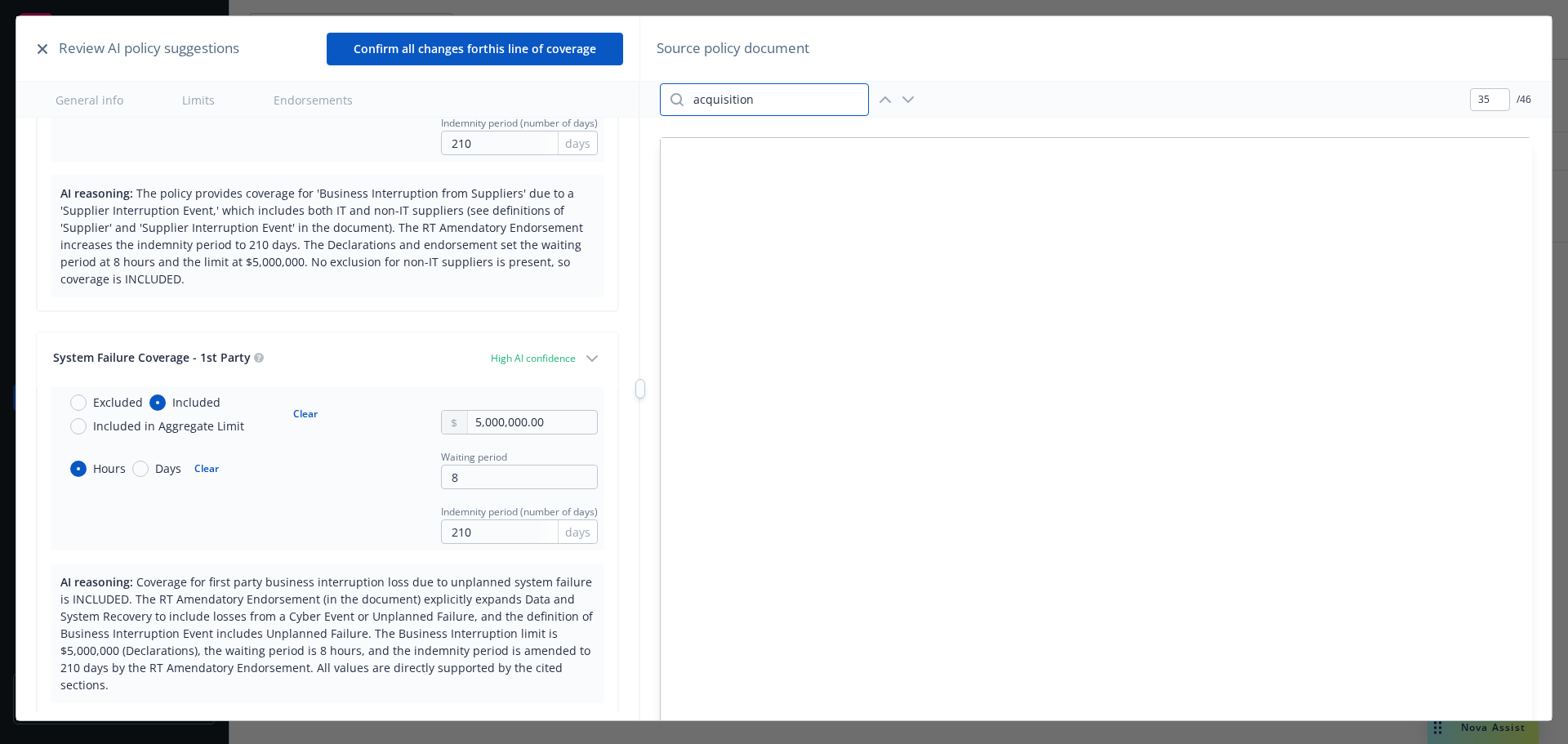
type input "28"
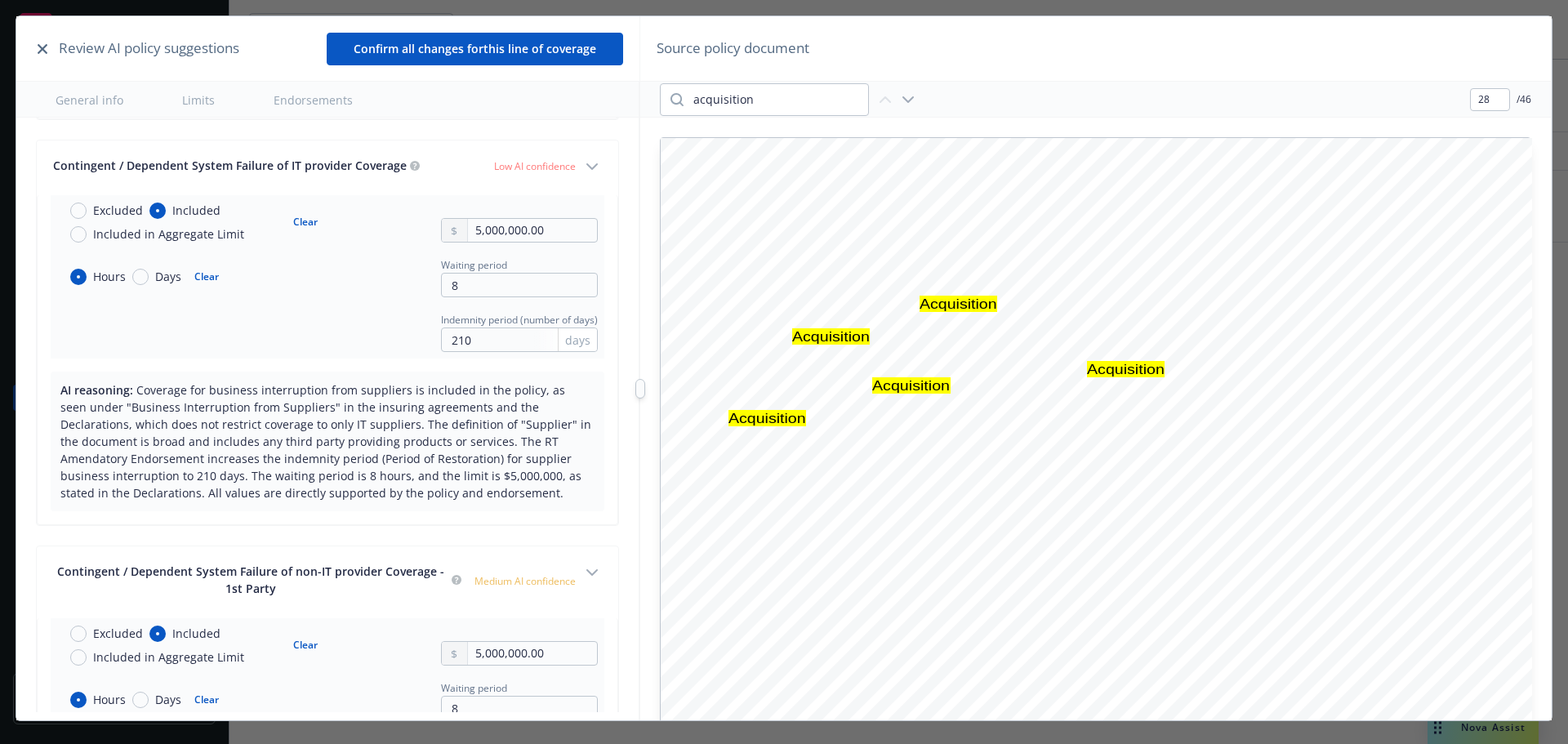
scroll to position [0, 0]
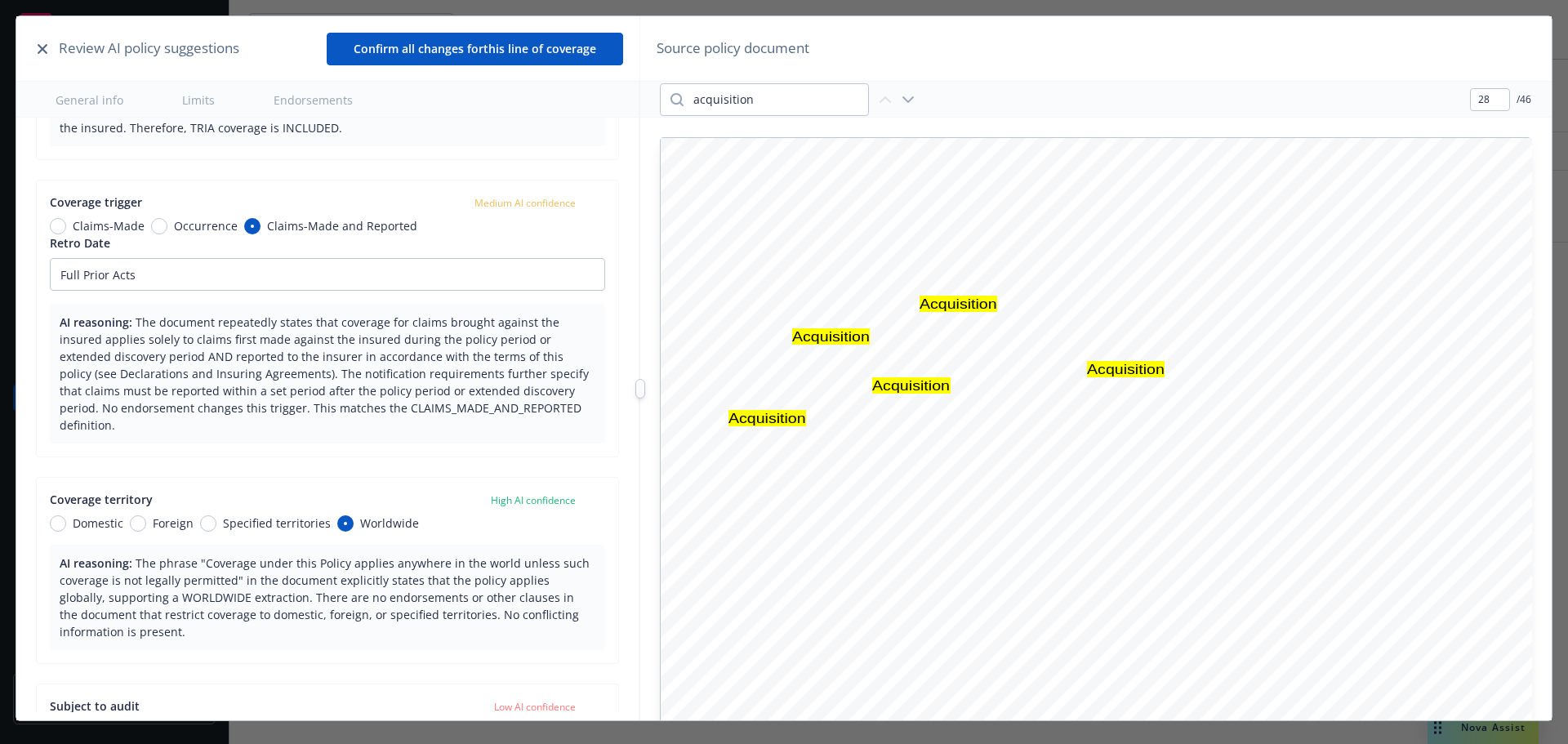
type textarea "x"
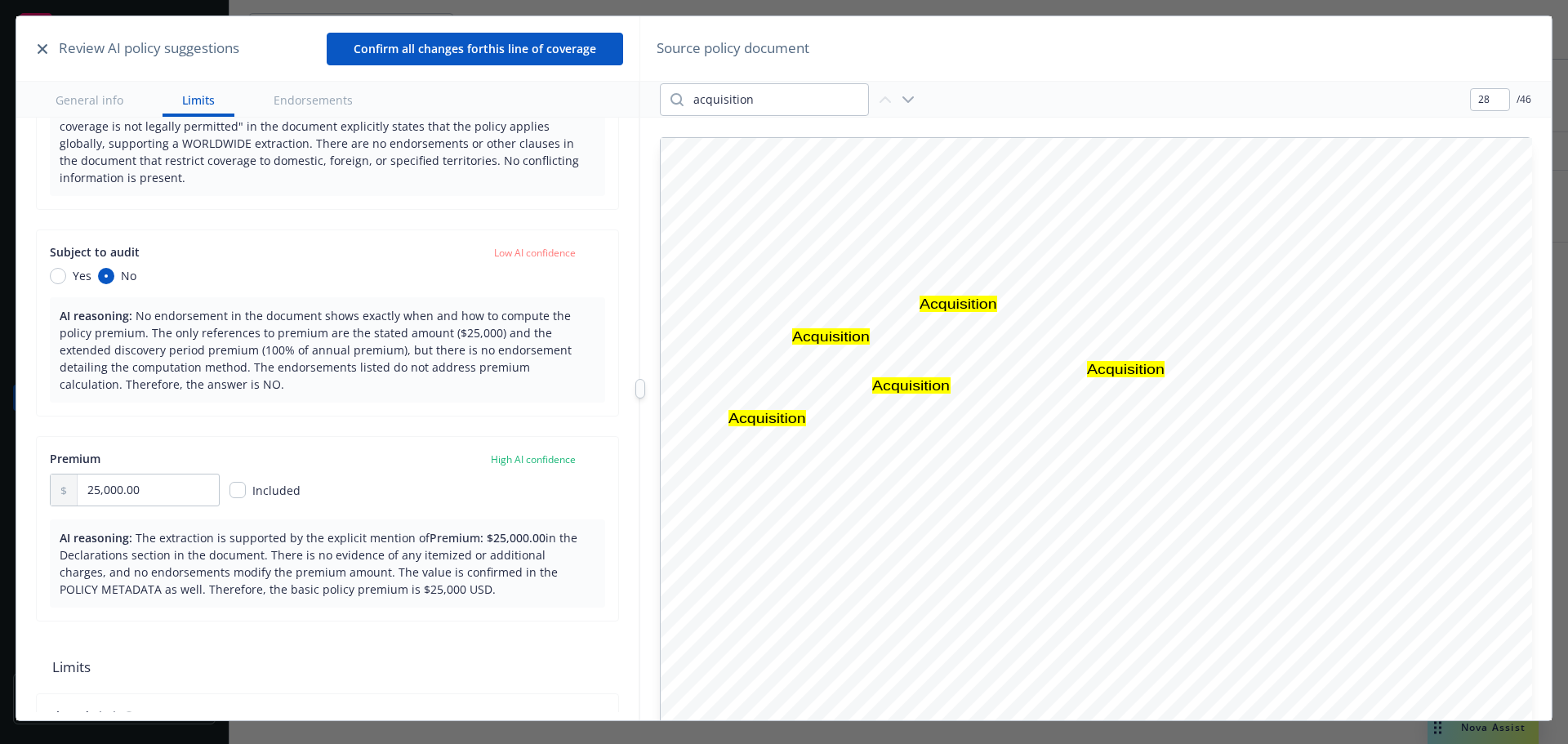
click at [904, 88] on div "acquisition" at bounding box center [789, 99] width 258 height 33
click at [909, 101] on icon "button" at bounding box center [908, 99] width 9 height 5
click at [885, 98] on icon "button" at bounding box center [885, 99] width 9 height 5
type input "28"
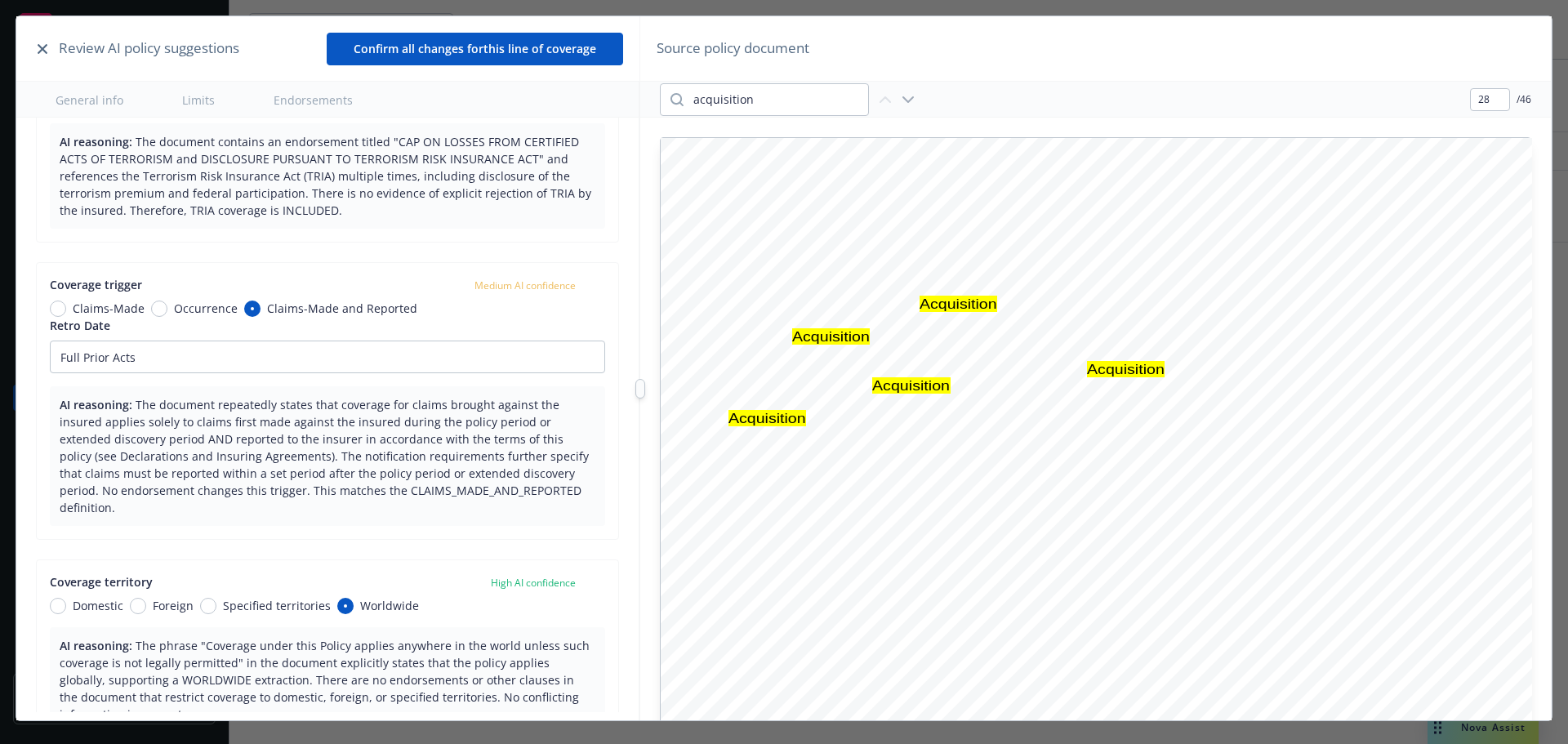
type textarea "x"
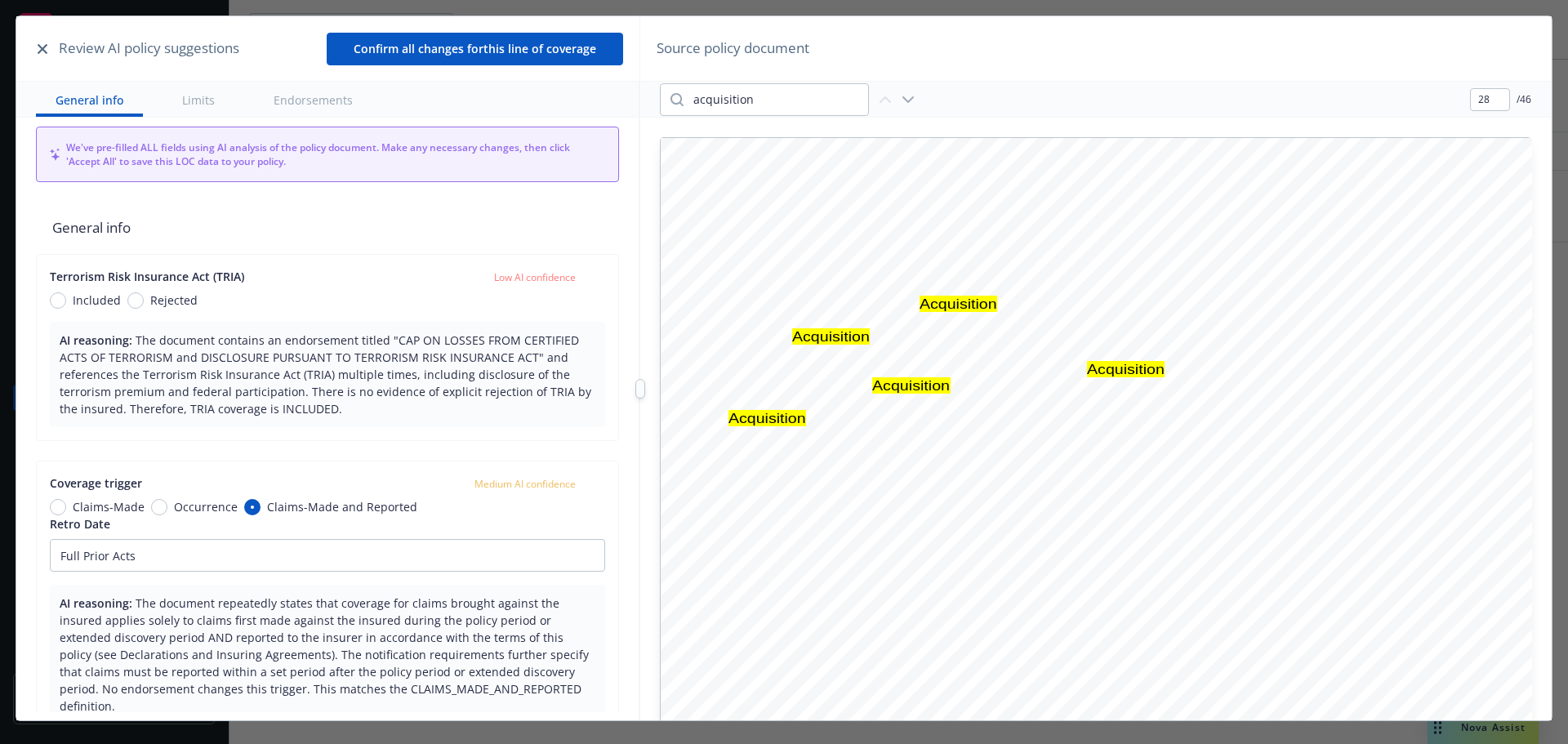
drag, startPoint x: 1454, startPoint y: 141, endPoint x: 1050, endPoint y: -99, distance: 469.9
click at [1050, 0] on html "Accounts Overview Coverage Policies Policy changes SSC Cases Quoting plans Cont…" at bounding box center [784, 372] width 1568 height 744
click at [927, 283] on div at bounding box center [1096, 702] width 871 height 1127
click at [452, 81] on div "General info Limits Endorsements" at bounding box center [326, 99] width 621 height 36
click at [456, 81] on div "Review AI policy suggestions Confirm all changes for this line of coverage" at bounding box center [327, 49] width 622 height 65
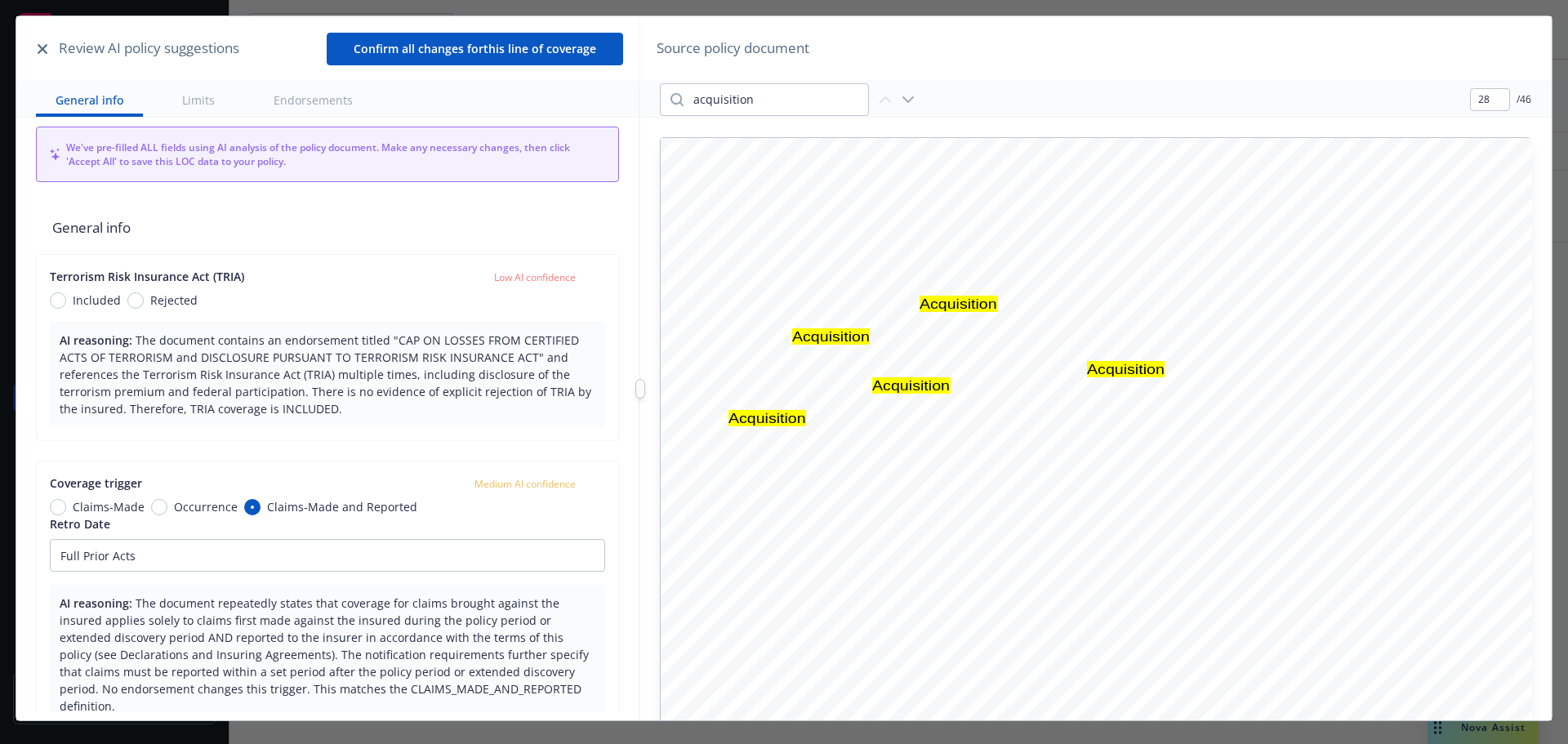
click at [42, 46] on icon "button" at bounding box center [42, 49] width 9 height 9
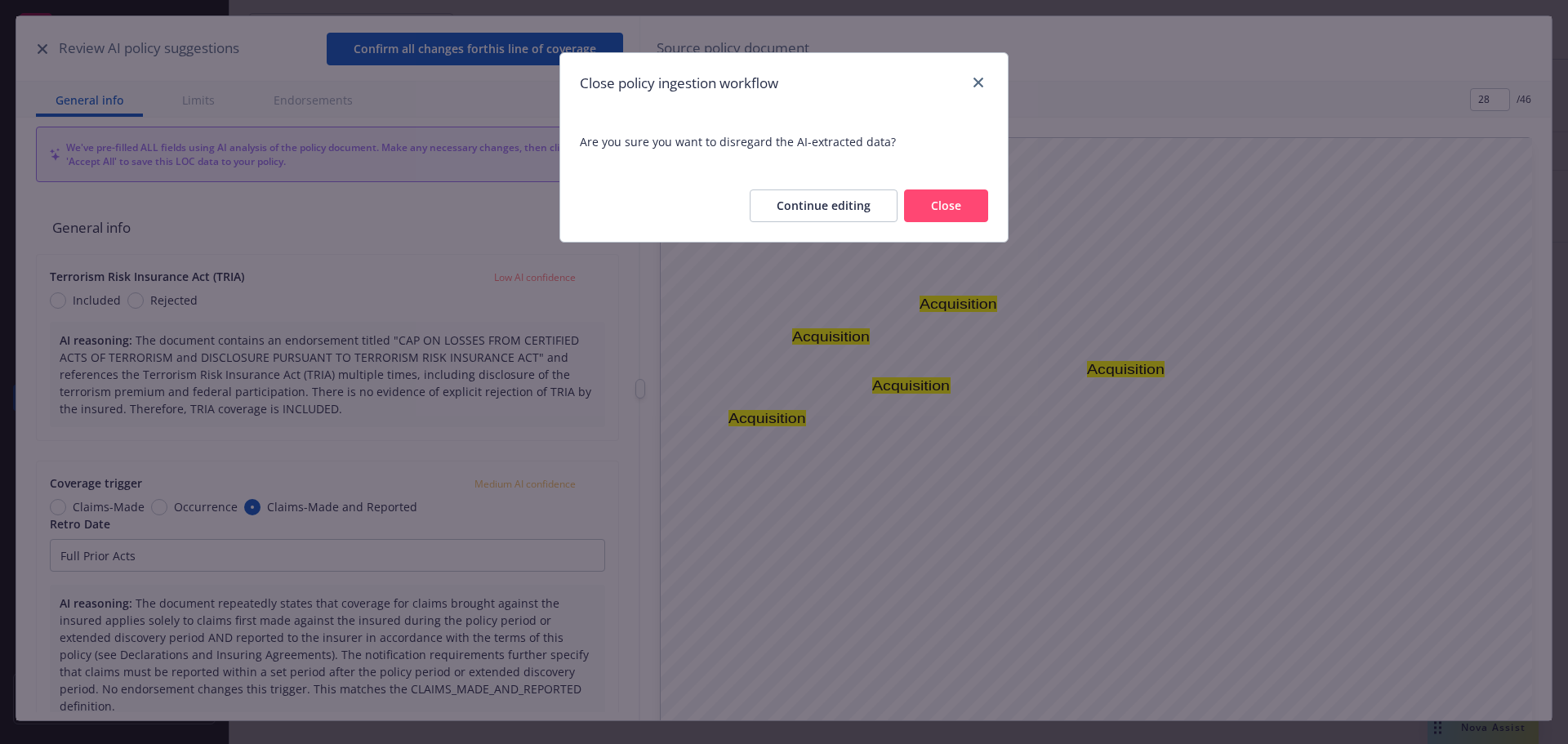
click at [970, 198] on button "Close" at bounding box center [946, 206] width 84 height 33
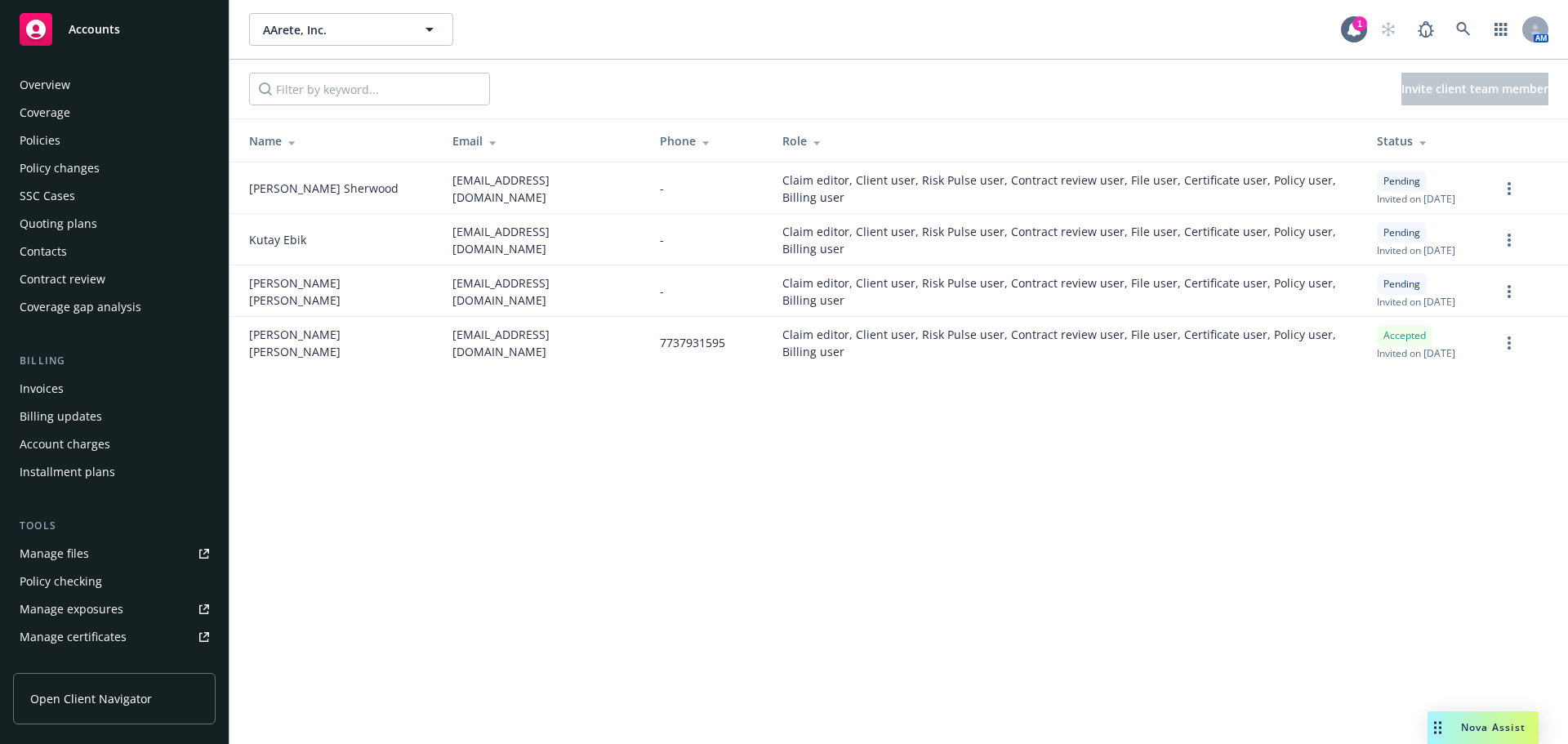
scroll to position [375, 0]
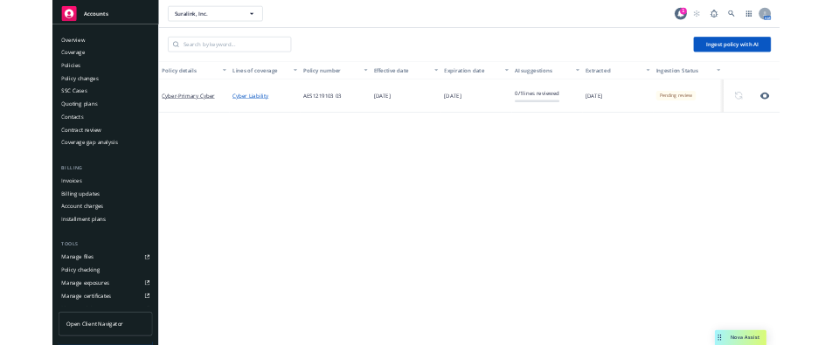
scroll to position [375, 0]
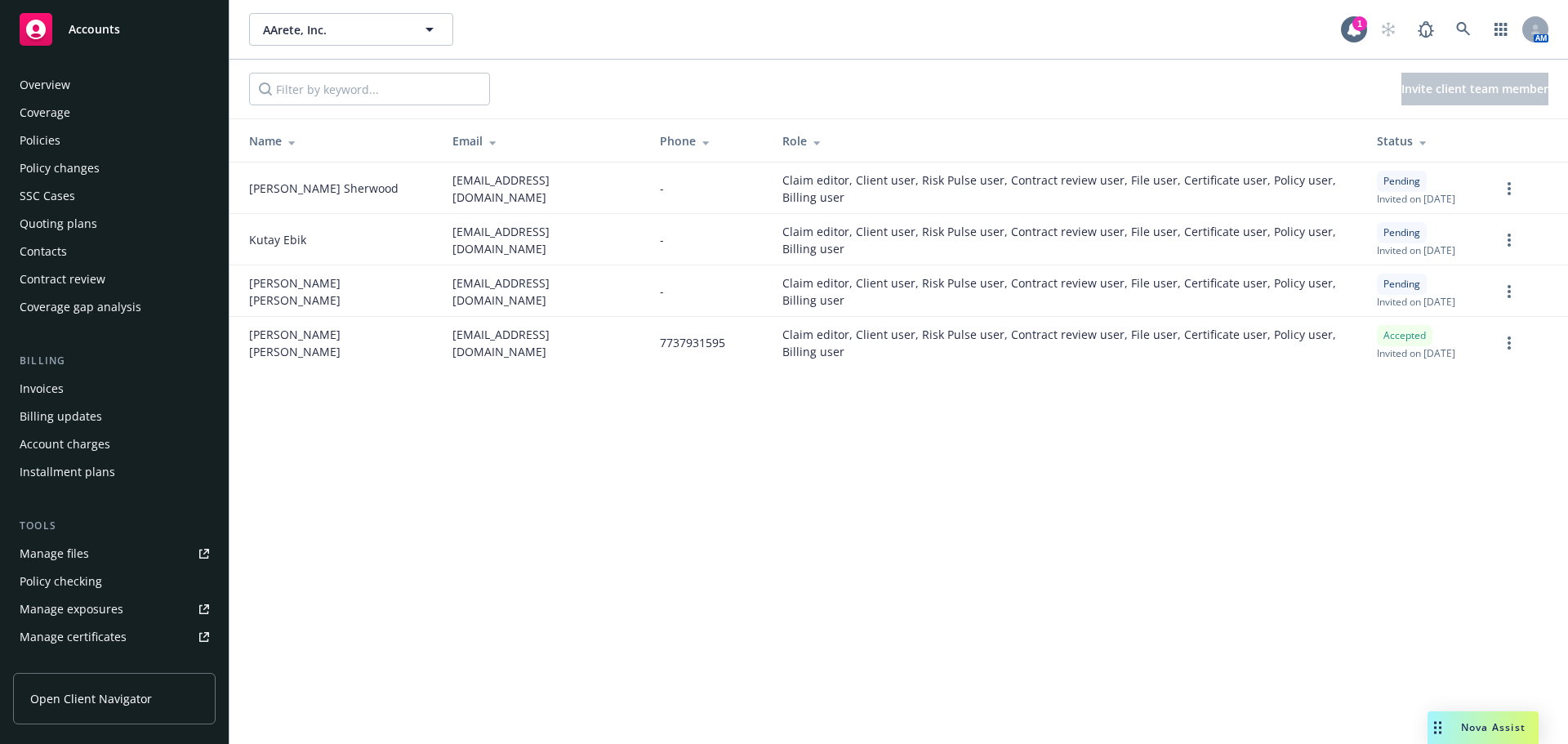
scroll to position [375, 0]
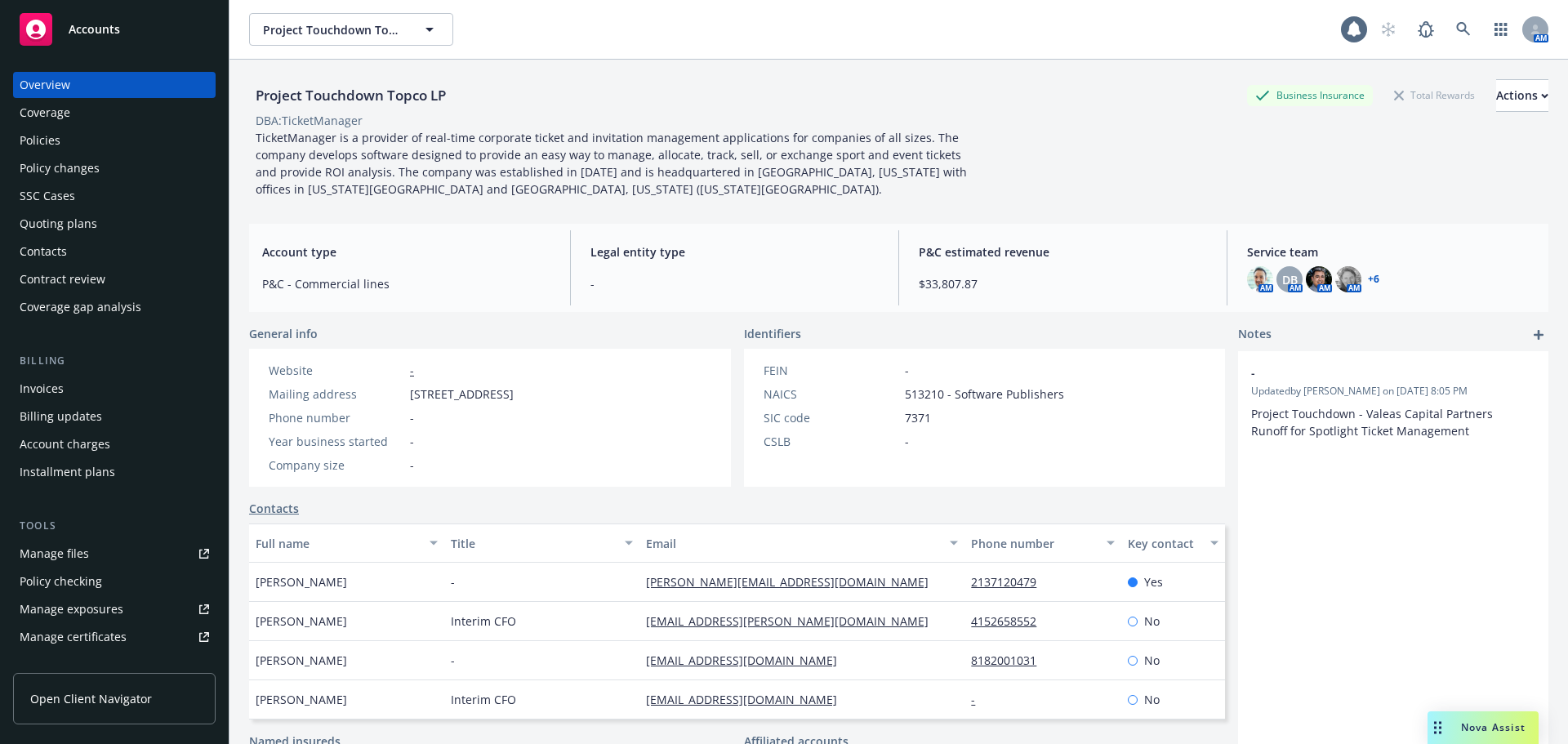
scroll to position [16, 0]
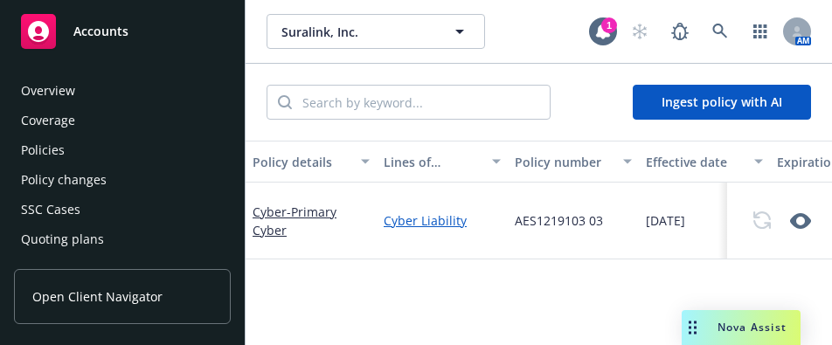
scroll to position [375, 0]
